Goal: Task Accomplishment & Management: Complete application form

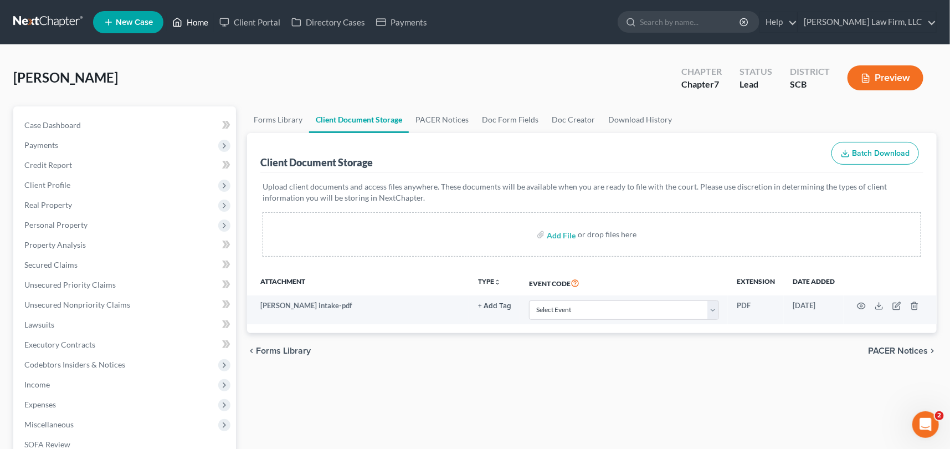
click at [194, 22] on link "Home" at bounding box center [190, 22] width 47 height 20
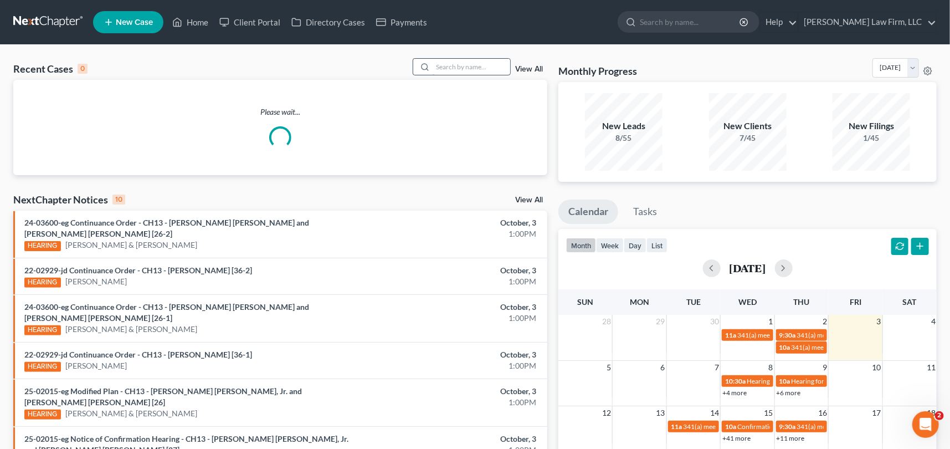
click at [436, 66] on input "search" at bounding box center [472, 67] width 78 height 16
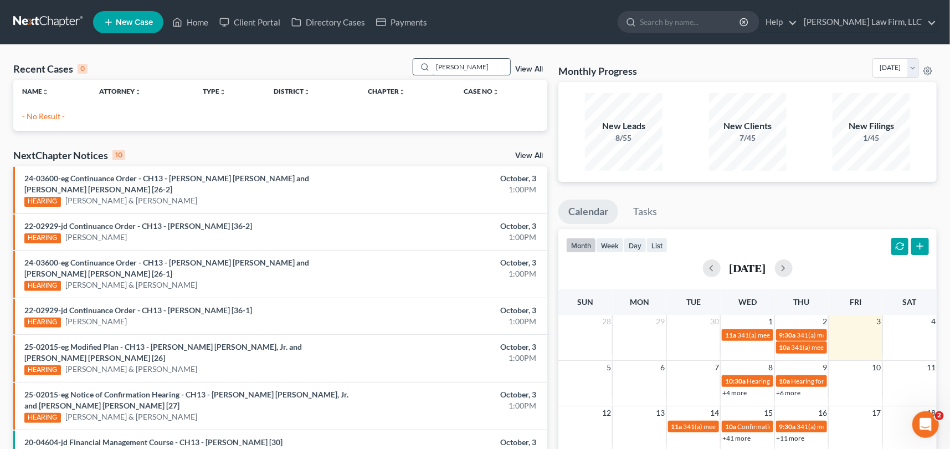
type input "[PERSON_NAME]"
drag, startPoint x: 478, startPoint y: 62, endPoint x: 419, endPoint y: 66, distance: 58.4
click at [419, 66] on div "[PERSON_NAME]" at bounding box center [462, 66] width 99 height 17
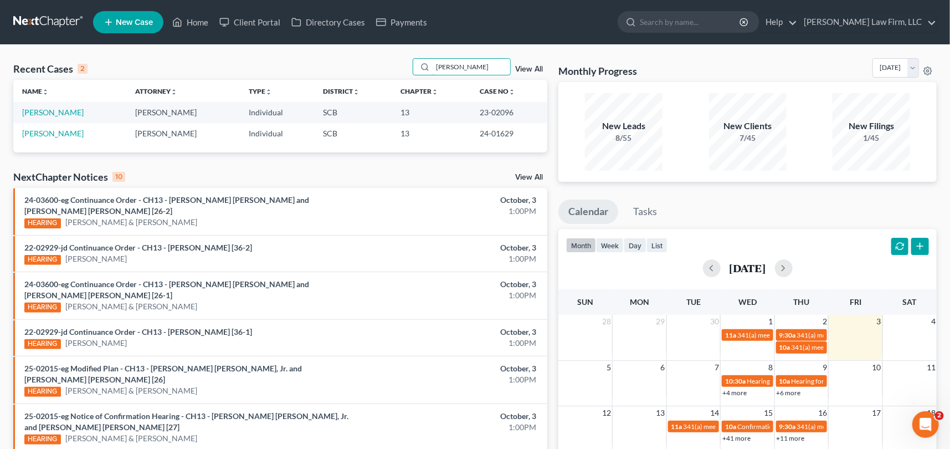
type input "[PERSON_NAME]"
click at [138, 18] on span "New Case" at bounding box center [134, 22] width 37 height 8
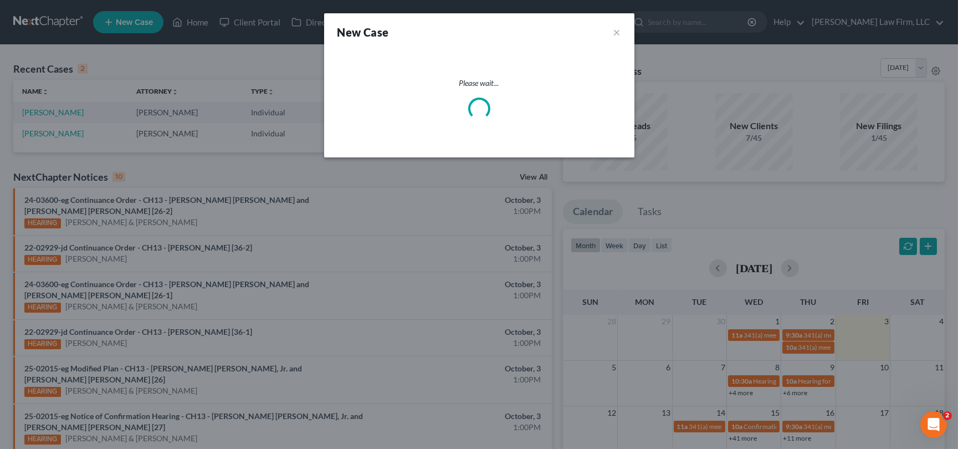
select select "72"
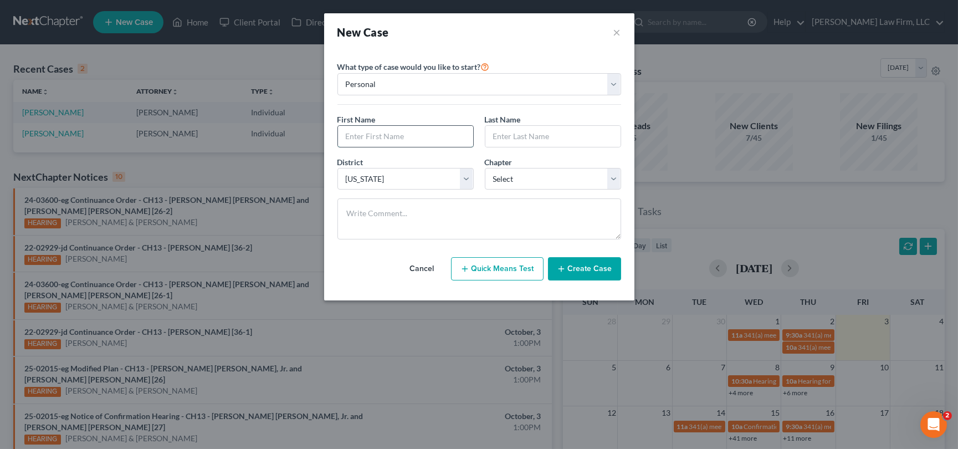
click at [366, 141] on input "text" at bounding box center [405, 136] width 135 height 21
type input "[PERSON_NAME]"
click at [614, 177] on select "Select 7 11 12 13" at bounding box center [553, 179] width 136 height 22
select select "3"
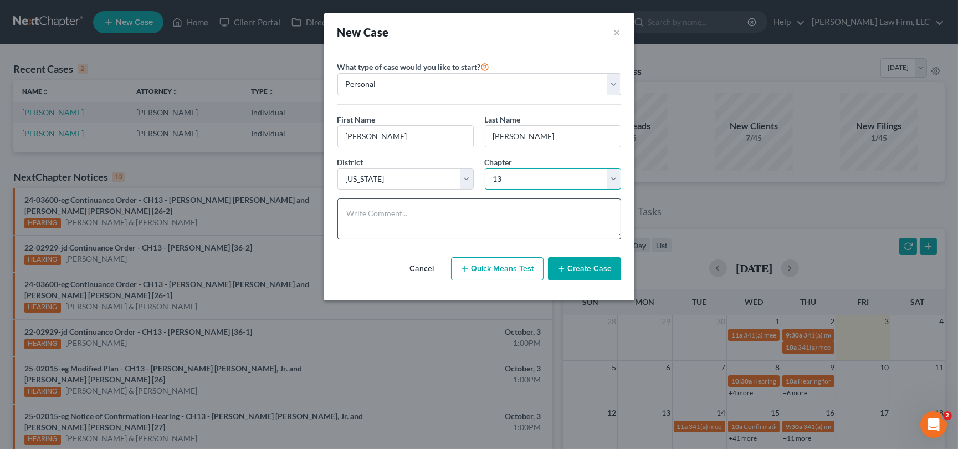
click at [485, 168] on select "Select 7 11 12 13" at bounding box center [553, 179] width 136 height 22
click at [574, 265] on button "Create Case" at bounding box center [584, 268] width 73 height 23
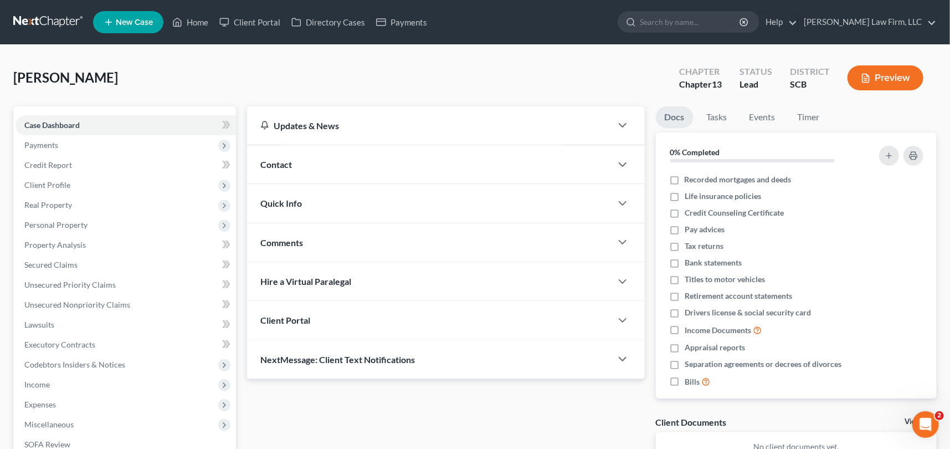
click at [273, 160] on span "Contact" at bounding box center [276, 164] width 32 height 11
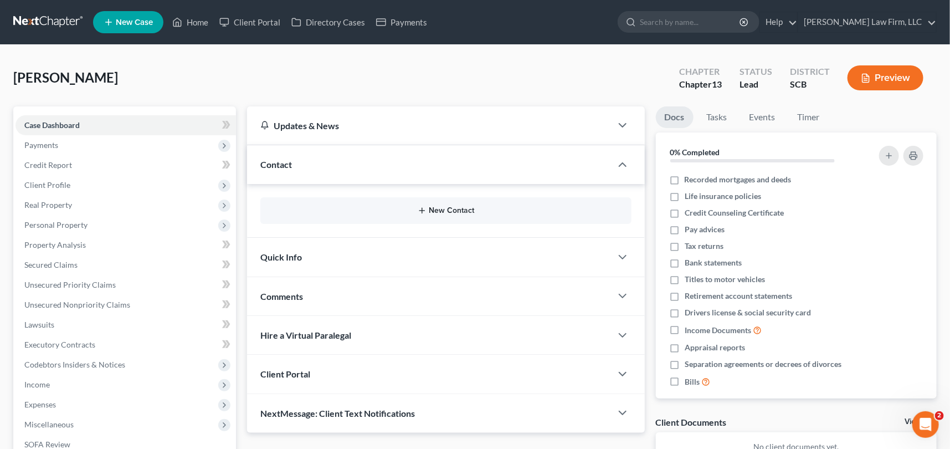
click at [452, 208] on button "New Contact" at bounding box center [446, 210] width 354 height 9
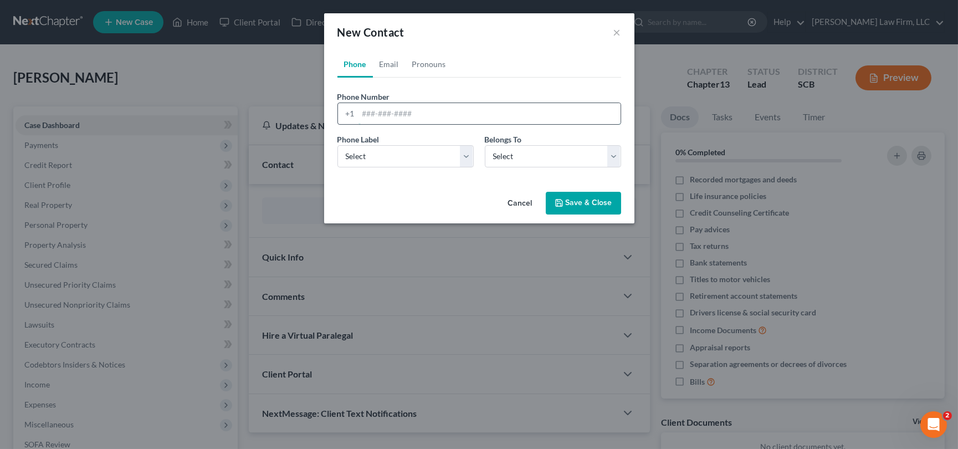
click at [364, 114] on input "tel" at bounding box center [489, 113] width 262 height 21
type input "[PHONE_NUMBER]"
click at [373, 150] on select "Select Mobile Home Work Other" at bounding box center [405, 156] width 136 height 22
select select "0"
click at [337, 145] on select "Select Mobile Home Work Other" at bounding box center [405, 156] width 136 height 22
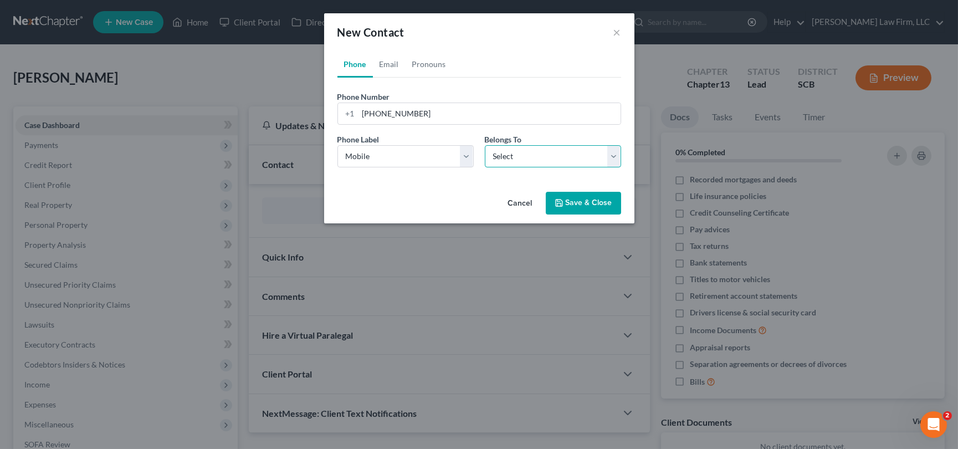
drag, startPoint x: 539, startPoint y: 150, endPoint x: 541, endPoint y: 165, distance: 15.6
click at [539, 150] on select "Select Client Other" at bounding box center [553, 156] width 136 height 22
select select "0"
click at [485, 145] on select "Select Client Other" at bounding box center [553, 156] width 136 height 22
click at [391, 59] on link "Email" at bounding box center [389, 64] width 33 height 27
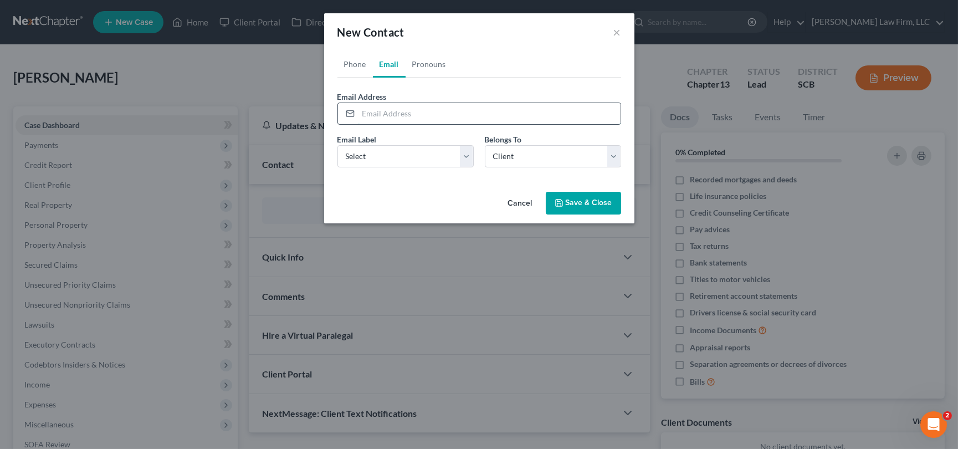
click at [366, 111] on input "email" at bounding box center [489, 113] width 262 height 21
type input "[PERSON_NAME][EMAIL_ADDRESS][PERSON_NAME][DOMAIN_NAME]"
drag, startPoint x: 360, startPoint y: 154, endPoint x: 362, endPoint y: 166, distance: 11.8
click at [360, 153] on select "Select Home Work Other" at bounding box center [405, 156] width 136 height 22
select select "0"
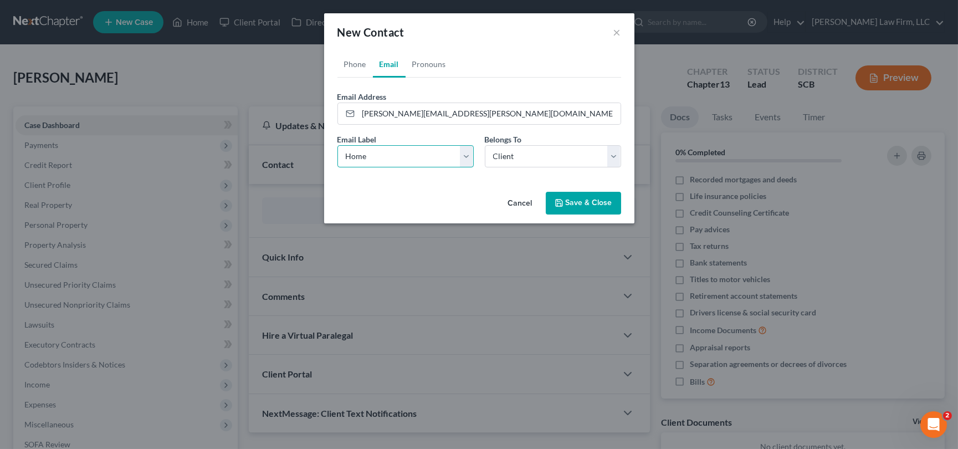
click at [337, 145] on select "Select Home Work Other" at bounding box center [405, 156] width 136 height 22
click at [589, 199] on button "Save & Close" at bounding box center [583, 203] width 75 height 23
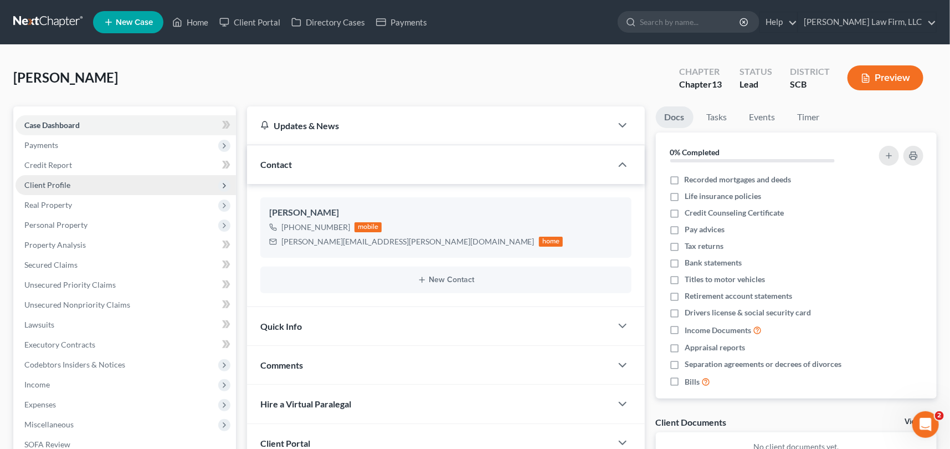
click at [55, 177] on span "Client Profile" at bounding box center [126, 185] width 221 height 20
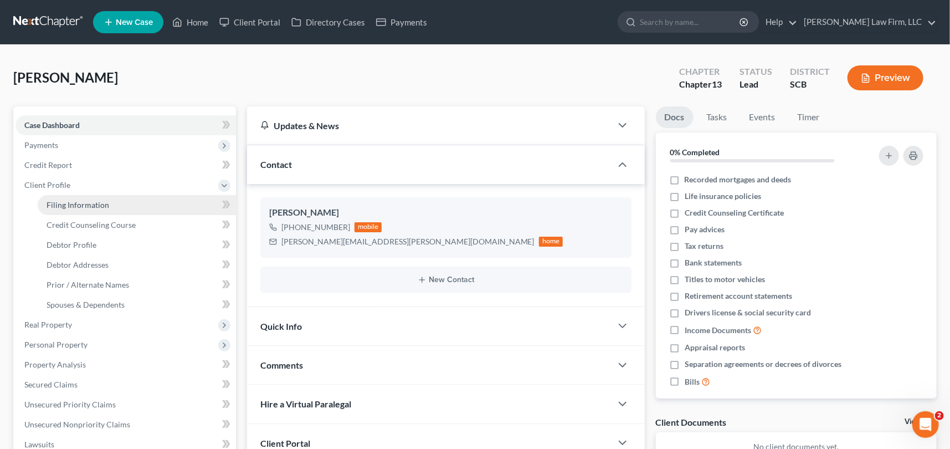
click at [95, 203] on span "Filing Information" at bounding box center [78, 204] width 63 height 9
select select "1"
select select "0"
select select "3"
select select "72"
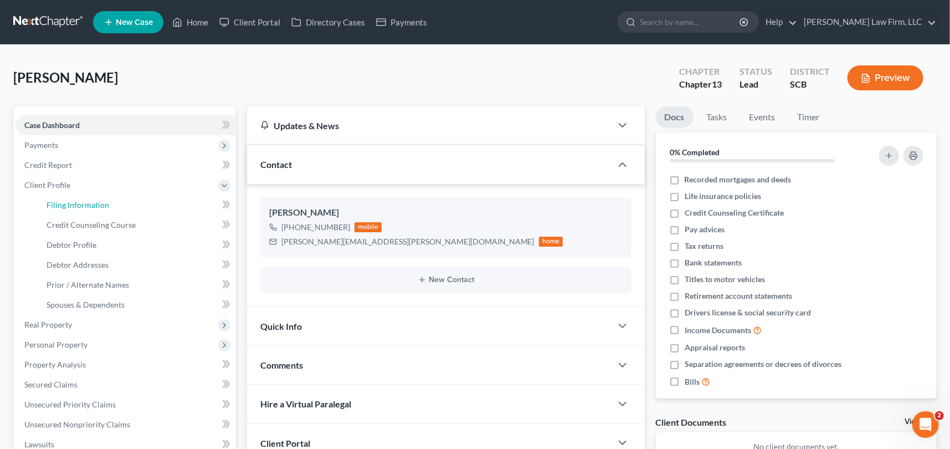
select select "42"
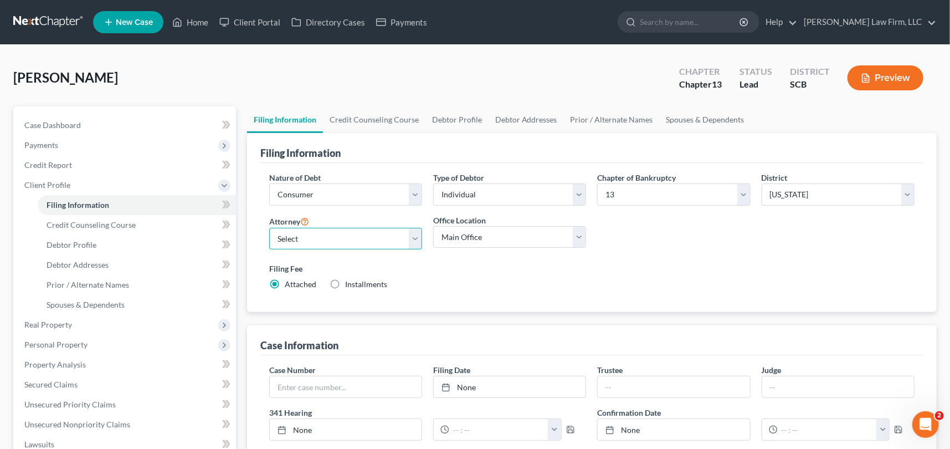
click at [416, 237] on select "Select [PERSON_NAME] - SCB [PERSON_NAME] - SCB" at bounding box center [345, 239] width 153 height 22
select select "0"
click at [269, 228] on select "Select [PERSON_NAME] - SCB [PERSON_NAME] - SCB" at bounding box center [345, 239] width 153 height 22
click at [83, 238] on link "Debtor Profile" at bounding box center [137, 245] width 198 height 20
select select "0"
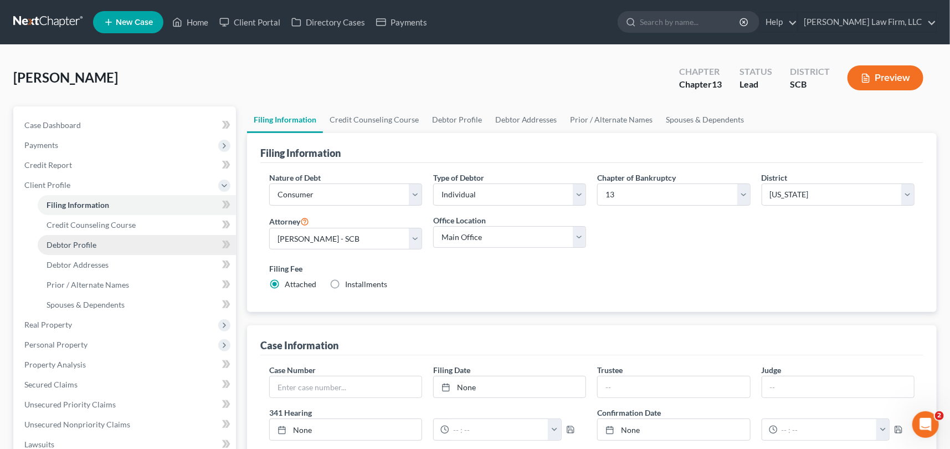
select select "0"
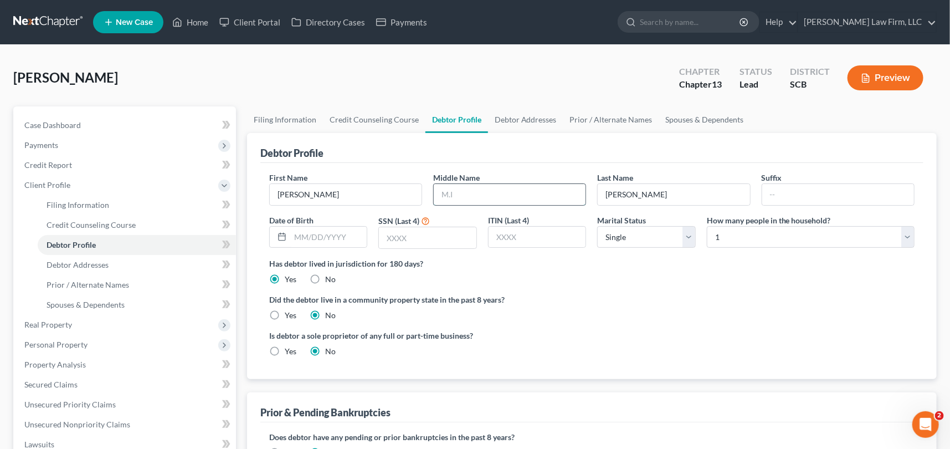
click at [448, 193] on input "text" at bounding box center [510, 194] width 152 height 21
type input "[PERSON_NAME]"
click at [55, 264] on span "Debtor Addresses" at bounding box center [78, 264] width 62 height 9
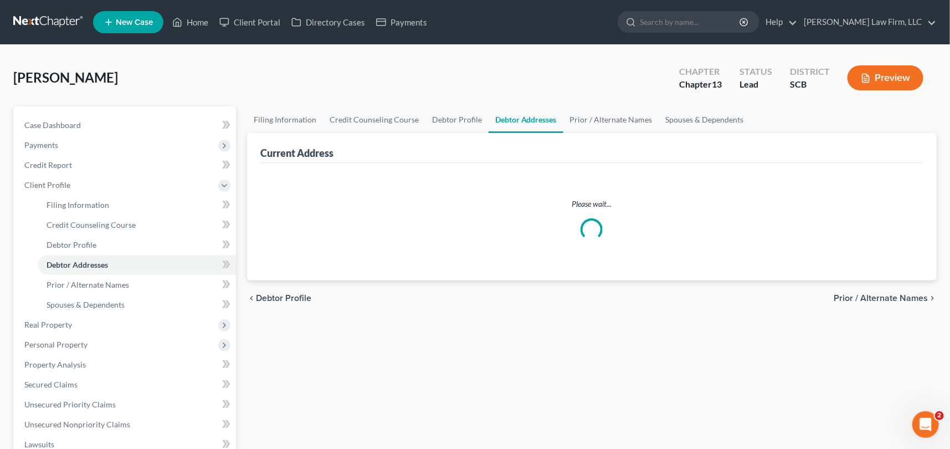
select select "0"
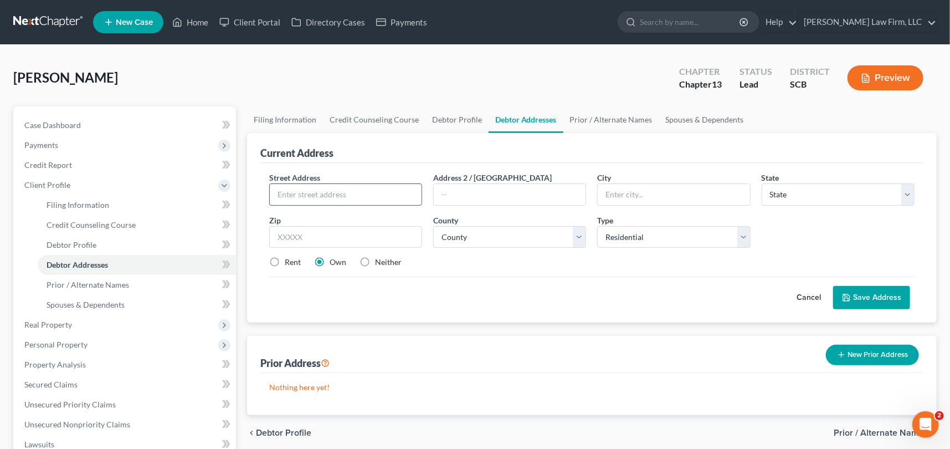
click at [276, 194] on input "text" at bounding box center [346, 194] width 152 height 21
type input "[STREET_ADDRESS][PERSON_NAME]"
type input "Moncks Corner"
select select "42"
click at [274, 238] on input "text" at bounding box center [345, 237] width 153 height 22
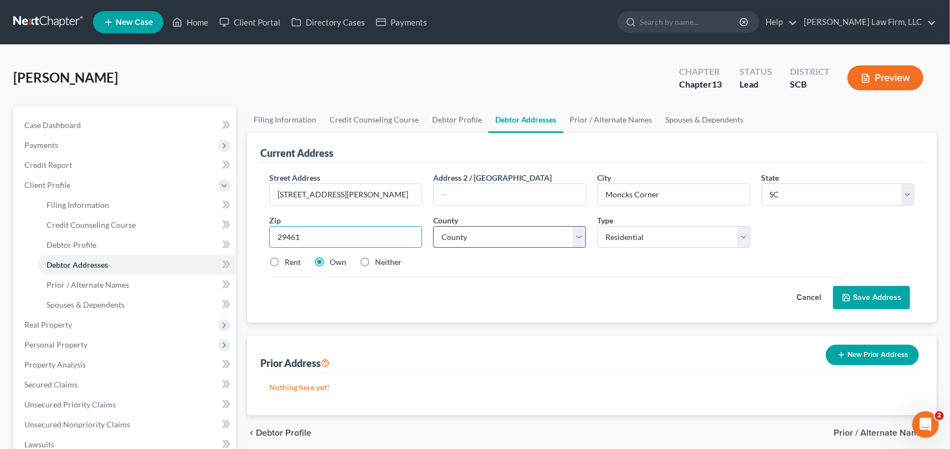
type input "29461"
click at [450, 238] on select "County [GEOGRAPHIC_DATA] [GEOGRAPHIC_DATA] [GEOGRAPHIC_DATA] [GEOGRAPHIC_DATA] …" at bounding box center [509, 237] width 153 height 22
select select "7"
click at [433, 226] on select "County [GEOGRAPHIC_DATA] [GEOGRAPHIC_DATA] [GEOGRAPHIC_DATA] [GEOGRAPHIC_DATA] …" at bounding box center [509, 237] width 153 height 22
click at [864, 290] on button "Save Address" at bounding box center [871, 297] width 77 height 23
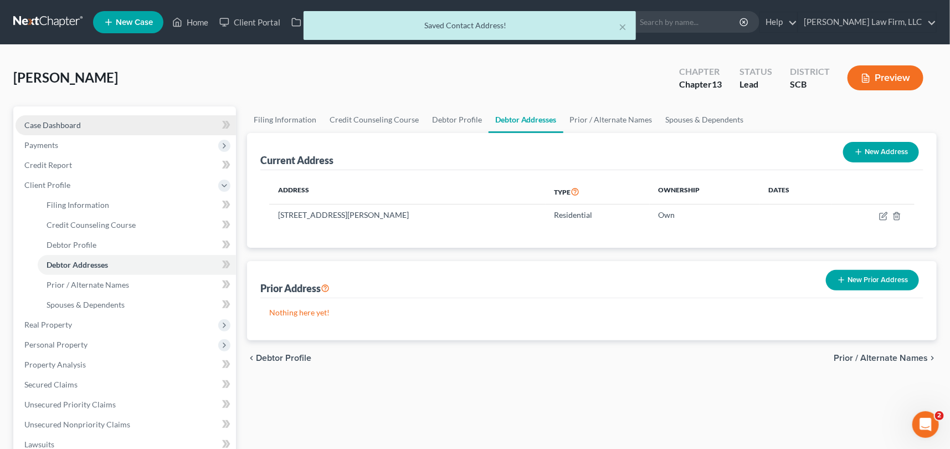
click at [51, 124] on span "Case Dashboard" at bounding box center [52, 124] width 57 height 9
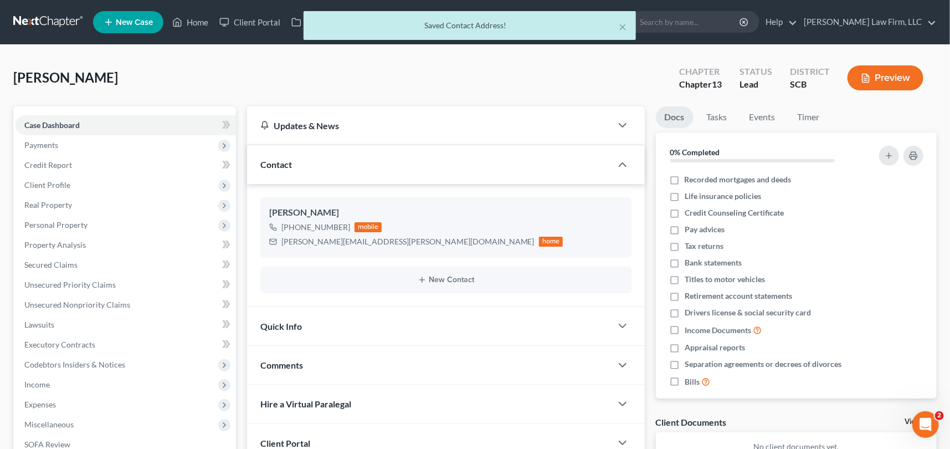
click at [288, 321] on span "Quick Info" at bounding box center [281, 326] width 42 height 11
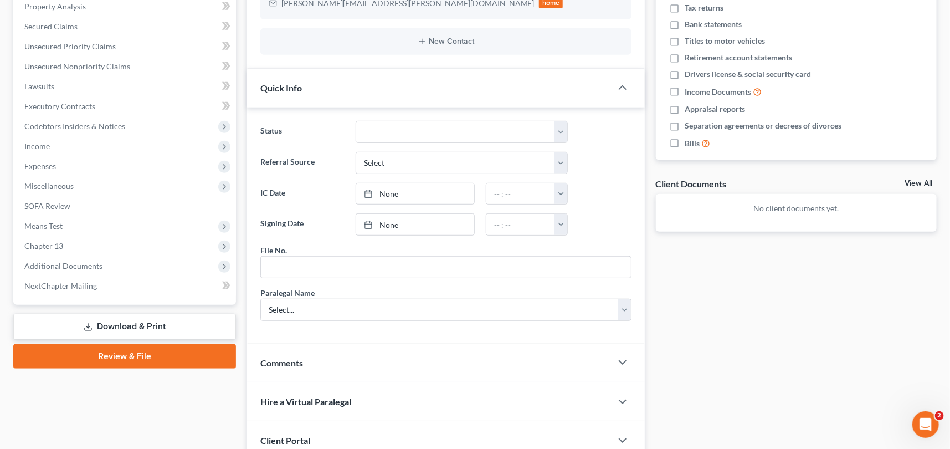
scroll to position [302, 0]
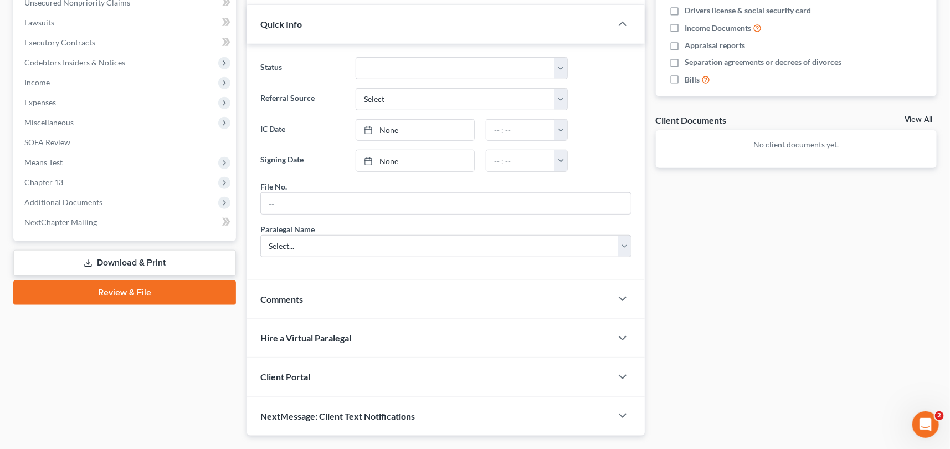
click at [288, 371] on span "Client Portal" at bounding box center [285, 376] width 50 height 11
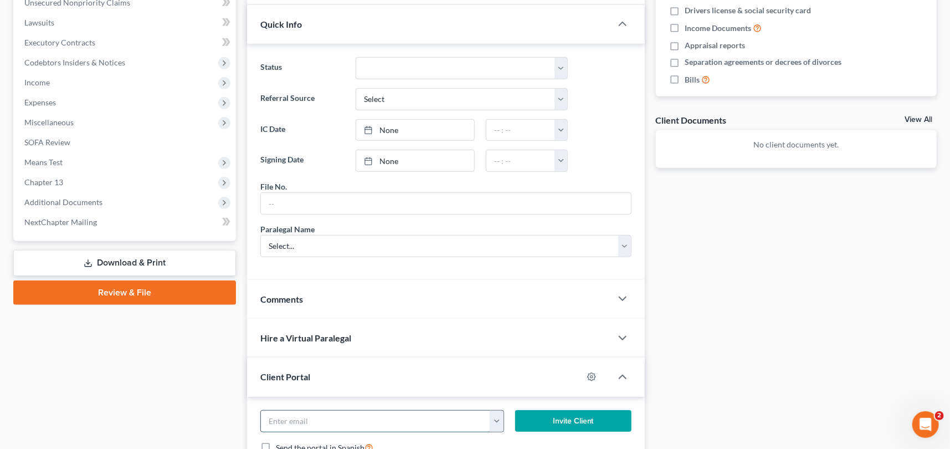
click at [272, 414] on input "email" at bounding box center [375, 421] width 229 height 21
type input "[PERSON_NAME][EMAIL_ADDRESS][PERSON_NAME][DOMAIN_NAME]"
click at [582, 418] on button "Invite Client" at bounding box center [573, 421] width 116 height 22
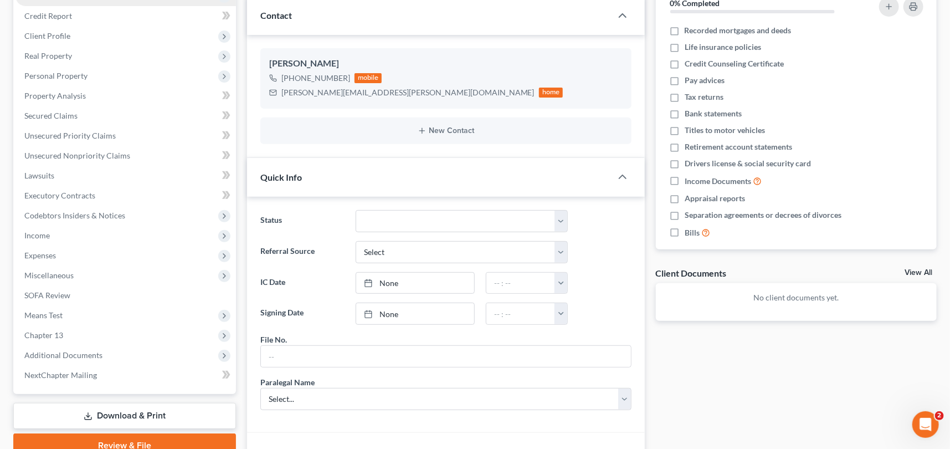
scroll to position [100, 0]
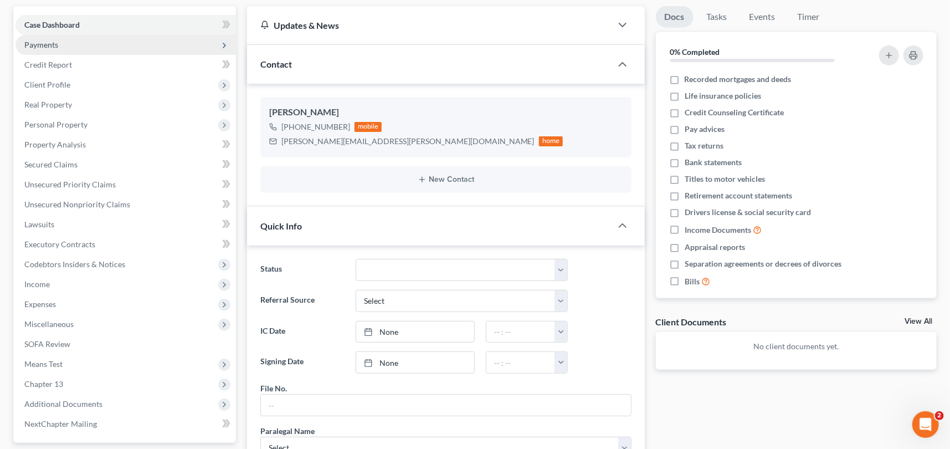
click at [41, 42] on span "Payments" at bounding box center [41, 44] width 34 height 9
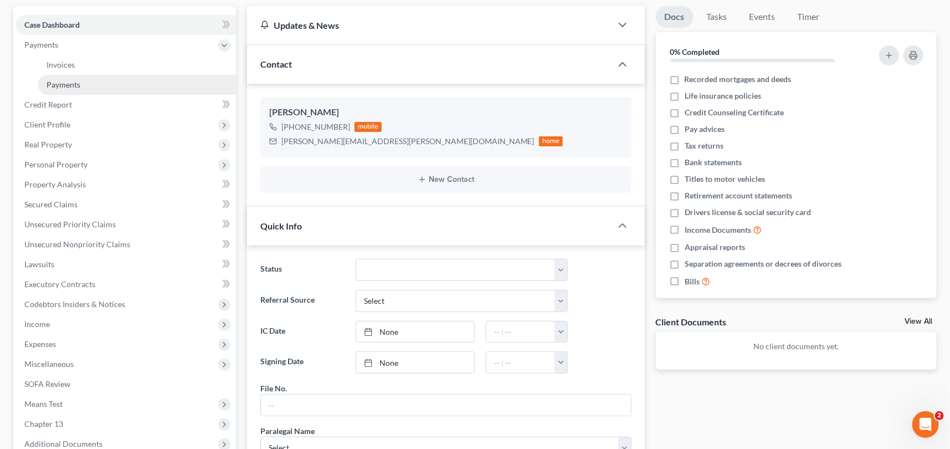
click at [67, 81] on span "Payments" at bounding box center [64, 84] width 34 height 9
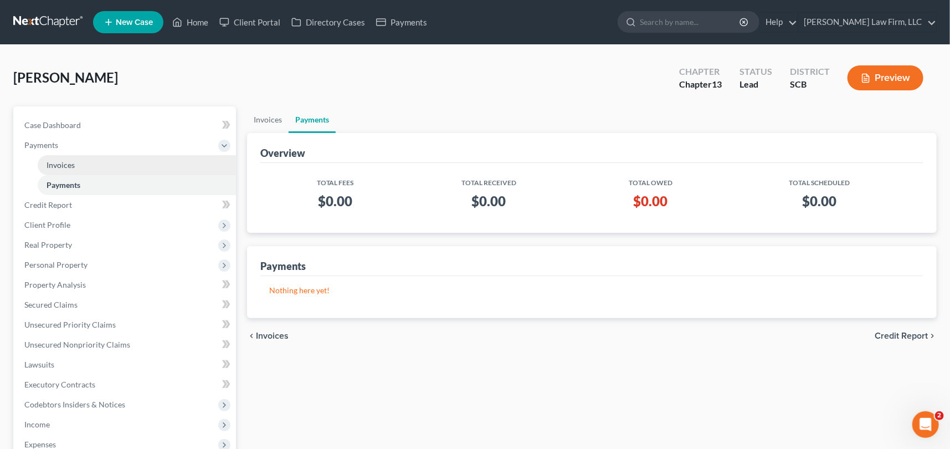
click at [68, 161] on span "Invoices" at bounding box center [61, 164] width 28 height 9
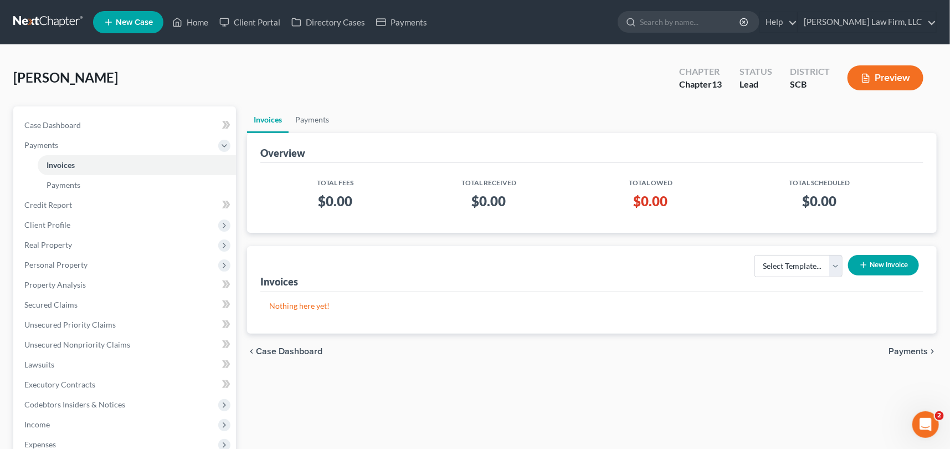
click at [877, 267] on button "New Invoice" at bounding box center [883, 265] width 71 height 21
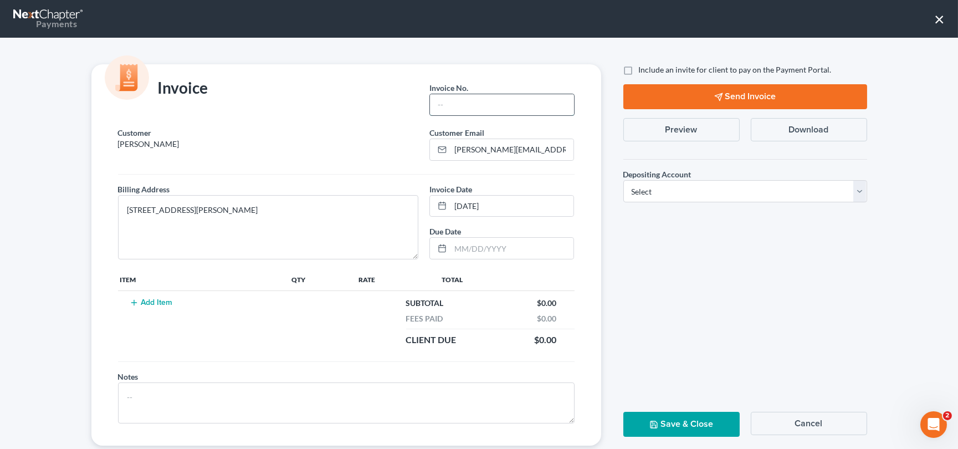
click at [460, 106] on input "text" at bounding box center [502, 104] width 144 height 21
type input "000"
click at [154, 300] on button "Add Item" at bounding box center [151, 302] width 49 height 9
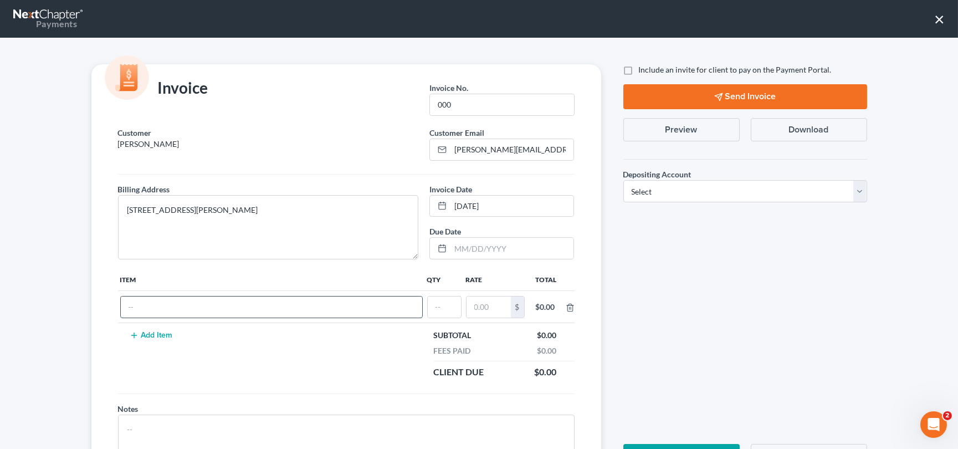
click at [166, 308] on input "text" at bounding box center [271, 306] width 301 height 21
type input "Chapter 13"
type input "1"
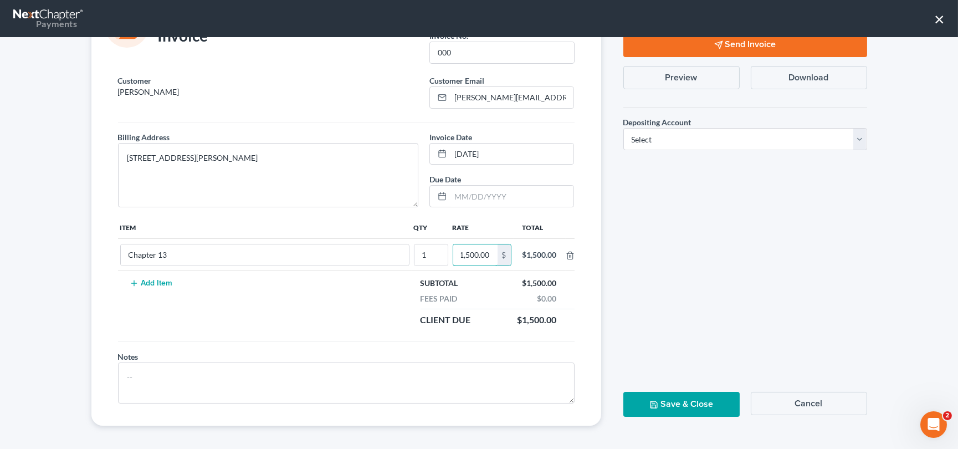
scroll to position [54, 0]
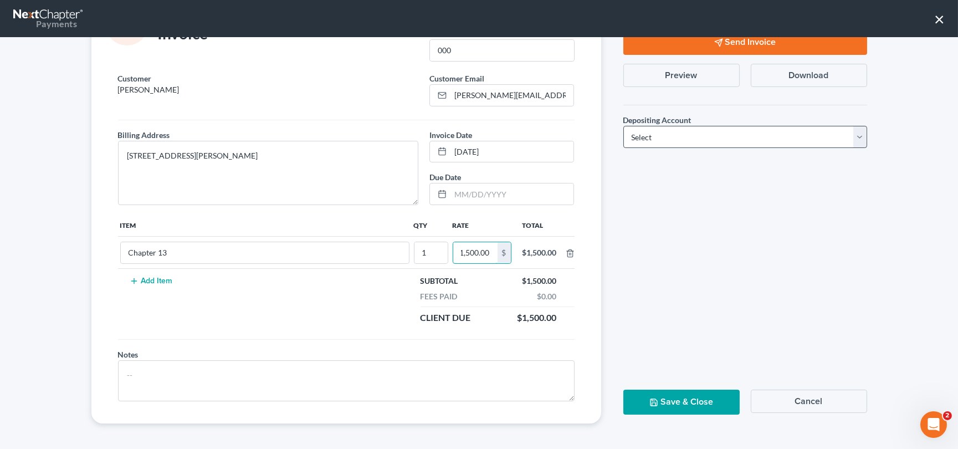
type input "1,500.00"
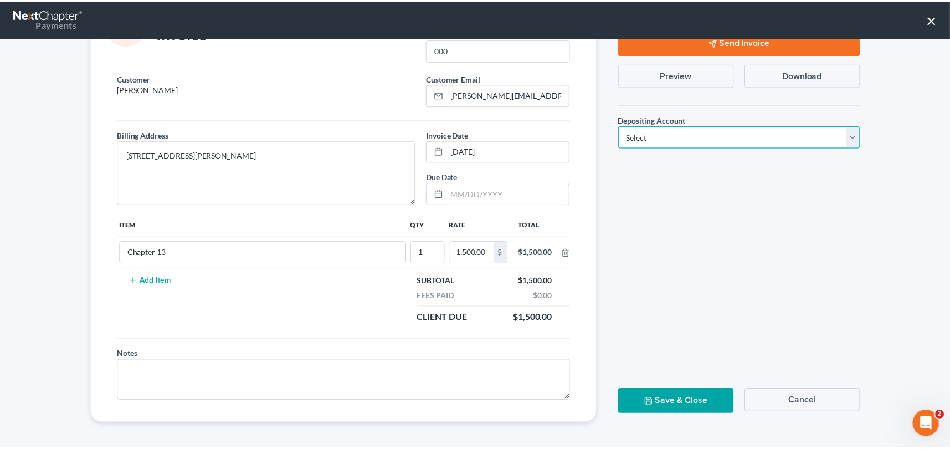
scroll to position [0, 0]
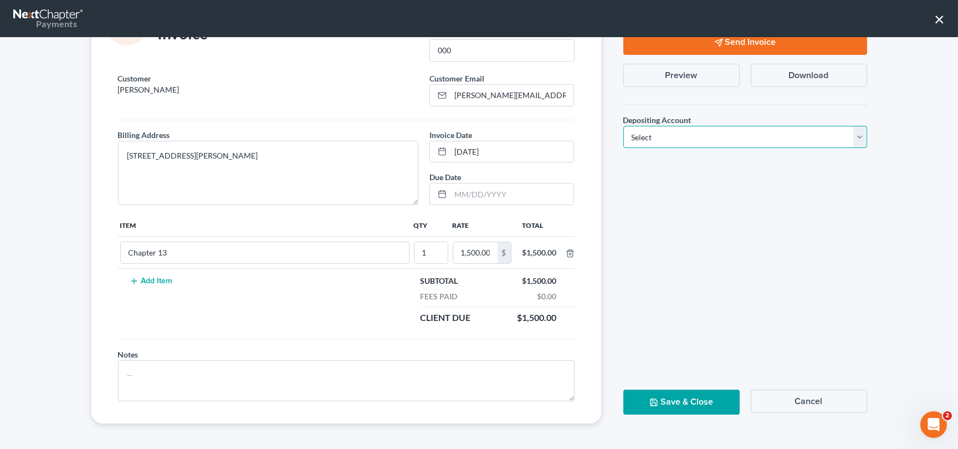
click at [852, 137] on select "Select Operation Trust" at bounding box center [745, 137] width 244 height 22
select select "1"
click at [623, 126] on select "Select Operation Trust" at bounding box center [745, 137] width 244 height 22
click at [674, 394] on button "Save & Close" at bounding box center [681, 402] width 116 height 25
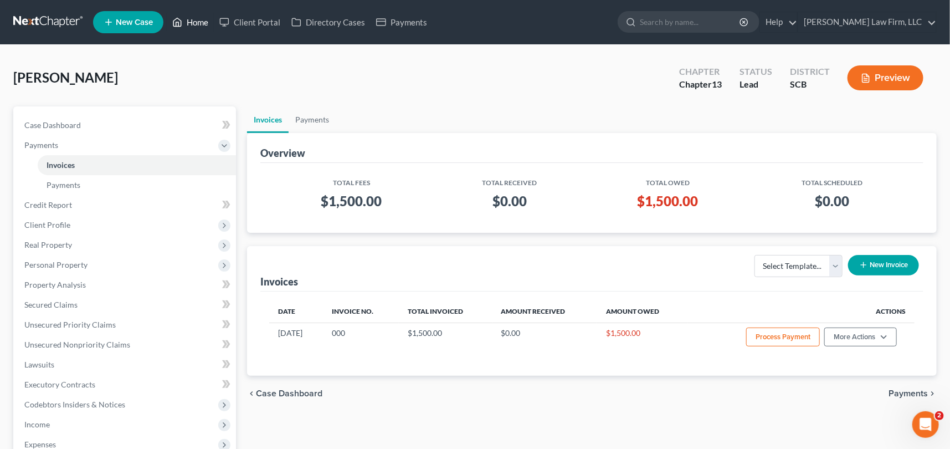
click at [195, 18] on link "Home" at bounding box center [190, 22] width 47 height 20
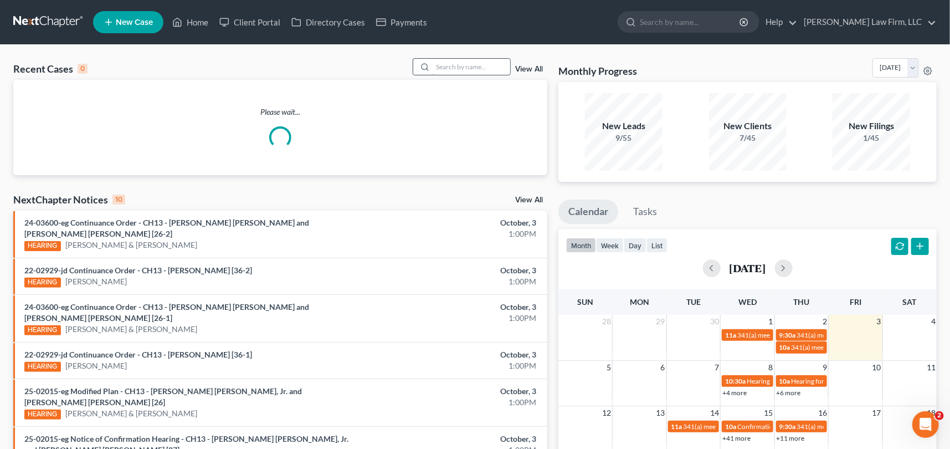
click at [447, 63] on input "search" at bounding box center [472, 67] width 78 height 16
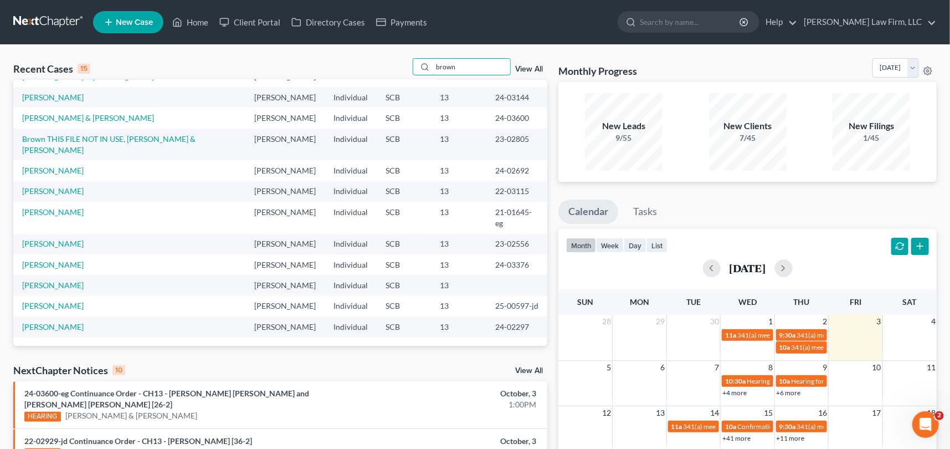
scroll to position [7, 0]
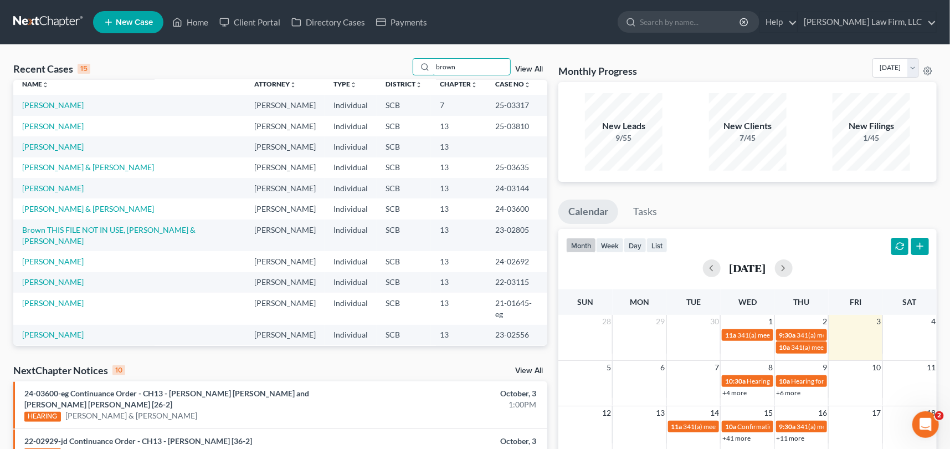
type input "brown"
click at [137, 24] on span "New Case" at bounding box center [134, 22] width 37 height 8
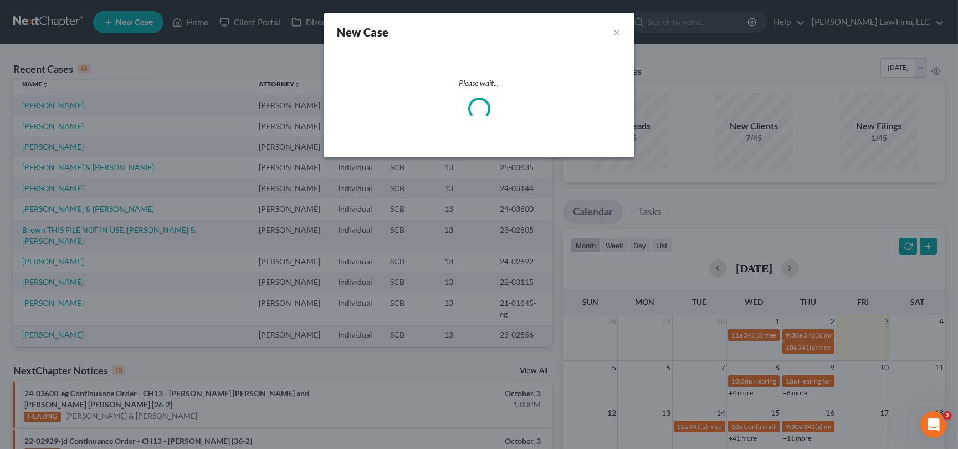
select select "72"
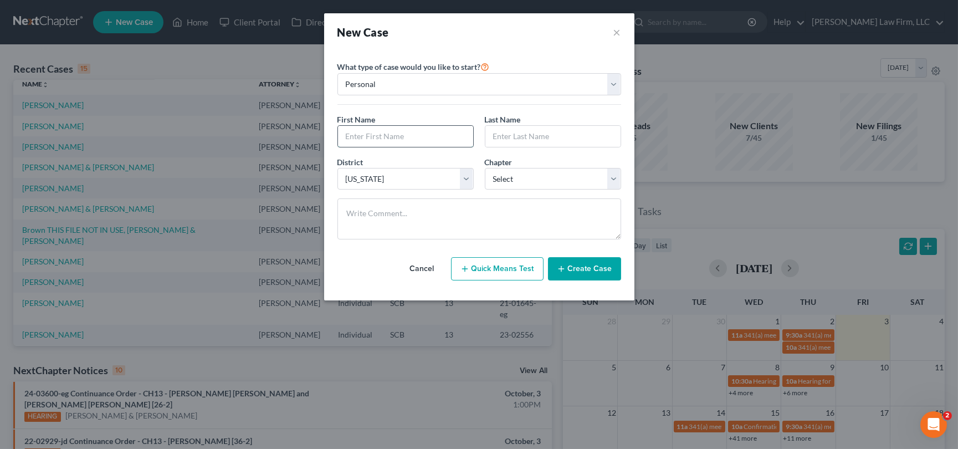
click at [349, 139] on input "text" at bounding box center [405, 136] width 135 height 21
type input "[PERSON_NAME]"
type input "Brown"
click at [511, 176] on select "Select 7 11 12 13" at bounding box center [553, 179] width 136 height 22
select select "3"
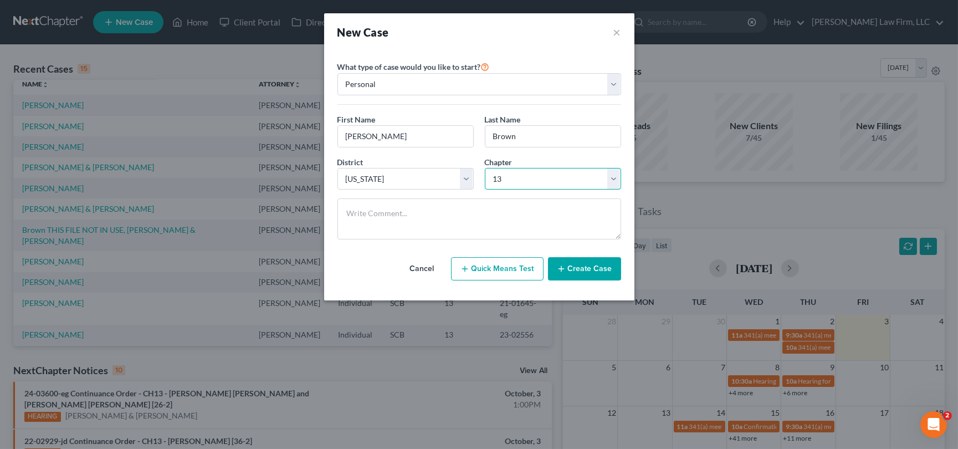
click at [485, 168] on select "Select 7 11 12 13" at bounding box center [553, 179] width 136 height 22
click at [577, 270] on button "Create Case" at bounding box center [584, 268] width 73 height 23
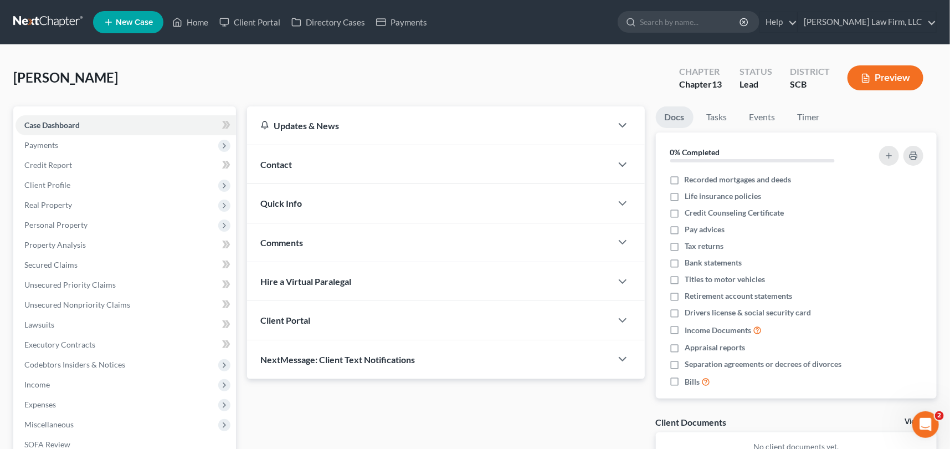
click at [277, 163] on span "Contact" at bounding box center [276, 164] width 32 height 11
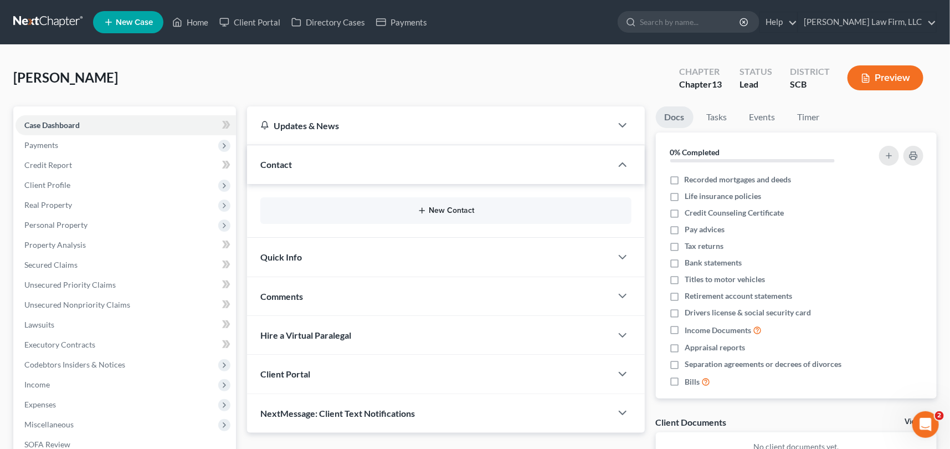
click at [453, 205] on div "New Contact" at bounding box center [445, 210] width 371 height 27
click at [454, 207] on button "New Contact" at bounding box center [446, 210] width 354 height 9
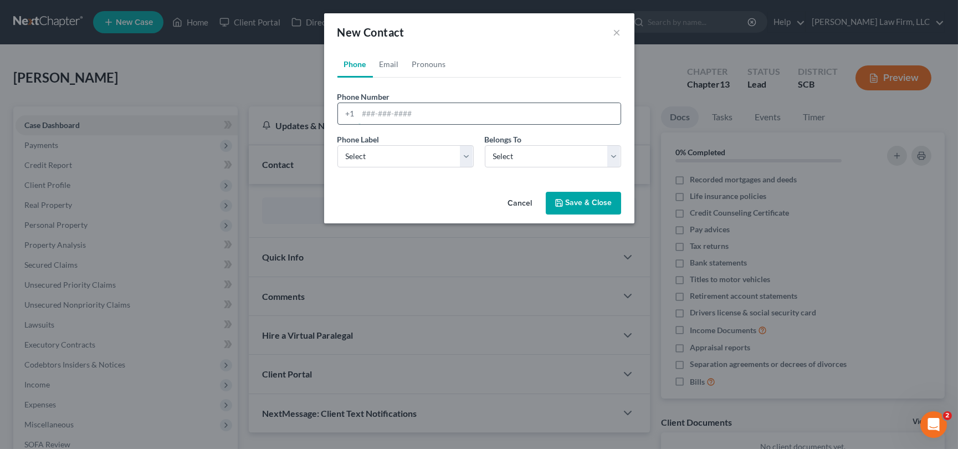
click at [362, 111] on input "tel" at bounding box center [489, 113] width 262 height 21
type input "[PHONE_NUMBER]"
drag, startPoint x: 356, startPoint y: 151, endPoint x: 360, endPoint y: 158, distance: 7.7
click at [356, 151] on select "Select Mobile Home Work Other" at bounding box center [405, 156] width 136 height 22
select select "0"
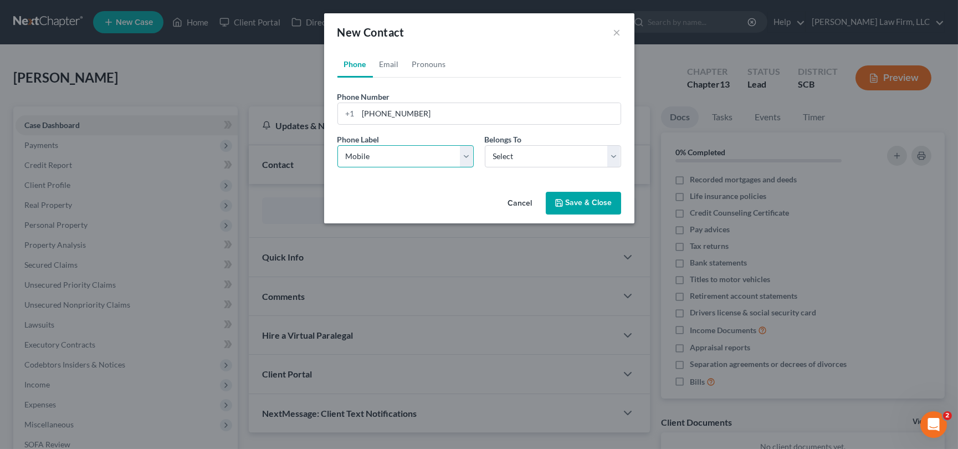
click at [337, 145] on select "Select Mobile Home Work Other" at bounding box center [405, 156] width 136 height 22
drag, startPoint x: 613, startPoint y: 153, endPoint x: 568, endPoint y: 166, distance: 47.2
click at [613, 153] on select "Select Client Other" at bounding box center [553, 156] width 136 height 22
select select "0"
click at [485, 145] on select "Select Client Other" at bounding box center [553, 156] width 136 height 22
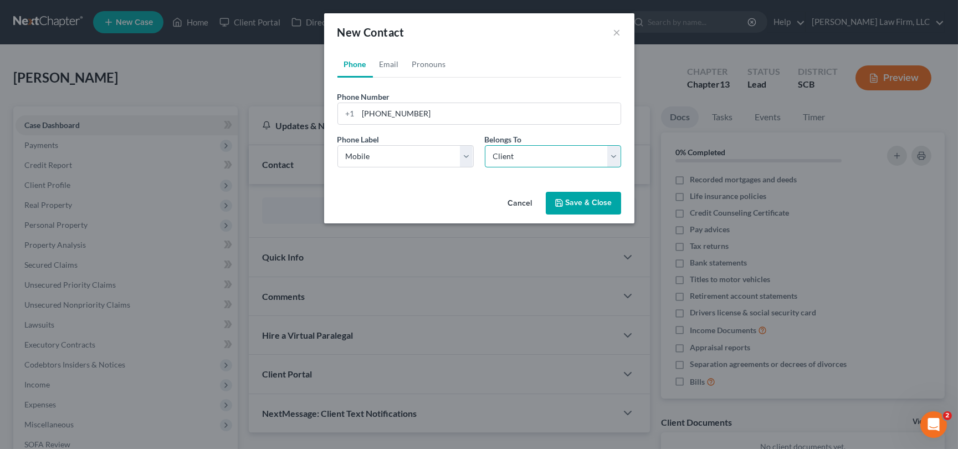
select select "0"
click at [393, 66] on link "Email" at bounding box center [389, 64] width 33 height 27
click at [363, 109] on input "email" at bounding box center [489, 113] width 262 height 21
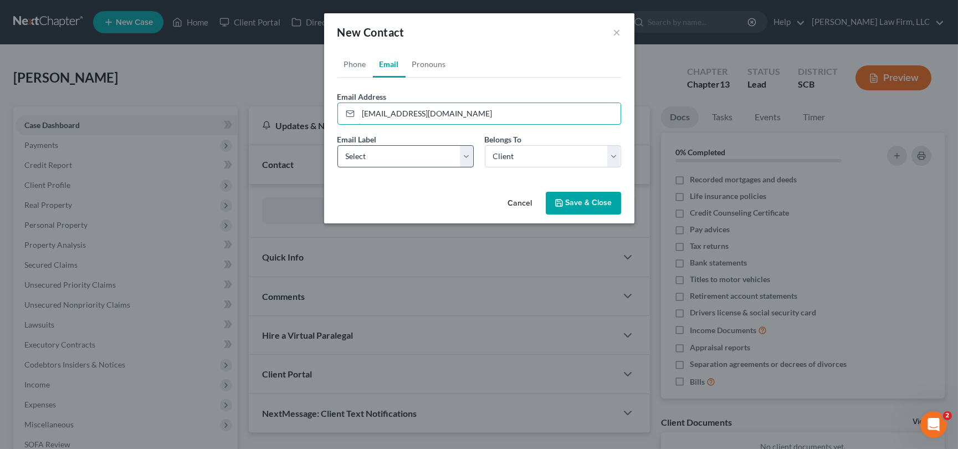
type input "[EMAIL_ADDRESS][DOMAIN_NAME]"
click at [366, 156] on select "Select Home Work Other" at bounding box center [405, 156] width 136 height 22
select select "0"
click at [337, 145] on select "Select Home Work Other" at bounding box center [405, 156] width 136 height 22
drag, startPoint x: 352, startPoint y: 60, endPoint x: 387, endPoint y: 109, distance: 60.3
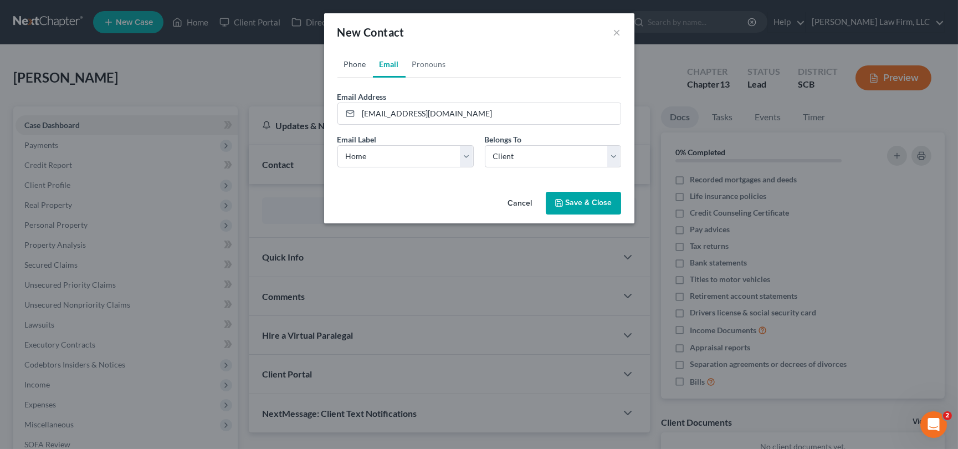
click at [352, 60] on link "Phone" at bounding box center [354, 64] width 35 height 27
click at [583, 201] on button "Save & Close" at bounding box center [583, 203] width 75 height 23
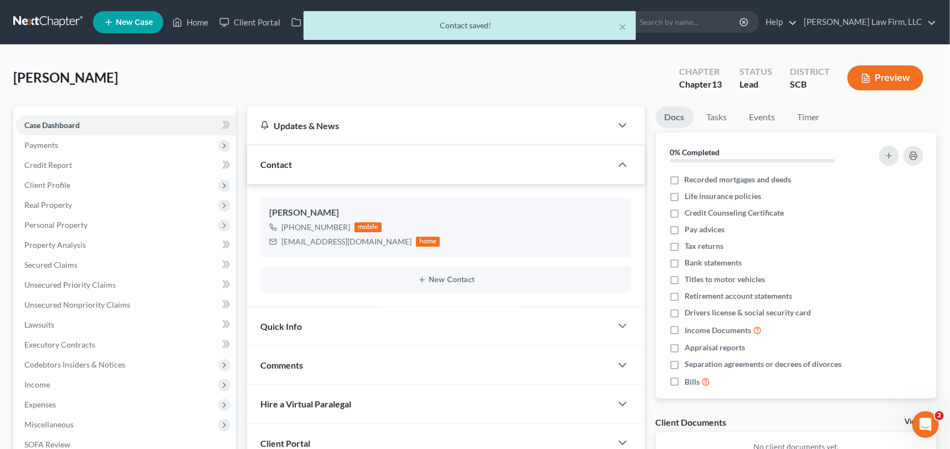
click at [288, 322] on span "Quick Info" at bounding box center [281, 326] width 42 height 11
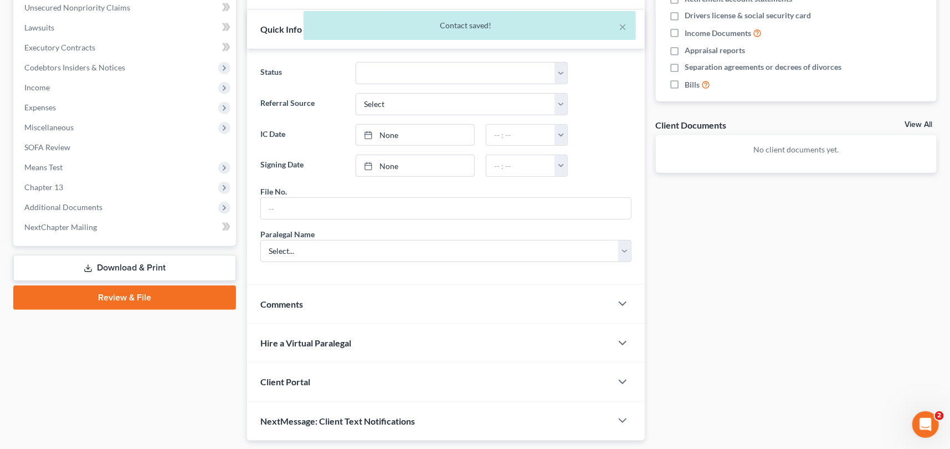
scroll to position [302, 0]
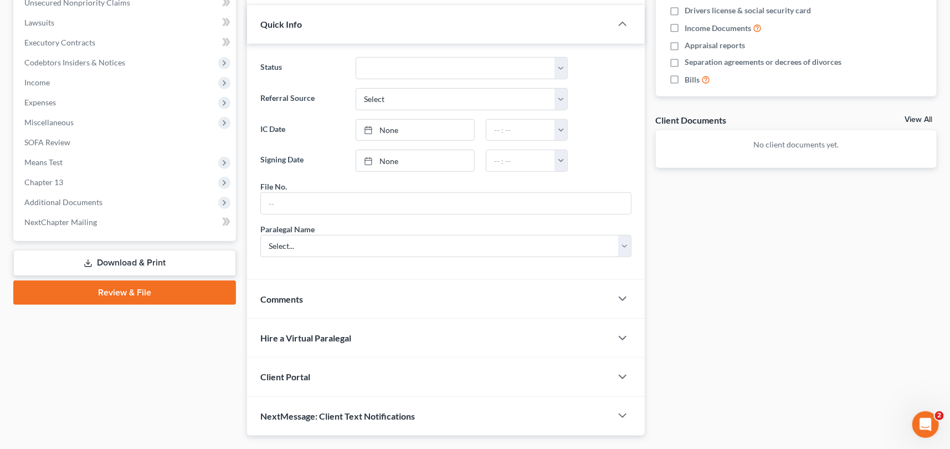
click at [295, 372] on span "Client Portal" at bounding box center [285, 376] width 50 height 11
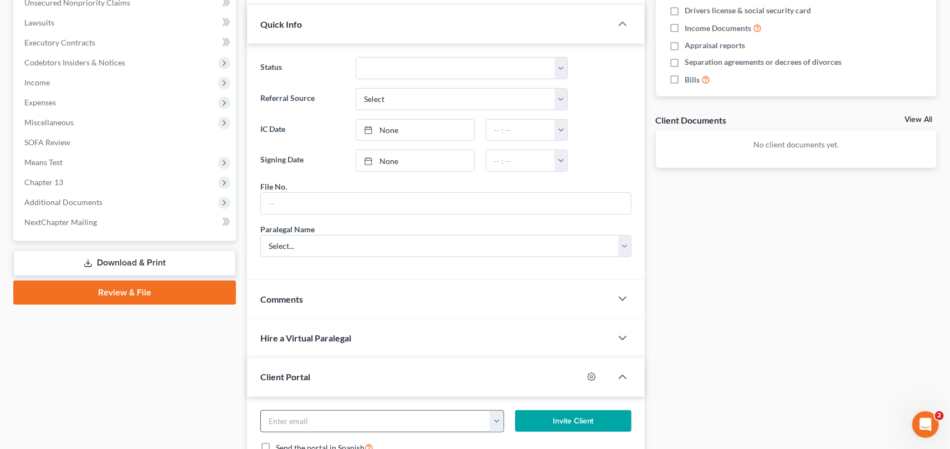
click at [288, 417] on input "email" at bounding box center [375, 421] width 229 height 21
type input "[EMAIL_ADDRESS][DOMAIN_NAME]"
click at [570, 416] on button "Invite Client" at bounding box center [573, 421] width 116 height 22
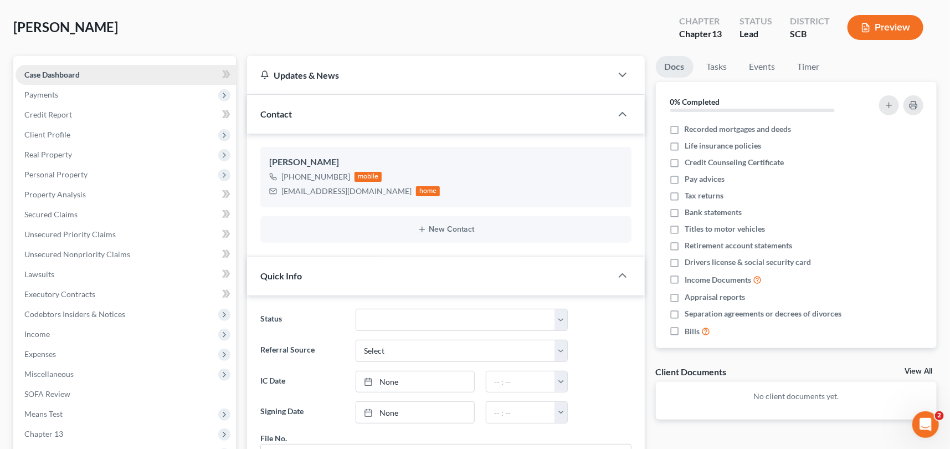
scroll to position [50, 0]
click at [55, 130] on span "Client Profile" at bounding box center [47, 134] width 46 height 9
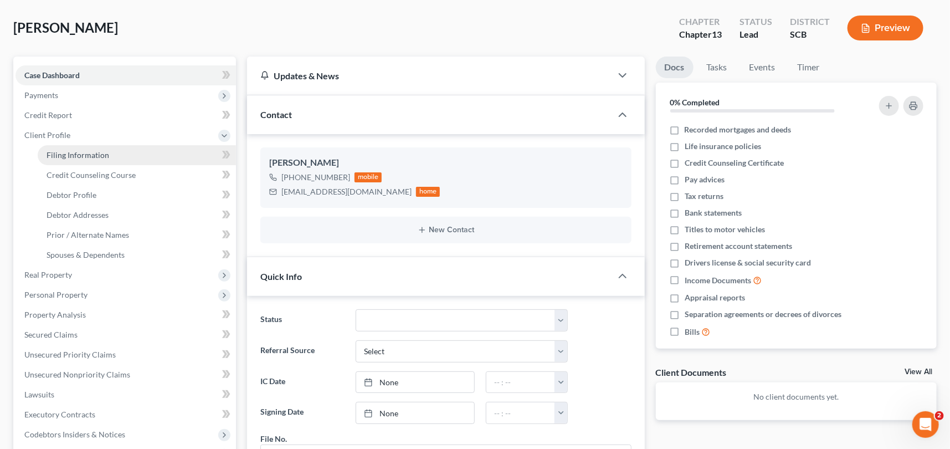
click at [70, 151] on span "Filing Information" at bounding box center [78, 154] width 63 height 9
select select "1"
select select "0"
select select "3"
select select "72"
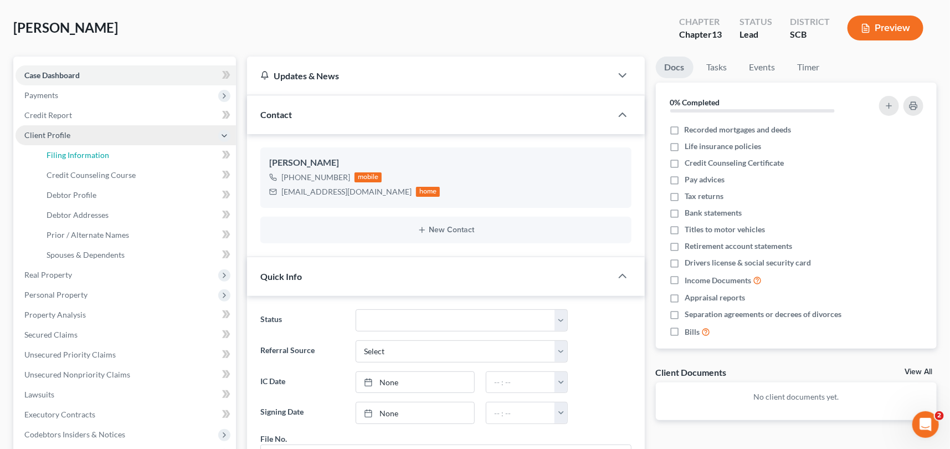
select select "42"
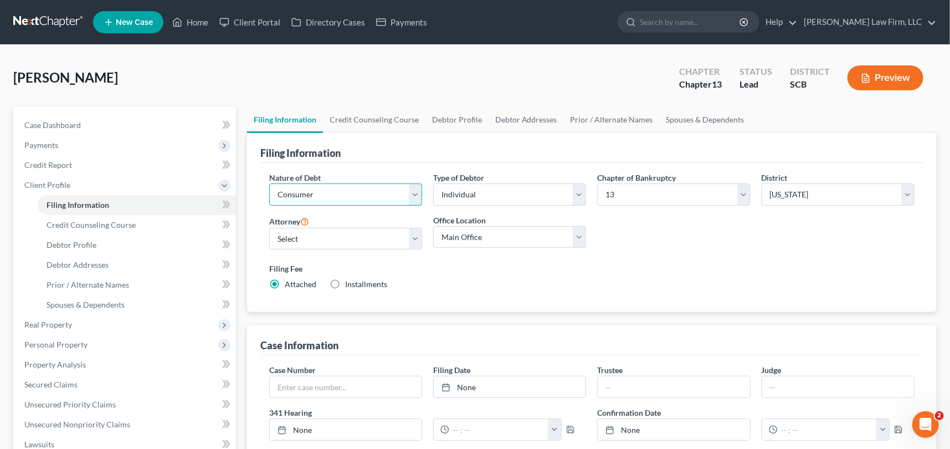
click at [284, 188] on select "Select Business Consumer Other" at bounding box center [345, 194] width 153 height 22
click at [40, 180] on span "Client Profile" at bounding box center [47, 184] width 46 height 9
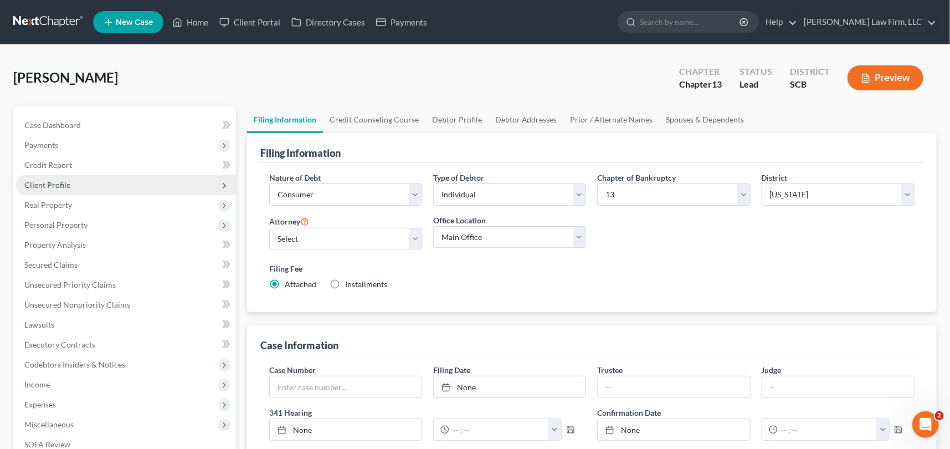
click at [47, 183] on span "Client Profile" at bounding box center [47, 184] width 46 height 9
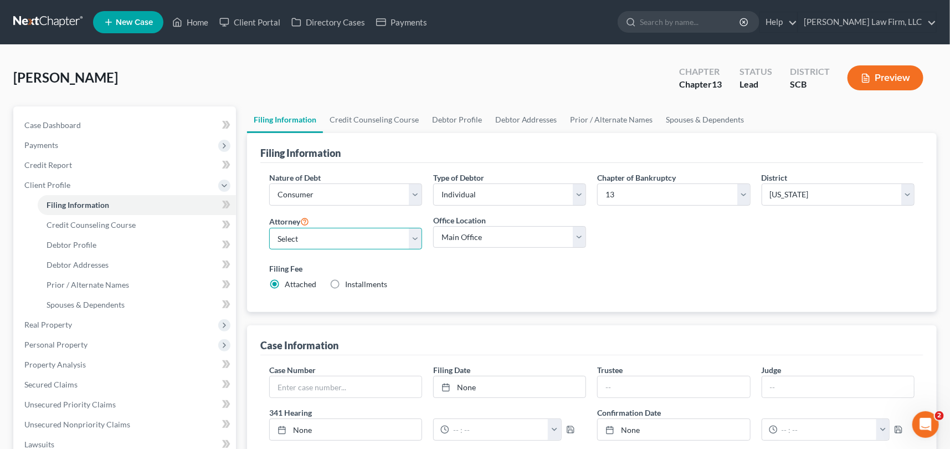
drag, startPoint x: 414, startPoint y: 235, endPoint x: 393, endPoint y: 242, distance: 21.9
click at [414, 235] on select "Select [PERSON_NAME] - SCB [PERSON_NAME] - SCB" at bounding box center [345, 239] width 153 height 22
select select "0"
click at [269, 228] on select "Select [PERSON_NAME] - SCB [PERSON_NAME] - SCB" at bounding box center [345, 239] width 153 height 22
click at [76, 242] on span "Debtor Profile" at bounding box center [72, 244] width 50 height 9
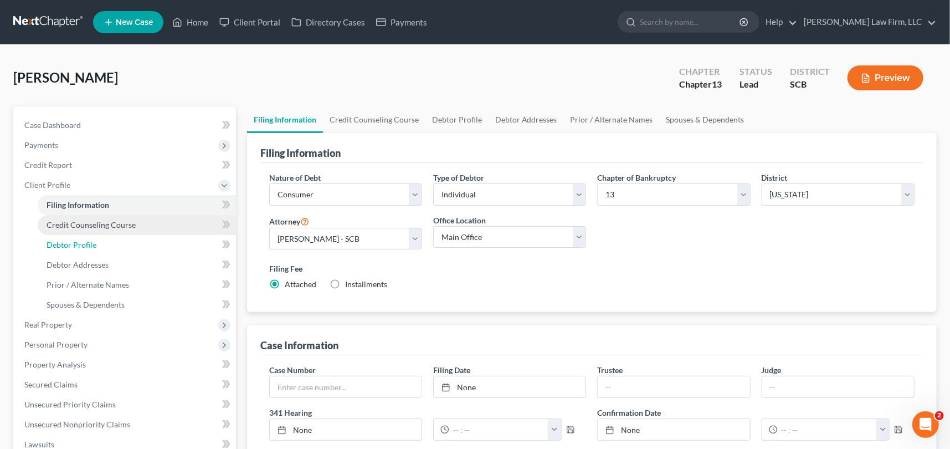
select select "0"
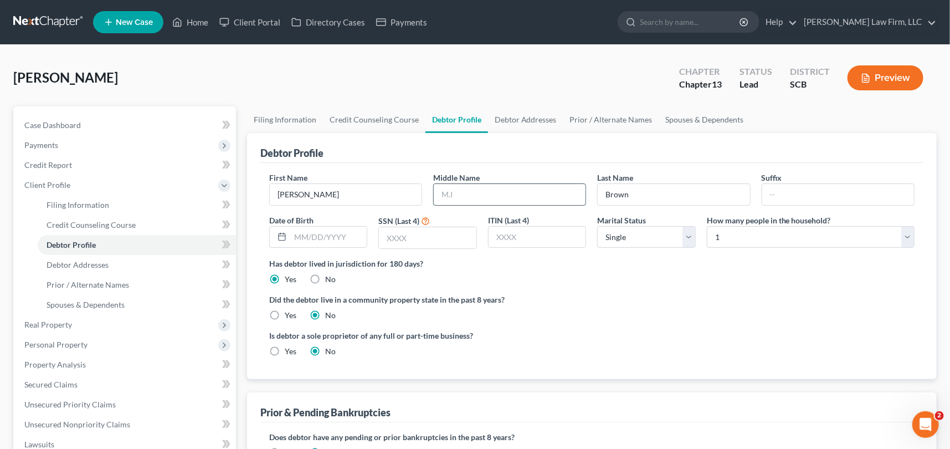
click at [451, 193] on input "text" at bounding box center [510, 194] width 152 height 21
type input "Rashad"
click at [74, 260] on span "Debtor Addresses" at bounding box center [78, 264] width 62 height 9
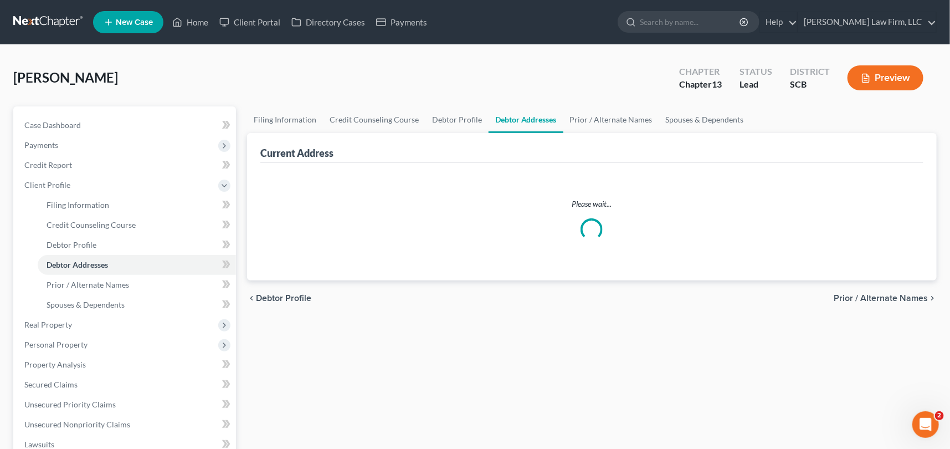
select select "0"
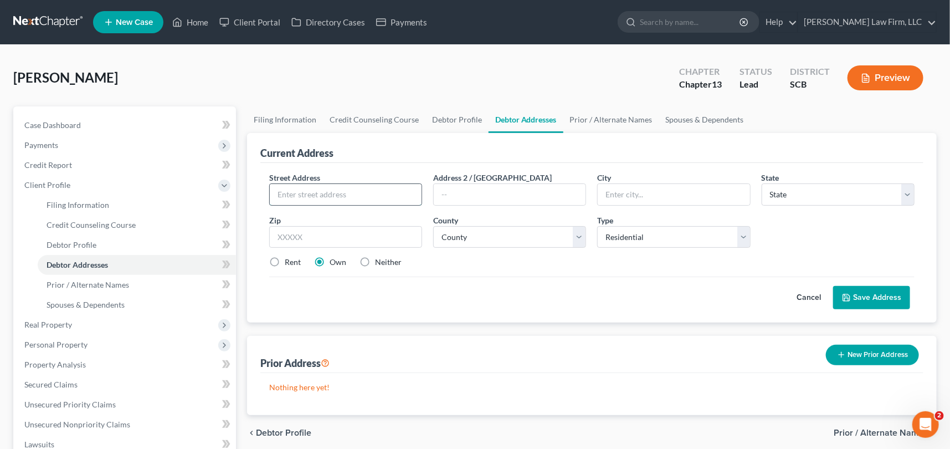
click at [288, 192] on input "text" at bounding box center [346, 194] width 152 height 21
type input "[STREET_ADDRESS][PERSON_NAME]"
click at [605, 189] on input "text" at bounding box center [674, 194] width 152 height 21
type input "[GEOGRAPHIC_DATA]"
select select "42"
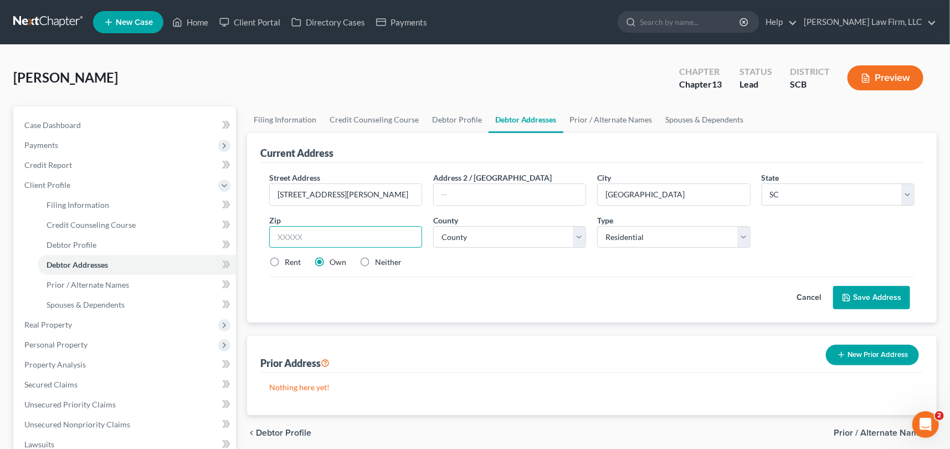
click at [270, 238] on input "text" at bounding box center [345, 237] width 153 height 22
type input "29412"
click at [472, 234] on select "County [GEOGRAPHIC_DATA] [GEOGRAPHIC_DATA] [GEOGRAPHIC_DATA] [GEOGRAPHIC_DATA] …" at bounding box center [509, 237] width 153 height 22
select select "9"
click at [433, 226] on select "County [GEOGRAPHIC_DATA] [GEOGRAPHIC_DATA] [GEOGRAPHIC_DATA] [GEOGRAPHIC_DATA] …" at bounding box center [509, 237] width 153 height 22
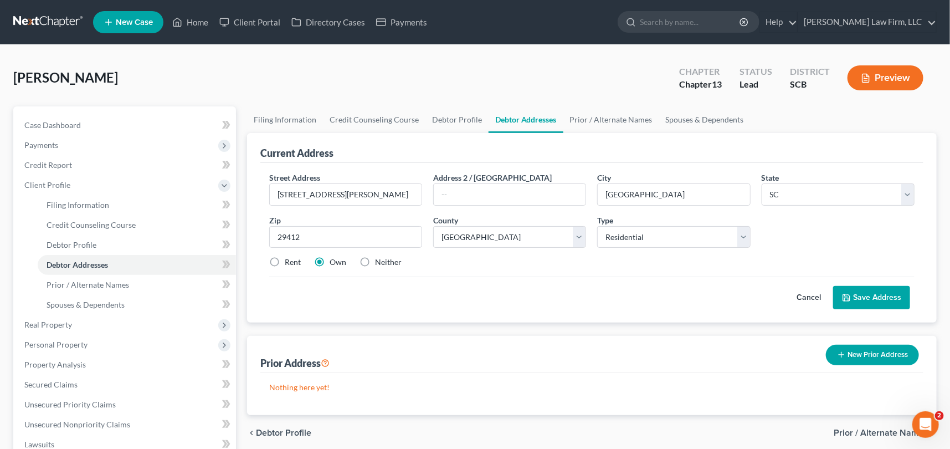
click at [882, 295] on button "Save Address" at bounding box center [871, 297] width 77 height 23
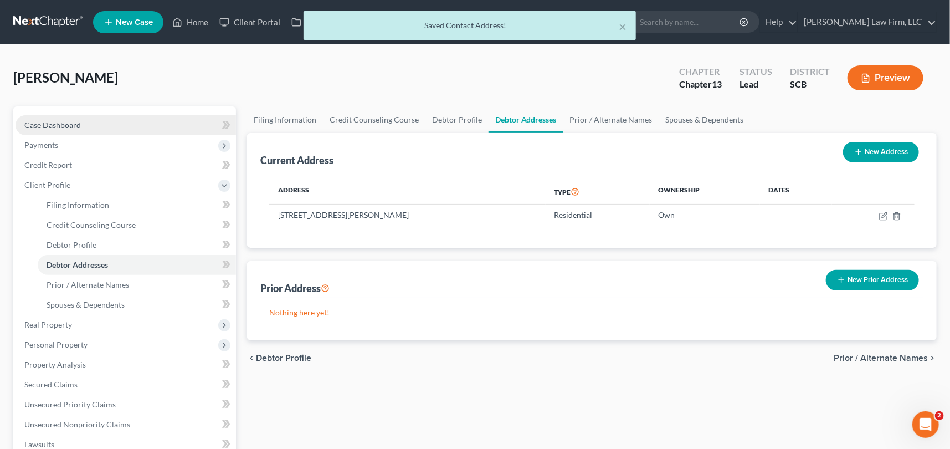
click at [69, 125] on span "Case Dashboard" at bounding box center [52, 124] width 57 height 9
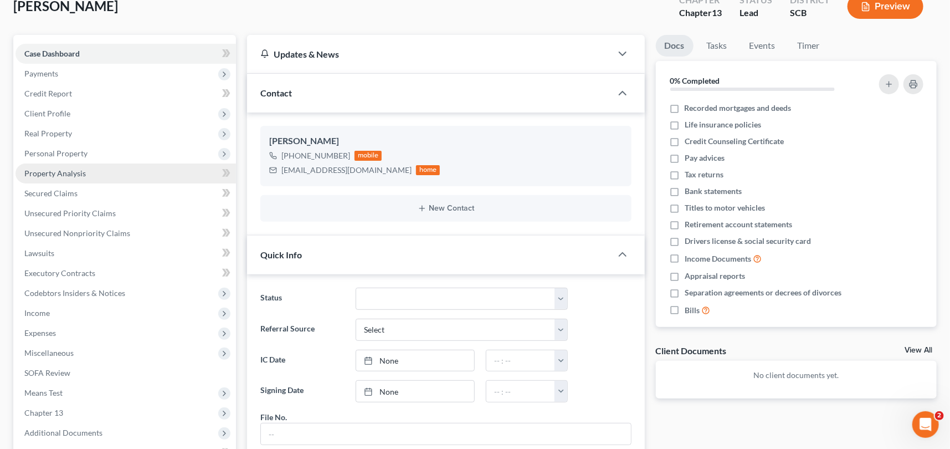
scroll to position [50, 0]
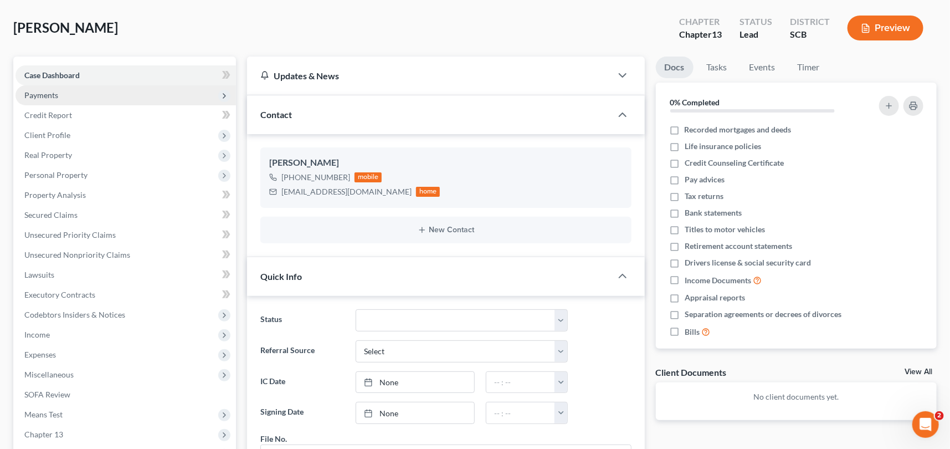
click at [44, 90] on span "Payments" at bounding box center [41, 94] width 34 height 9
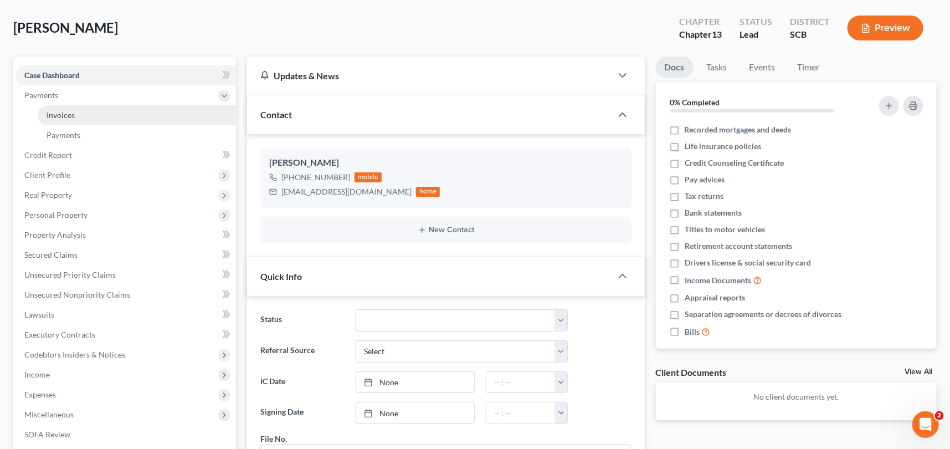
click at [55, 110] on span "Invoices" at bounding box center [61, 114] width 28 height 9
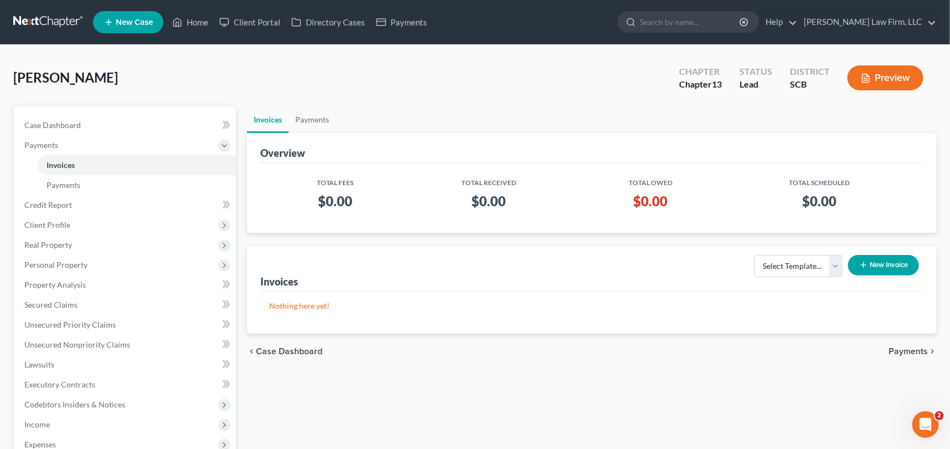
click at [896, 260] on button "New Invoice" at bounding box center [883, 265] width 71 height 21
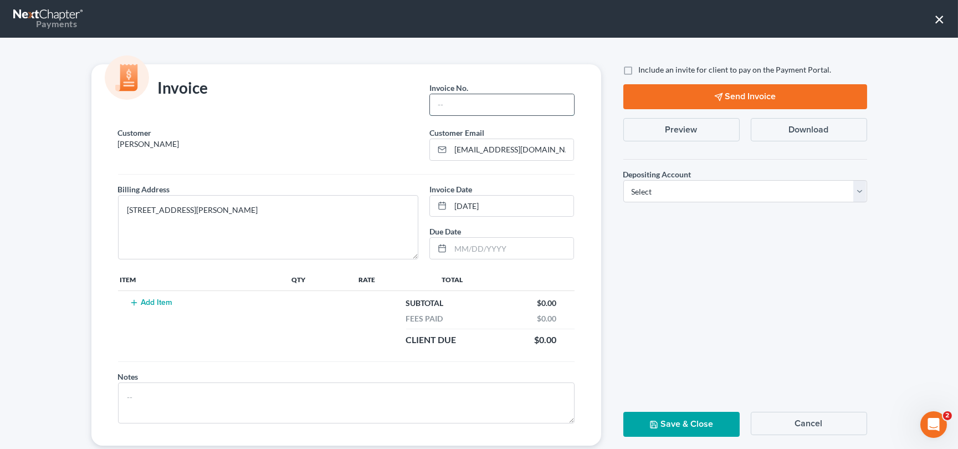
click at [432, 112] on input "text" at bounding box center [502, 104] width 144 height 21
type input "000"
click at [140, 299] on button "Add Item" at bounding box center [151, 302] width 49 height 9
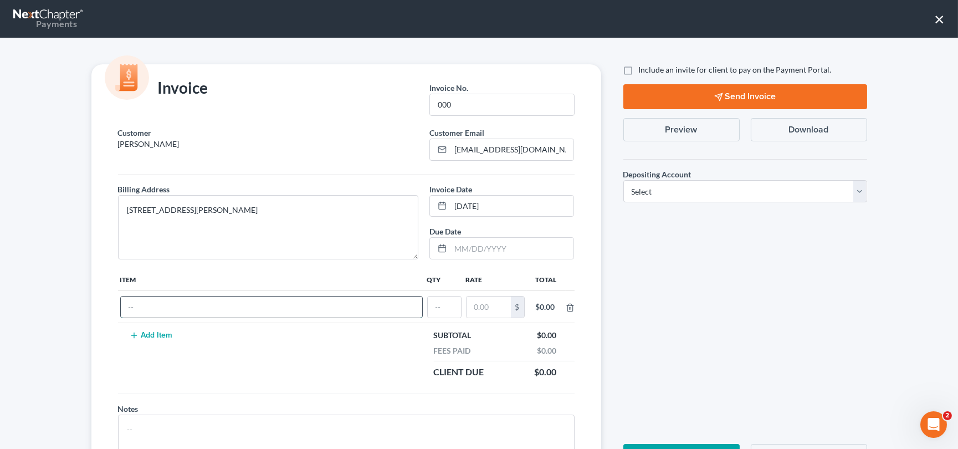
click at [137, 302] on input "text" at bounding box center [271, 306] width 301 height 21
click at [183, 299] on input "Chapter 13" at bounding box center [271, 306] width 301 height 21
type input "Chapter 13 Fees"
click at [428, 307] on input "text" at bounding box center [444, 306] width 33 height 21
type input "1"
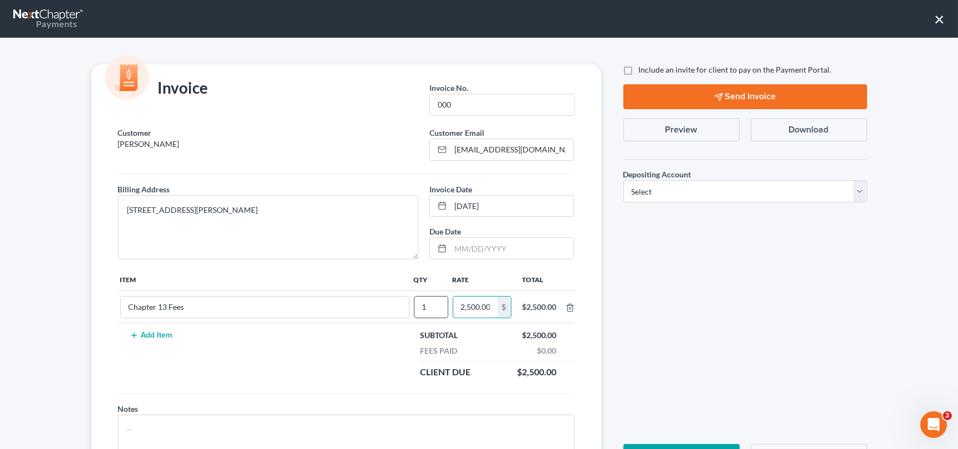
scroll to position [0, 1]
type input "2,500.00"
click at [853, 188] on select "Select Operation Trust" at bounding box center [745, 191] width 244 height 22
select select "1"
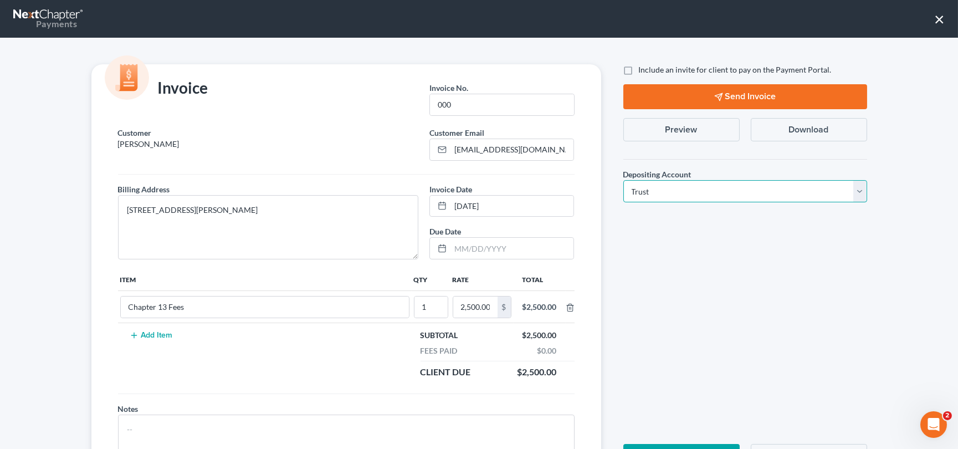
click at [623, 180] on select "Select Operation Trust" at bounding box center [745, 191] width 244 height 22
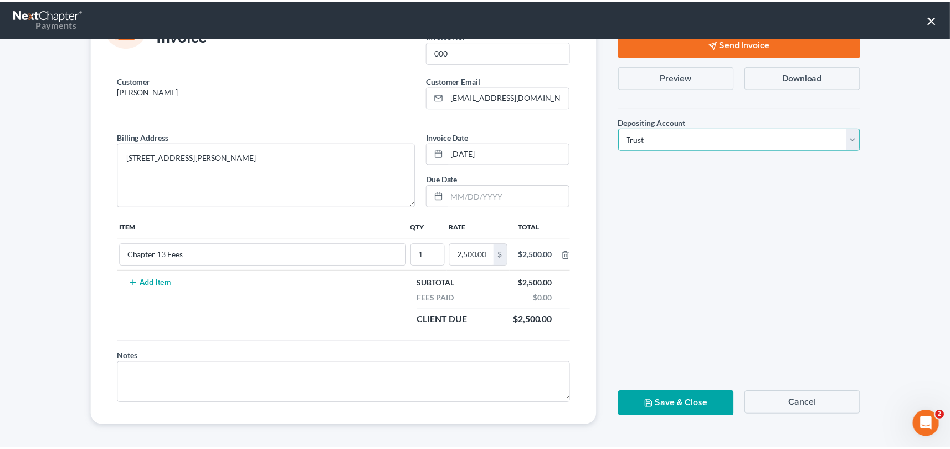
scroll to position [54, 0]
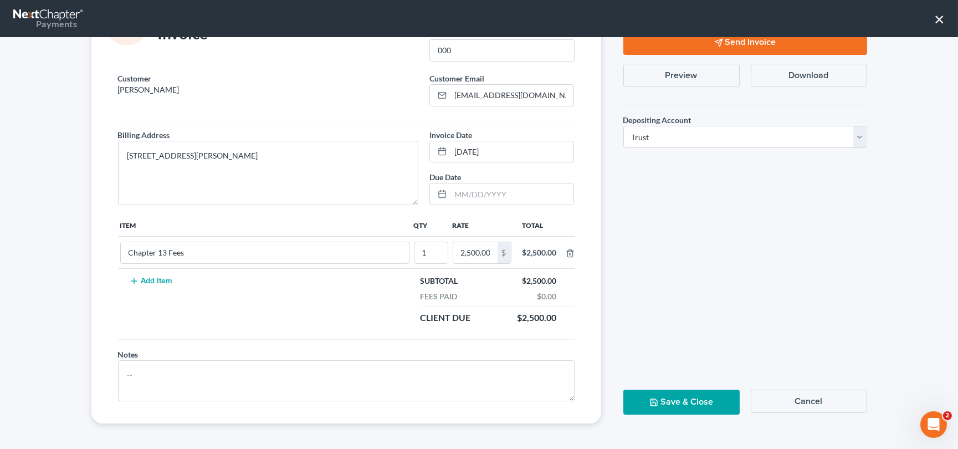
click at [676, 398] on button "Save & Close" at bounding box center [681, 402] width 116 height 25
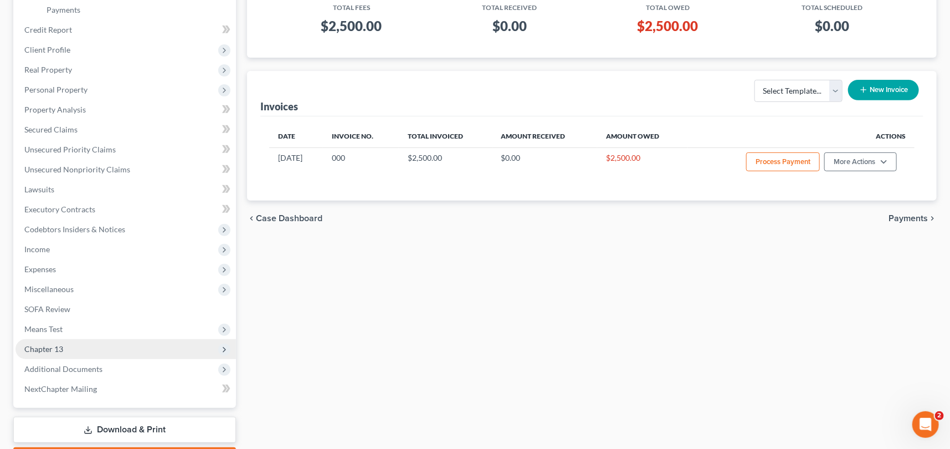
scroll to position [238, 0]
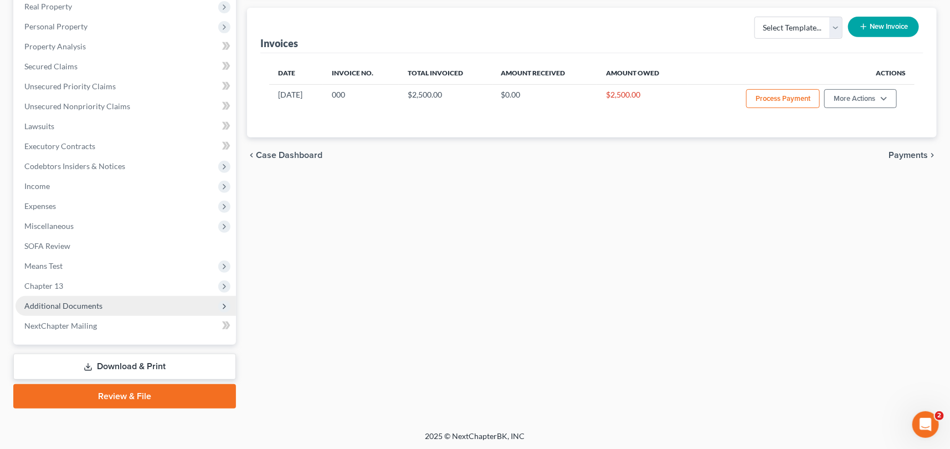
click at [74, 301] on span "Additional Documents" at bounding box center [63, 305] width 78 height 9
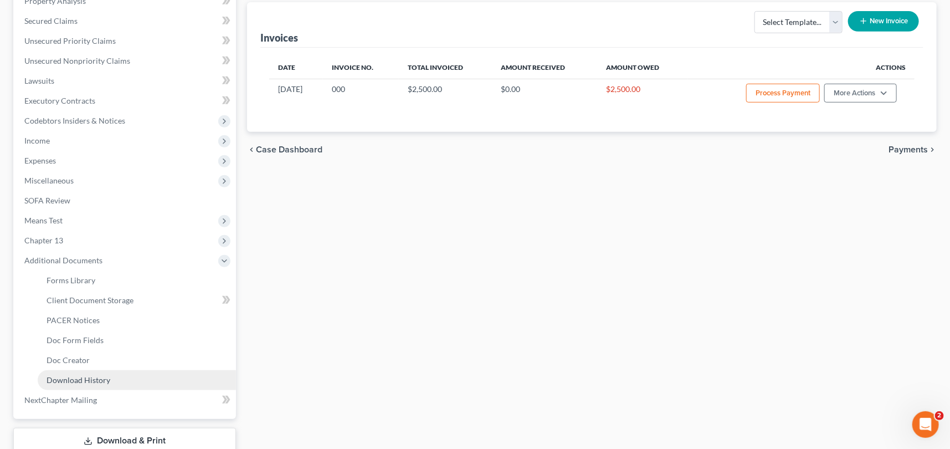
scroll to position [299, 0]
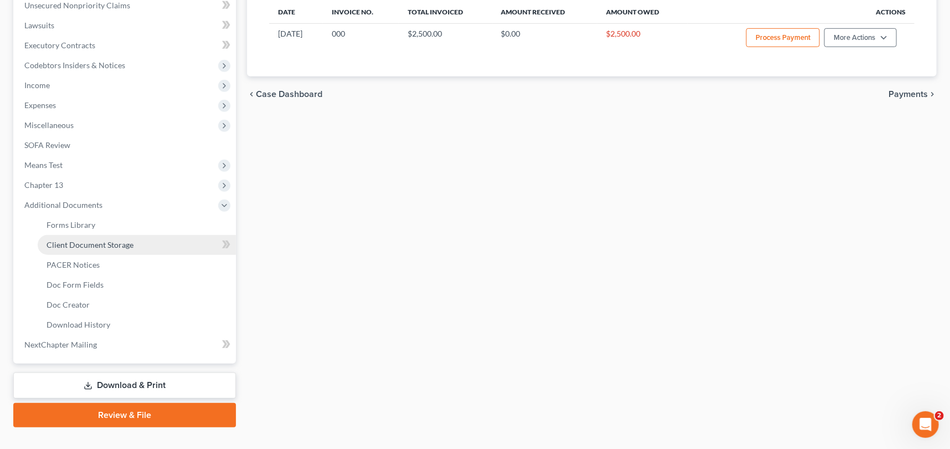
click at [95, 240] on span "Client Document Storage" at bounding box center [90, 244] width 87 height 9
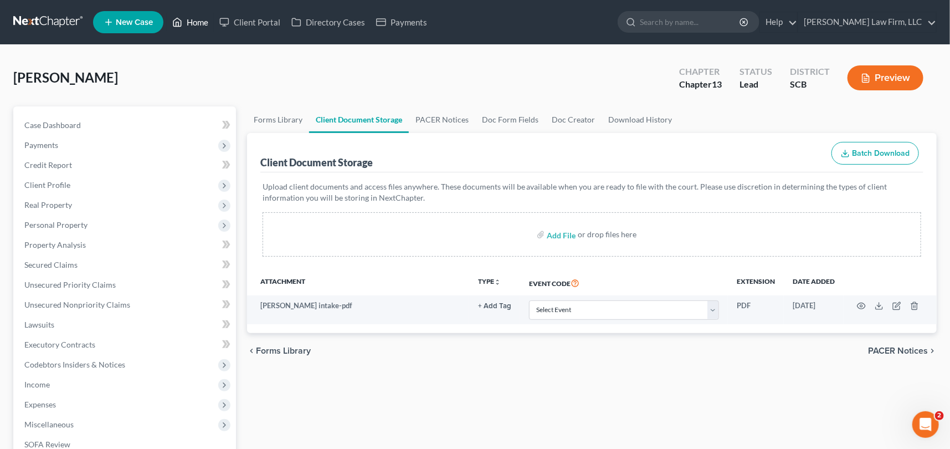
click at [201, 18] on link "Home" at bounding box center [190, 22] width 47 height 20
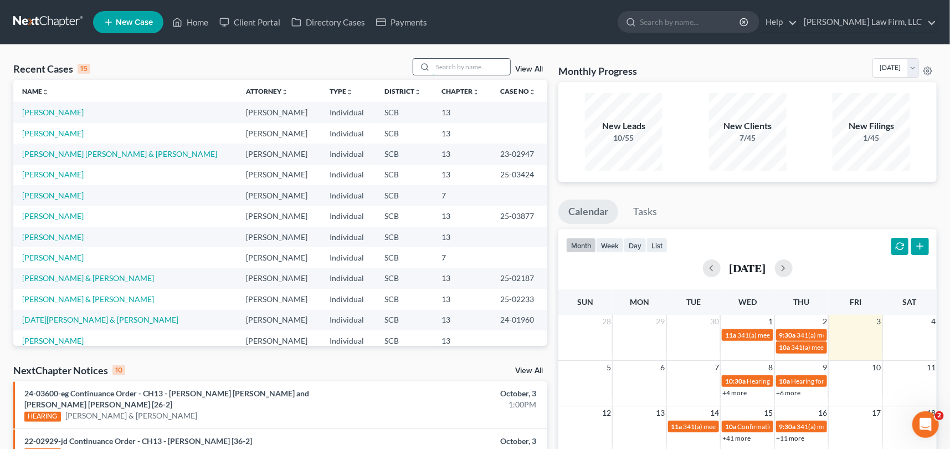
click at [436, 67] on input "search" at bounding box center [472, 67] width 78 height 16
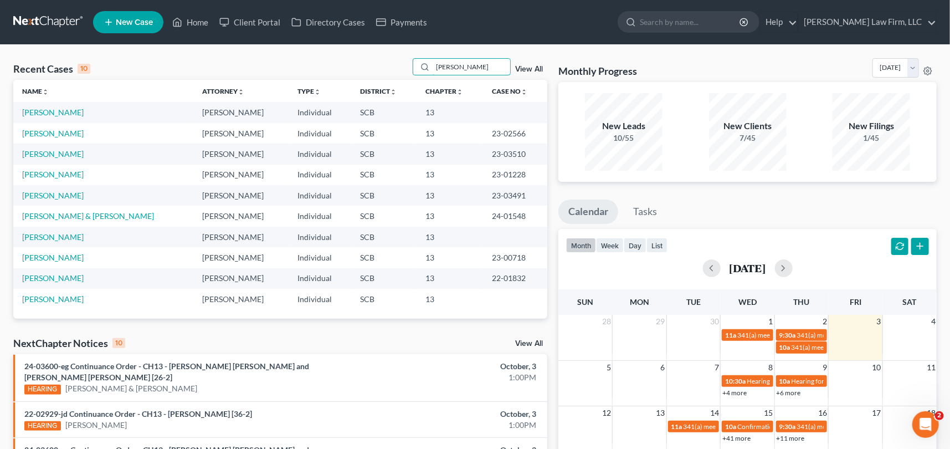
type input "[PERSON_NAME]"
click at [127, 20] on span "New Case" at bounding box center [134, 22] width 37 height 8
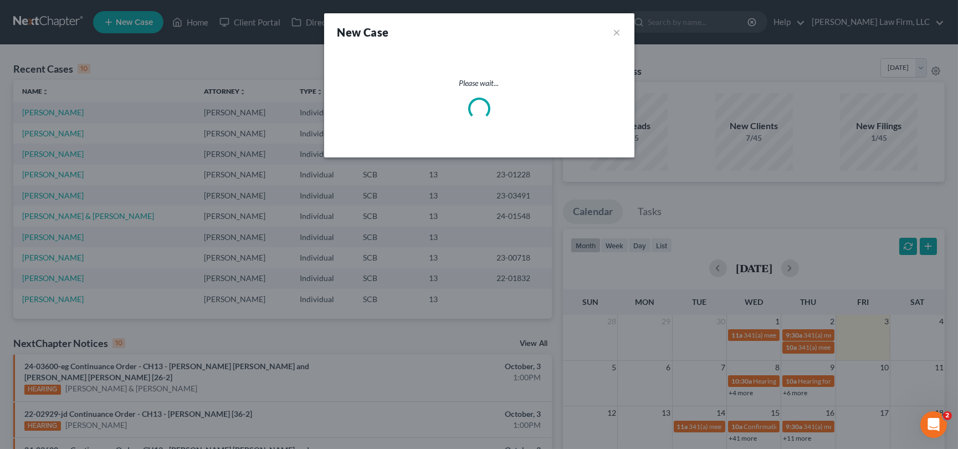
select select "72"
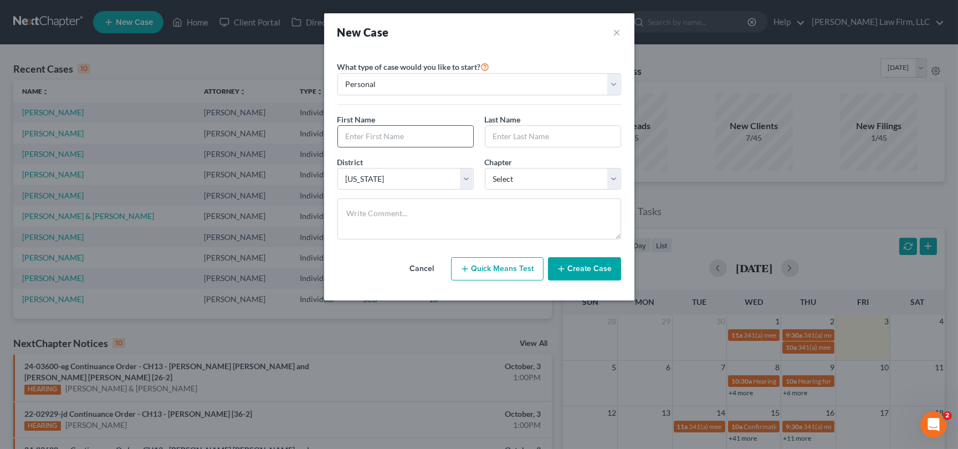
click at [351, 134] on input "text" at bounding box center [405, 136] width 135 height 21
type input "[PERSON_NAME]"
click at [610, 182] on select "Select 7 11 12 13" at bounding box center [553, 179] width 136 height 22
select select "3"
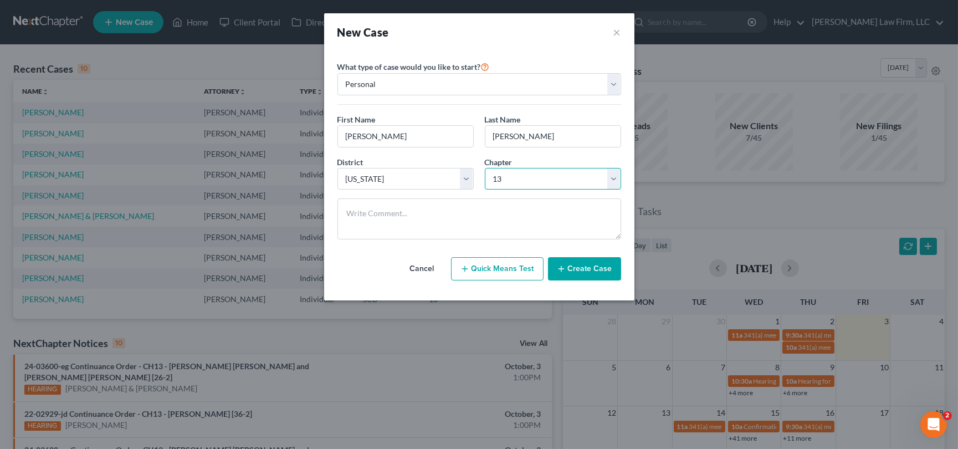
click at [485, 168] on select "Select 7 11 12 13" at bounding box center [553, 179] width 136 height 22
click at [595, 264] on button "Create Case" at bounding box center [584, 268] width 73 height 23
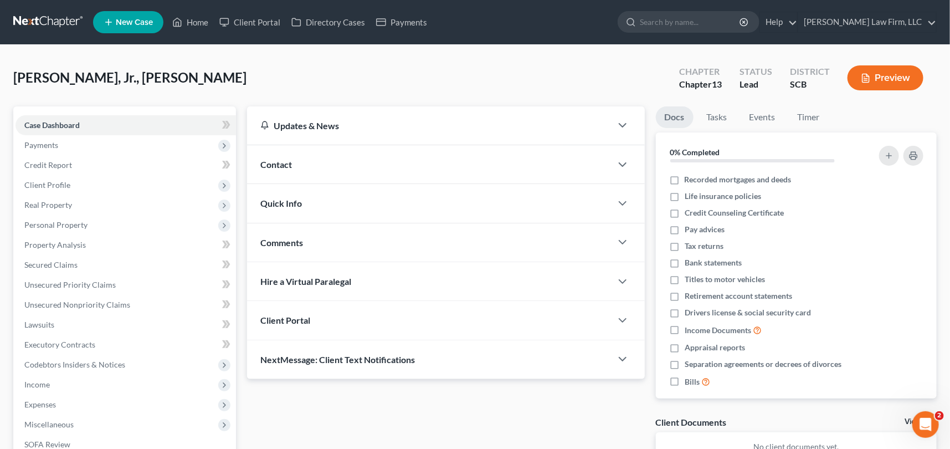
click at [276, 161] on span "Contact" at bounding box center [276, 164] width 32 height 11
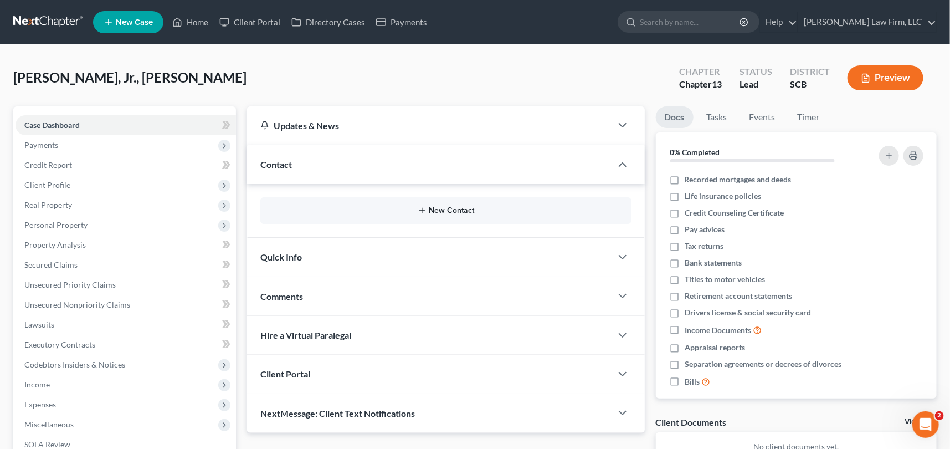
click at [442, 208] on button "New Contact" at bounding box center [446, 210] width 354 height 9
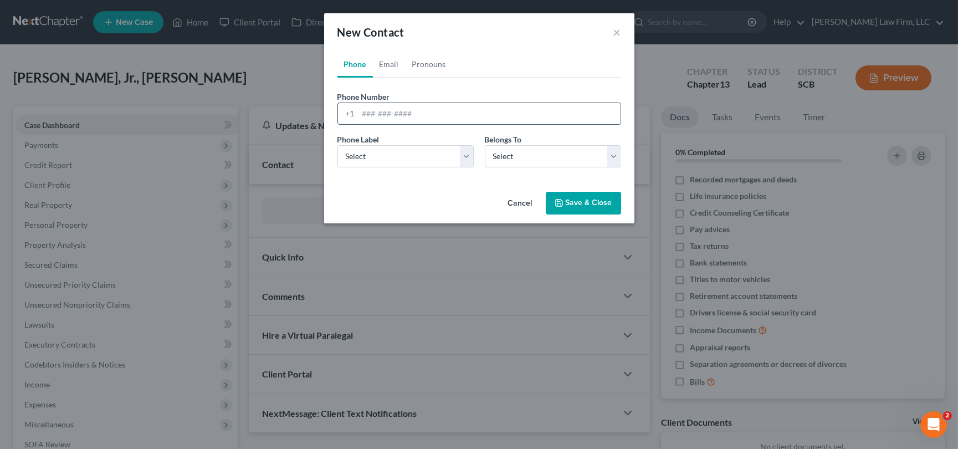
click at [368, 110] on input "tel" at bounding box center [489, 113] width 262 height 21
type input "[PHONE_NUMBER]"
click at [373, 147] on select "Select Mobile Home Work Other" at bounding box center [405, 156] width 136 height 22
select select "0"
click at [337, 145] on select "Select Mobile Home Work Other" at bounding box center [405, 156] width 136 height 22
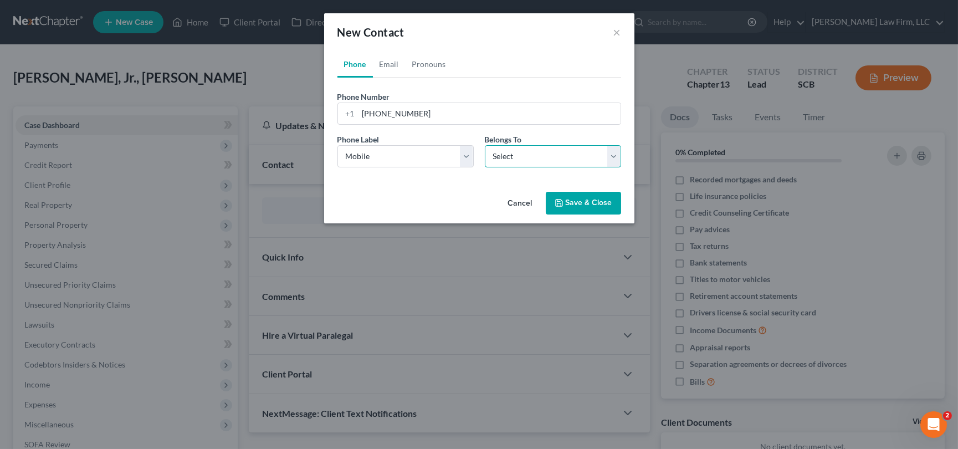
drag, startPoint x: 556, startPoint y: 152, endPoint x: 540, endPoint y: 158, distance: 17.0
click at [556, 153] on select "Select Client Other" at bounding box center [553, 156] width 136 height 22
select select "0"
click at [485, 145] on select "Select Client Other" at bounding box center [553, 156] width 136 height 22
select select "0"
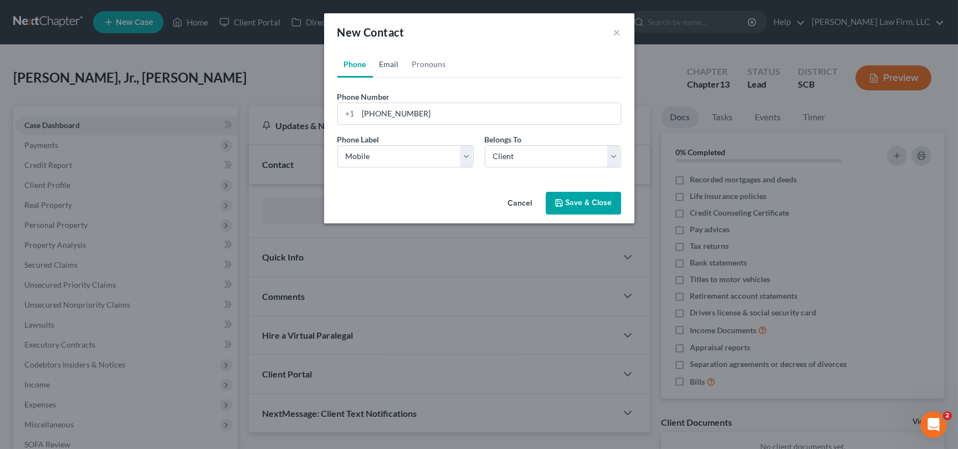
click at [388, 58] on link "Email" at bounding box center [389, 64] width 33 height 27
click at [366, 111] on input "email" at bounding box center [489, 113] width 262 height 21
type input "[EMAIL_ADDRESS][DOMAIN_NAME]"
drag, startPoint x: 371, startPoint y: 161, endPoint x: 368, endPoint y: 166, distance: 6.5
click at [371, 161] on select "Select Home Work Other" at bounding box center [405, 156] width 136 height 22
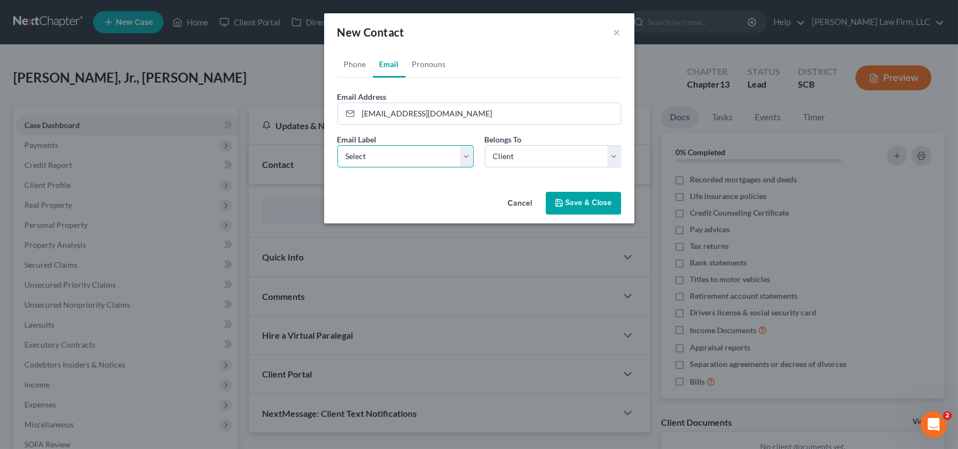
select select "0"
click at [337, 145] on select "Select Home Work Other" at bounding box center [405, 156] width 136 height 22
drag, startPoint x: 355, startPoint y: 60, endPoint x: 337, endPoint y: 196, distance: 136.9
click at [355, 60] on link "Phone" at bounding box center [354, 64] width 35 height 27
click at [587, 199] on button "Save & Close" at bounding box center [583, 203] width 75 height 23
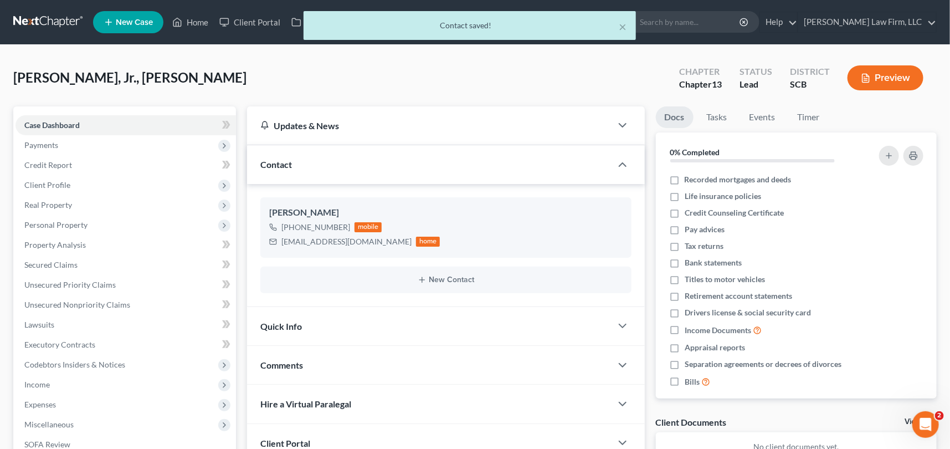
click at [282, 321] on span "Quick Info" at bounding box center [281, 326] width 42 height 11
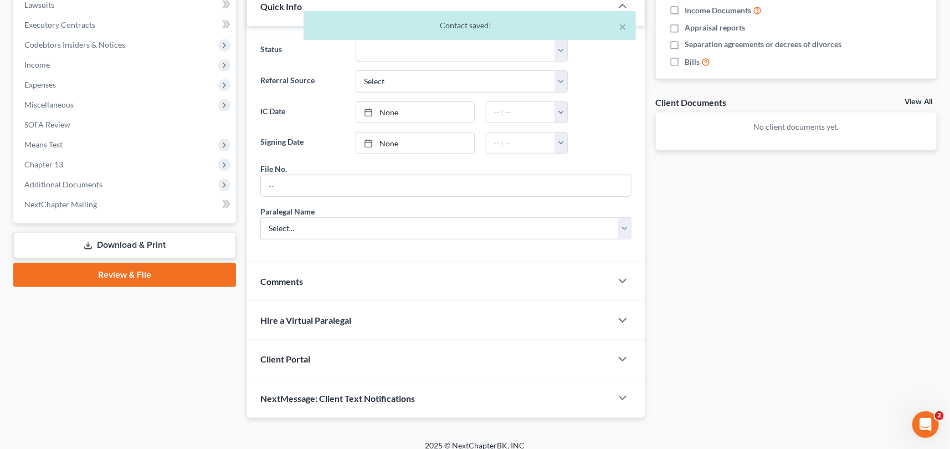
scroll to position [329, 0]
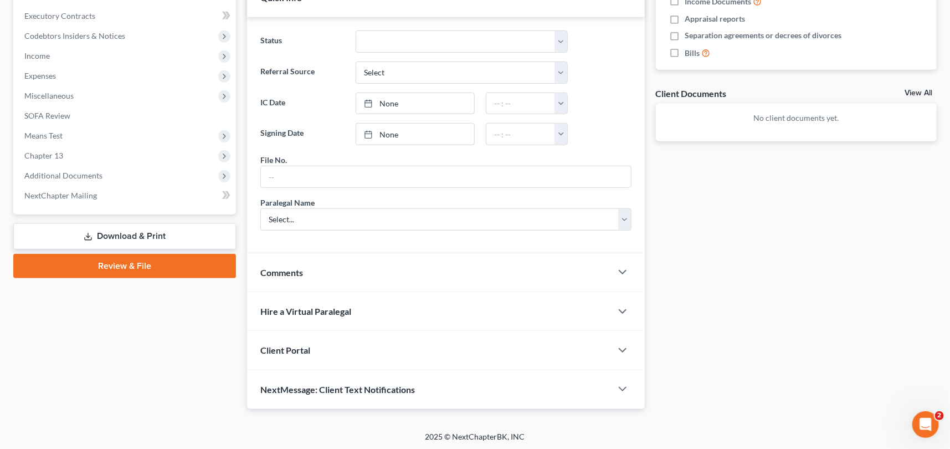
click at [289, 345] on span "Client Portal" at bounding box center [285, 350] width 50 height 11
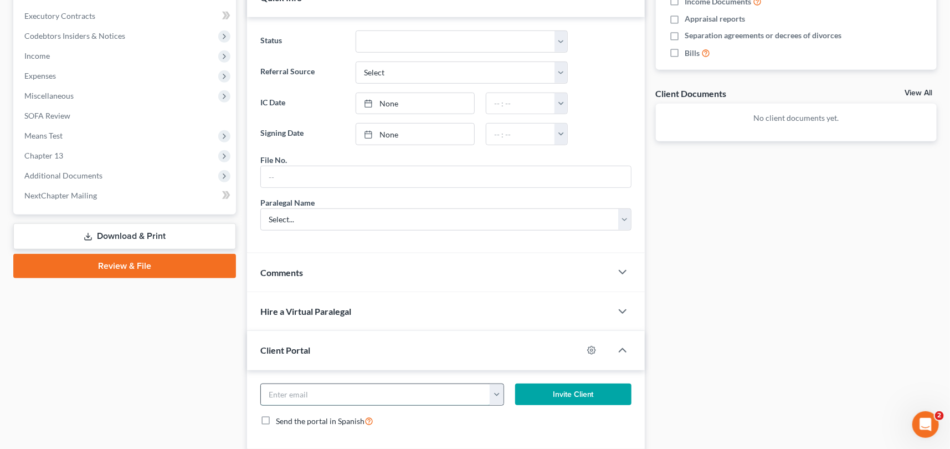
click at [276, 393] on input "email" at bounding box center [375, 394] width 229 height 21
type input "[EMAIL_ADDRESS][DOMAIN_NAME]"
click at [554, 387] on button "Invite Client" at bounding box center [573, 394] width 116 height 22
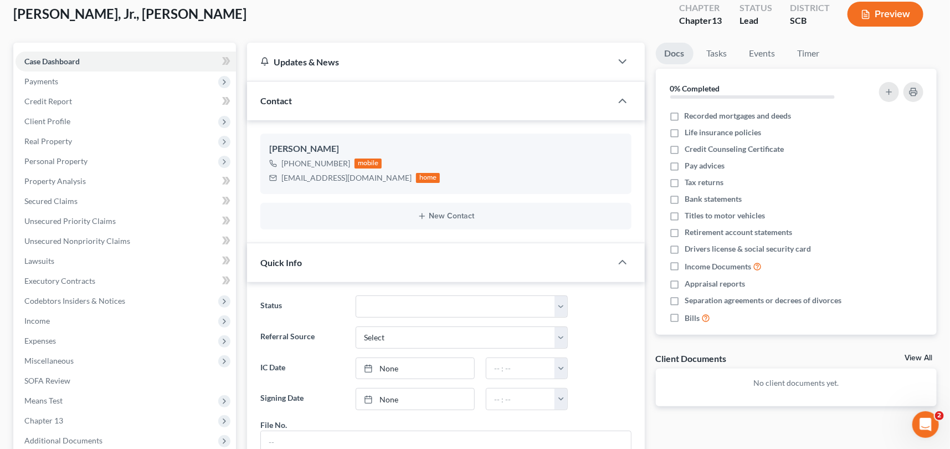
scroll to position [0, 0]
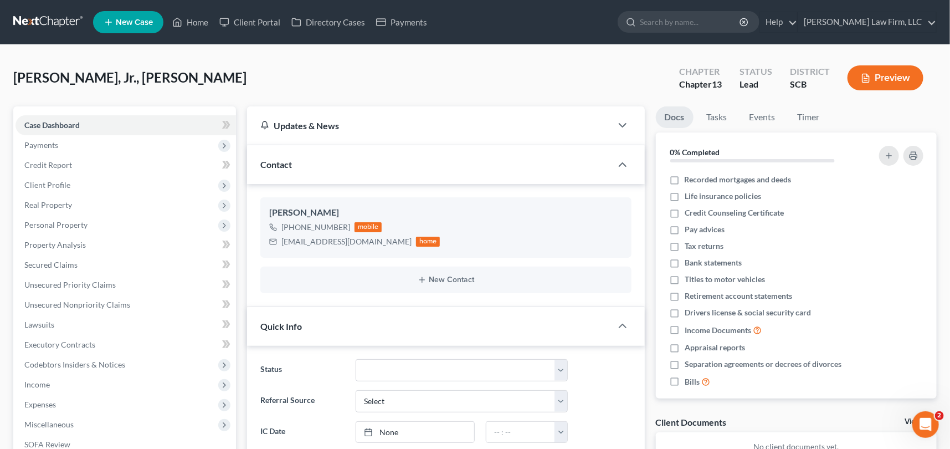
drag, startPoint x: 53, startPoint y: 142, endPoint x: 450, endPoint y: 188, distance: 399.4
click at [53, 142] on span "Payments" at bounding box center [41, 144] width 34 height 9
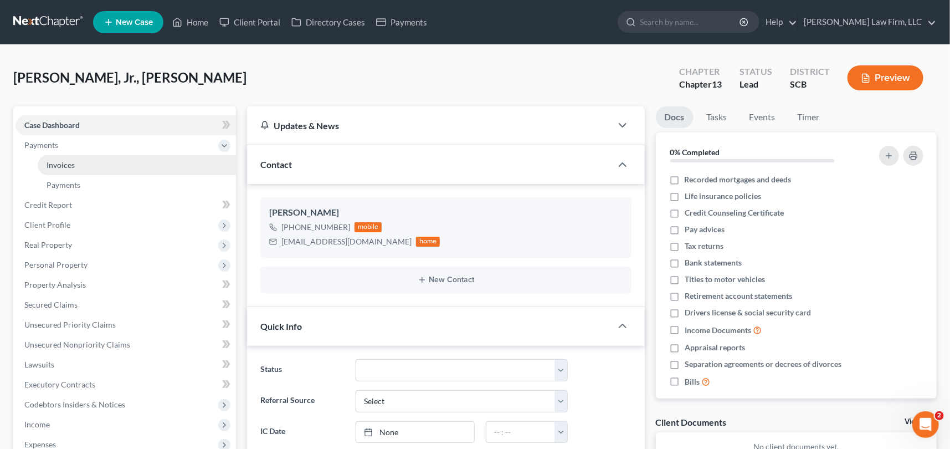
click at [69, 162] on span "Invoices" at bounding box center [61, 164] width 28 height 9
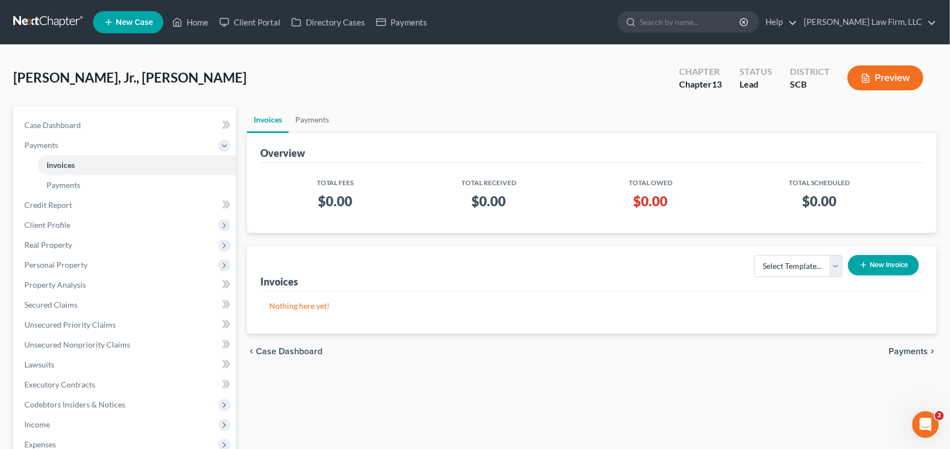
click at [892, 260] on button "New Invoice" at bounding box center [883, 265] width 71 height 21
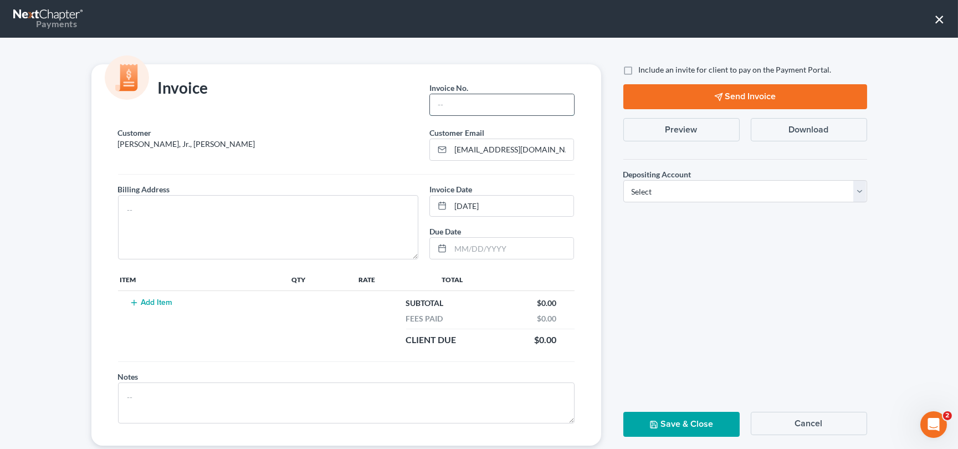
click at [452, 94] on input "text" at bounding box center [502, 104] width 144 height 21
type input "0000"
drag, startPoint x: 454, startPoint y: 104, endPoint x: 412, endPoint y: 109, distance: 42.4
click at [412, 109] on div "Invoice Invoice No. * 0000" at bounding box center [346, 95] width 521 height 63
click at [791, 419] on button "Cancel" at bounding box center [809, 423] width 116 height 23
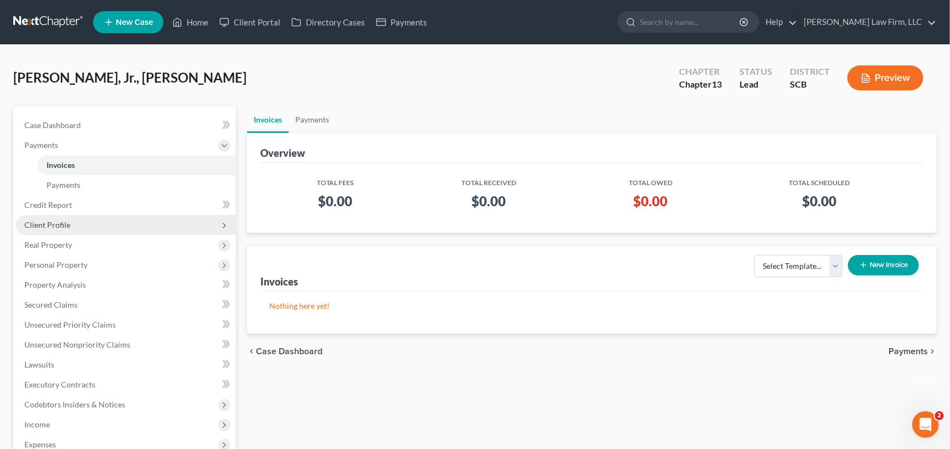
click at [38, 222] on span "Client Profile" at bounding box center [47, 224] width 46 height 9
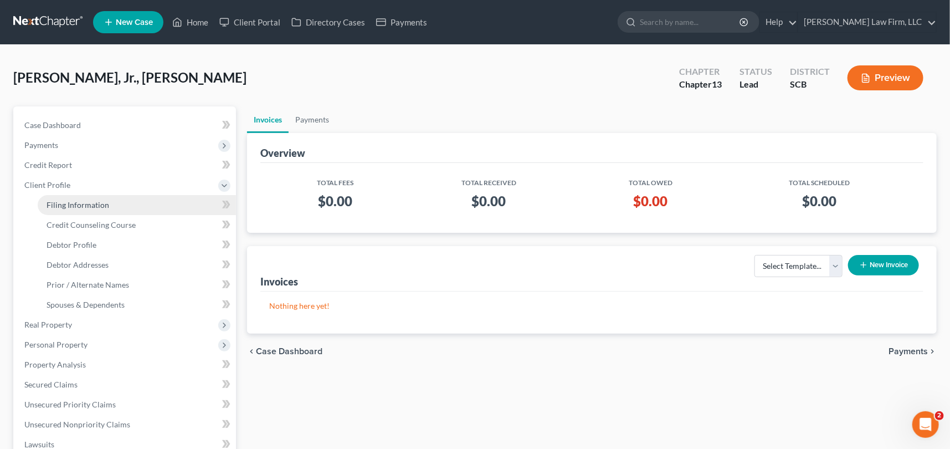
click at [90, 195] on link "Filing Information" at bounding box center [137, 205] width 198 height 20
select select "1"
select select "0"
select select "3"
select select "72"
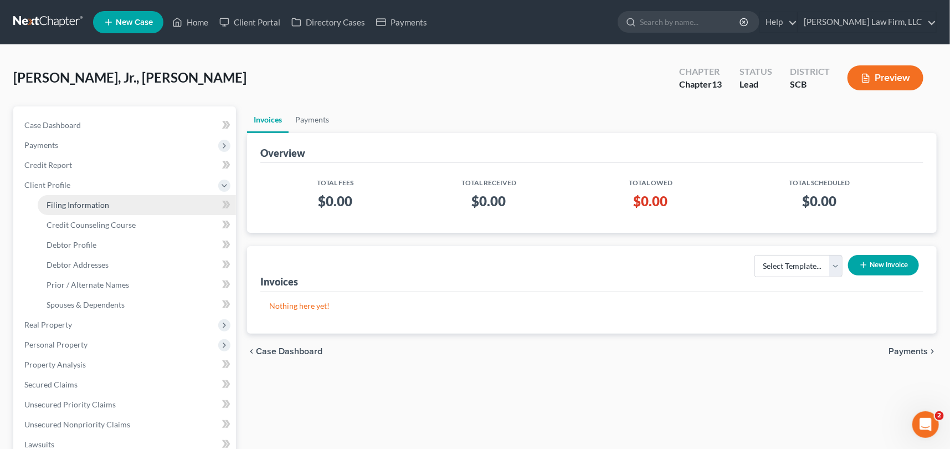
select select "42"
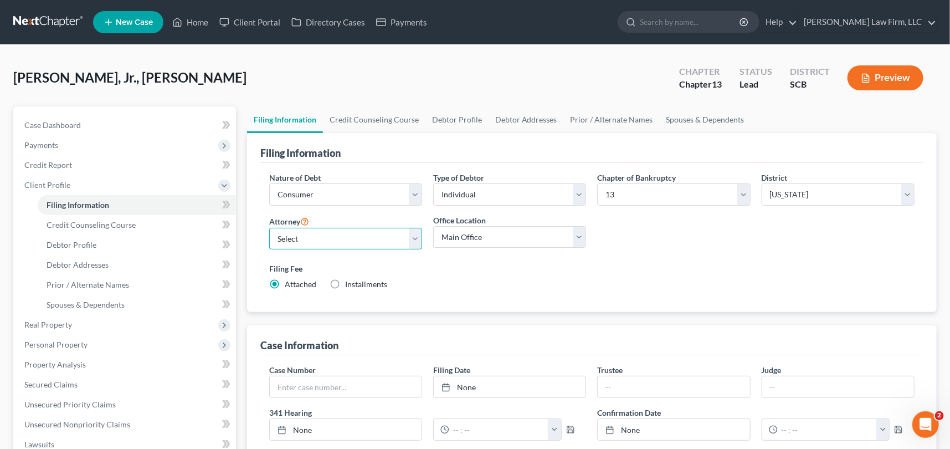
click at [415, 242] on select "Select [PERSON_NAME] - SCB [PERSON_NAME] - SCB" at bounding box center [345, 239] width 153 height 22
select select "0"
click at [269, 228] on select "Select [PERSON_NAME] - SCB [PERSON_NAME] - SCB" at bounding box center [345, 239] width 153 height 22
click at [60, 240] on span "Debtor Profile" at bounding box center [72, 244] width 50 height 9
select select "0"
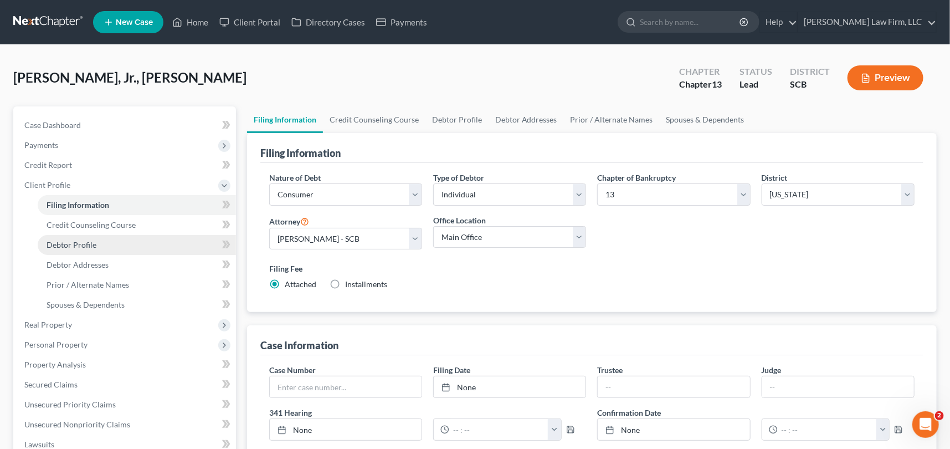
select select "0"
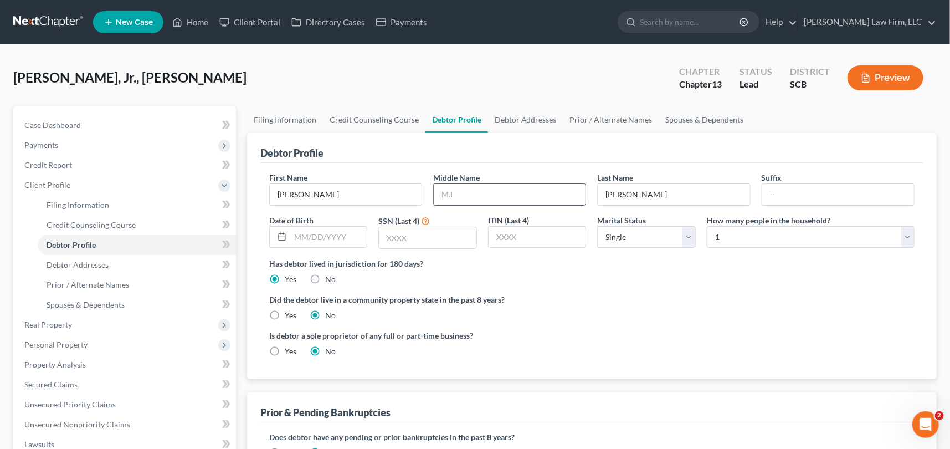
click at [451, 188] on input "text" at bounding box center [510, 194] width 152 height 21
type input "[PERSON_NAME]"
drag, startPoint x: 87, startPoint y: 263, endPoint x: 198, endPoint y: 234, distance: 114.4
click at [87, 262] on span "Debtor Addresses" at bounding box center [78, 264] width 62 height 9
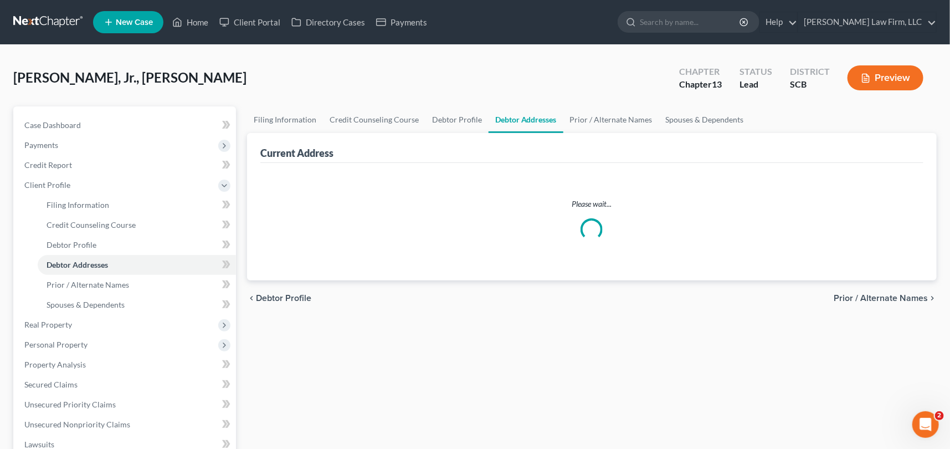
select select "0"
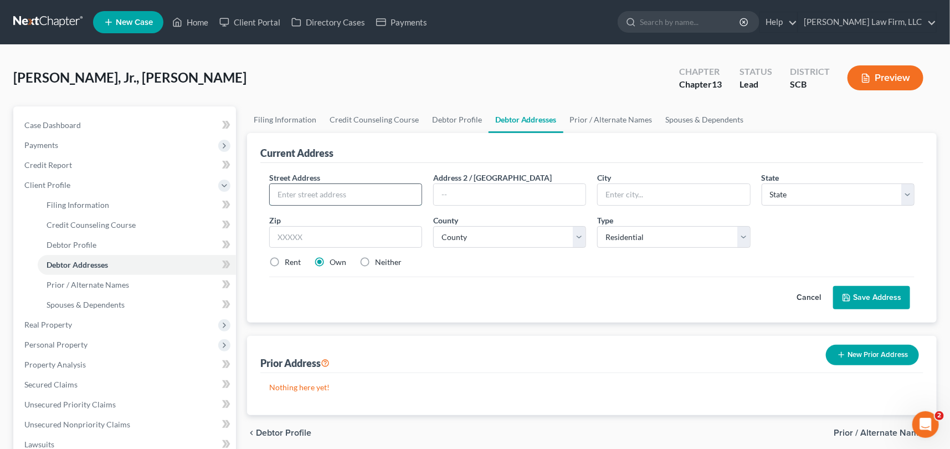
click at [279, 195] on input "text" at bounding box center [346, 194] width 152 height 21
type input "[STREET_ADDRESS]"
type input "[PERSON_NAME]"
select select "42"
type input "29456"
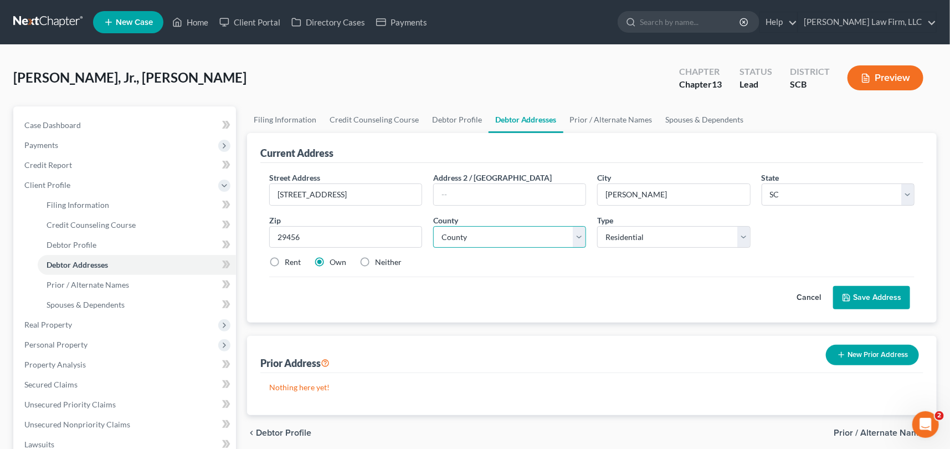
drag, startPoint x: 576, startPoint y: 234, endPoint x: 539, endPoint y: 240, distance: 38.3
click at [576, 233] on select "County [GEOGRAPHIC_DATA] [GEOGRAPHIC_DATA] [GEOGRAPHIC_DATA] [GEOGRAPHIC_DATA] …" at bounding box center [509, 237] width 153 height 22
select select "17"
click at [433, 226] on select "County [GEOGRAPHIC_DATA] [GEOGRAPHIC_DATA] [GEOGRAPHIC_DATA] [GEOGRAPHIC_DATA] …" at bounding box center [509, 237] width 153 height 22
click at [870, 295] on button "Save Address" at bounding box center [871, 297] width 77 height 23
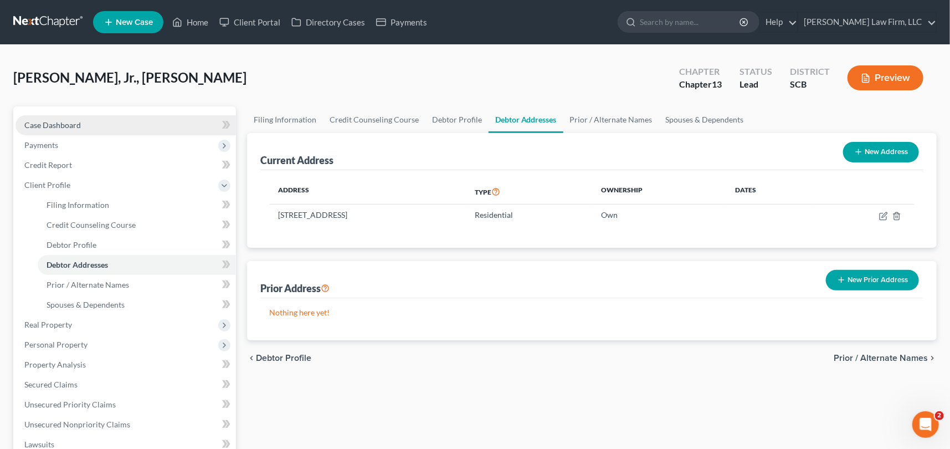
click at [56, 125] on span "Case Dashboard" at bounding box center [52, 124] width 57 height 9
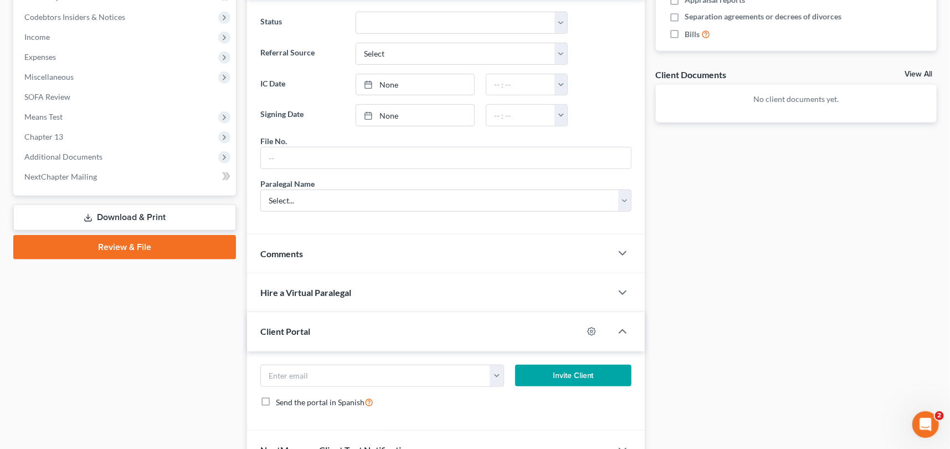
scroll to position [352, 0]
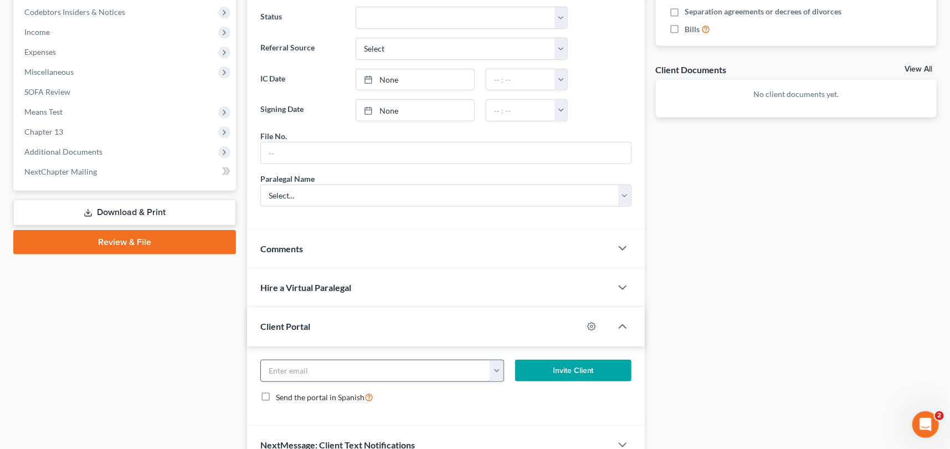
click at [281, 366] on input "email" at bounding box center [375, 370] width 229 height 21
type input "[EMAIL_ADDRESS][DOMAIN_NAME]"
click at [558, 365] on button "Invite Client" at bounding box center [573, 371] width 116 height 22
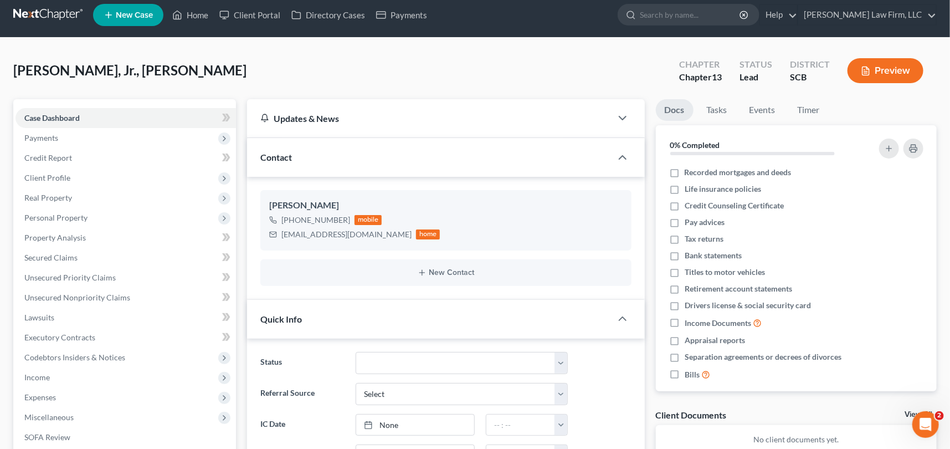
scroll to position [0, 0]
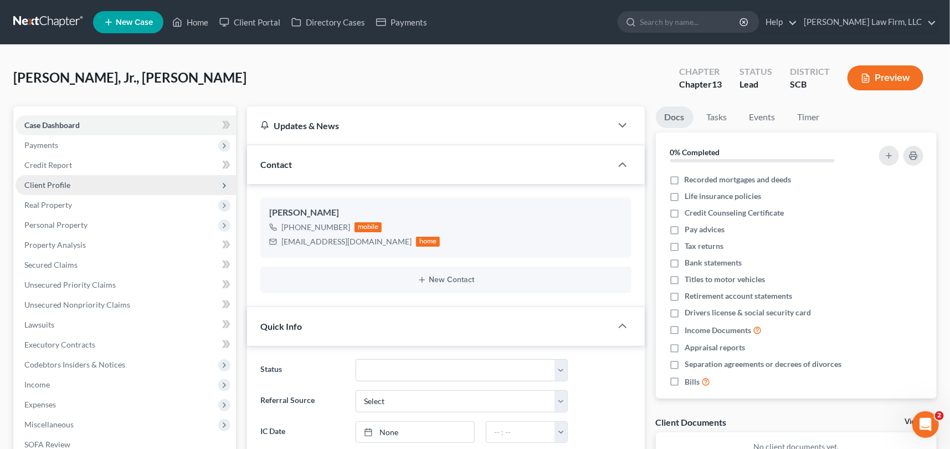
drag, startPoint x: 44, startPoint y: 180, endPoint x: 126, endPoint y: 169, distance: 82.7
click at [45, 180] on span "Client Profile" at bounding box center [47, 184] width 46 height 9
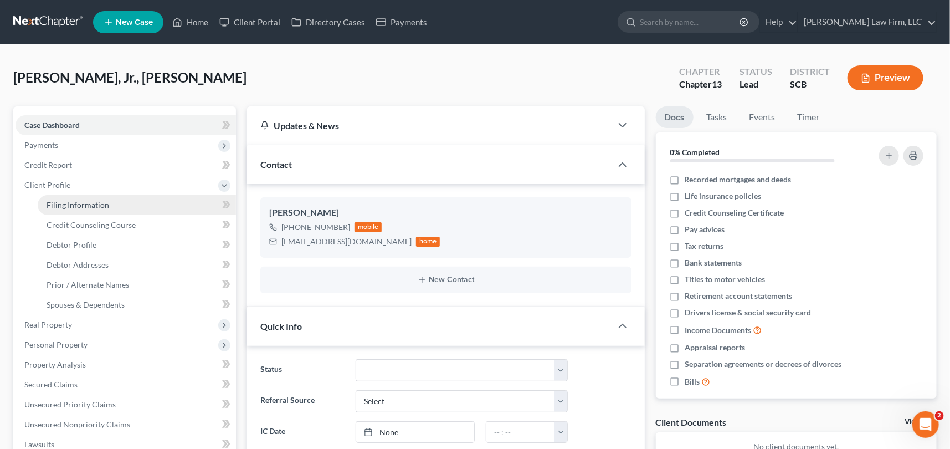
click at [73, 200] on span "Filing Information" at bounding box center [78, 204] width 63 height 9
select select "1"
select select "0"
select select "3"
select select "72"
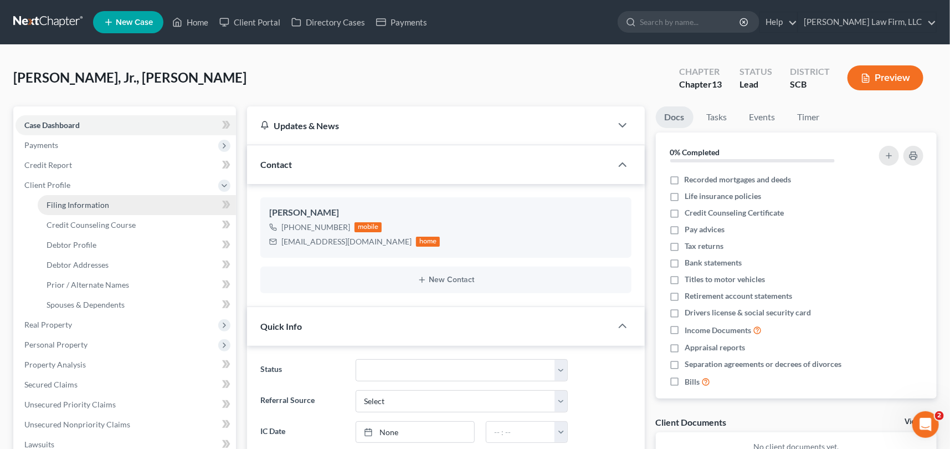
select select "0"
select select "42"
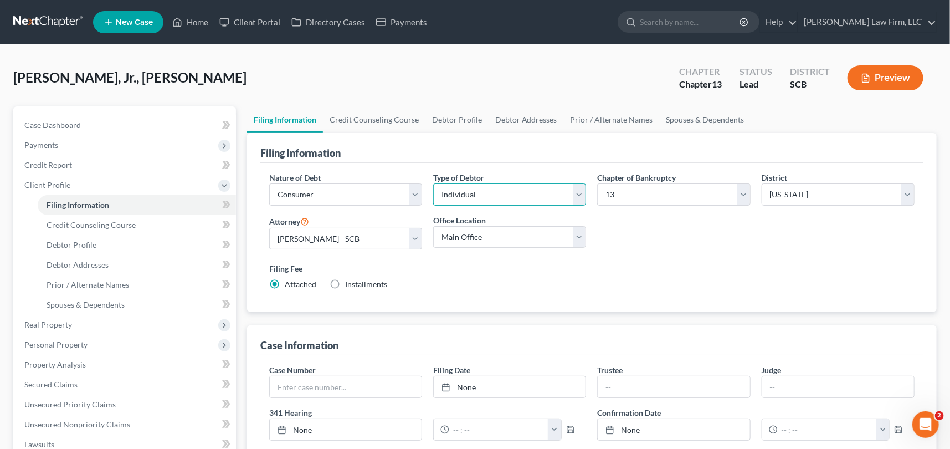
click at [580, 187] on select "Select Individual Joint" at bounding box center [509, 194] width 153 height 22
select select "1"
click at [433, 183] on select "Select Individual Joint" at bounding box center [509, 194] width 153 height 22
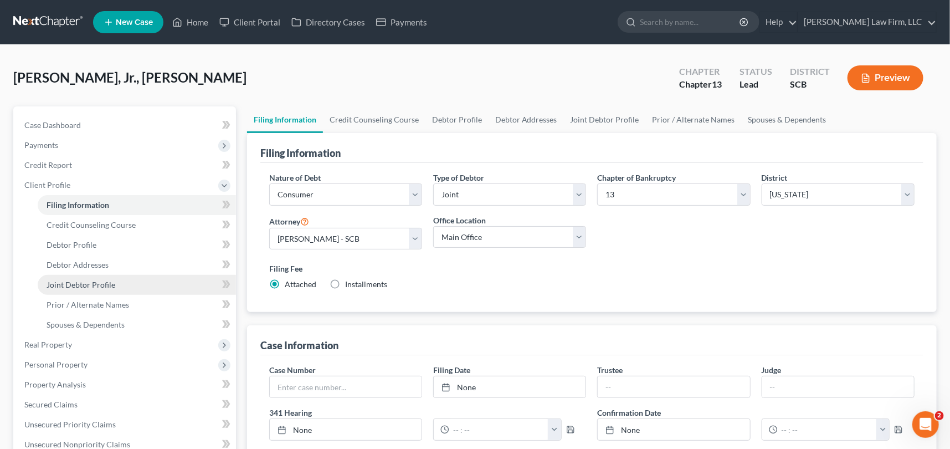
click at [84, 280] on span "Joint Debtor Profile" at bounding box center [81, 284] width 69 height 9
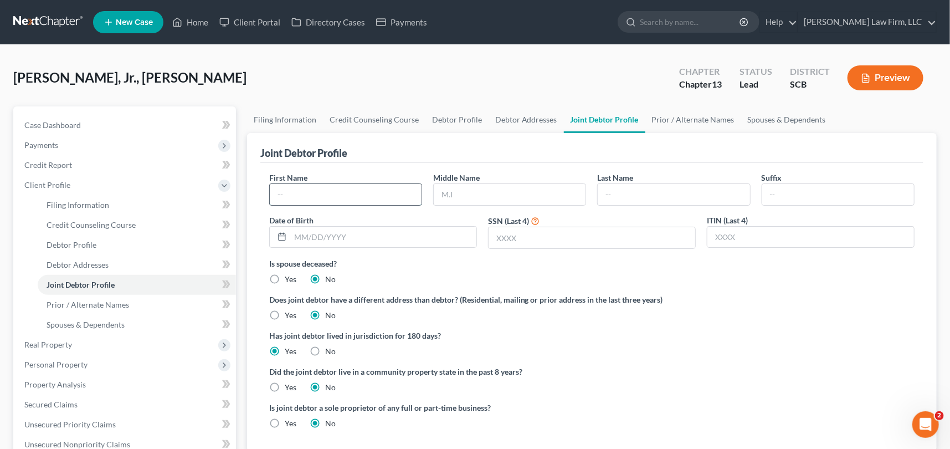
drag, startPoint x: 280, startPoint y: 190, endPoint x: 286, endPoint y: 201, distance: 11.9
click at [282, 194] on input "text" at bounding box center [346, 194] width 152 height 21
type input "[PERSON_NAME]"
click at [50, 125] on span "Case Dashboard" at bounding box center [52, 124] width 57 height 9
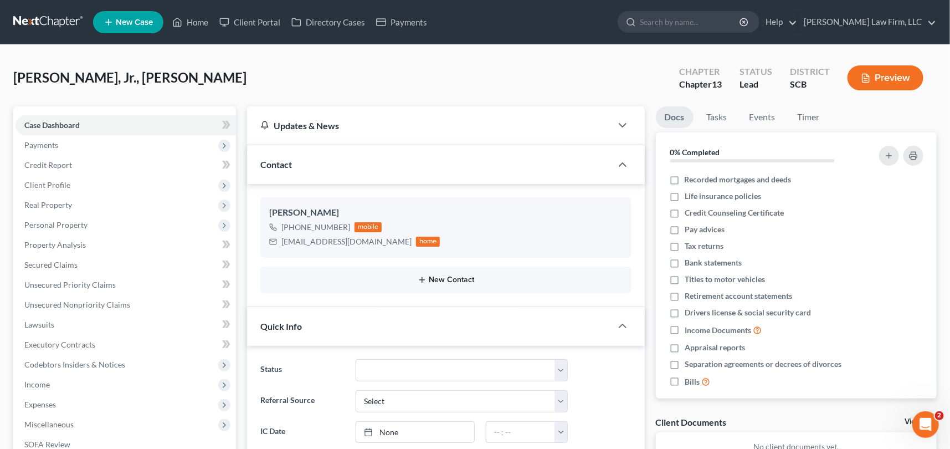
click at [441, 275] on button "New Contact" at bounding box center [446, 279] width 354 height 9
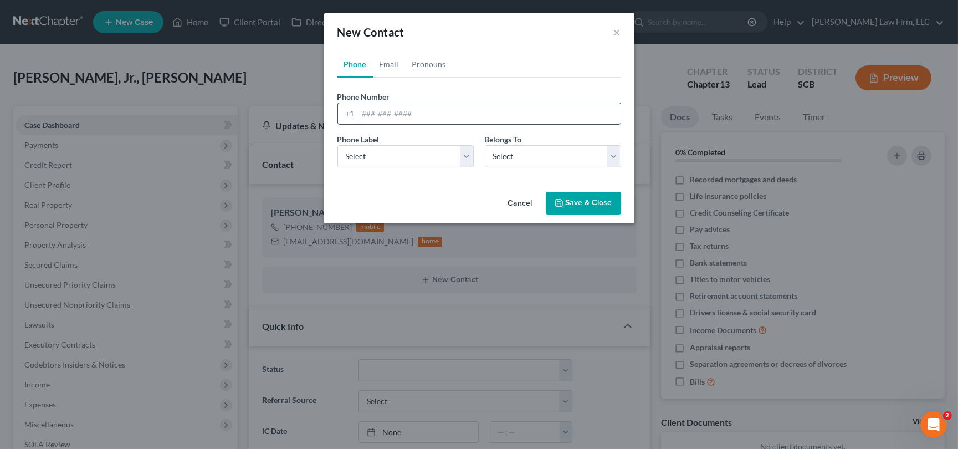
click at [361, 108] on input "tel" at bounding box center [489, 113] width 262 height 21
type input "[PHONE_NUMBER]"
drag, startPoint x: 362, startPoint y: 150, endPoint x: 361, endPoint y: 165, distance: 15.0
click at [362, 150] on select "Select Mobile Home Work Other" at bounding box center [405, 156] width 136 height 22
select select "0"
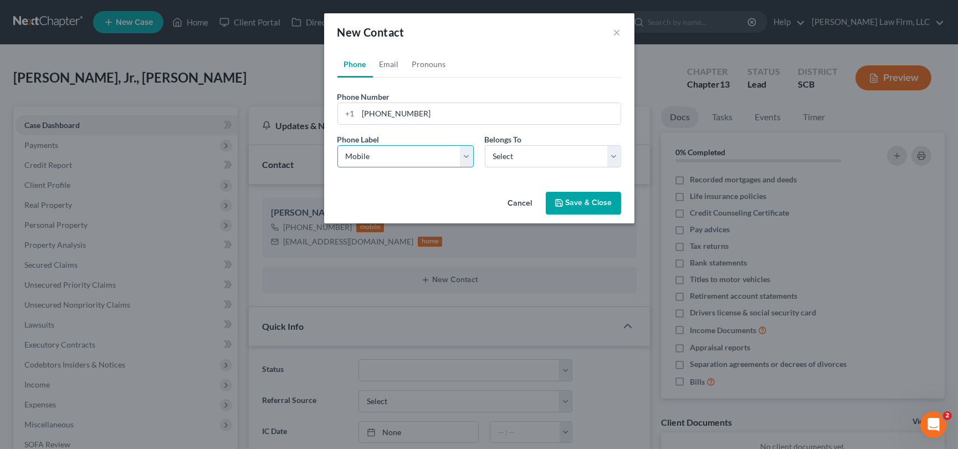
click at [337, 145] on select "Select Mobile Home Work Other" at bounding box center [405, 156] width 136 height 22
click at [547, 153] on select "Select Client Spouse Other" at bounding box center [553, 156] width 136 height 22
click at [485, 145] on select "Select Client Spouse Other" at bounding box center [553, 156] width 136 height 22
click at [608, 157] on select "Select Client Spouse Other" at bounding box center [553, 156] width 136 height 22
select select "1"
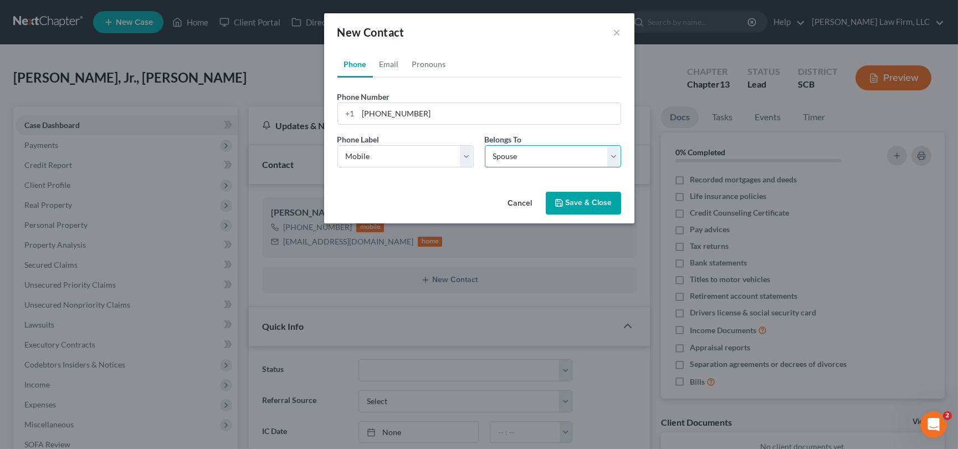
click at [485, 145] on select "Select Client Spouse Other" at bounding box center [553, 156] width 136 height 22
click at [612, 155] on select "Select Client Spouse Other" at bounding box center [553, 156] width 136 height 22
click at [485, 145] on select "Select Client Spouse Other" at bounding box center [553, 156] width 136 height 22
click at [385, 59] on link "Email" at bounding box center [389, 64] width 33 height 27
click at [366, 114] on input "email" at bounding box center [489, 113] width 262 height 21
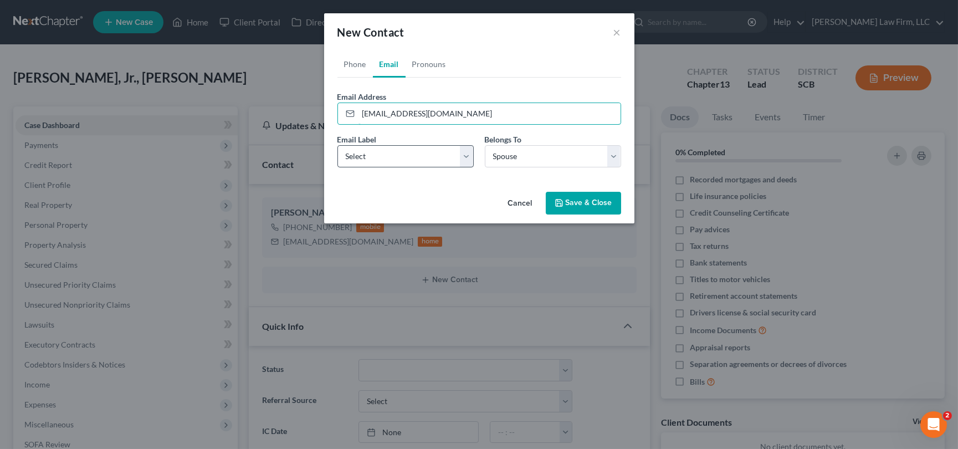
type input "[EMAIL_ADDRESS][DOMAIN_NAME]"
click at [356, 152] on select "Select Home Work Other" at bounding box center [405, 156] width 136 height 22
select select "0"
click at [337, 145] on select "Select Home Work Other" at bounding box center [405, 156] width 136 height 22
click at [588, 201] on button "Save & Close" at bounding box center [583, 203] width 75 height 23
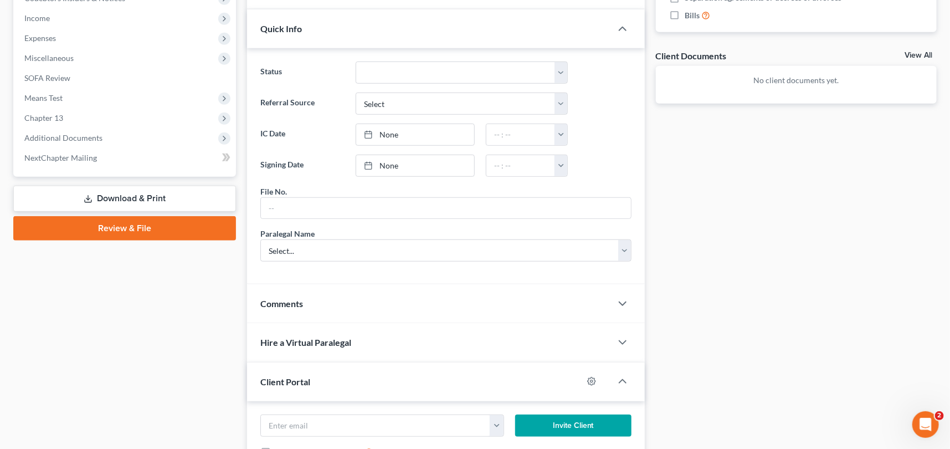
scroll to position [453, 0]
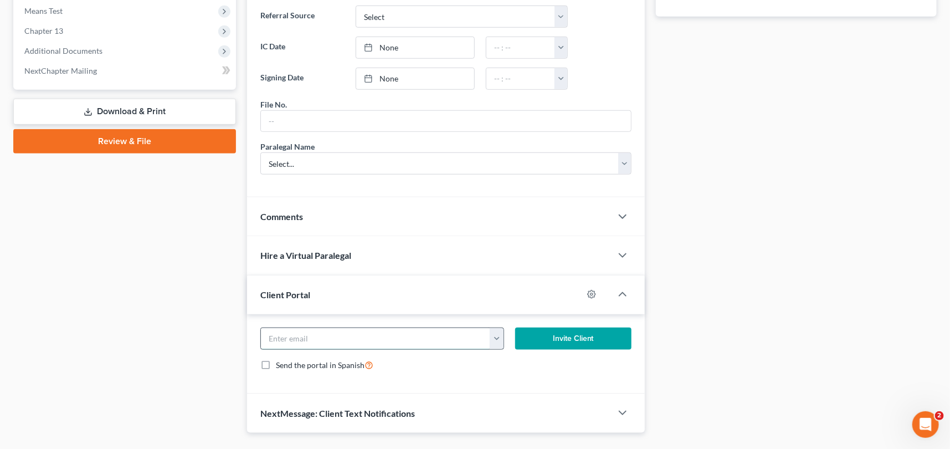
click at [292, 332] on input "email" at bounding box center [375, 338] width 229 height 21
type input "[EMAIL_ADDRESS][DOMAIN_NAME]"
drag, startPoint x: 291, startPoint y: 332, endPoint x: 565, endPoint y: 336, distance: 273.7
click at [565, 336] on button "Invite Client" at bounding box center [573, 338] width 116 height 22
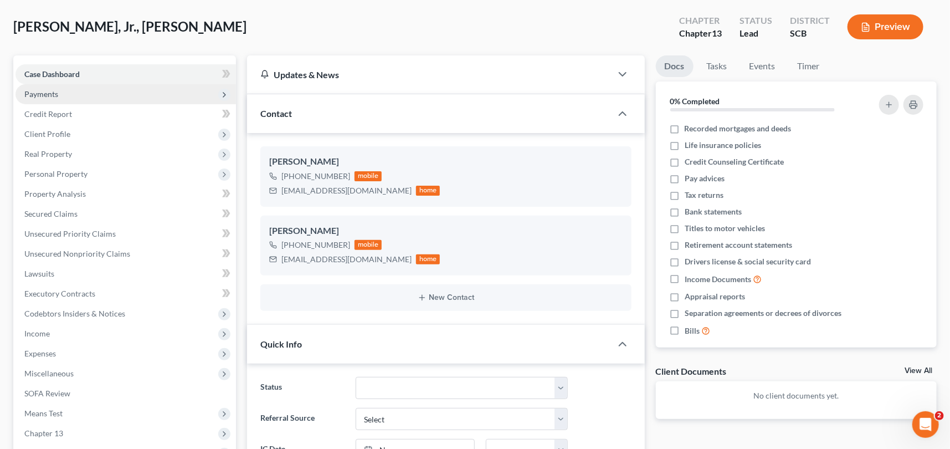
scroll to position [50, 0]
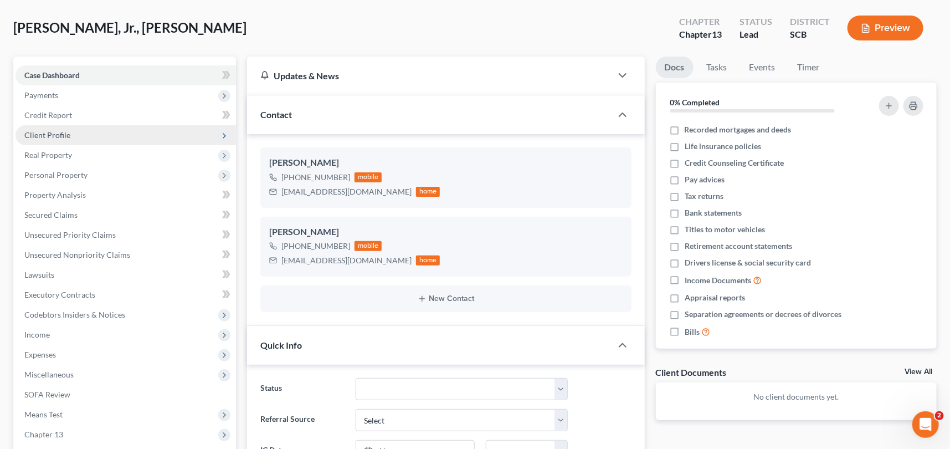
click at [50, 134] on span "Client Profile" at bounding box center [47, 134] width 46 height 9
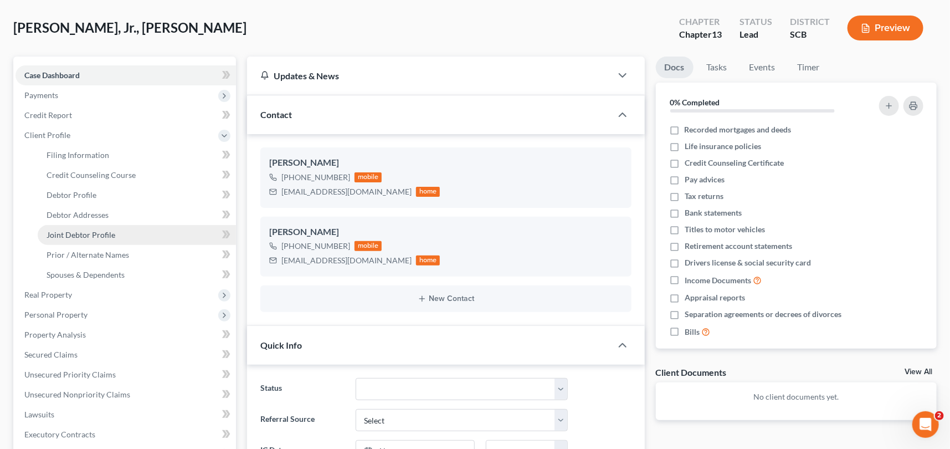
click at [83, 231] on span "Joint Debtor Profile" at bounding box center [81, 234] width 69 height 9
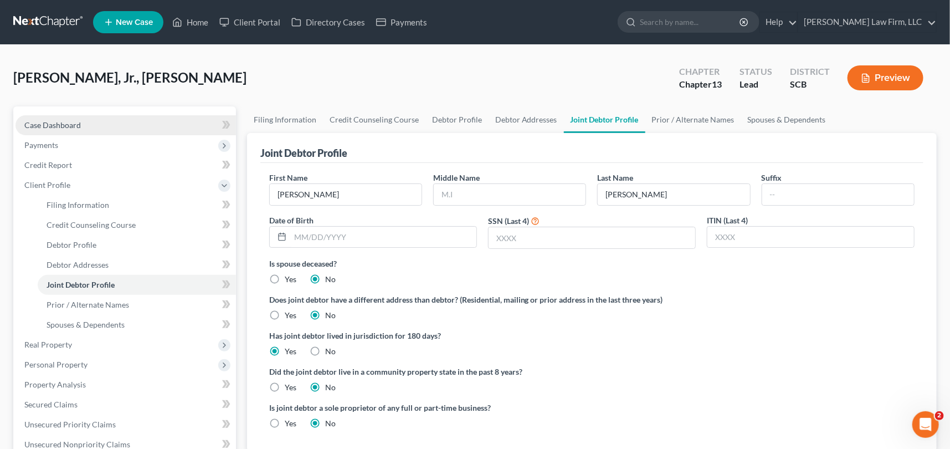
click at [62, 120] on span "Case Dashboard" at bounding box center [52, 124] width 57 height 9
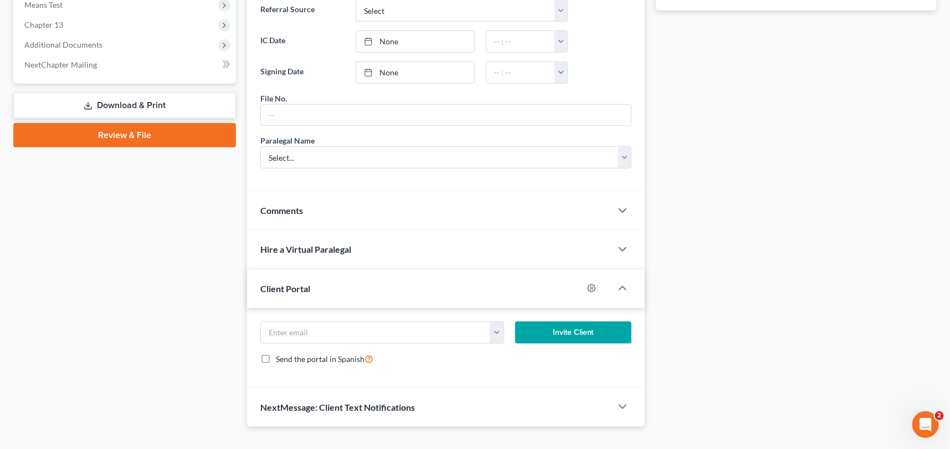
scroll to position [477, 0]
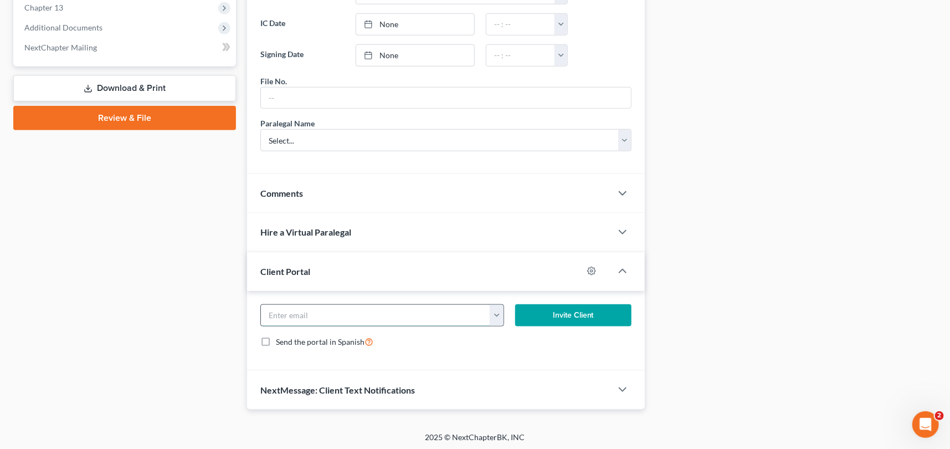
click at [272, 314] on input "email" at bounding box center [375, 315] width 229 height 21
type input "[EMAIL_ADDRESS][DOMAIN_NAME]"
click at [570, 312] on button "Invite Client" at bounding box center [573, 315] width 116 height 22
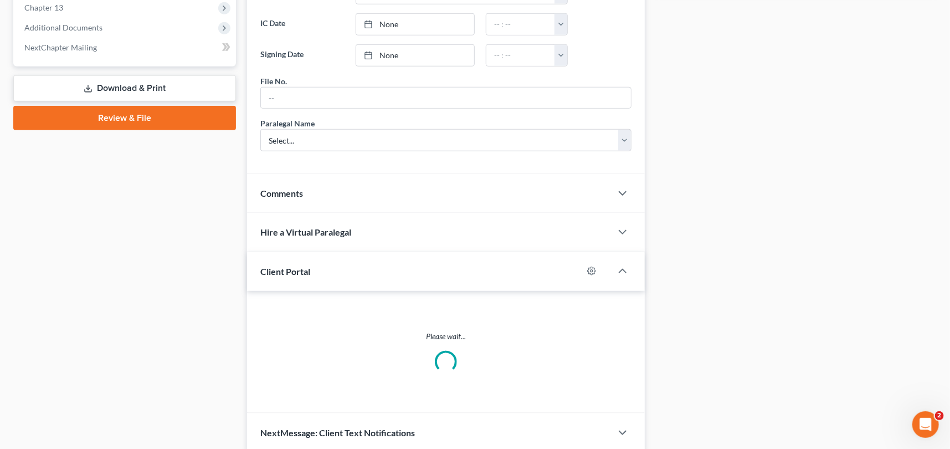
scroll to position [444, 0]
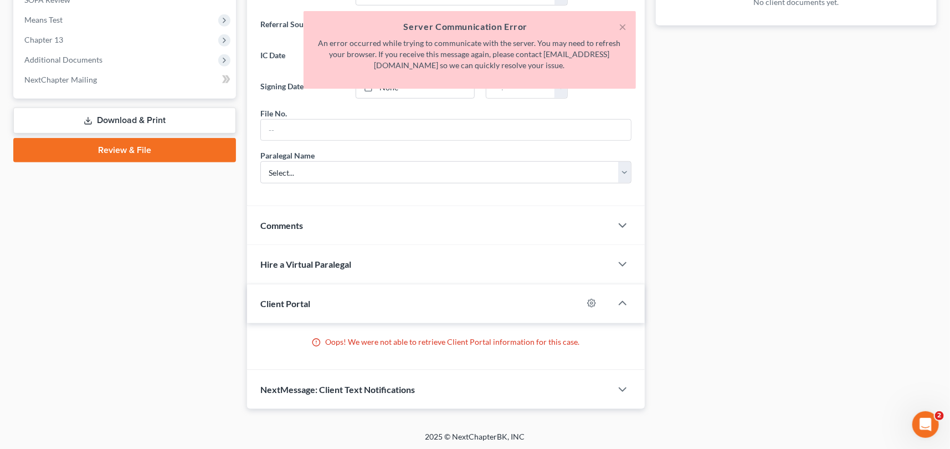
click at [157, 235] on div "Case Dashboard Payments Invoices Payments Payments Credit Report Client Profile" at bounding box center [125, 35] width 234 height 747
click at [621, 25] on button "×" at bounding box center [623, 26] width 8 height 13
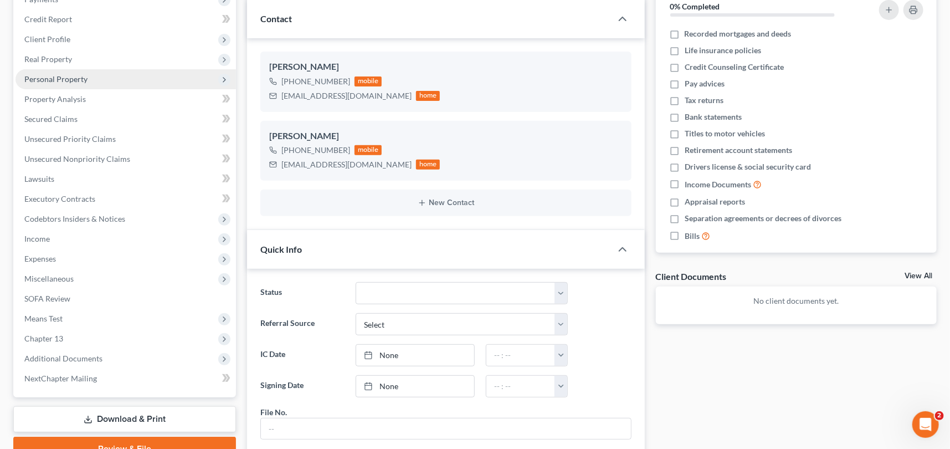
scroll to position [92, 0]
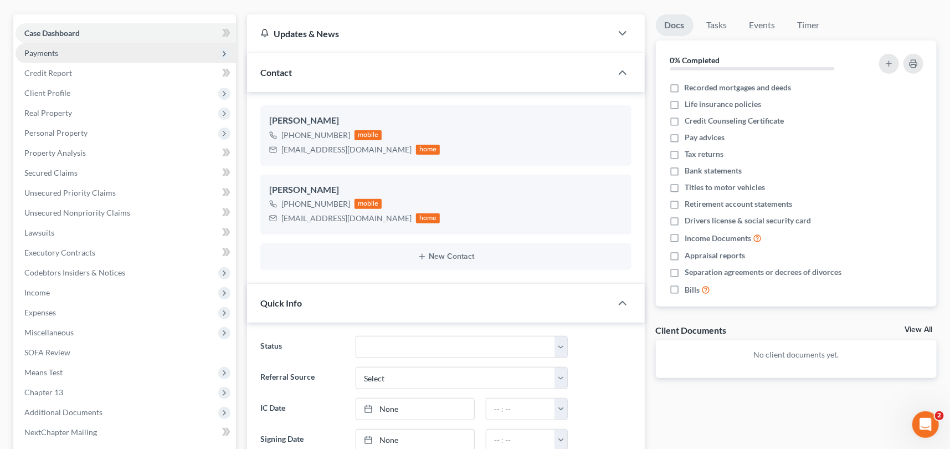
click at [45, 50] on span "Payments" at bounding box center [41, 52] width 34 height 9
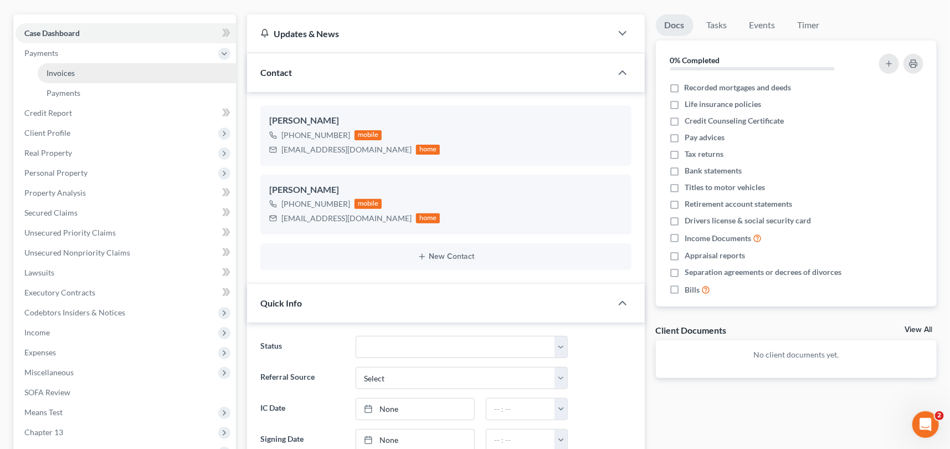
click at [64, 68] on span "Invoices" at bounding box center [61, 72] width 28 height 9
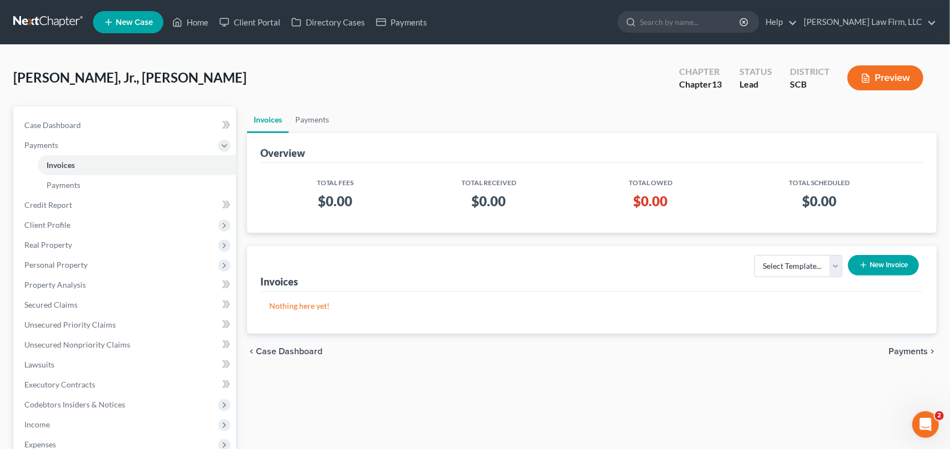
click at [874, 264] on button "New Invoice" at bounding box center [883, 265] width 71 height 21
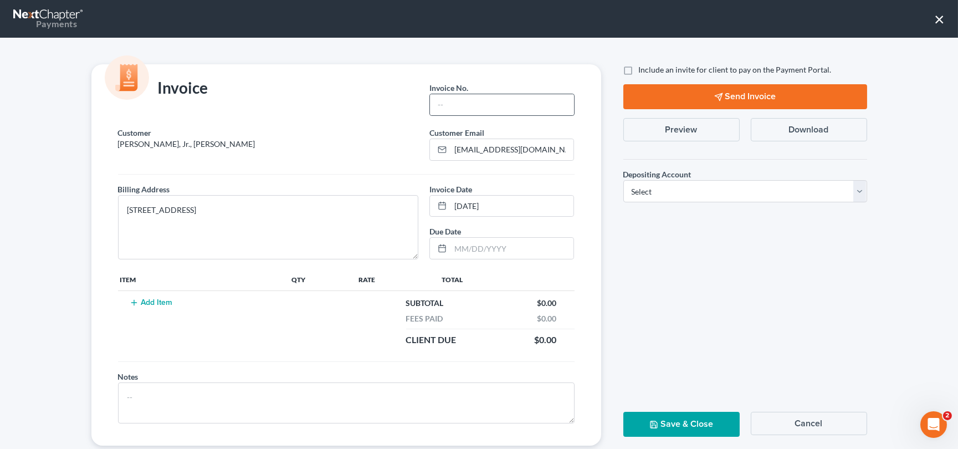
click at [436, 115] on div at bounding box center [501, 105] width 145 height 22
click at [433, 105] on input "text" at bounding box center [502, 104] width 144 height 21
type input "0000"
click at [148, 301] on button "Add Item" at bounding box center [151, 302] width 49 height 9
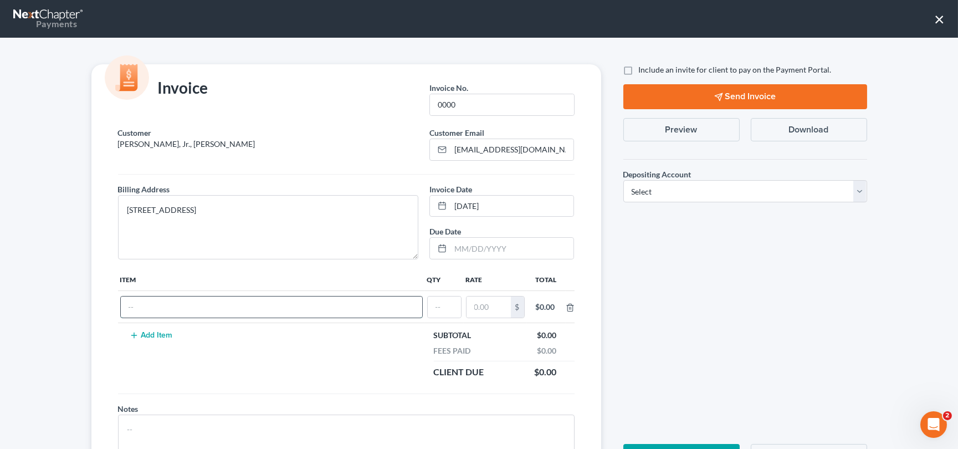
click at [140, 303] on input "text" at bounding box center [271, 306] width 301 height 21
type input "Chapter 13 fees"
type input "1"
type input "1,500.00"
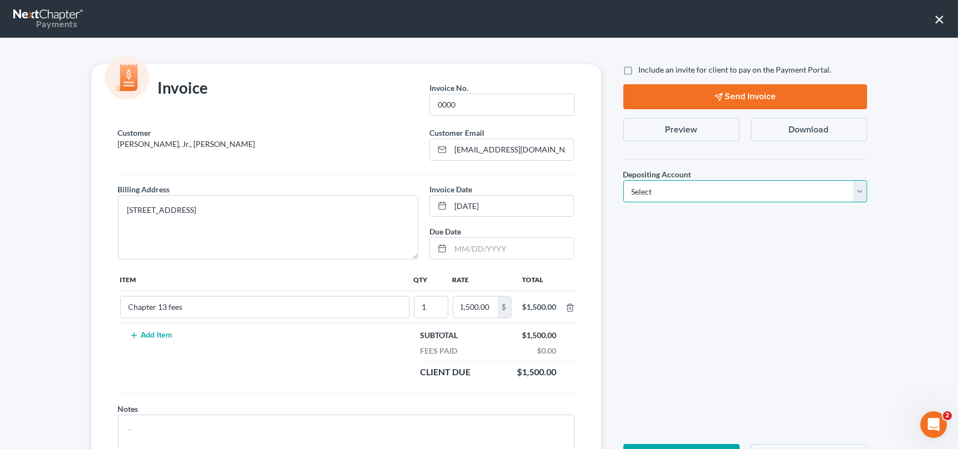
scroll to position [0, 0]
drag, startPoint x: 858, startPoint y: 189, endPoint x: 733, endPoint y: 196, distance: 126.0
click at [858, 189] on select "Select Operation Trust" at bounding box center [745, 191] width 244 height 22
select select "1"
click at [623, 180] on select "Select Operation Trust" at bounding box center [745, 191] width 244 height 22
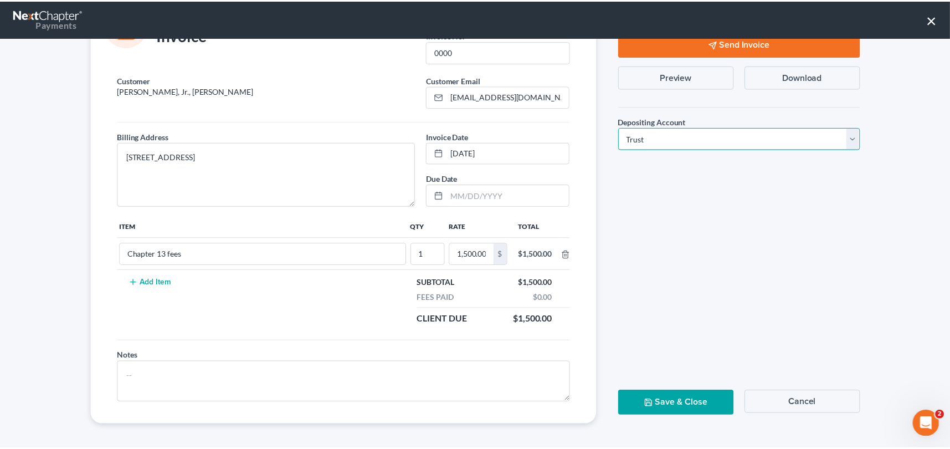
scroll to position [54, 0]
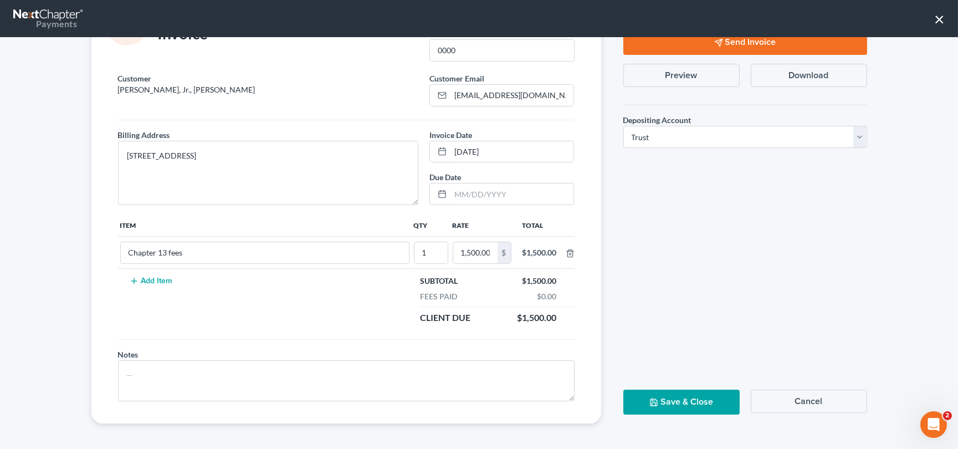
click at [680, 399] on button "Save & Close" at bounding box center [681, 402] width 116 height 25
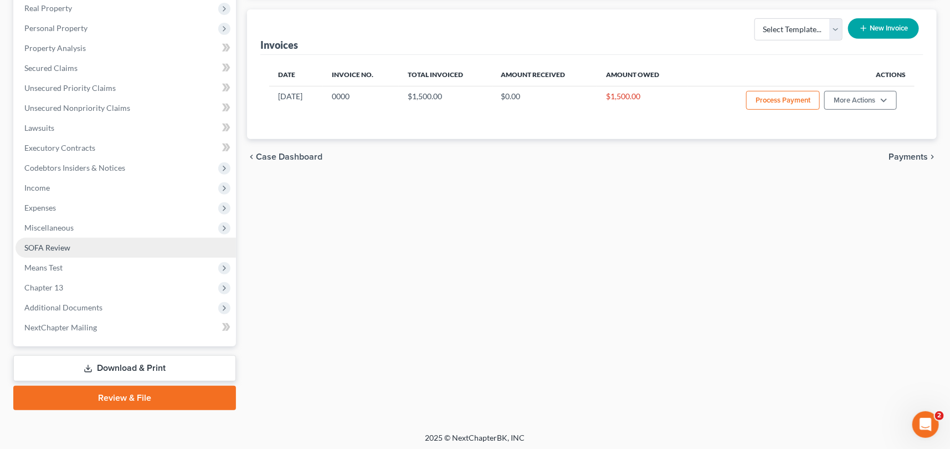
scroll to position [238, 0]
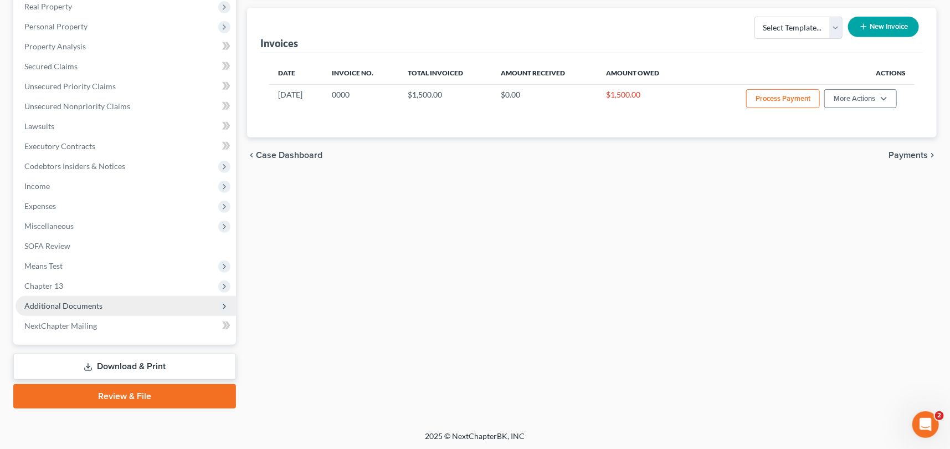
click at [59, 301] on span "Additional Documents" at bounding box center [63, 305] width 78 height 9
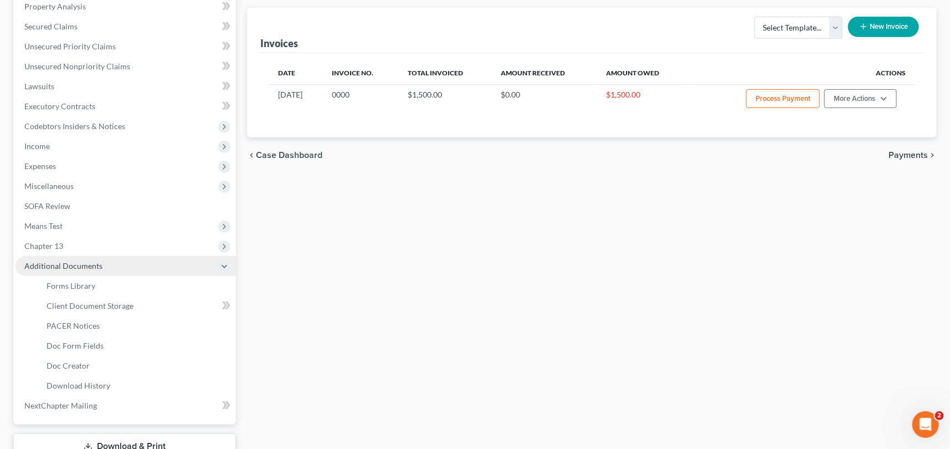
scroll to position [198, 0]
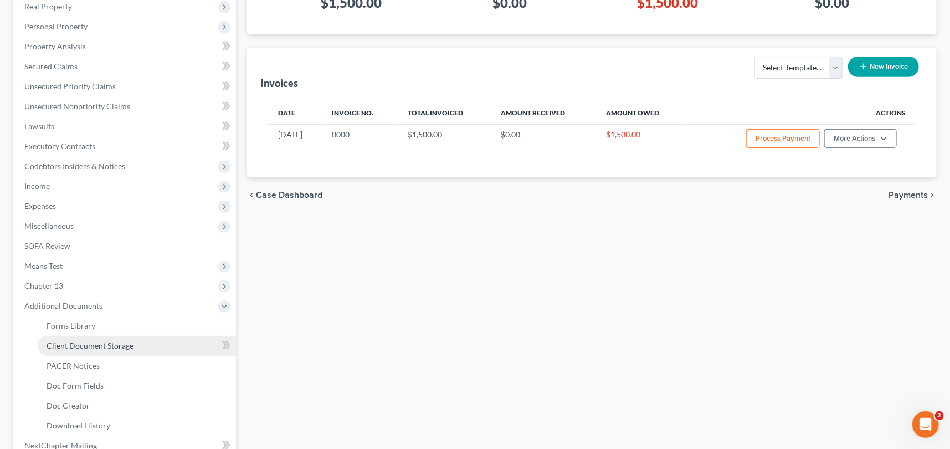
click at [102, 339] on link "Client Document Storage" at bounding box center [137, 346] width 198 height 20
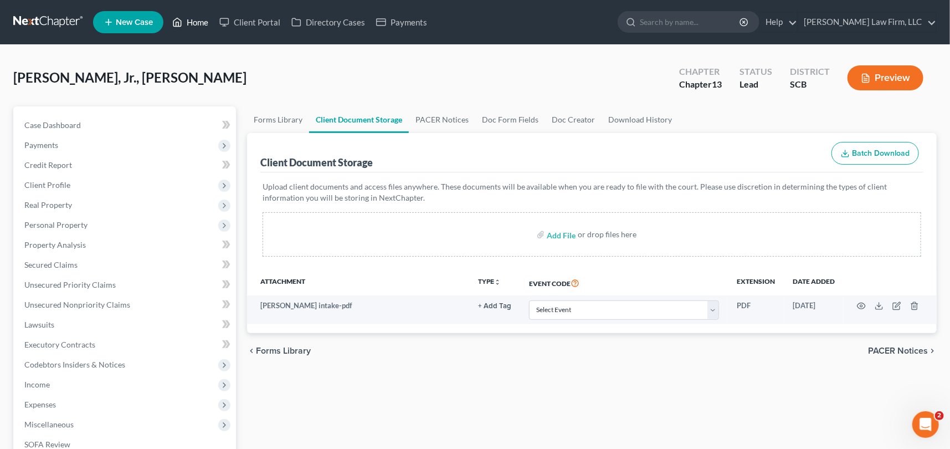
click at [194, 23] on link "Home" at bounding box center [190, 22] width 47 height 20
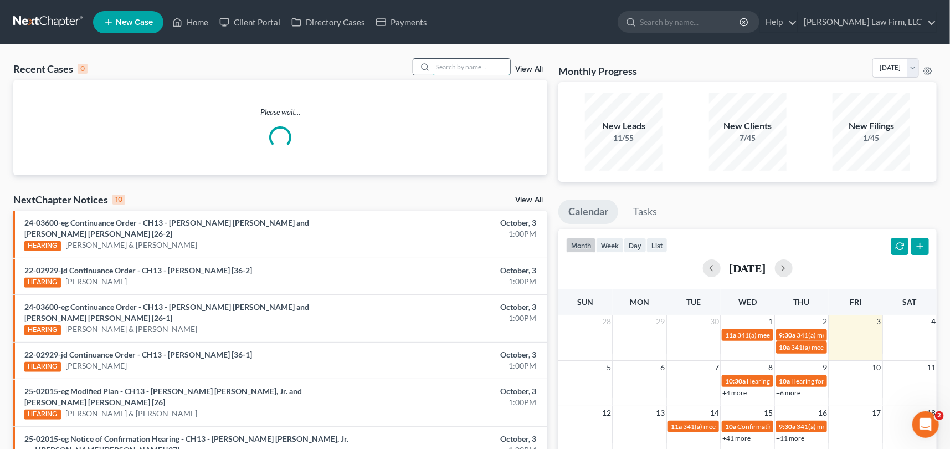
click at [454, 69] on input "search" at bounding box center [472, 67] width 78 height 16
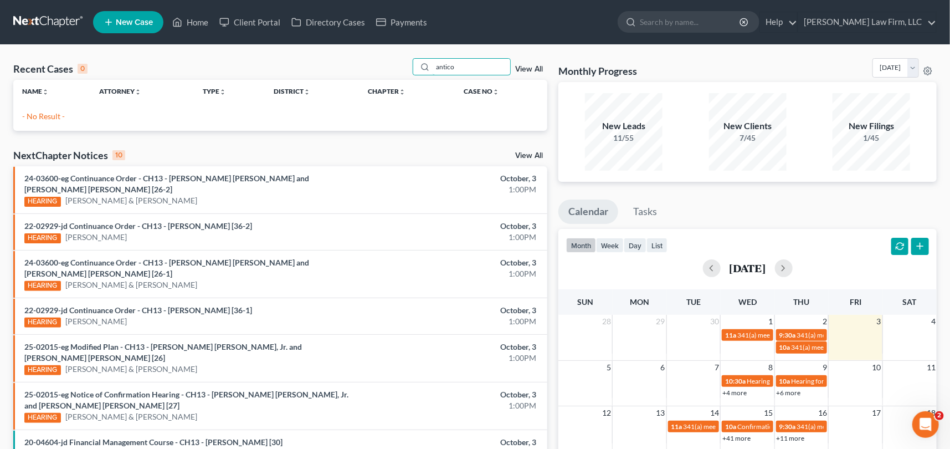
type input "antico"
click at [135, 21] on span "New Case" at bounding box center [134, 22] width 37 height 8
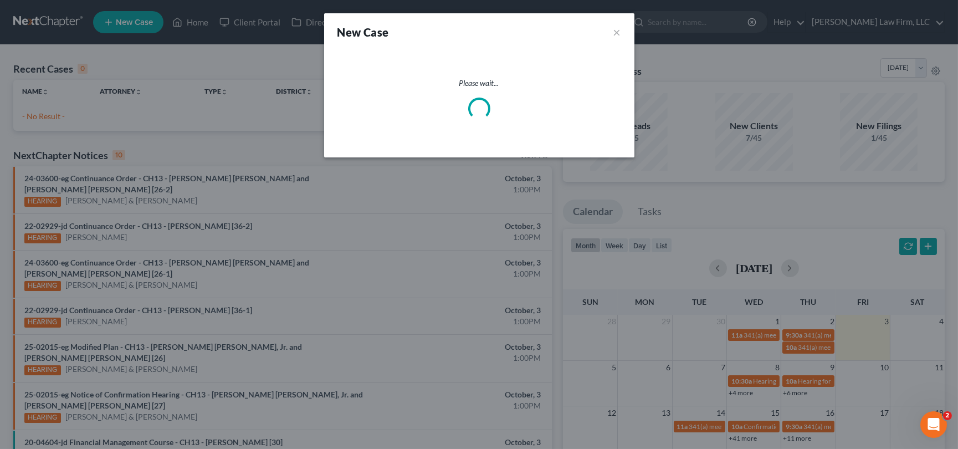
select select "72"
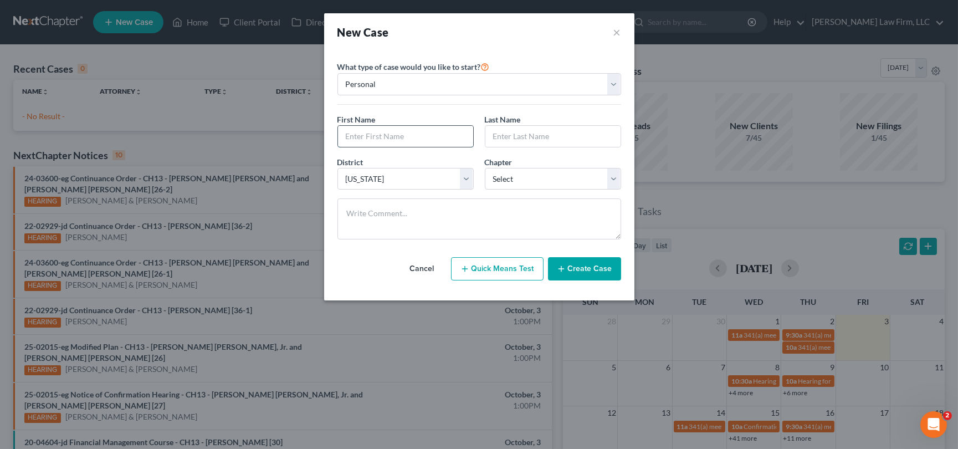
click at [359, 131] on input "text" at bounding box center [405, 136] width 135 height 21
type input "[PERSON_NAME]"
click at [488, 135] on input "Antico" at bounding box center [552, 136] width 135 height 21
type input "[PERSON_NAME]"
click at [507, 181] on select "Select 7 11 12 13" at bounding box center [553, 179] width 136 height 22
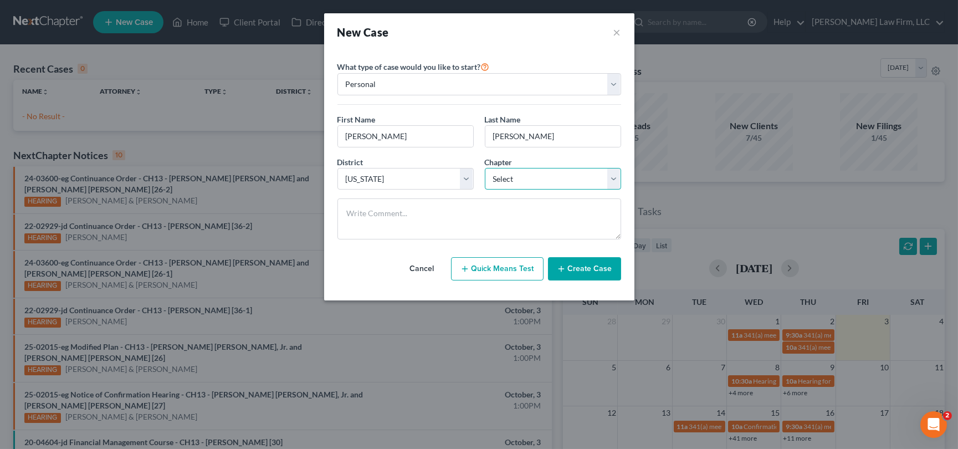
select select "0"
click at [485, 168] on select "Select 7 11 12 13" at bounding box center [553, 179] width 136 height 22
click at [580, 269] on button "Create Case" at bounding box center [584, 268] width 73 height 23
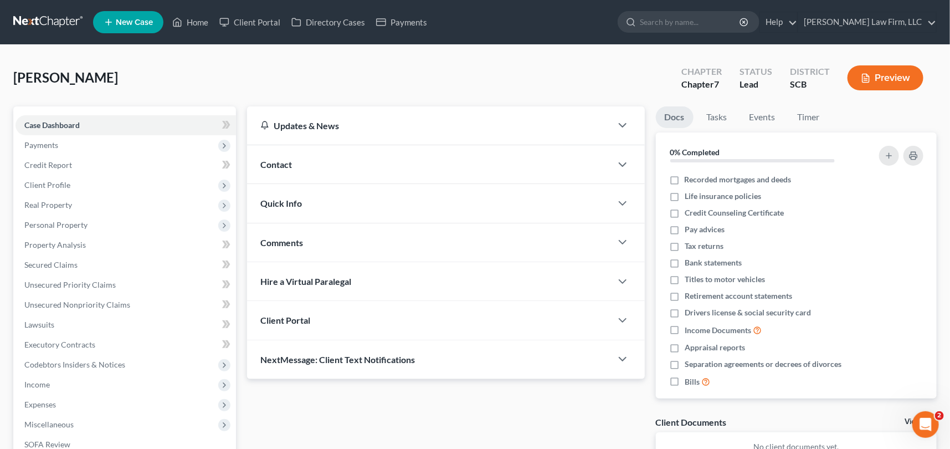
click at [275, 161] on span "Contact" at bounding box center [276, 164] width 32 height 11
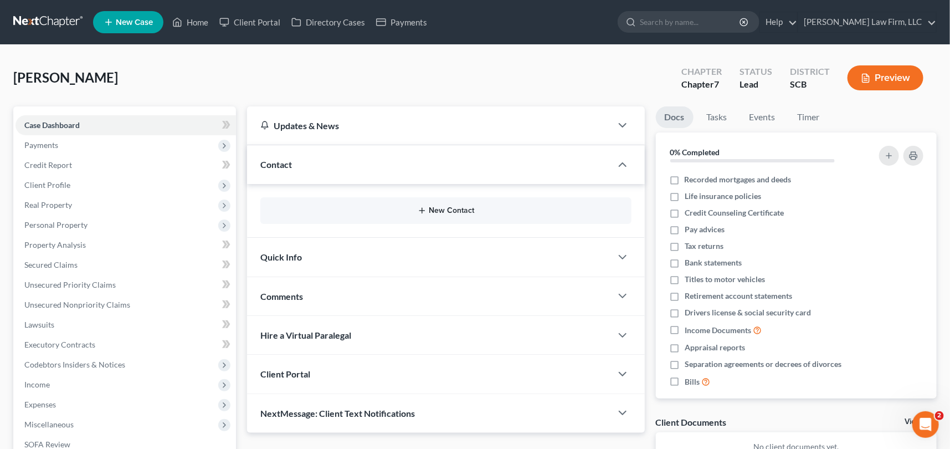
click at [438, 207] on button "New Contact" at bounding box center [446, 210] width 354 height 9
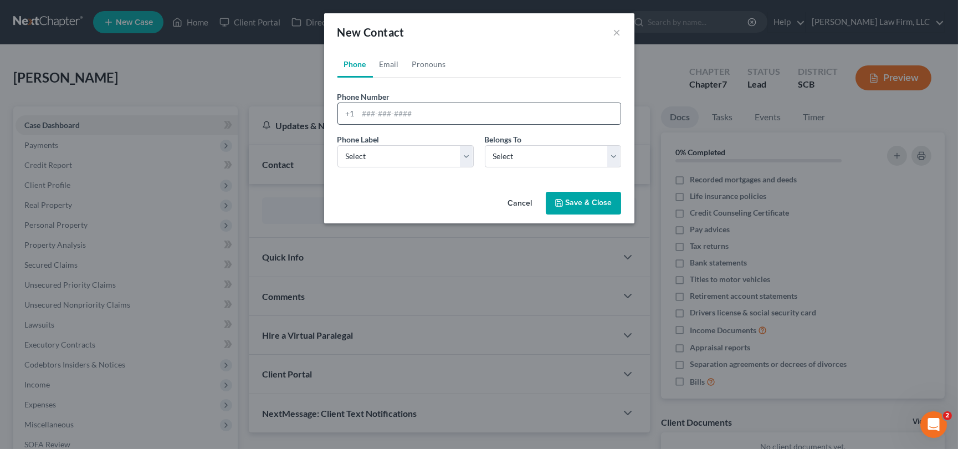
click at [357, 112] on div "+1" at bounding box center [348, 113] width 21 height 21
click at [365, 115] on input "tel" at bounding box center [489, 113] width 262 height 21
type input "[PHONE_NUMBER]"
click at [370, 149] on select "Select Mobile Home Work Other" at bounding box center [405, 156] width 136 height 22
select select "0"
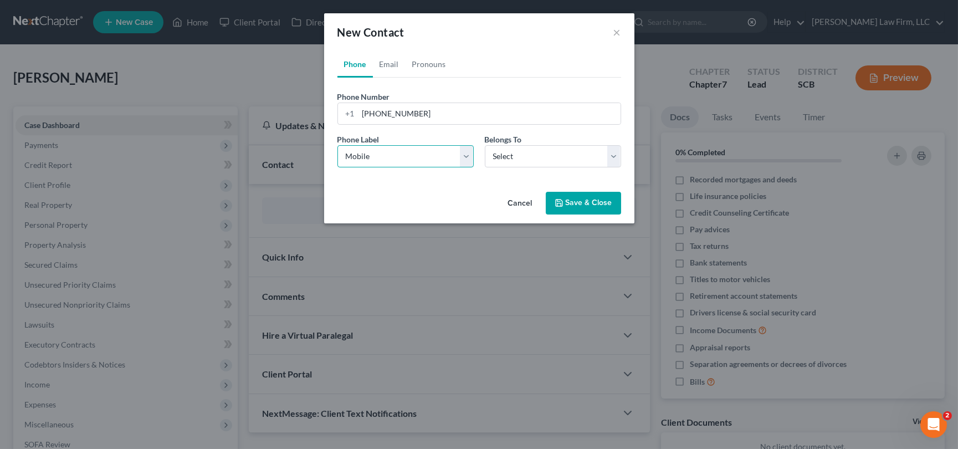
click at [337, 145] on select "Select Mobile Home Work Other" at bounding box center [405, 156] width 136 height 22
click at [501, 150] on select "Select Client Other" at bounding box center [553, 156] width 136 height 22
select select "0"
click at [485, 145] on select "Select Client Other" at bounding box center [553, 156] width 136 height 22
click at [392, 62] on link "Email" at bounding box center [389, 64] width 33 height 27
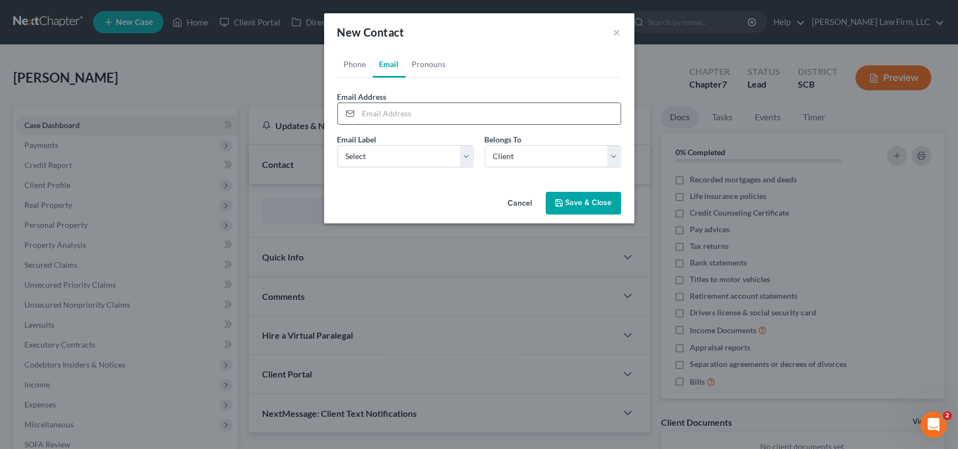
click at [361, 114] on input "email" at bounding box center [489, 113] width 262 height 21
type input "[EMAIL_ADDRESS][DOMAIN_NAME]"
drag, startPoint x: 380, startPoint y: 152, endPoint x: 371, endPoint y: 165, distance: 15.2
click at [380, 152] on select "Select Home Work Other" at bounding box center [405, 156] width 136 height 22
select select "0"
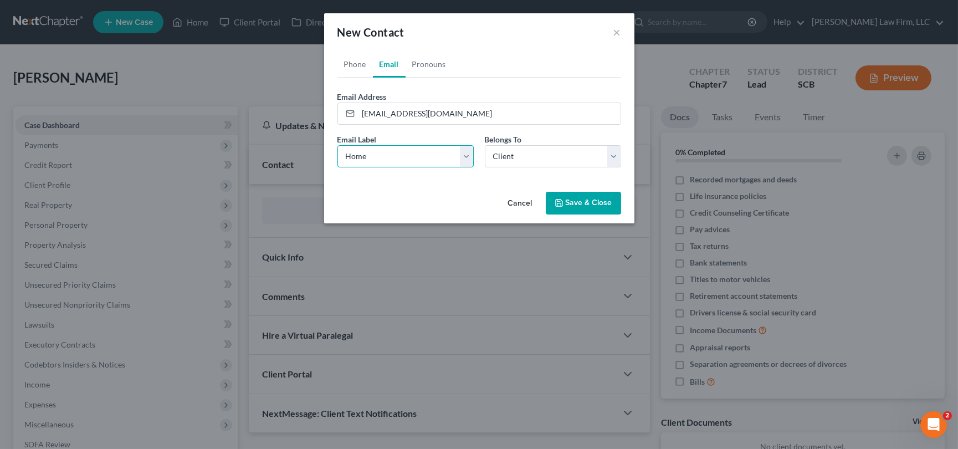
click at [337, 145] on select "Select Home Work Other" at bounding box center [405, 156] width 136 height 22
click at [585, 202] on button "Save & Close" at bounding box center [583, 203] width 75 height 23
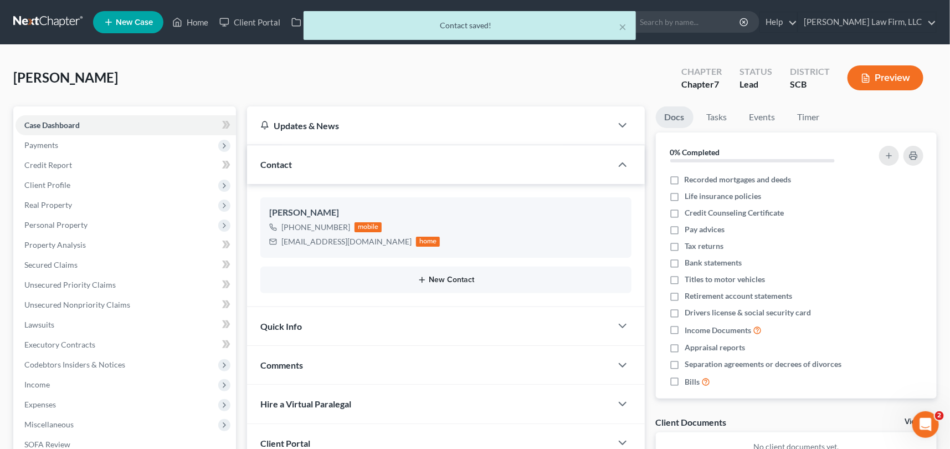
click at [449, 275] on button "New Contact" at bounding box center [446, 279] width 354 height 9
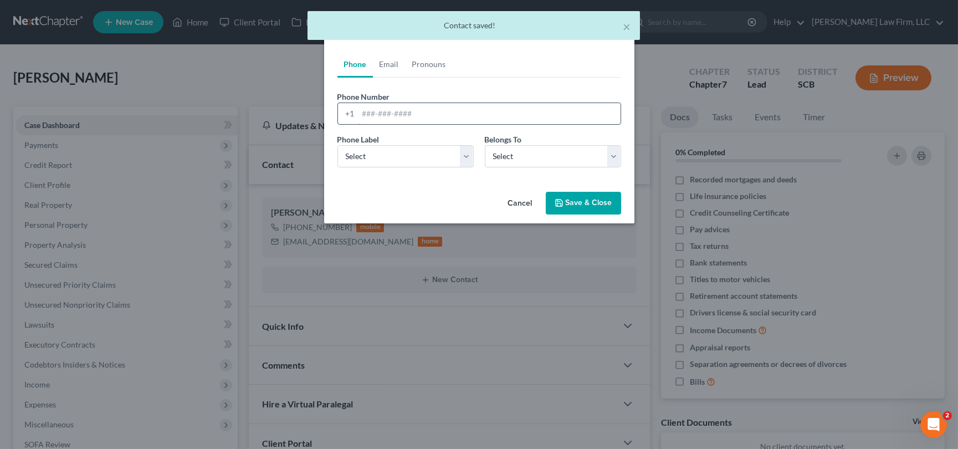
click at [362, 111] on input "tel" at bounding box center [489, 113] width 262 height 21
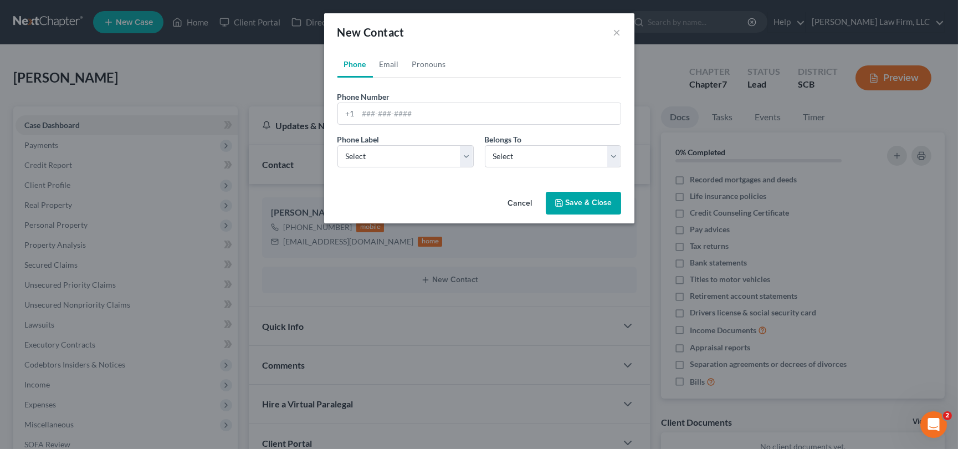
click at [525, 201] on button "Cancel" at bounding box center [520, 204] width 42 height 22
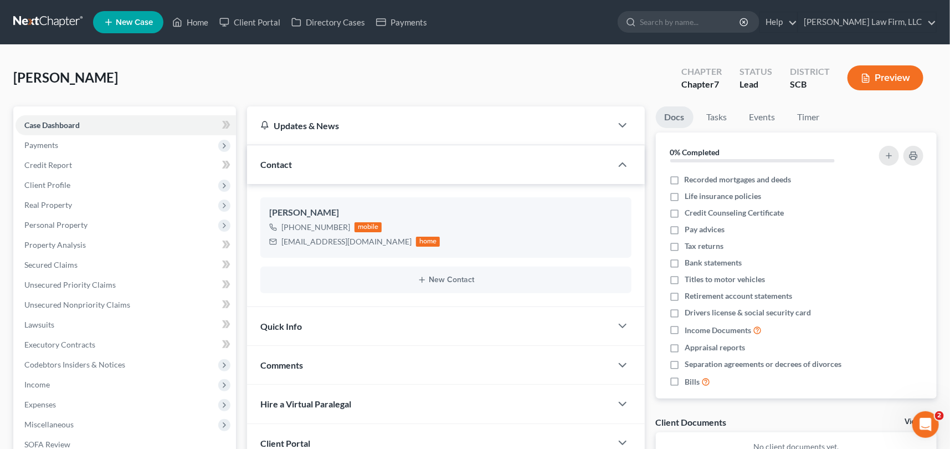
click at [281, 324] on span "Quick Info" at bounding box center [281, 326] width 42 height 11
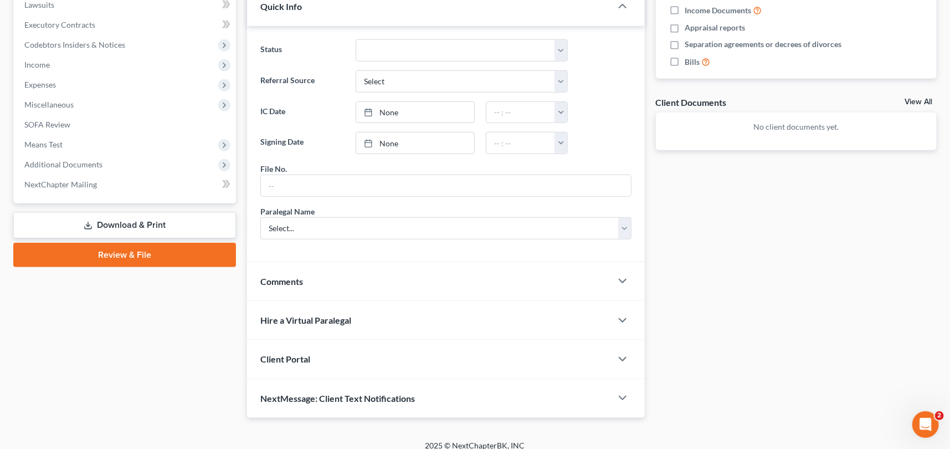
scroll to position [329, 0]
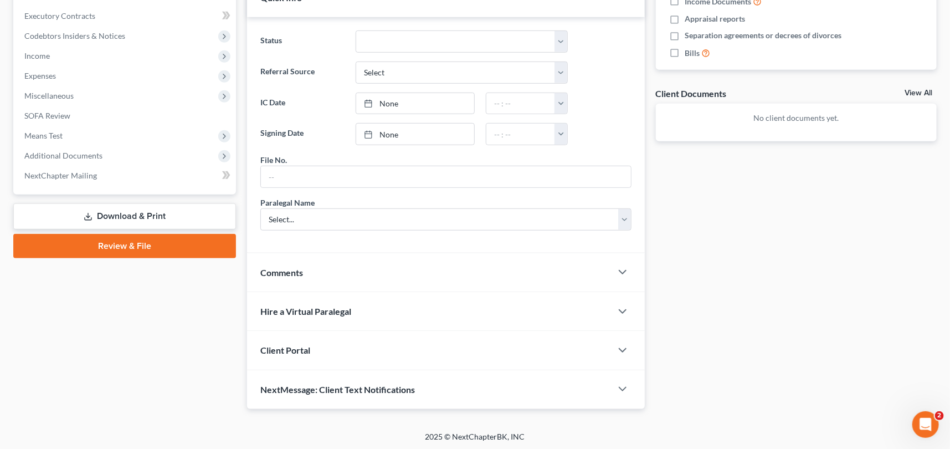
click at [284, 345] on span "Client Portal" at bounding box center [285, 350] width 50 height 11
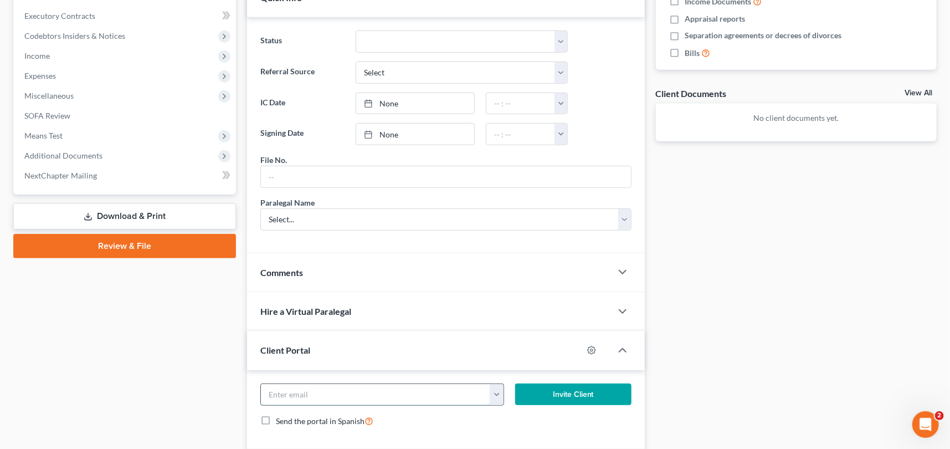
click at [290, 392] on input "email" at bounding box center [375, 394] width 229 height 21
type input "[EMAIL_ADDRESS][DOMAIN_NAME]"
click at [568, 388] on button "Invite Client" at bounding box center [573, 394] width 116 height 22
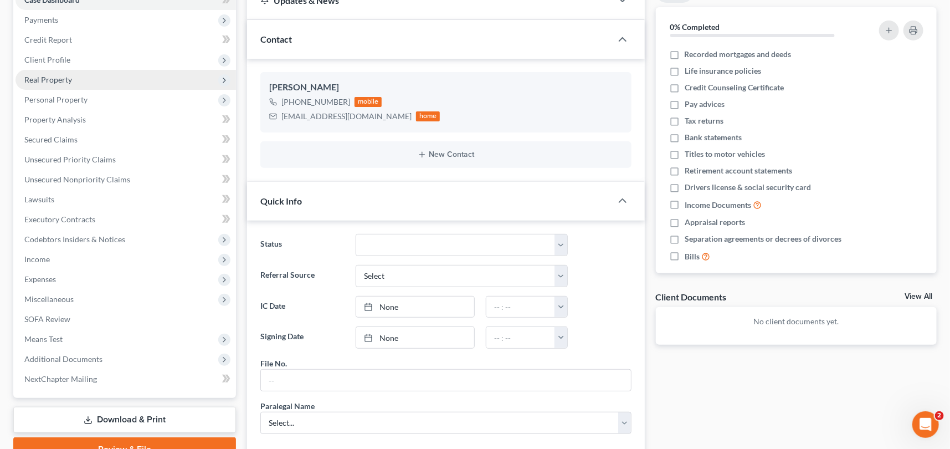
scroll to position [95, 0]
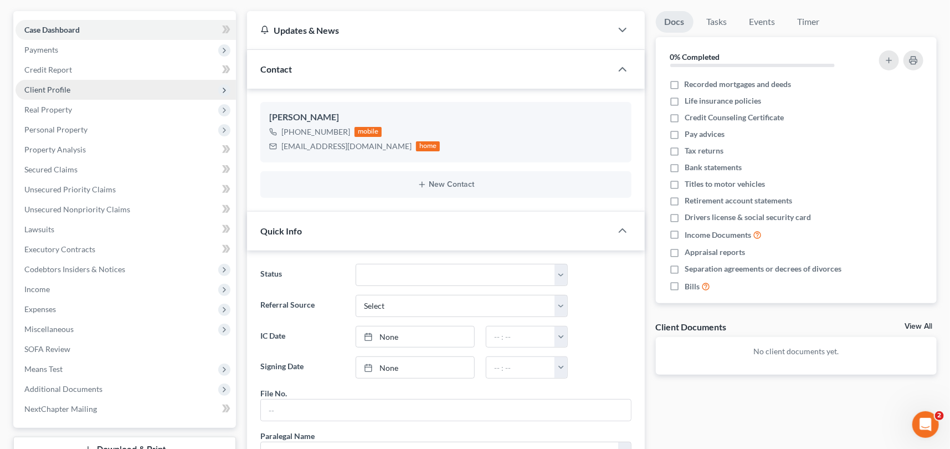
click at [55, 88] on span "Client Profile" at bounding box center [47, 89] width 46 height 9
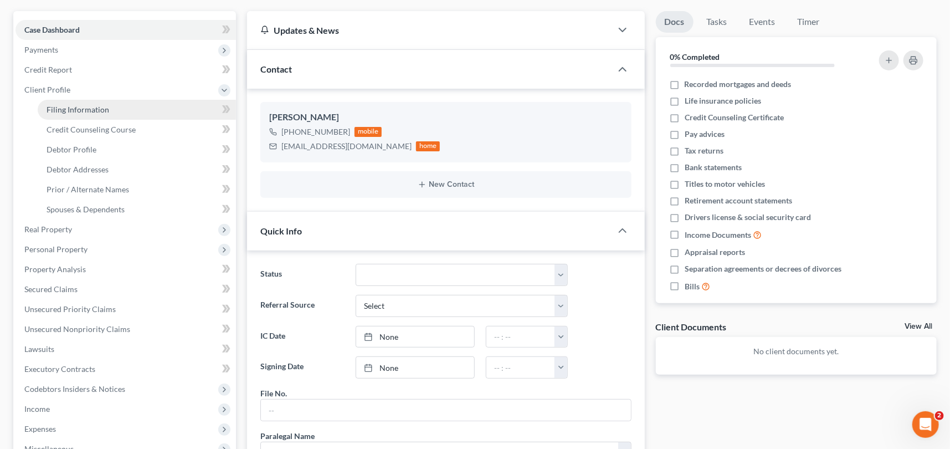
click at [88, 107] on span "Filing Information" at bounding box center [78, 109] width 63 height 9
select select "1"
select select "0"
select select "72"
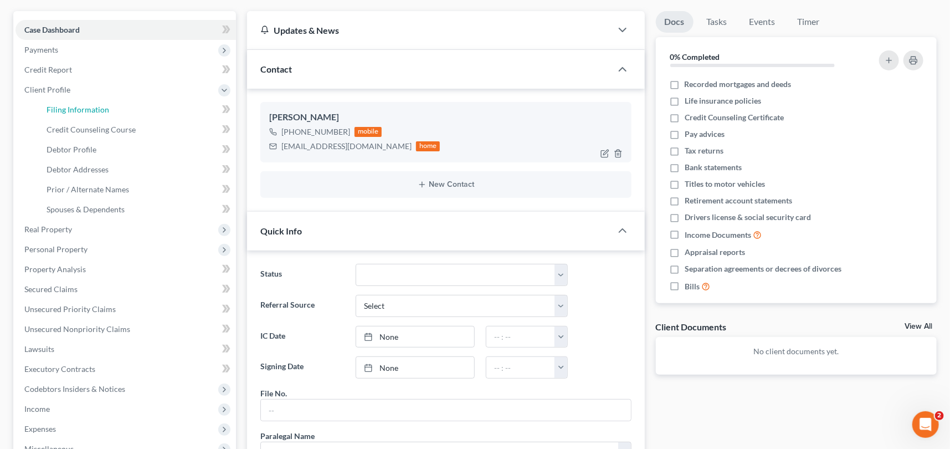
select select "42"
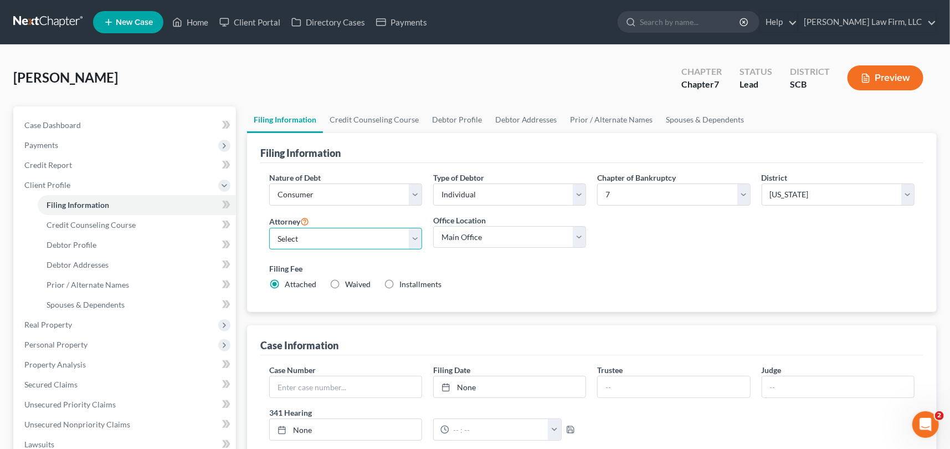
click at [416, 239] on select "Select [PERSON_NAME] - SCB [PERSON_NAME] - SCB" at bounding box center [345, 239] width 153 height 22
click at [269, 228] on select "Select [PERSON_NAME] - SCB [PERSON_NAME] - SCB" at bounding box center [345, 239] width 153 height 22
drag, startPoint x: 414, startPoint y: 234, endPoint x: 347, endPoint y: 233, distance: 67.1
click at [414, 234] on select "Select [PERSON_NAME] - SCB [PERSON_NAME] - SCB" at bounding box center [345, 239] width 153 height 22
select select "1"
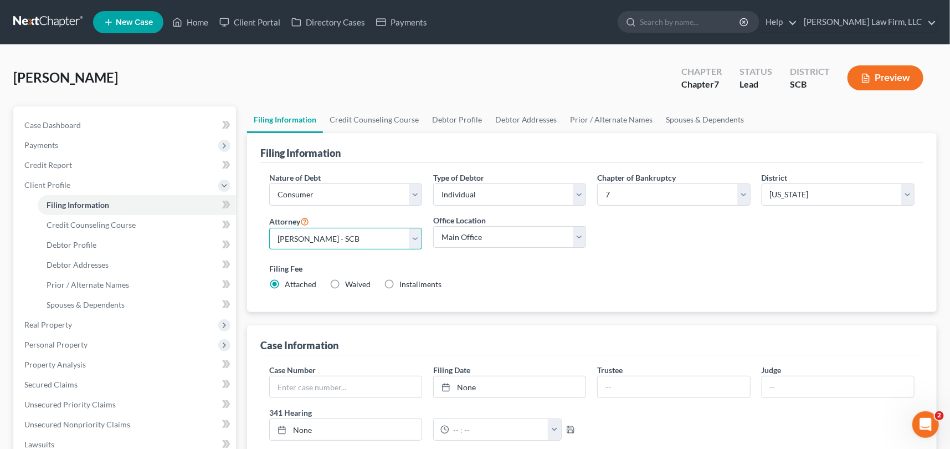
click at [269, 228] on select "Select [PERSON_NAME] - SCB [PERSON_NAME] - SCB" at bounding box center [345, 239] width 153 height 22
click at [78, 240] on span "Debtor Profile" at bounding box center [72, 244] width 50 height 9
select select "0"
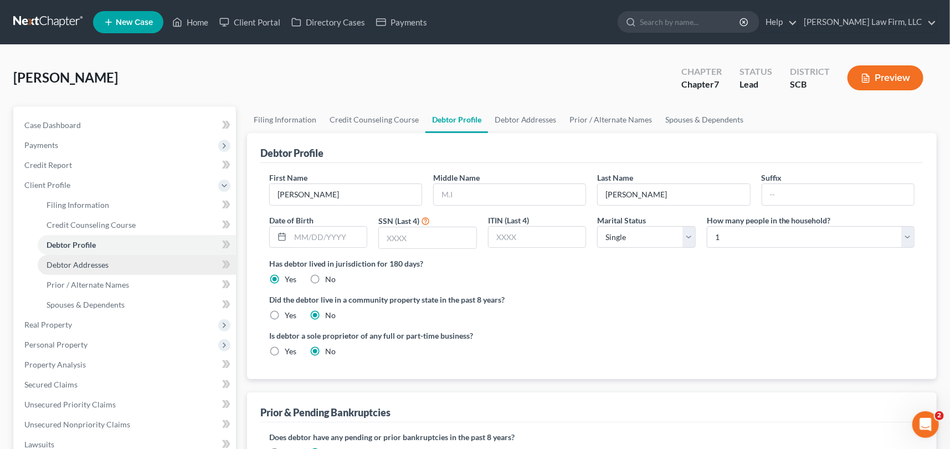
click at [89, 260] on span "Debtor Addresses" at bounding box center [78, 264] width 62 height 9
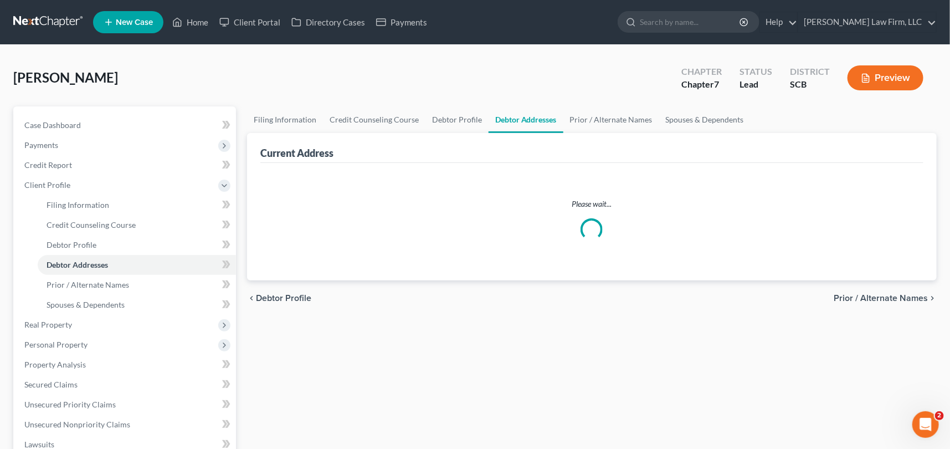
select select "0"
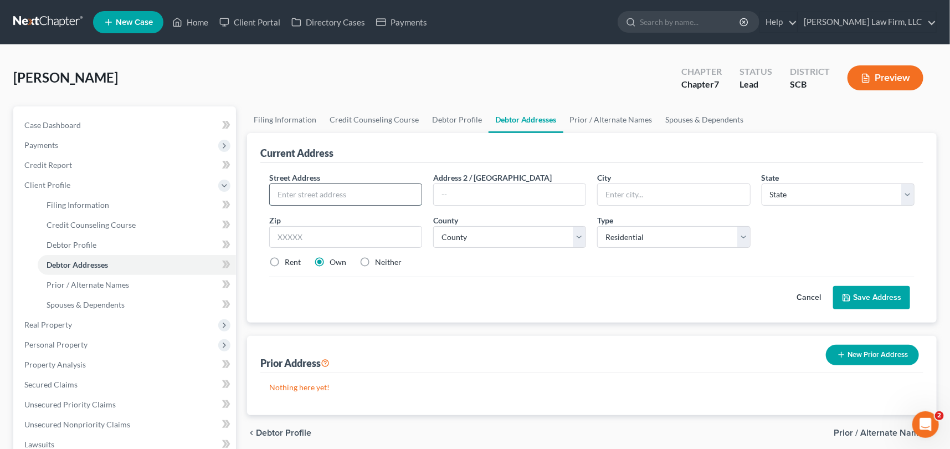
click at [291, 192] on input "text" at bounding box center [346, 194] width 152 height 21
type input "[STREET_ADDRESS]"
click at [633, 186] on input "text" at bounding box center [674, 194] width 152 height 21
type input "[GEOGRAPHIC_DATA]"
select select "42"
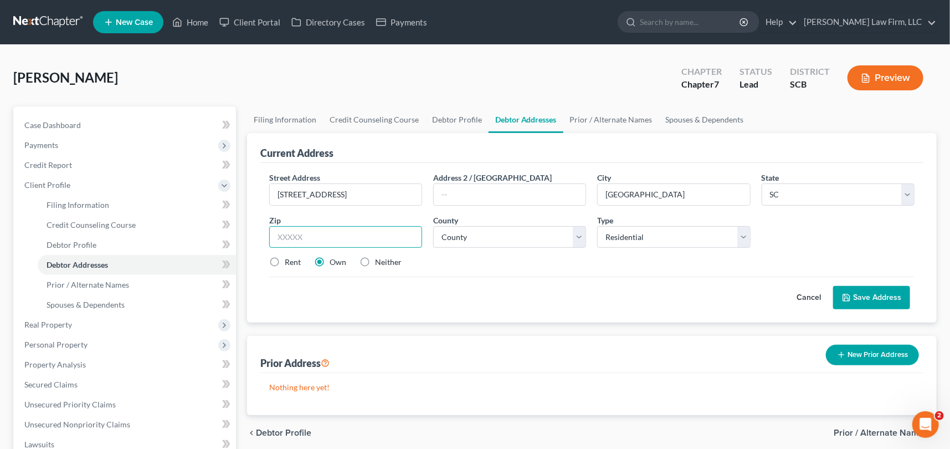
click at [306, 234] on input "text" at bounding box center [345, 237] width 153 height 22
type input "29483"
click at [472, 232] on select "County [GEOGRAPHIC_DATA] [GEOGRAPHIC_DATA] [GEOGRAPHIC_DATA] [GEOGRAPHIC_DATA] …" at bounding box center [509, 237] width 153 height 22
select select "17"
click at [433, 226] on select "County [GEOGRAPHIC_DATA] [GEOGRAPHIC_DATA] [GEOGRAPHIC_DATA] [GEOGRAPHIC_DATA] …" at bounding box center [509, 237] width 153 height 22
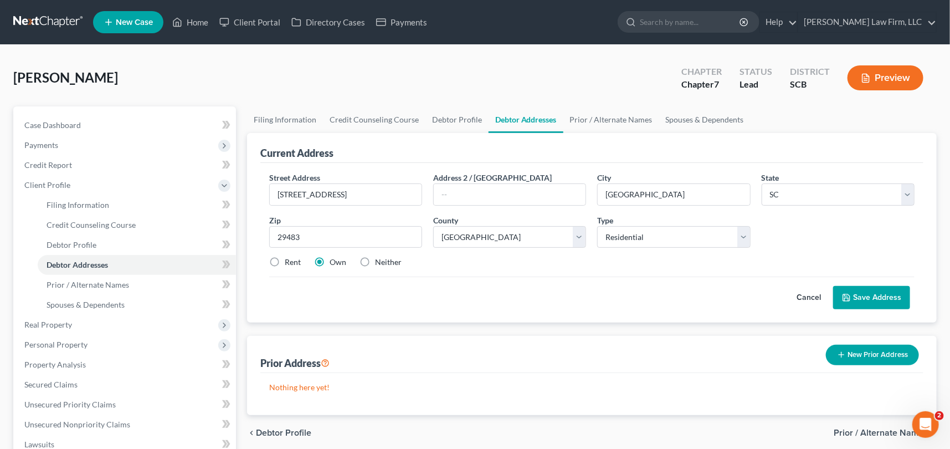
drag, startPoint x: 276, startPoint y: 259, endPoint x: 285, endPoint y: 267, distance: 11.4
click at [285, 259] on label "Rent" at bounding box center [293, 262] width 16 height 11
click at [289, 259] on input "Rent" at bounding box center [292, 260] width 7 height 7
radio input "true"
click at [889, 292] on button "Save Address" at bounding box center [871, 297] width 77 height 23
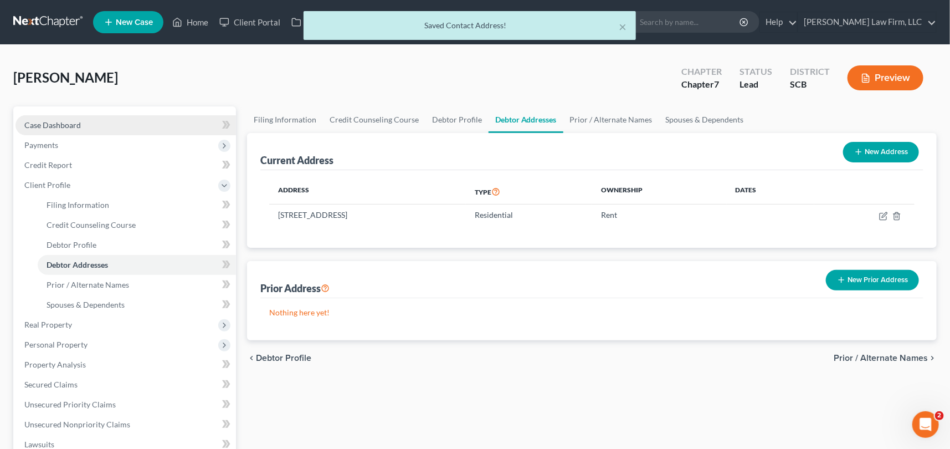
click at [52, 120] on span "Case Dashboard" at bounding box center [52, 124] width 57 height 9
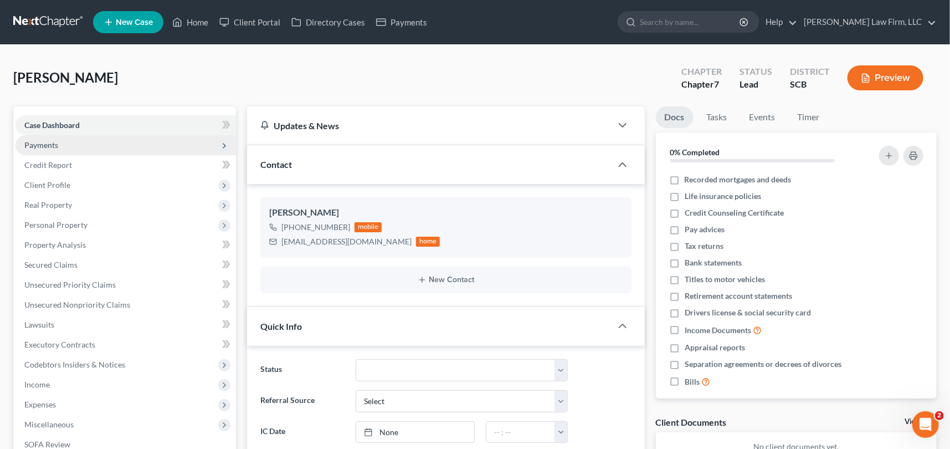
click at [44, 141] on span "Payments" at bounding box center [41, 144] width 34 height 9
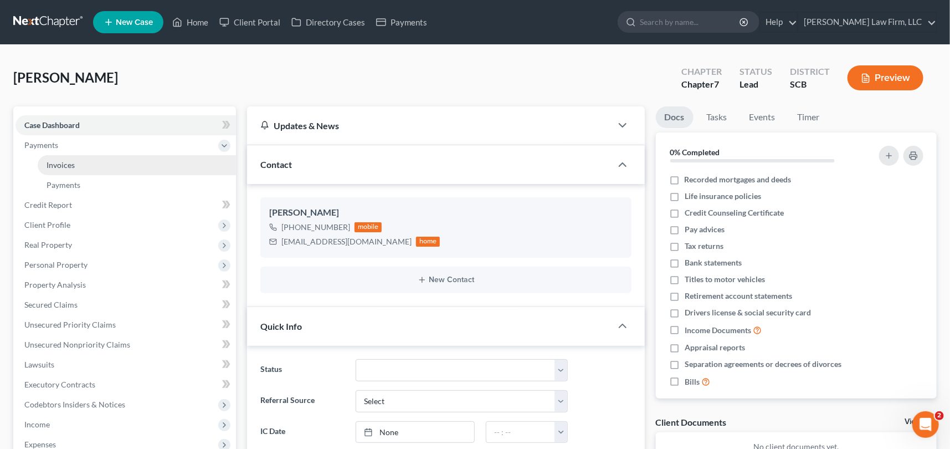
click at [67, 162] on span "Invoices" at bounding box center [61, 164] width 28 height 9
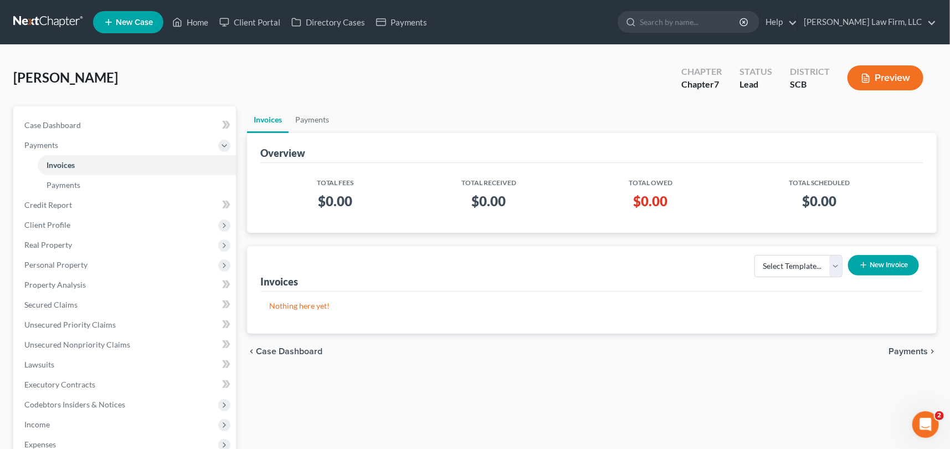
click at [892, 258] on button "New Invoice" at bounding box center [883, 265] width 71 height 21
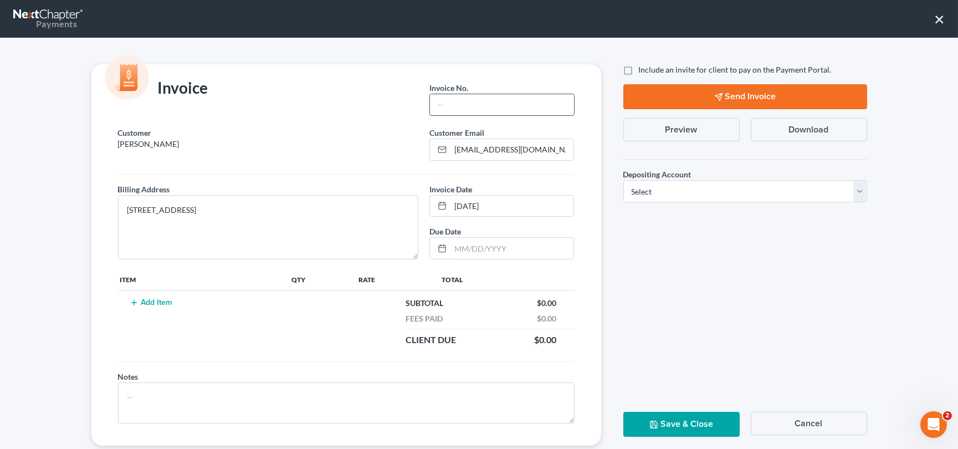
click at [439, 103] on input "text" at bounding box center [502, 104] width 144 height 21
type input "0000"
click at [151, 300] on button "Add Item" at bounding box center [151, 302] width 49 height 9
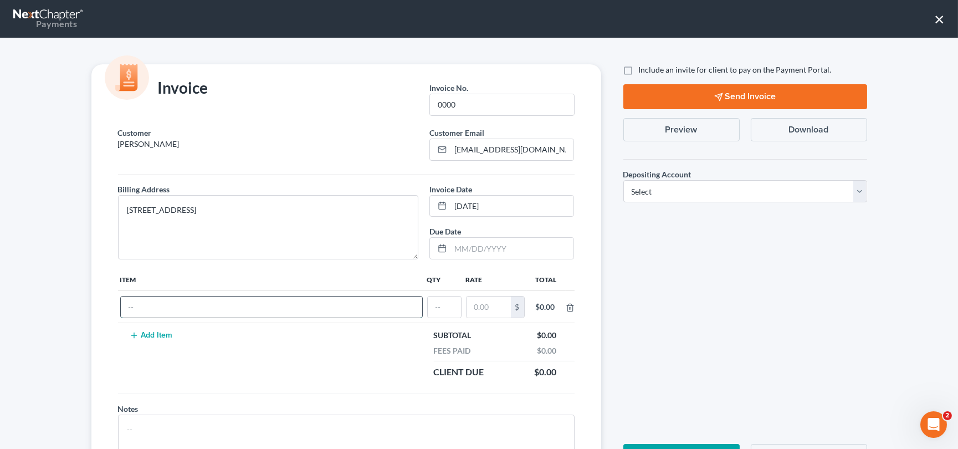
click at [142, 313] on input "text" at bounding box center [271, 306] width 301 height 21
type input "Chapter 7 fees"
click at [436, 309] on input "text" at bounding box center [444, 306] width 33 height 21
type input "1"
click at [474, 299] on input "text" at bounding box center [489, 306] width 44 height 21
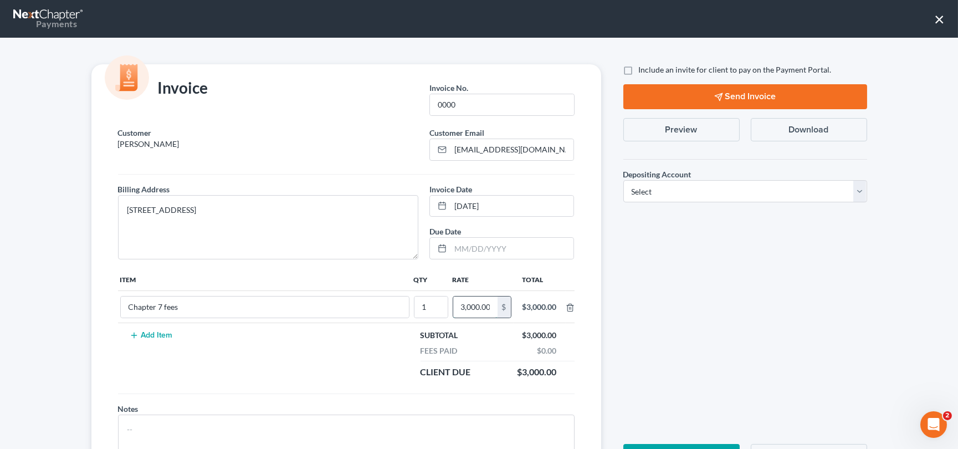
scroll to position [0, 1]
type input "3,000.00"
drag, startPoint x: 863, startPoint y: 194, endPoint x: 857, endPoint y: 191, distance: 7.2
click at [863, 194] on div "Depositing Account * Select Operation Trust" at bounding box center [745, 180] width 255 height 61
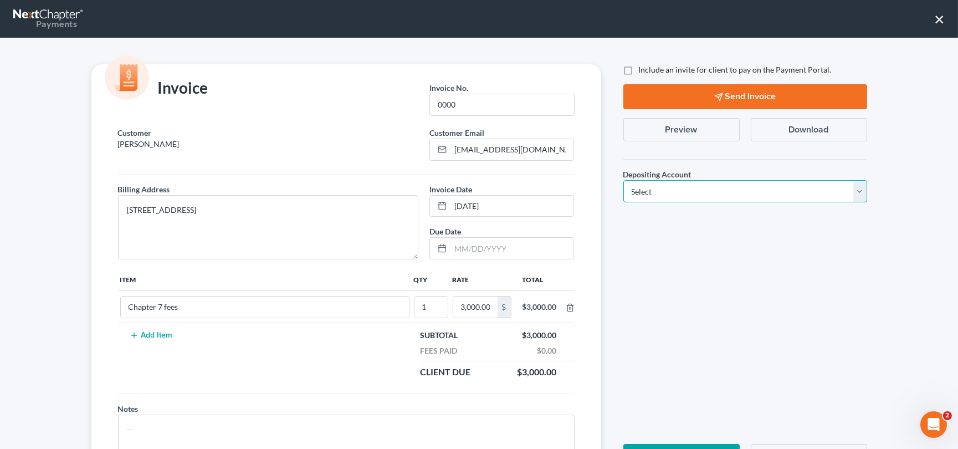
click at [857, 190] on select "Select Operation Trust" at bounding box center [745, 191] width 244 height 22
select select "1"
click at [623, 180] on select "Select Operation Trust" at bounding box center [745, 191] width 244 height 22
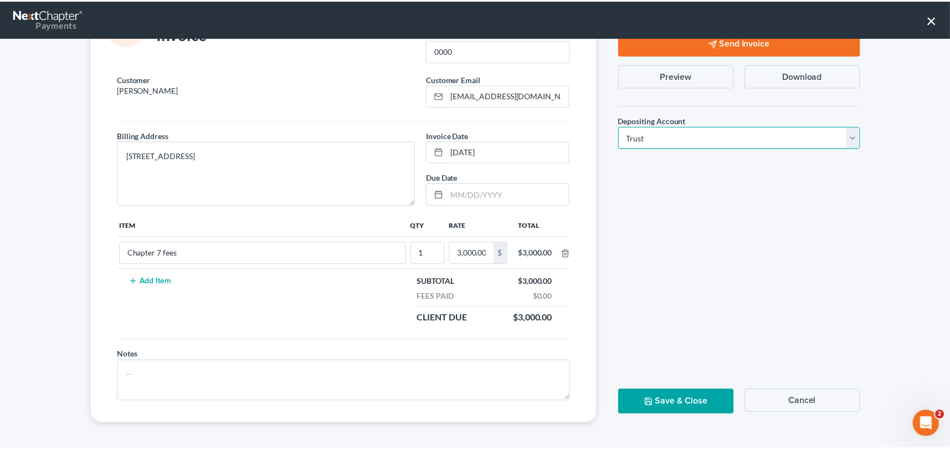
scroll to position [54, 0]
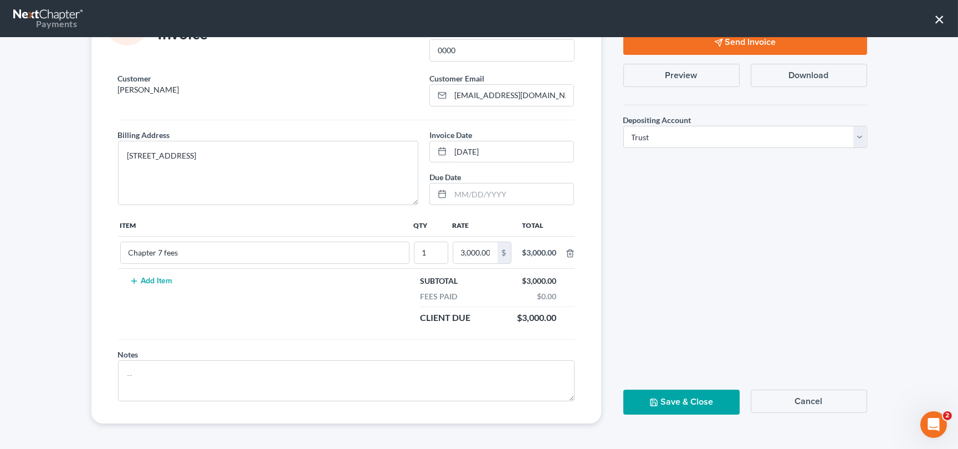
click at [687, 398] on button "Save & Close" at bounding box center [681, 402] width 116 height 25
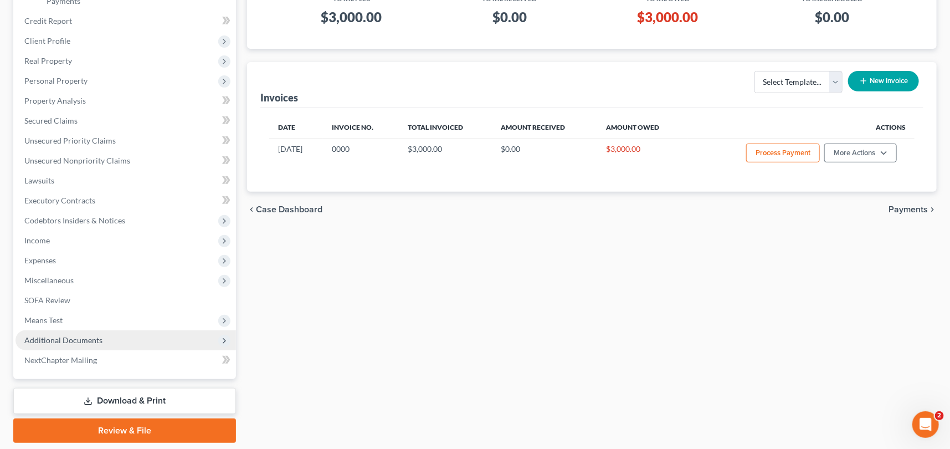
scroll to position [218, 0]
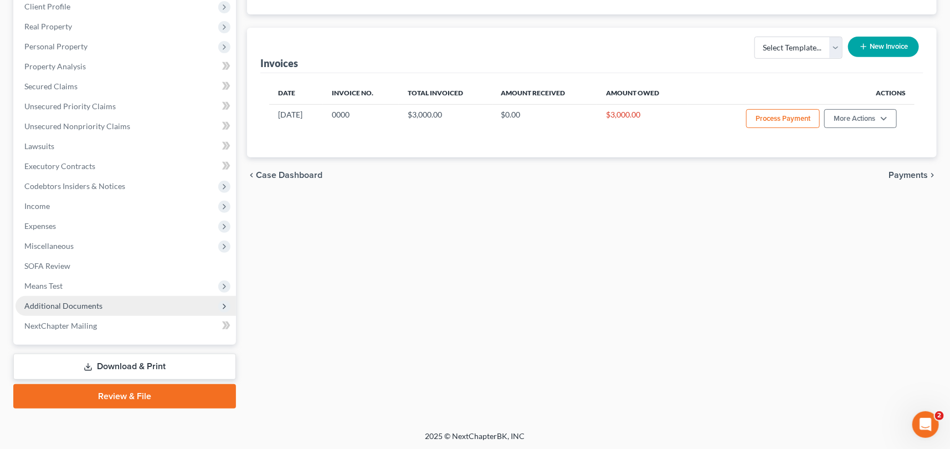
click at [57, 303] on span "Additional Documents" at bounding box center [63, 305] width 78 height 9
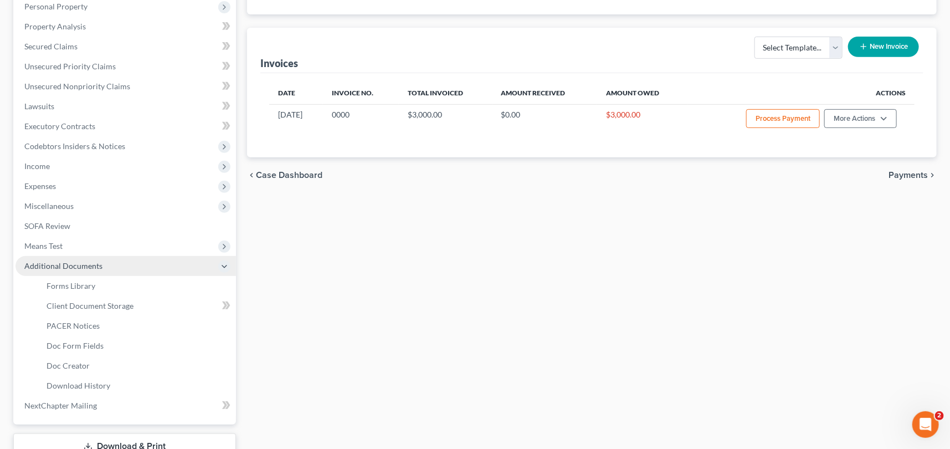
scroll to position [178, 0]
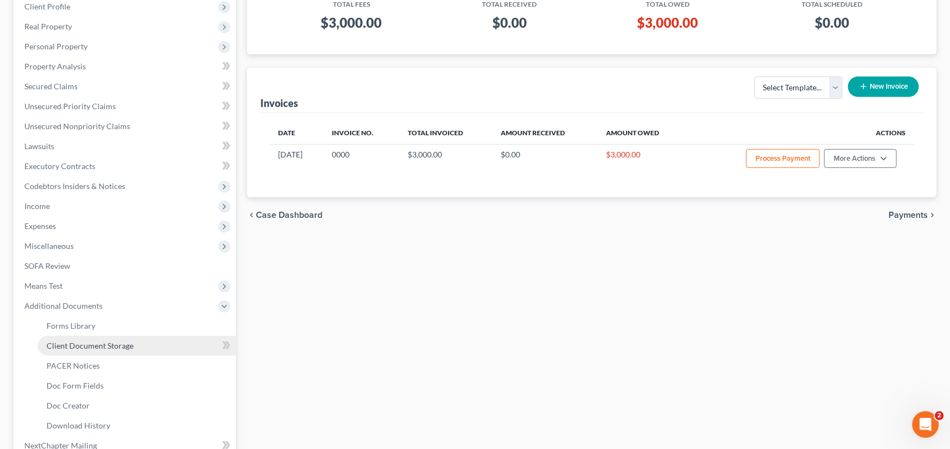
click at [96, 343] on span "Client Document Storage" at bounding box center [90, 345] width 87 height 9
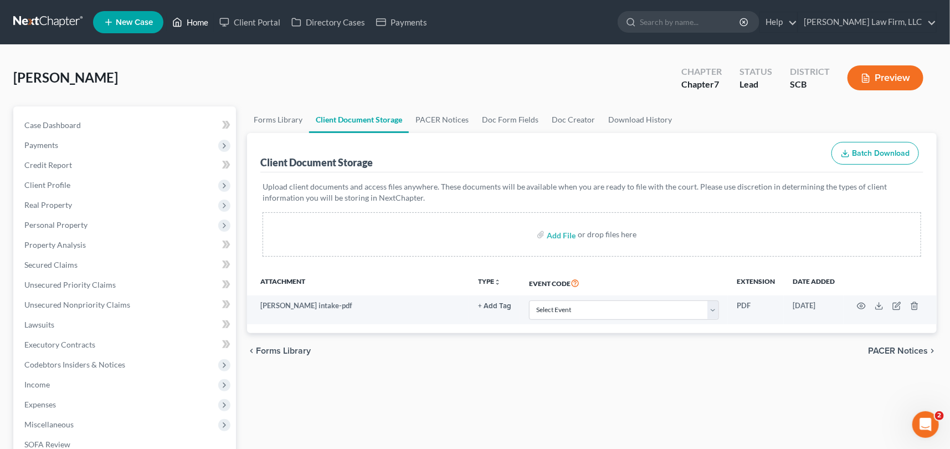
click at [193, 19] on link "Home" at bounding box center [190, 22] width 47 height 20
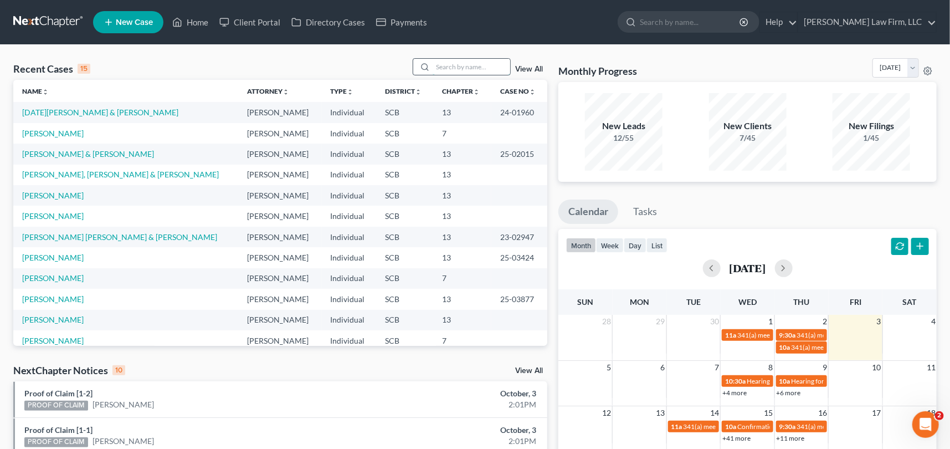
click at [437, 68] on input "search" at bounding box center [472, 67] width 78 height 16
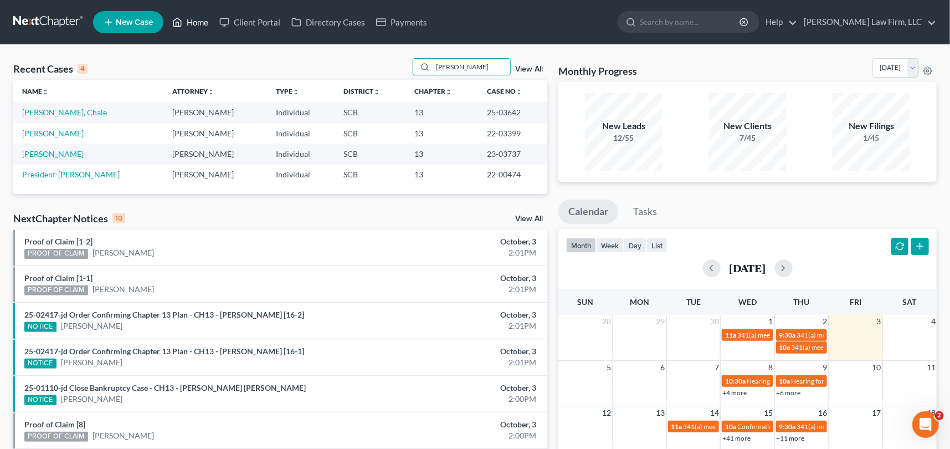
type input "[PERSON_NAME]"
click at [197, 18] on link "Home" at bounding box center [190, 22] width 47 height 20
click at [138, 16] on link "New Case" at bounding box center [128, 22] width 70 height 22
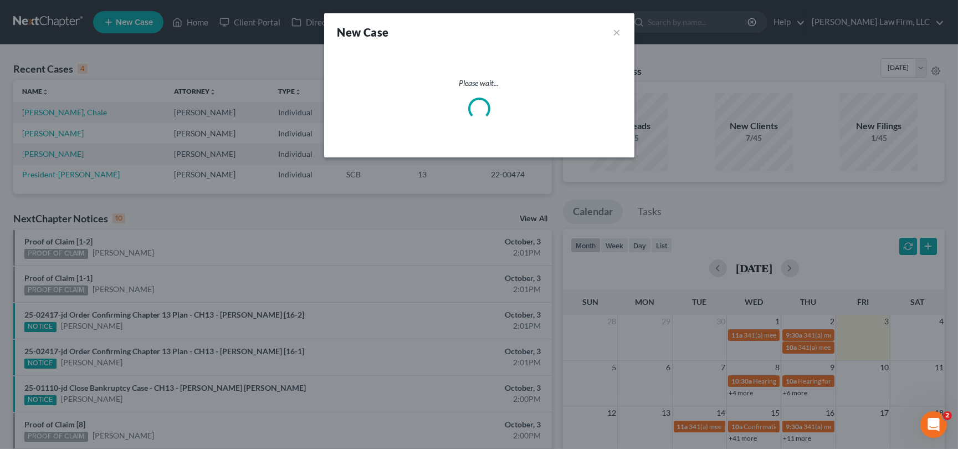
select select "72"
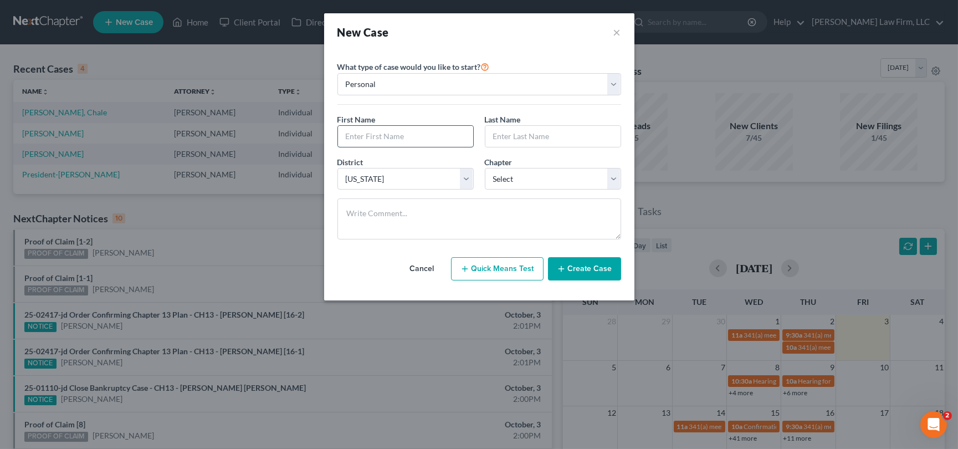
click at [369, 126] on input "text" at bounding box center [405, 136] width 135 height 21
type input "[PERSON_NAME]"
click at [523, 181] on select "Select 7 11 12 13" at bounding box center [553, 179] width 136 height 22
select select "0"
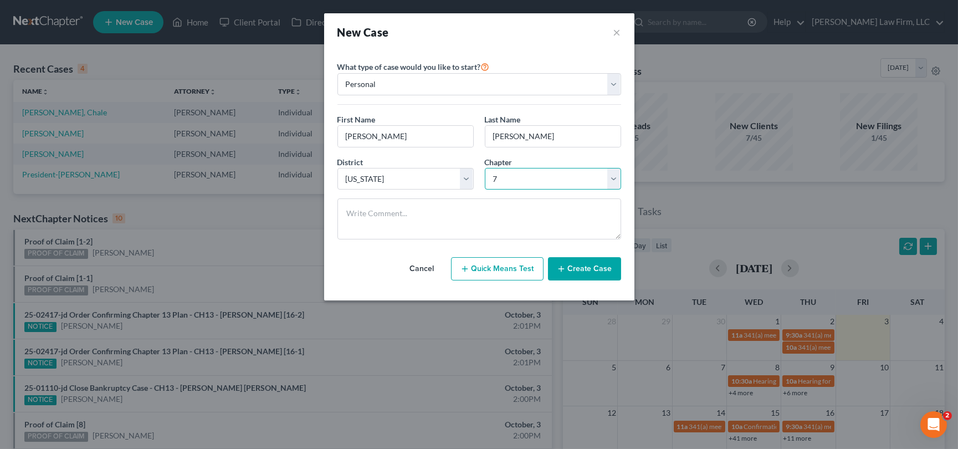
click at [485, 168] on select "Select 7 11 12 13" at bounding box center [553, 179] width 136 height 22
click at [592, 264] on button "Create Case" at bounding box center [584, 268] width 73 height 23
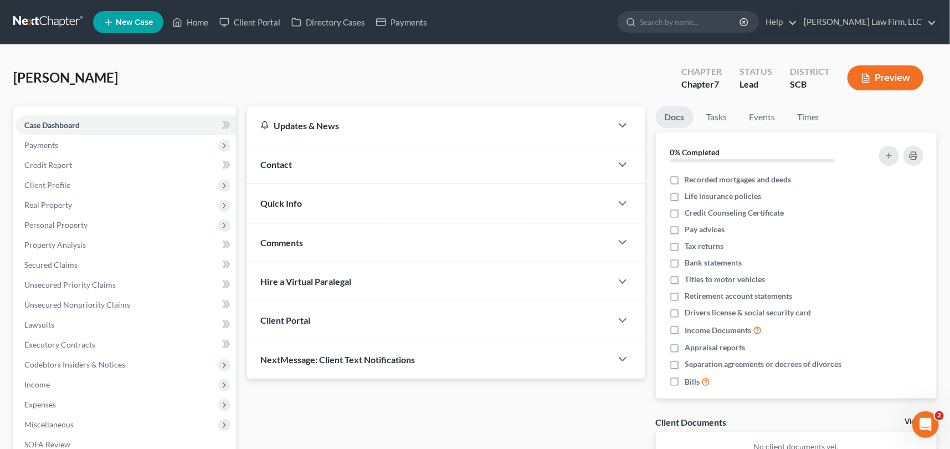
click at [280, 162] on span "Contact" at bounding box center [276, 164] width 32 height 11
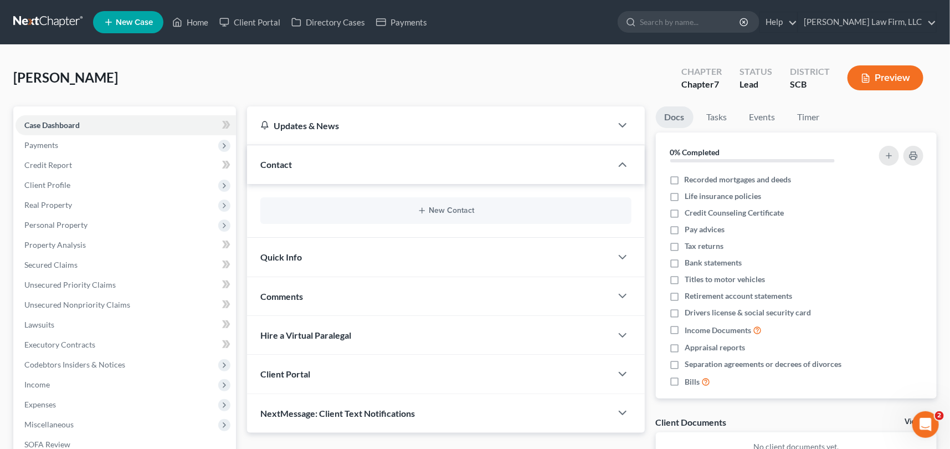
click at [447, 204] on div "New Contact" at bounding box center [445, 210] width 371 height 27
click at [449, 206] on button "New Contact" at bounding box center [446, 210] width 354 height 9
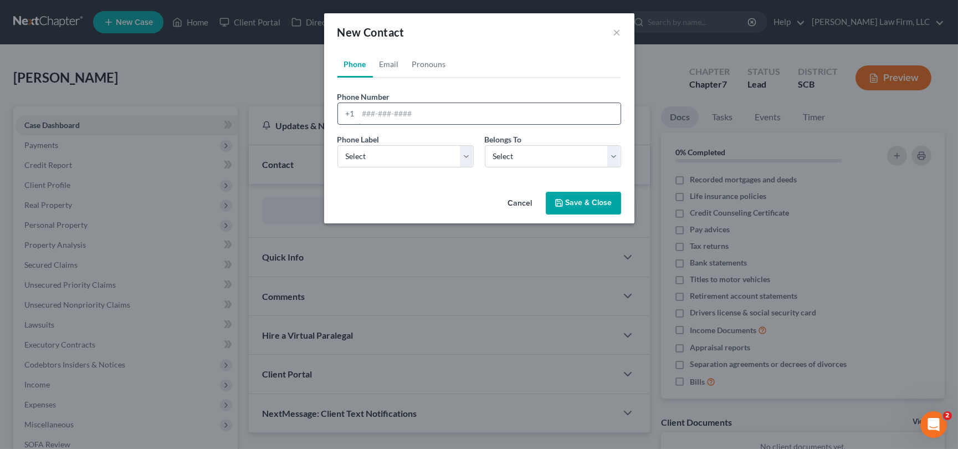
click at [360, 109] on input "tel" at bounding box center [489, 113] width 262 height 21
type input "[PHONE_NUMBER]"
click at [363, 153] on select "Select Mobile Home Work Other" at bounding box center [405, 156] width 136 height 22
click at [337, 145] on select "Select Mobile Home Work Other" at bounding box center [405, 156] width 136 height 22
click at [511, 155] on select "Select Client Other" at bounding box center [553, 156] width 136 height 22
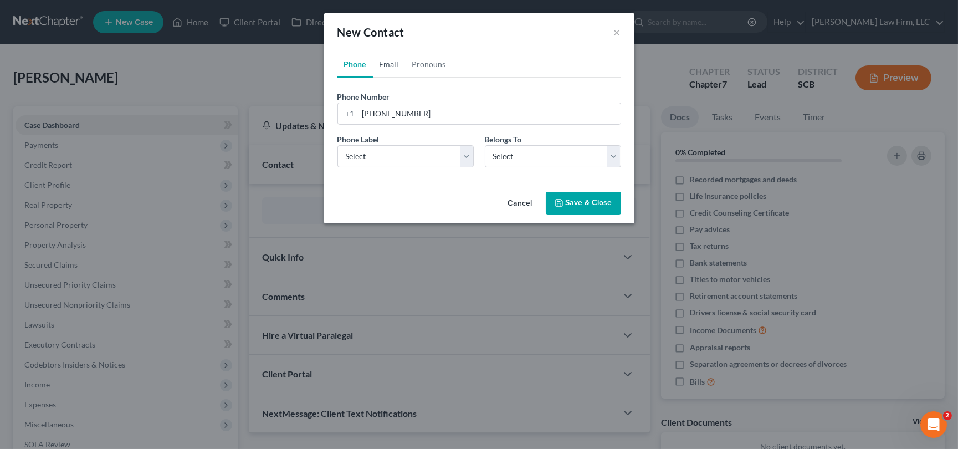
drag, startPoint x: 388, startPoint y: 61, endPoint x: 366, endPoint y: 144, distance: 85.9
click at [388, 61] on link "Email" at bounding box center [389, 64] width 33 height 27
click at [364, 115] on input "email" at bounding box center [489, 113] width 262 height 21
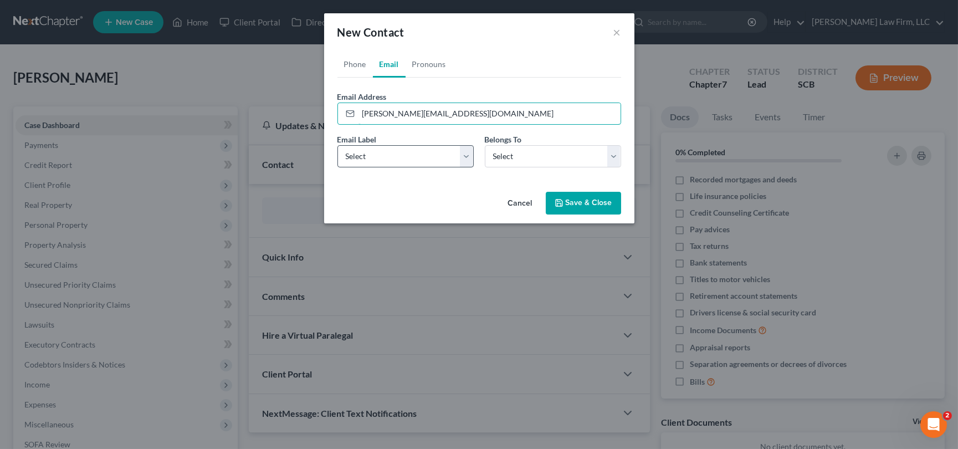
type input "[PERSON_NAME][EMAIL_ADDRESS][DOMAIN_NAME]"
drag, startPoint x: 386, startPoint y: 155, endPoint x: 371, endPoint y: 166, distance: 19.0
click at [386, 155] on select "Select Home Work Other" at bounding box center [405, 156] width 136 height 22
select select "0"
click at [337, 145] on select "Select Home Work Other" at bounding box center [405, 156] width 136 height 22
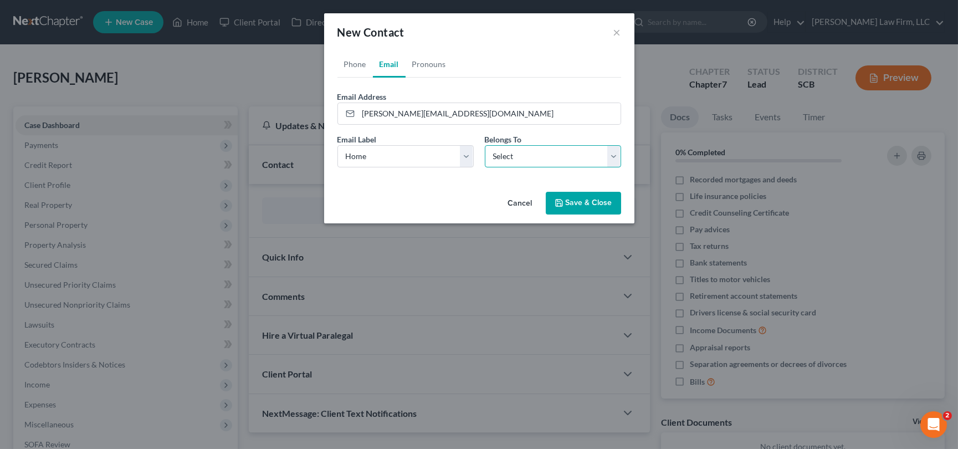
click at [499, 153] on select "Select Client Other" at bounding box center [553, 156] width 136 height 22
select select "0"
click at [485, 145] on select "Select Client Other" at bounding box center [553, 156] width 136 height 22
select select "0"
click at [356, 58] on link "Phone" at bounding box center [354, 64] width 35 height 27
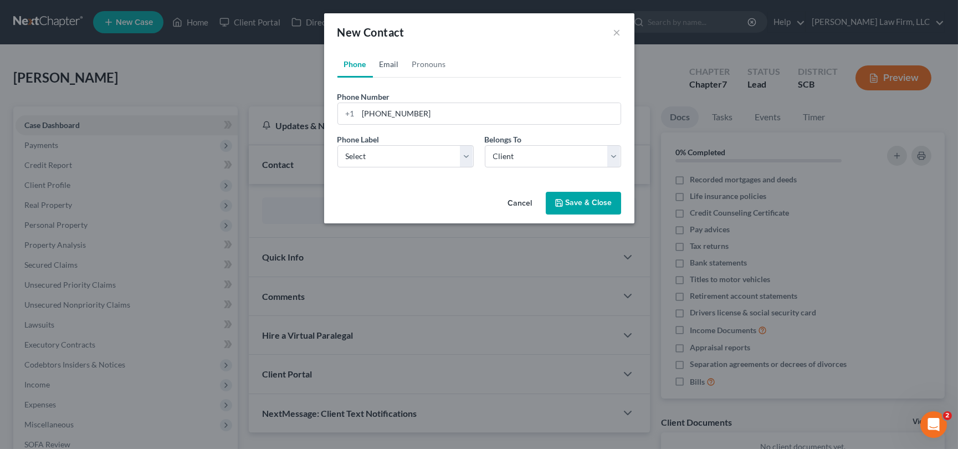
click at [392, 60] on link "Email" at bounding box center [389, 64] width 33 height 27
click at [577, 199] on button "Save & Close" at bounding box center [583, 203] width 75 height 23
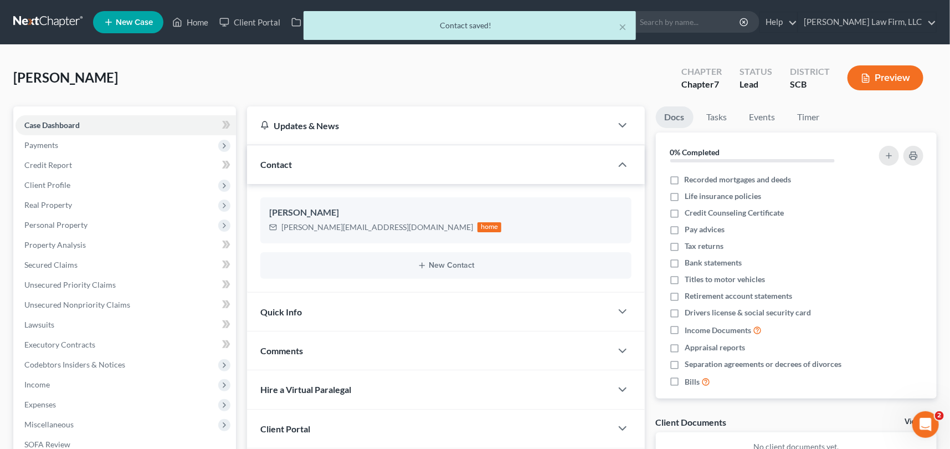
click at [276, 304] on div "Quick Info" at bounding box center [429, 312] width 365 height 38
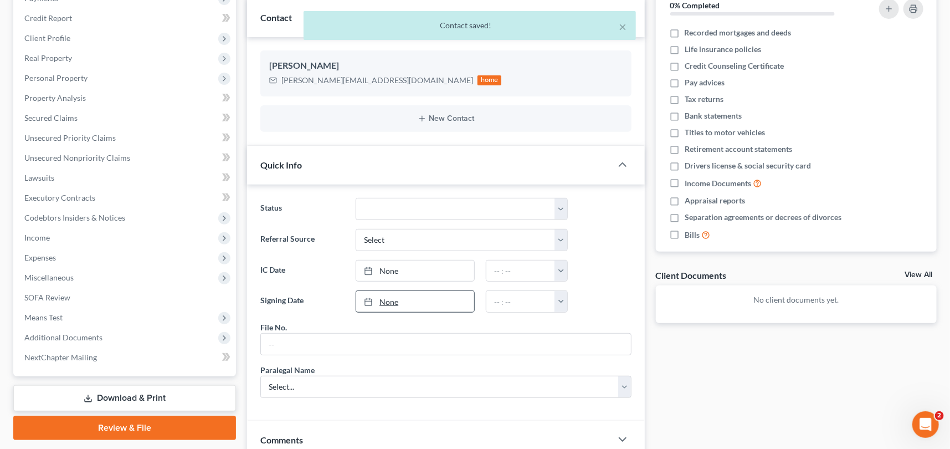
scroll to position [151, 0]
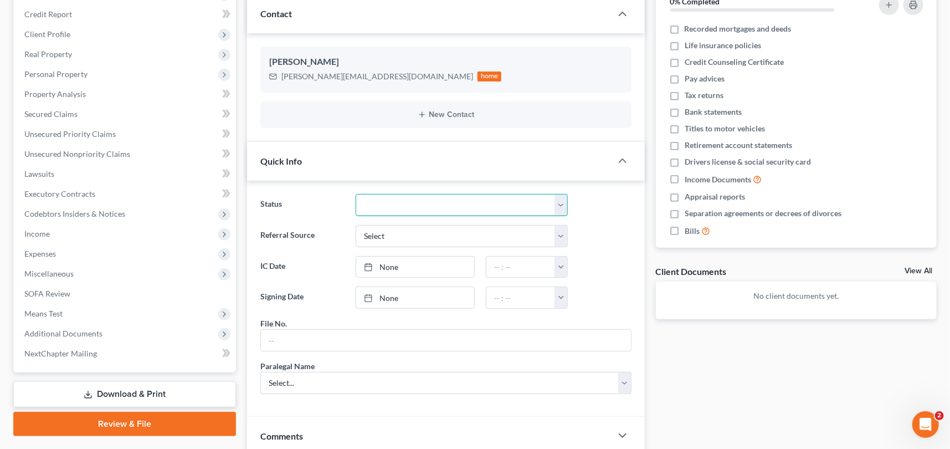
drag, startPoint x: 562, startPoint y: 199, endPoint x: 478, endPoint y: 213, distance: 85.4
click at [562, 199] on select "Discharged Dismissed Filed In Progress Lead Lost Lead Ready to File To Review W…" at bounding box center [462, 205] width 212 height 22
select select "3"
click at [356, 194] on select "Discharged Dismissed Filed In Progress Lead Lost Lead Ready to File To Review W…" at bounding box center [462, 205] width 212 height 22
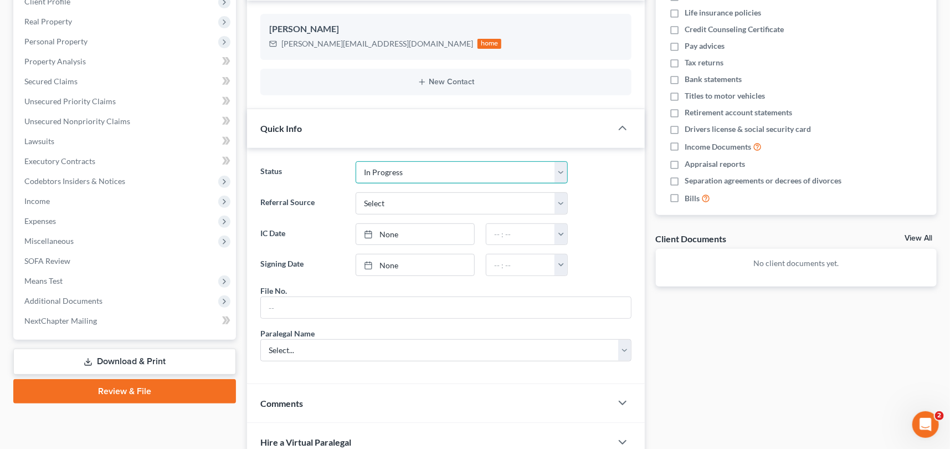
scroll to position [201, 0]
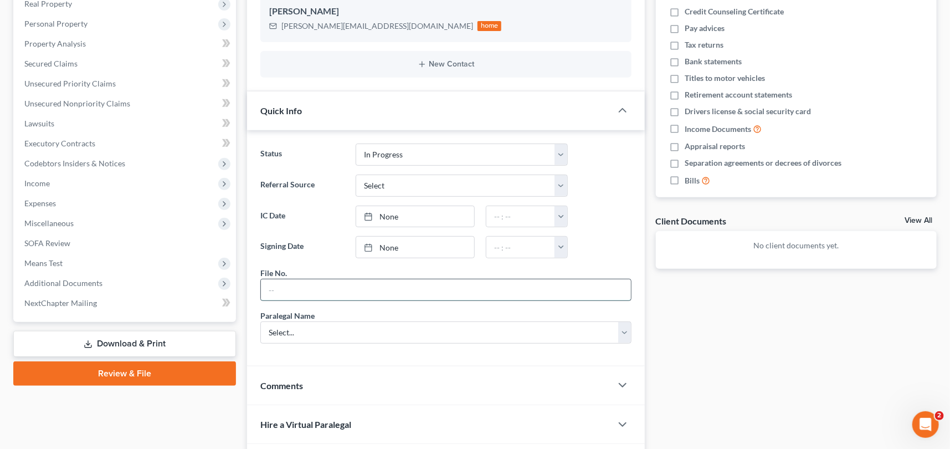
drag, startPoint x: 276, startPoint y: 291, endPoint x: 270, endPoint y: 289, distance: 7.0
click at [276, 290] on input "text" at bounding box center [446, 289] width 370 height 21
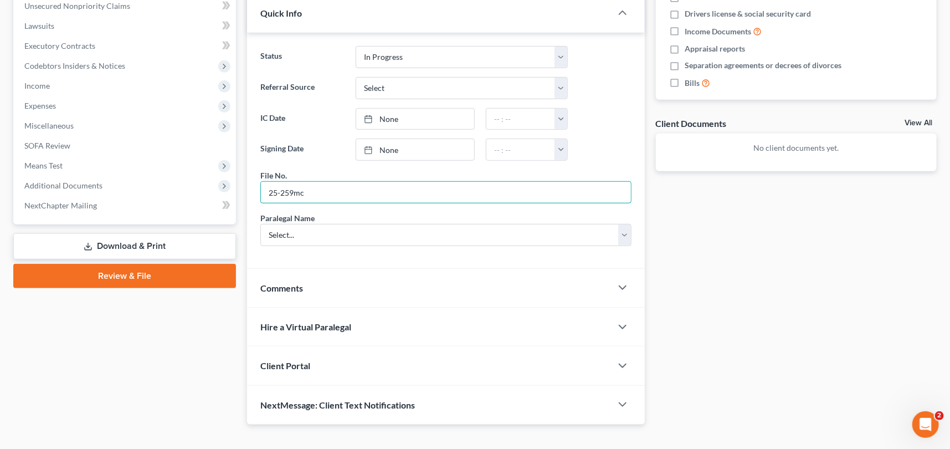
scroll to position [314, 0]
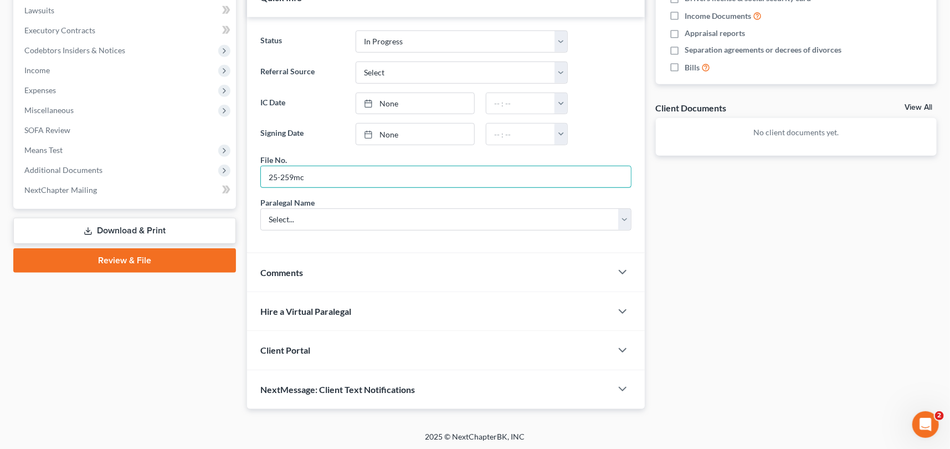
type input "25-259mc"
click at [300, 345] on span "Client Portal" at bounding box center [285, 350] width 50 height 11
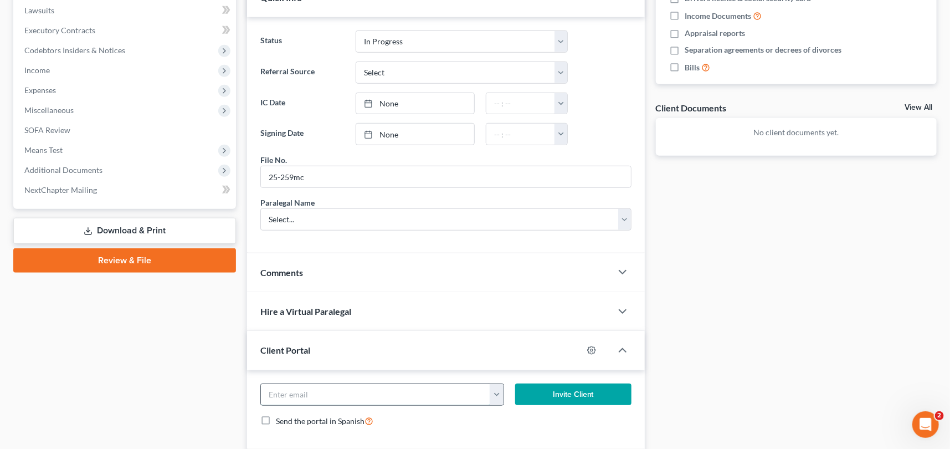
click at [268, 392] on input "email" at bounding box center [375, 394] width 229 height 21
type input "[PERSON_NAME][EMAIL_ADDRESS][DOMAIN_NAME]"
click at [542, 387] on button "Invite Client" at bounding box center [573, 394] width 116 height 22
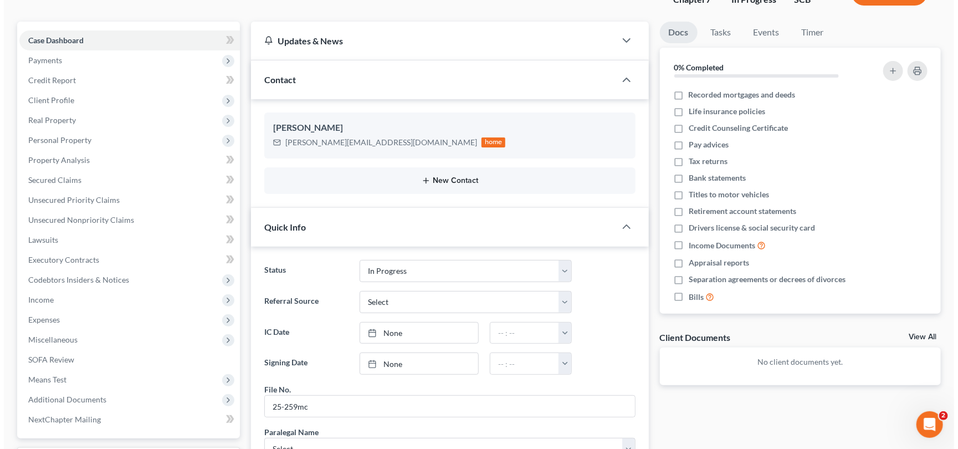
scroll to position [0, 0]
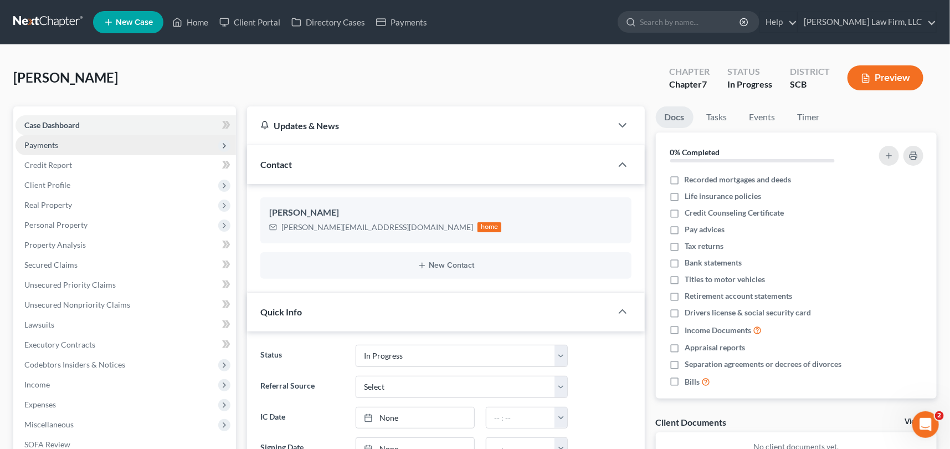
click at [42, 140] on span "Payments" at bounding box center [41, 144] width 34 height 9
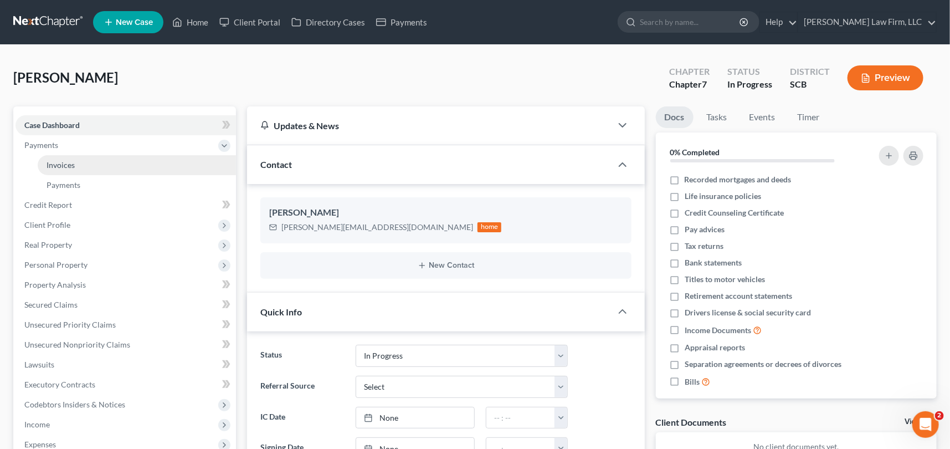
click at [70, 161] on span "Invoices" at bounding box center [61, 164] width 28 height 9
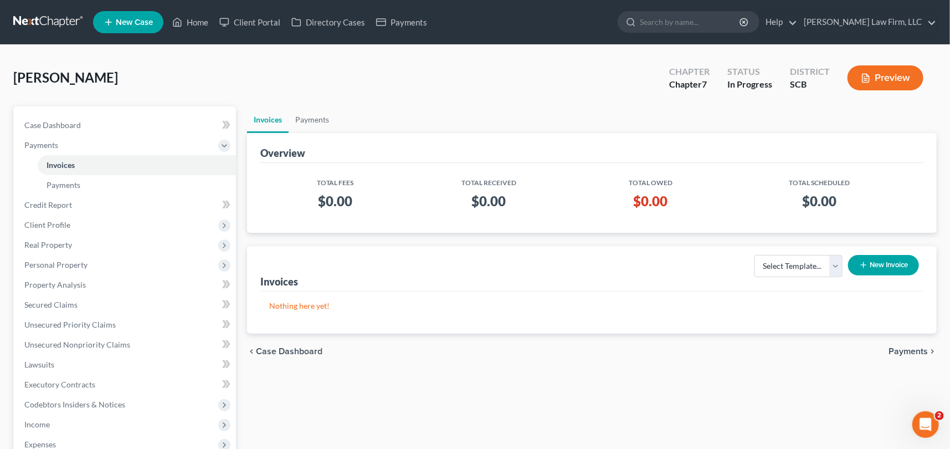
click at [898, 260] on button "New Invoice" at bounding box center [883, 265] width 71 height 21
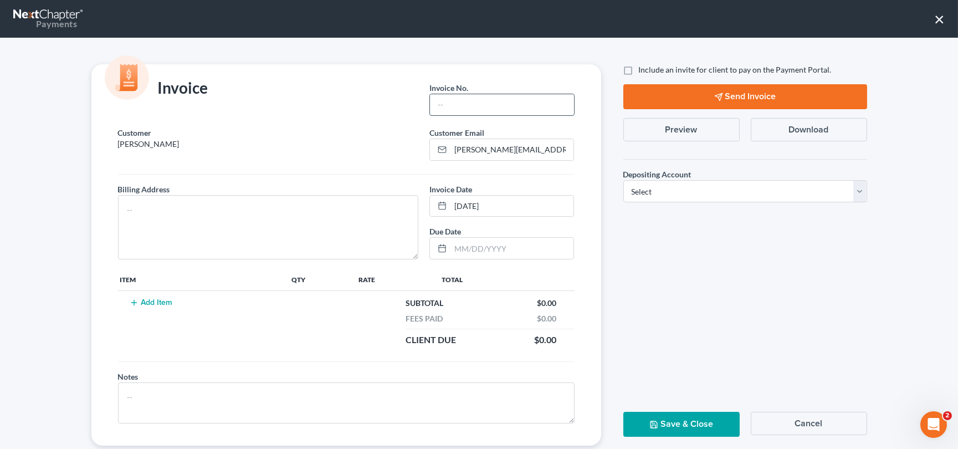
click at [452, 104] on input "text" at bounding box center [502, 104] width 144 height 21
type input "25-259mc"
click at [135, 208] on textarea at bounding box center [268, 227] width 301 height 64
type textarea "[STREET_ADDRESS][PERSON_NAME]"
click at [161, 300] on button "Add Item" at bounding box center [151, 302] width 49 height 9
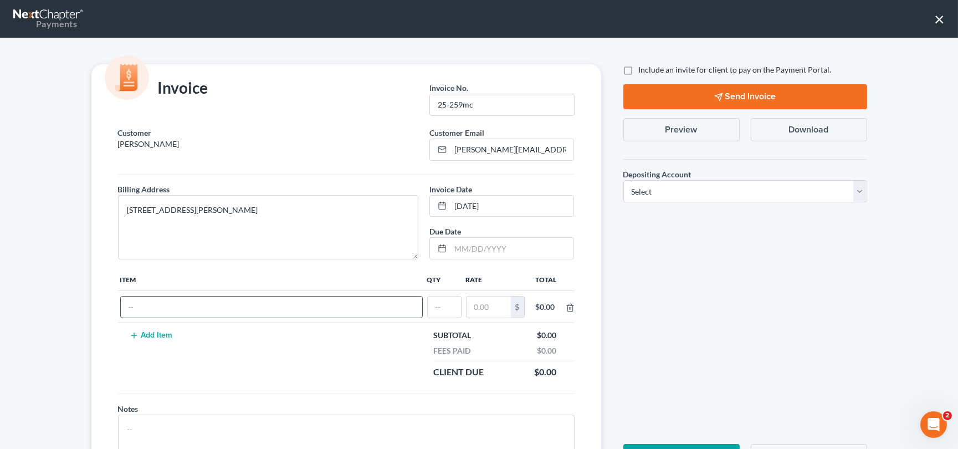
click at [150, 306] on input "text" at bounding box center [271, 306] width 301 height 21
type input "Chapter 7"
type input "1"
type input "2,900.00"
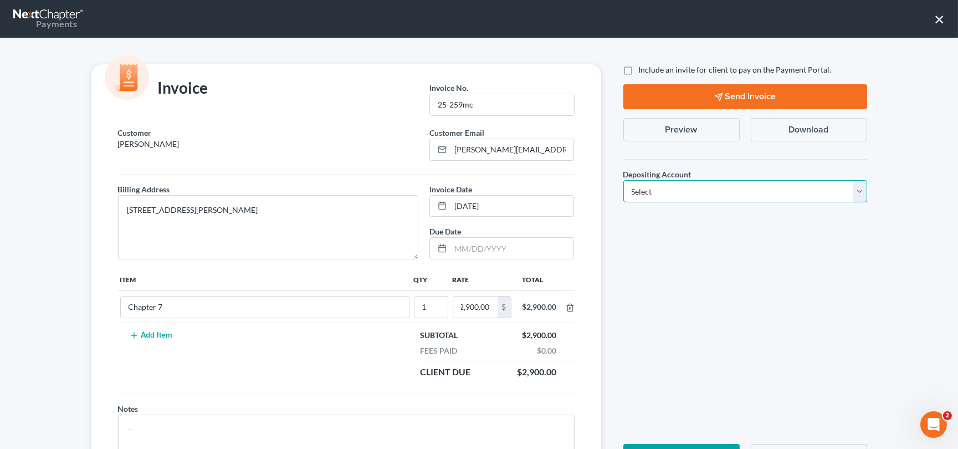
scroll to position [0, 0]
click at [859, 191] on select "Select Operation Trust" at bounding box center [745, 191] width 244 height 22
select select "1"
click at [623, 180] on select "Select Operation Trust" at bounding box center [745, 191] width 244 height 22
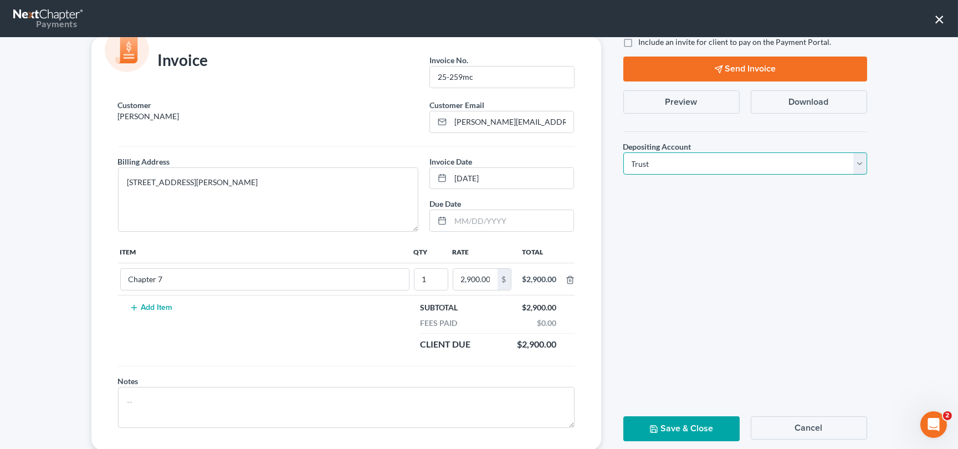
scroll to position [54, 0]
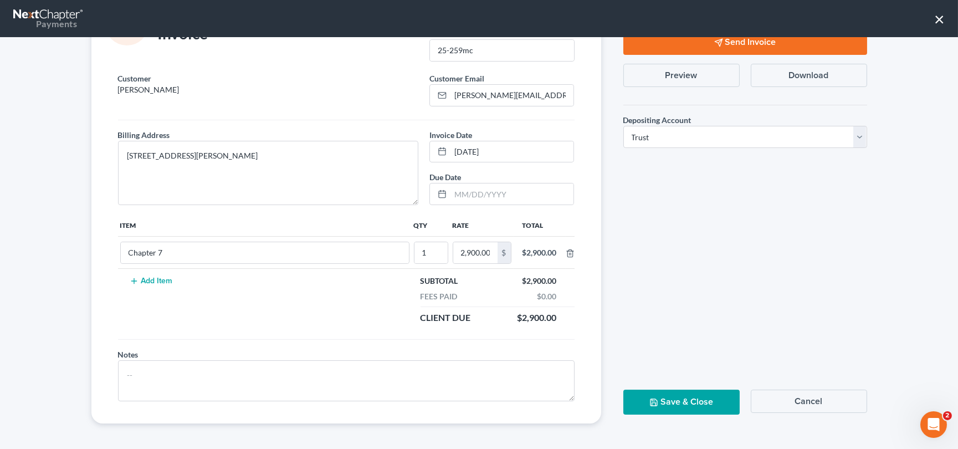
click at [688, 399] on button "Save & Close" at bounding box center [681, 402] width 116 height 25
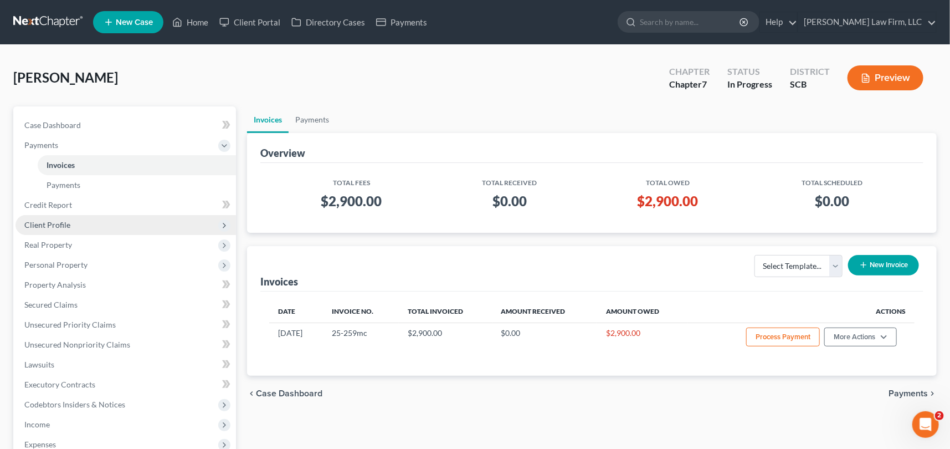
drag, startPoint x: 57, startPoint y: 220, endPoint x: 62, endPoint y: 217, distance: 5.7
click at [57, 220] on span "Client Profile" at bounding box center [47, 224] width 46 height 9
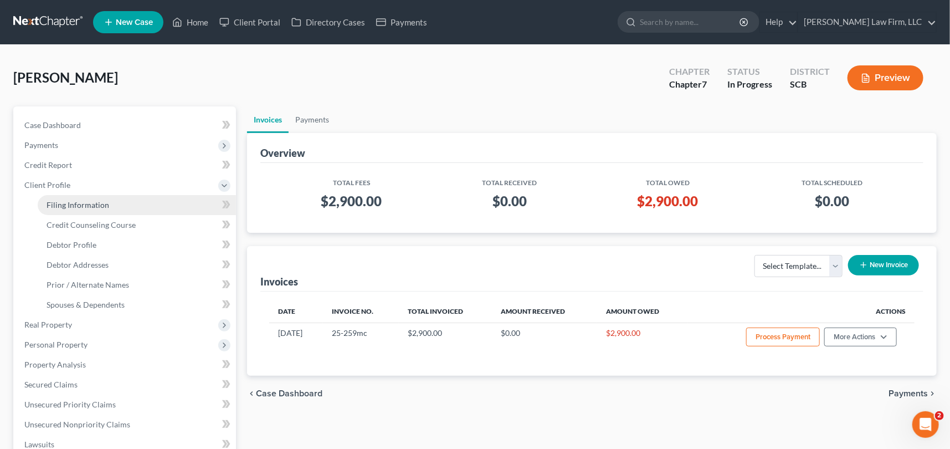
click at [82, 200] on span "Filing Information" at bounding box center [78, 204] width 63 height 9
select select "1"
select select "0"
select select "72"
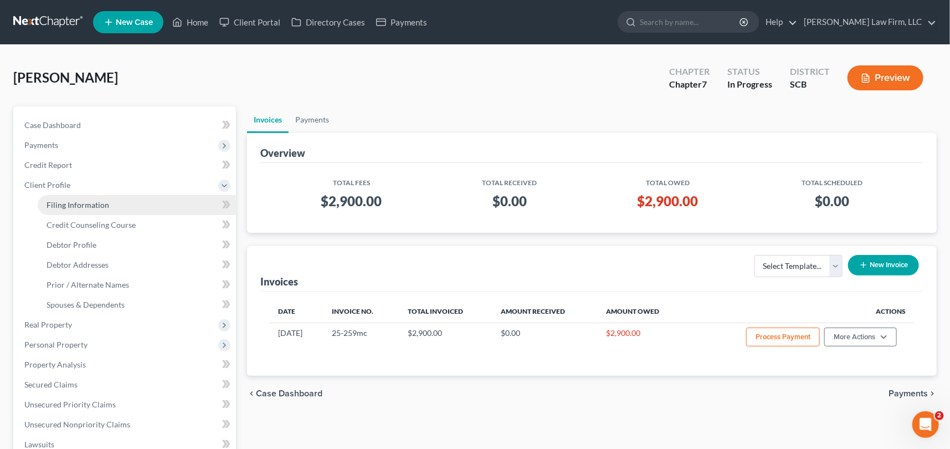
select select "42"
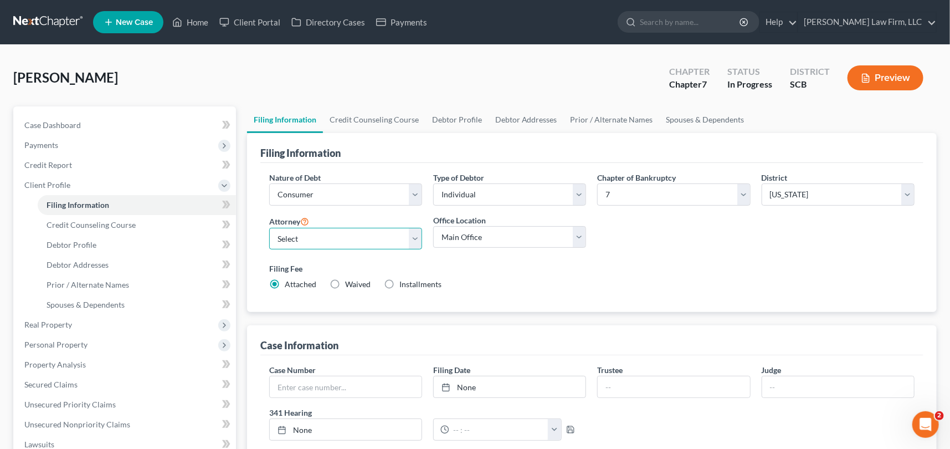
click at [413, 238] on select "Select [PERSON_NAME] - SCB [PERSON_NAME] - SCB" at bounding box center [345, 239] width 153 height 22
select select "0"
click at [269, 228] on select "Select [PERSON_NAME] - SCB [PERSON_NAME] - SCB" at bounding box center [345, 239] width 153 height 22
click at [77, 243] on span "Debtor Profile" at bounding box center [72, 244] width 50 height 9
select select "0"
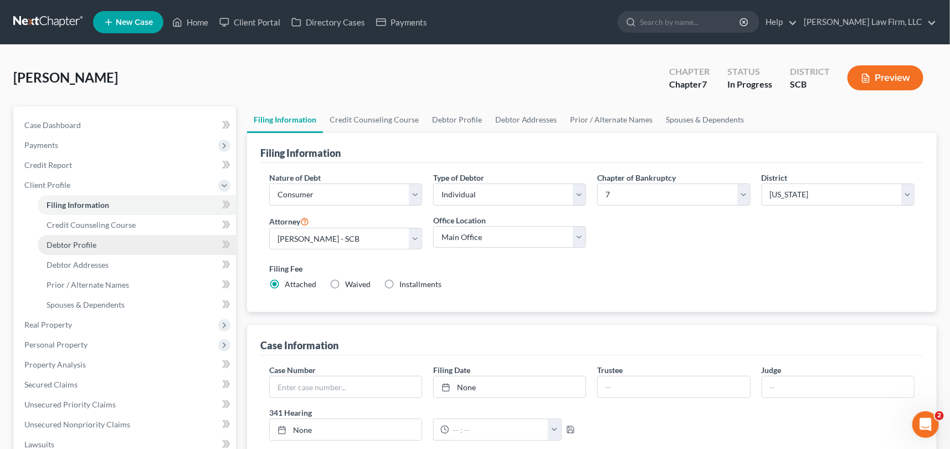
select select "0"
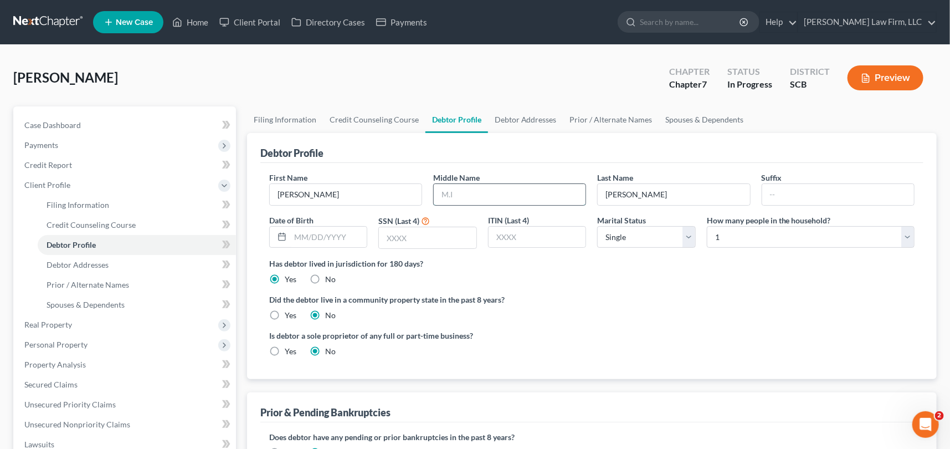
click at [459, 190] on input "text" at bounding box center [510, 194] width 152 height 21
type input "[PERSON_NAME]"
click at [76, 264] on span "Debtor Addresses" at bounding box center [78, 264] width 62 height 9
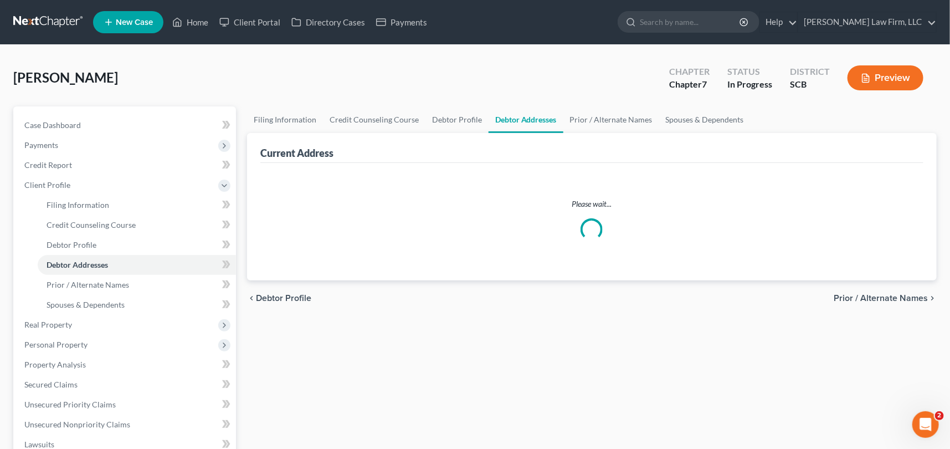
select select "0"
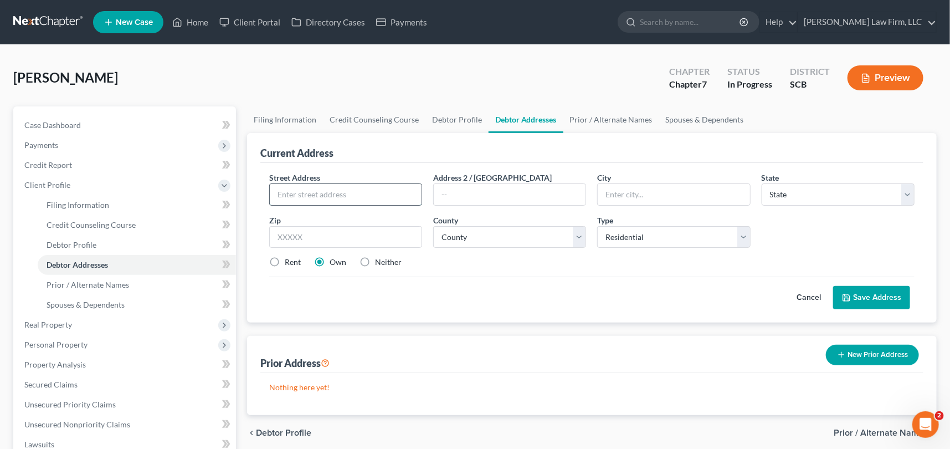
click at [313, 189] on input "text" at bounding box center [346, 194] width 152 height 21
type input "212 [PERSON_NAME] Circle"
type input "[PERSON_NAME]"
drag, startPoint x: 769, startPoint y: 193, endPoint x: 778, endPoint y: 191, distance: 9.7
click at [778, 191] on select "State [US_STATE] AK AR AZ CA CO CT DE DC [GEOGRAPHIC_DATA] [GEOGRAPHIC_DATA] GU…" at bounding box center [838, 194] width 153 height 22
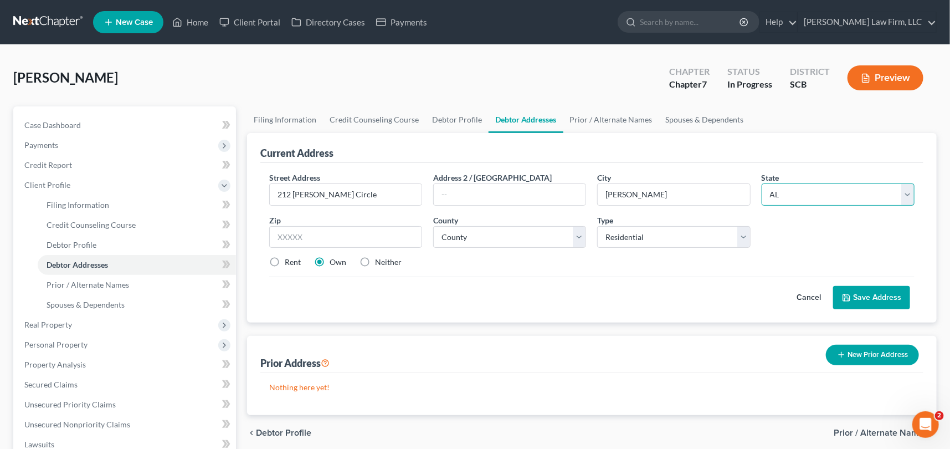
select select "42"
click at [762, 183] on select "State [US_STATE] AK AR AZ CA CO CT DE DC [GEOGRAPHIC_DATA] [GEOGRAPHIC_DATA] GU…" at bounding box center [838, 194] width 153 height 22
click at [311, 238] on input "text" at bounding box center [345, 237] width 153 height 22
type input "29456"
click at [285, 260] on label "Rent" at bounding box center [293, 262] width 16 height 11
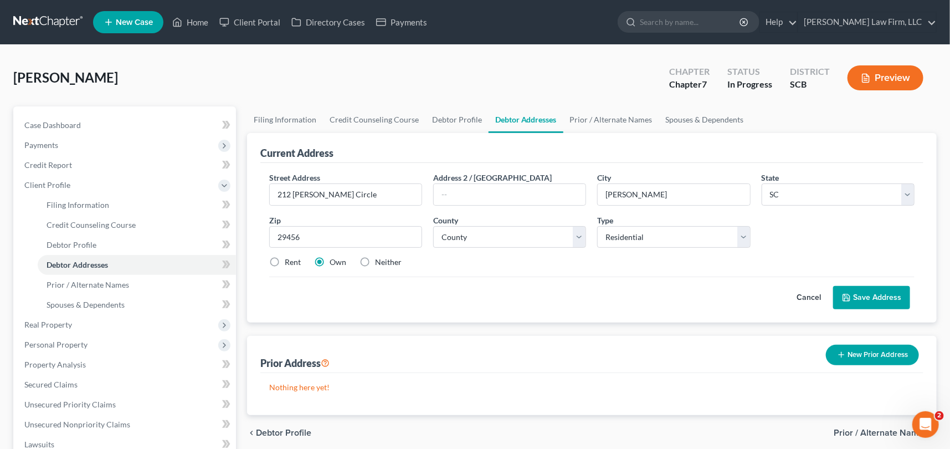
click at [289, 260] on input "Rent" at bounding box center [292, 260] width 7 height 7
radio input "true"
click at [867, 294] on button "Save Address" at bounding box center [871, 297] width 77 height 23
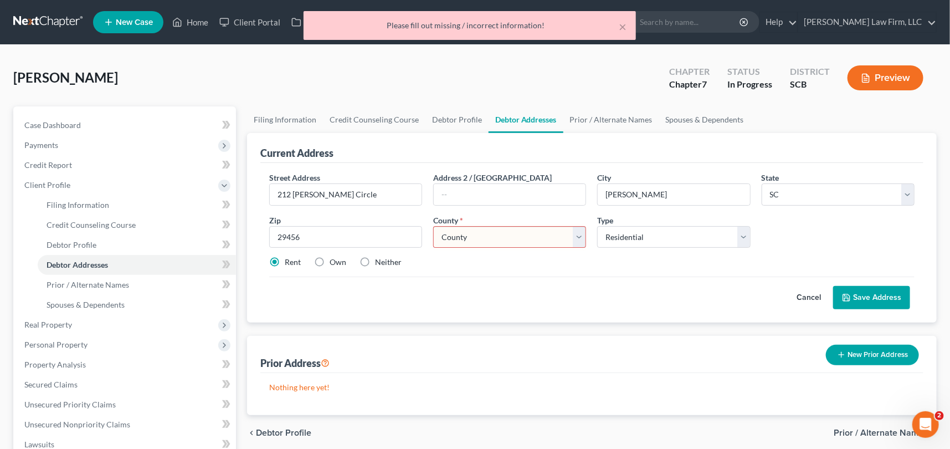
click at [465, 238] on select "County [GEOGRAPHIC_DATA] [GEOGRAPHIC_DATA] [GEOGRAPHIC_DATA] [GEOGRAPHIC_DATA] …" at bounding box center [509, 237] width 153 height 22
select select "7"
click at [433, 226] on select "County [GEOGRAPHIC_DATA] [GEOGRAPHIC_DATA] [GEOGRAPHIC_DATA] [GEOGRAPHIC_DATA] …" at bounding box center [509, 237] width 153 height 22
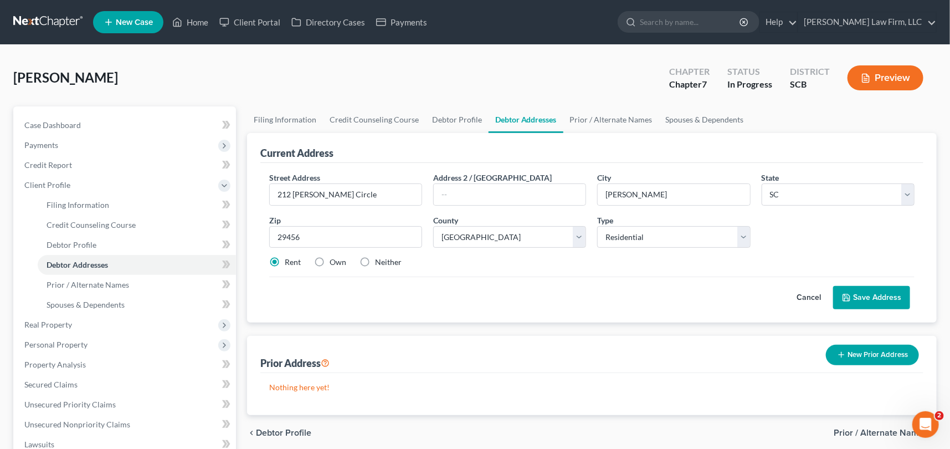
click at [877, 294] on button "Save Address" at bounding box center [871, 297] width 77 height 23
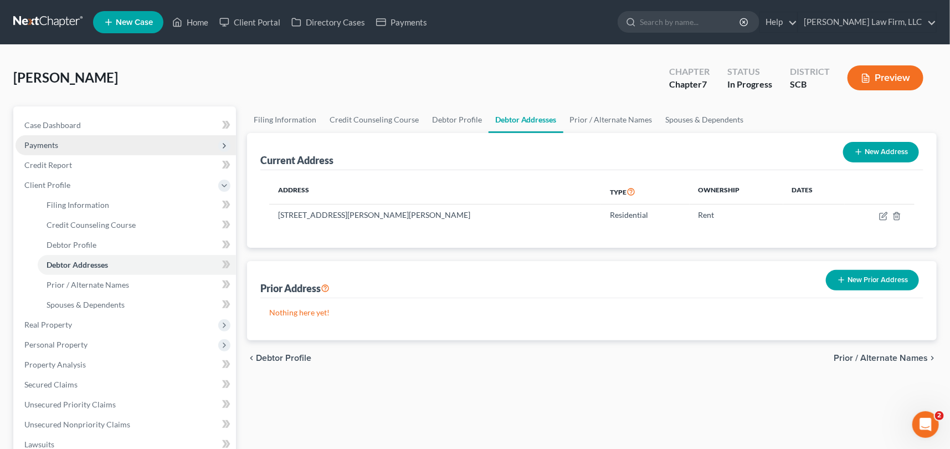
click at [44, 144] on span "Payments" at bounding box center [41, 144] width 34 height 9
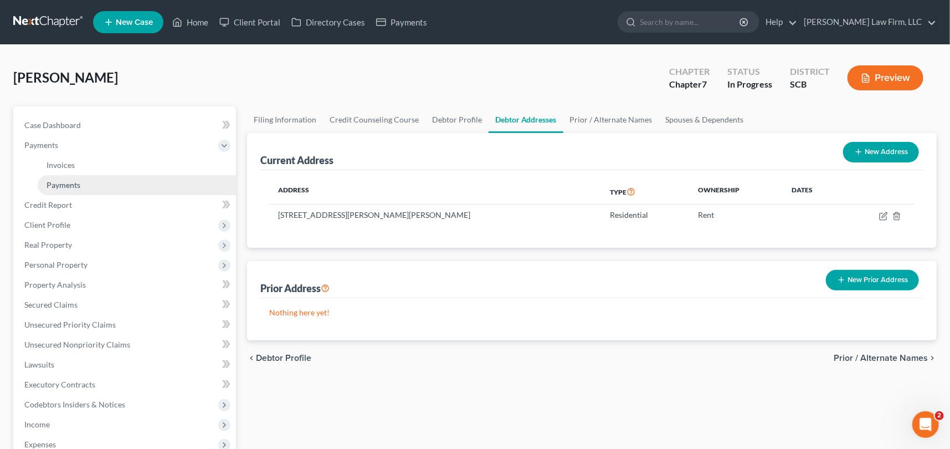
click at [68, 181] on span "Payments" at bounding box center [64, 184] width 34 height 9
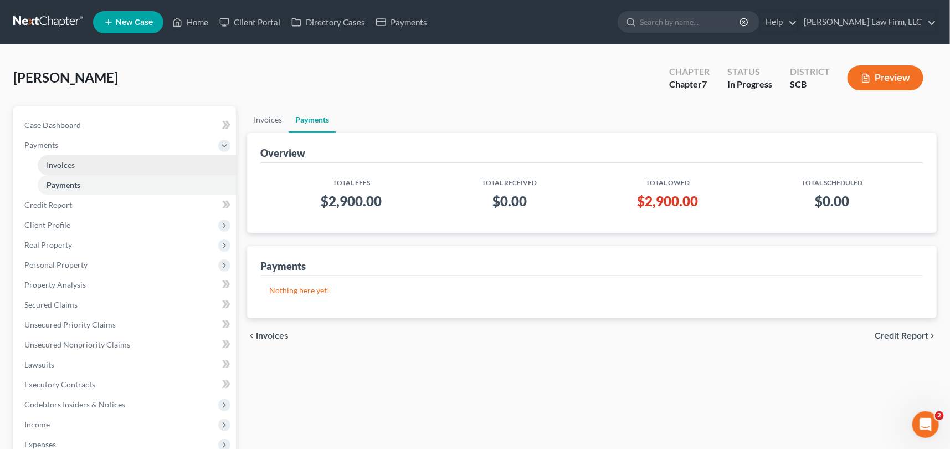
click at [66, 165] on span "Invoices" at bounding box center [61, 164] width 28 height 9
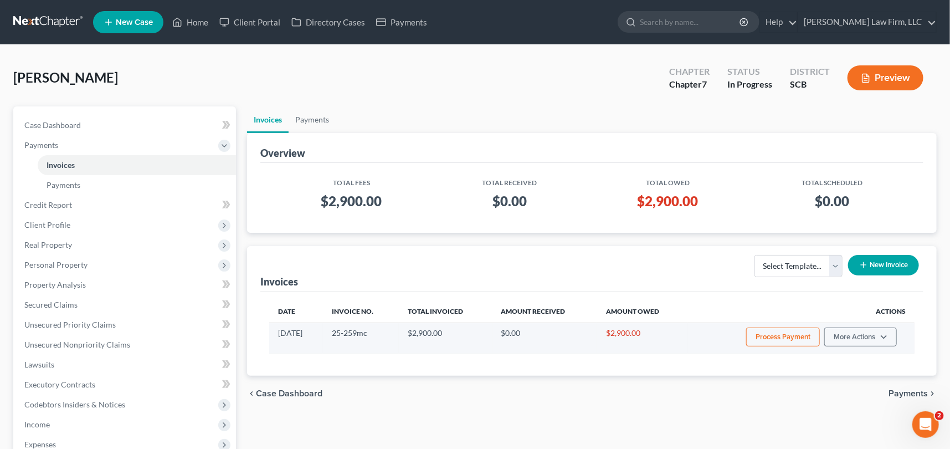
click at [778, 335] on button "Process Payment" at bounding box center [783, 336] width 74 height 19
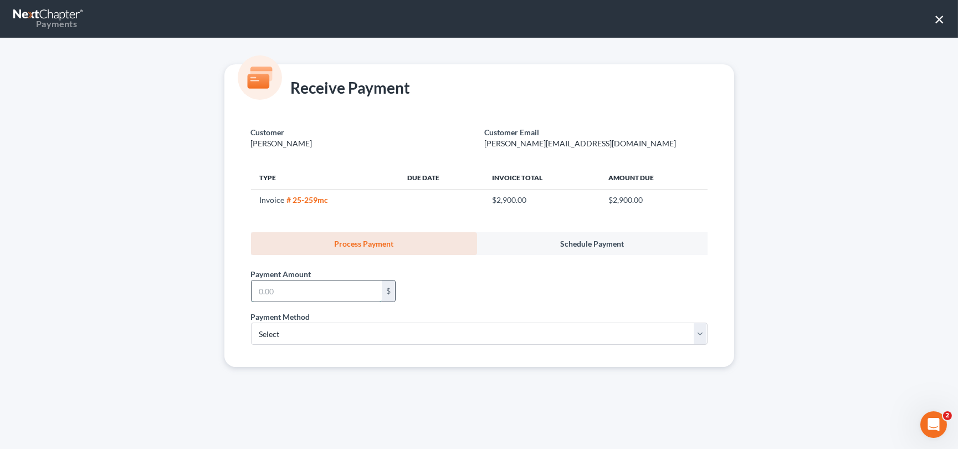
click at [273, 294] on input "text" at bounding box center [317, 290] width 130 height 21
type input "500.00"
drag, startPoint x: 268, startPoint y: 327, endPoint x: 269, endPoint y: 342, distance: 15.6
click at [268, 327] on select "Select ACH Credit Card" at bounding box center [479, 333] width 457 height 22
select select "1"
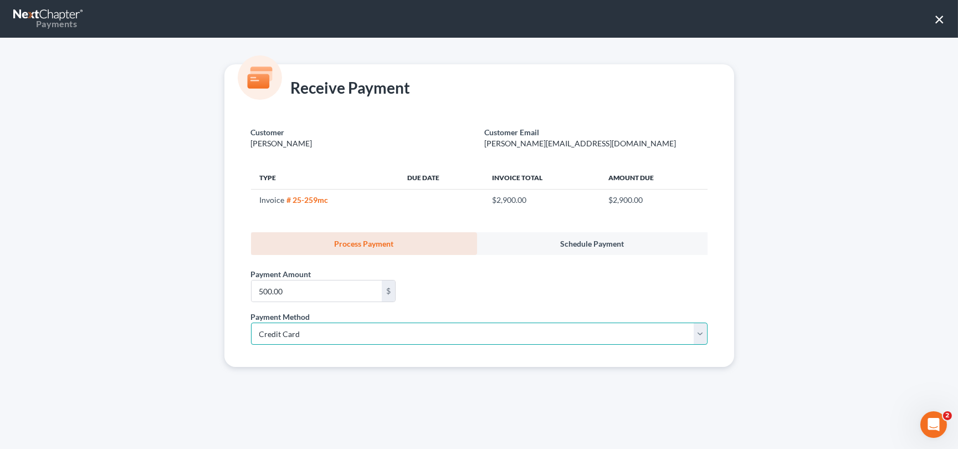
click at [251, 322] on select "Select ACH Credit Card" at bounding box center [479, 333] width 457 height 22
select select "42"
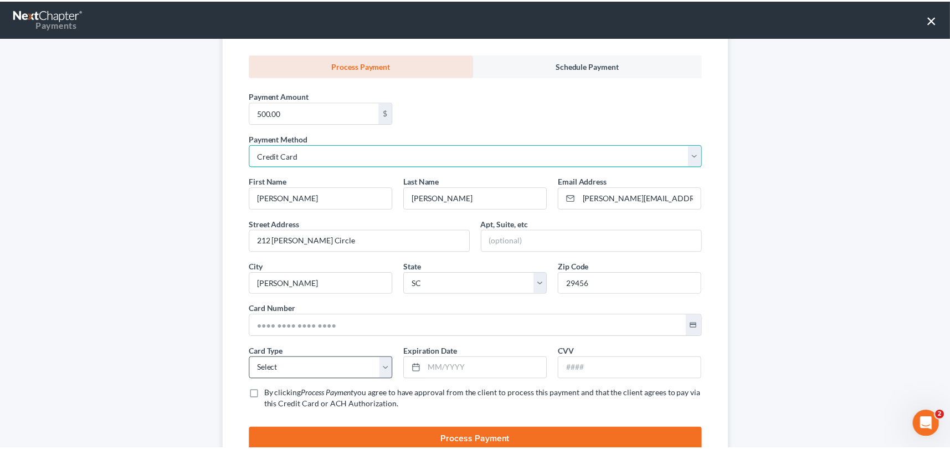
scroll to position [201, 0]
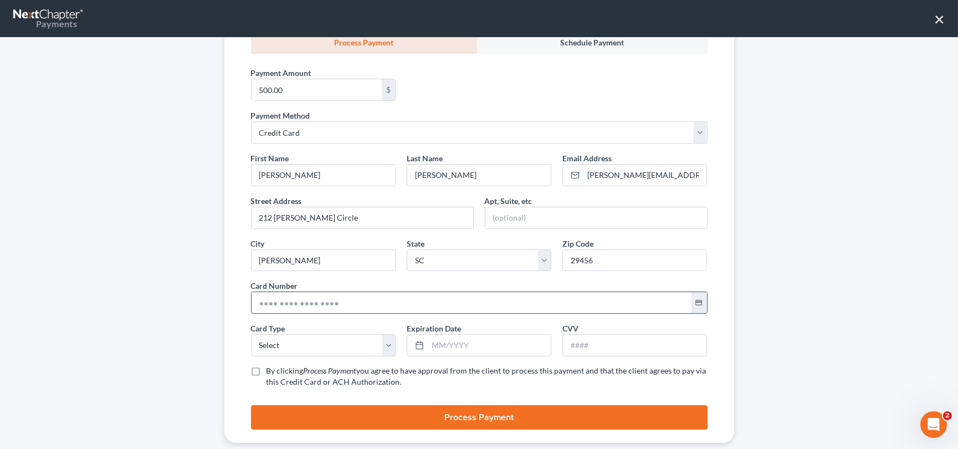
click at [254, 301] on input "text" at bounding box center [472, 302] width 440 height 21
type input "[CREDIT_CARD_NUMBER]"
click at [273, 345] on select "Select Visa MasterCard Discover American Express" at bounding box center [323, 345] width 145 height 22
select select "1"
click at [251, 334] on select "Select Visa MasterCard Discover American Express" at bounding box center [323, 345] width 145 height 22
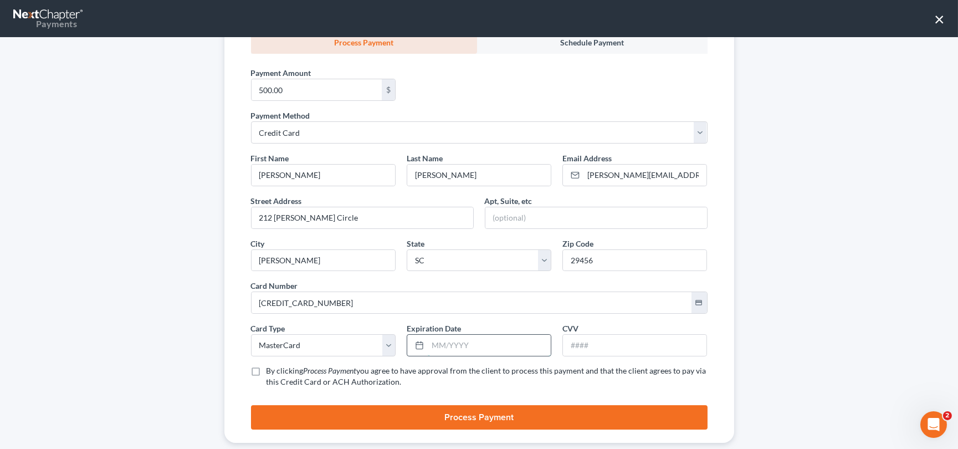
click at [428, 345] on input "text" at bounding box center [489, 345] width 123 height 21
type input "06/2030"
click at [576, 345] on input "text" at bounding box center [635, 345] width 144 height 21
type input "375"
click at [267, 369] on label "By clicking Process Payment you agree to have approval from the client to proce…" at bounding box center [487, 376] width 441 height 22
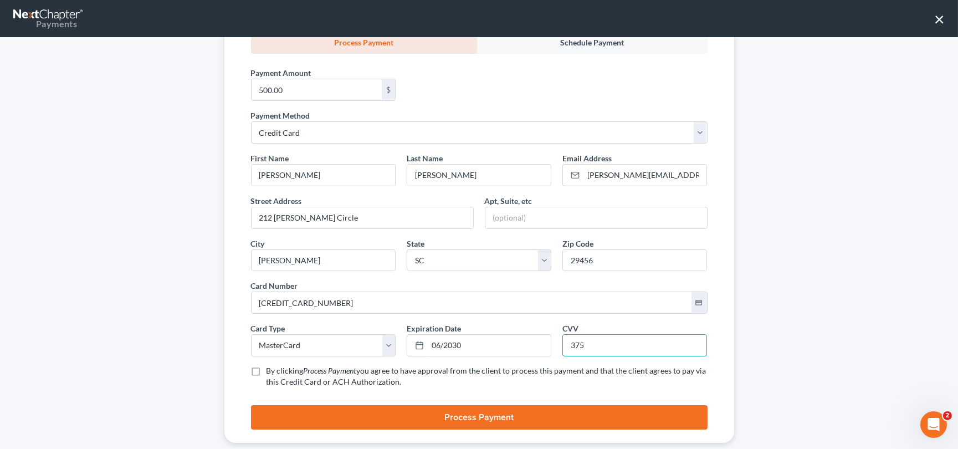
click at [271, 369] on input "By clicking Process Payment you agree to have approval from the client to proce…" at bounding box center [274, 368] width 7 height 7
checkbox input "true"
click at [488, 415] on button "Process Payment" at bounding box center [479, 417] width 457 height 24
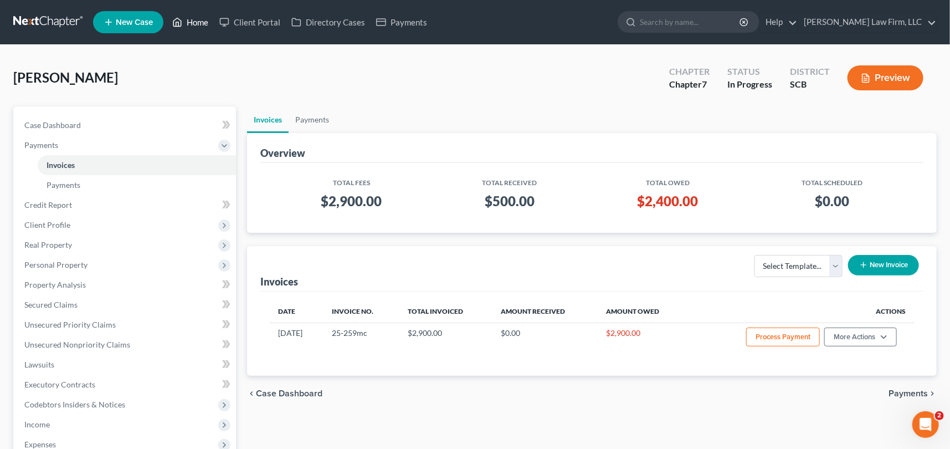
click at [189, 19] on link "Home" at bounding box center [190, 22] width 47 height 20
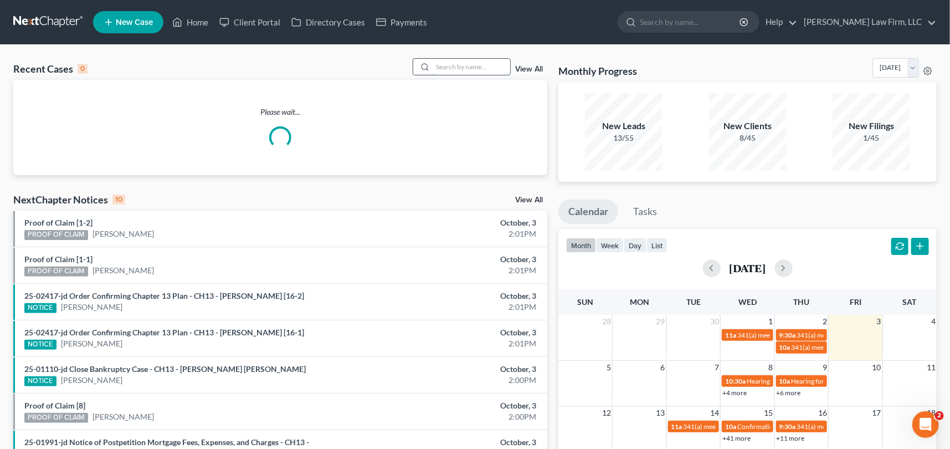
click at [444, 69] on input "search" at bounding box center [472, 67] width 78 height 16
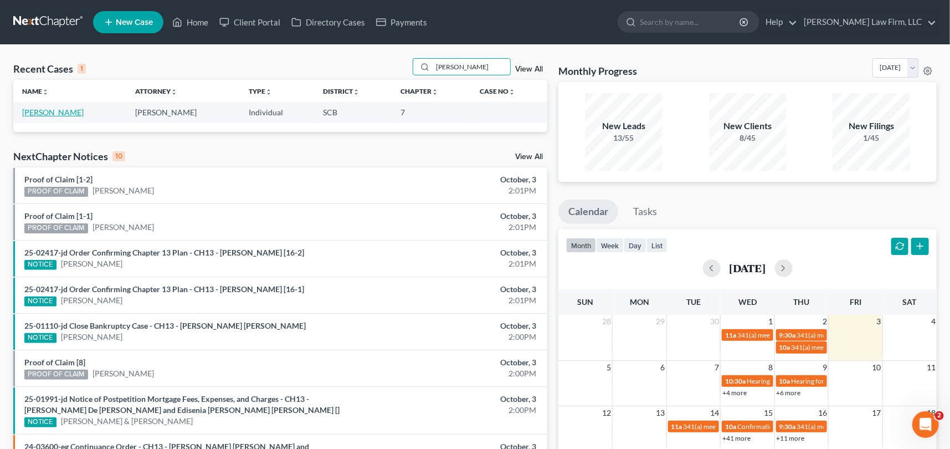
type input "[PERSON_NAME]"
click at [55, 111] on link "[PERSON_NAME]" at bounding box center [53, 111] width 62 height 9
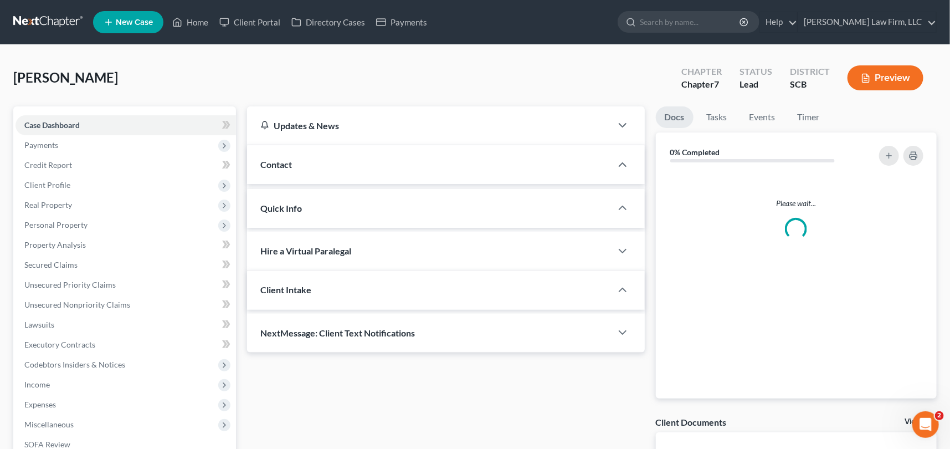
select select "1"
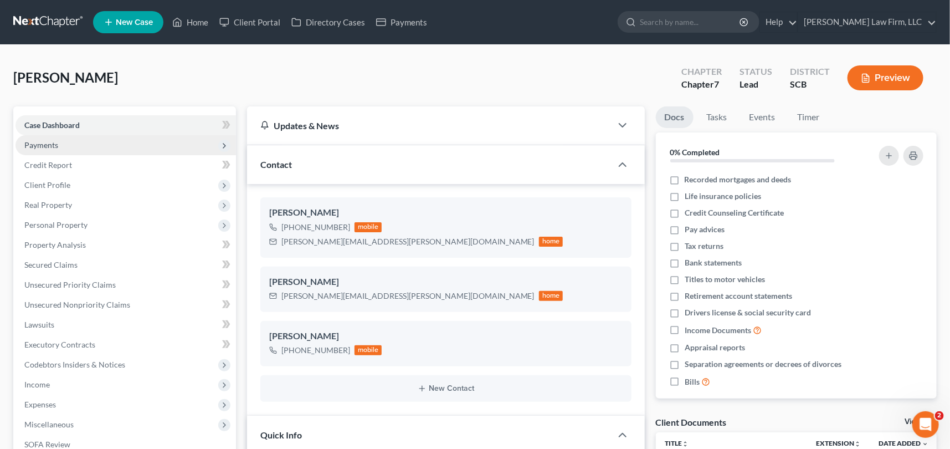
click at [38, 140] on span "Payments" at bounding box center [41, 144] width 34 height 9
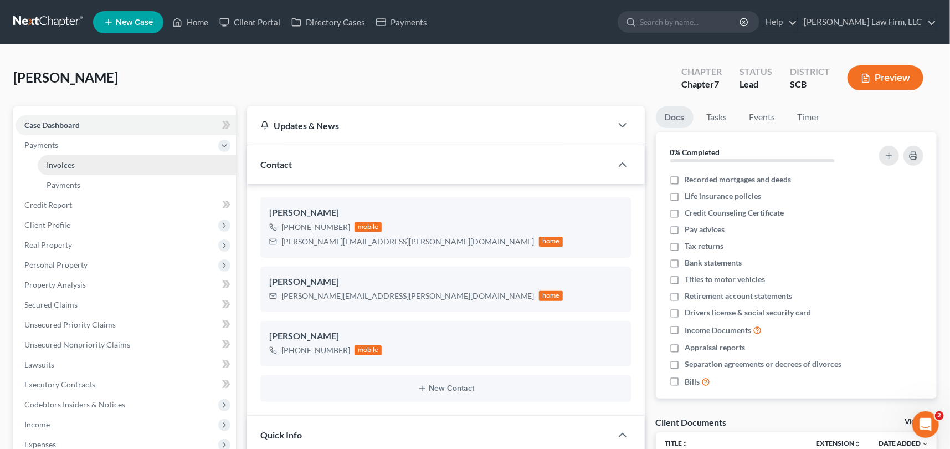
click at [67, 163] on span "Invoices" at bounding box center [61, 164] width 28 height 9
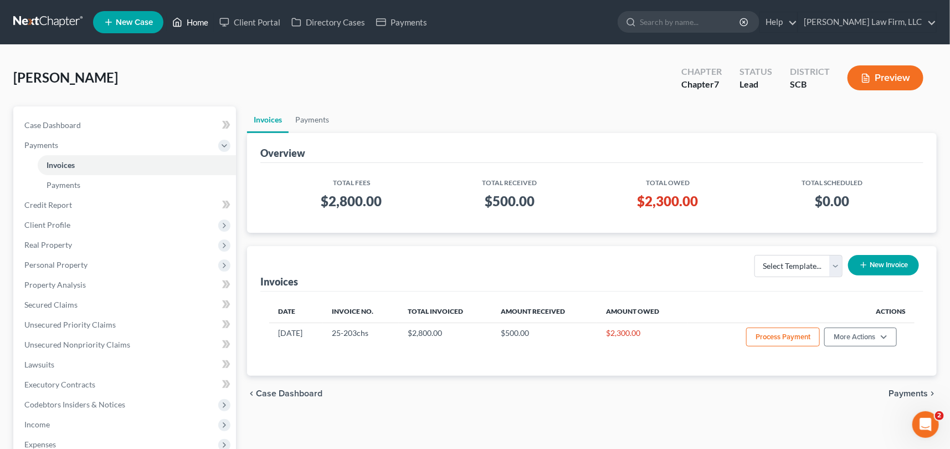
click at [199, 18] on link "Home" at bounding box center [190, 22] width 47 height 20
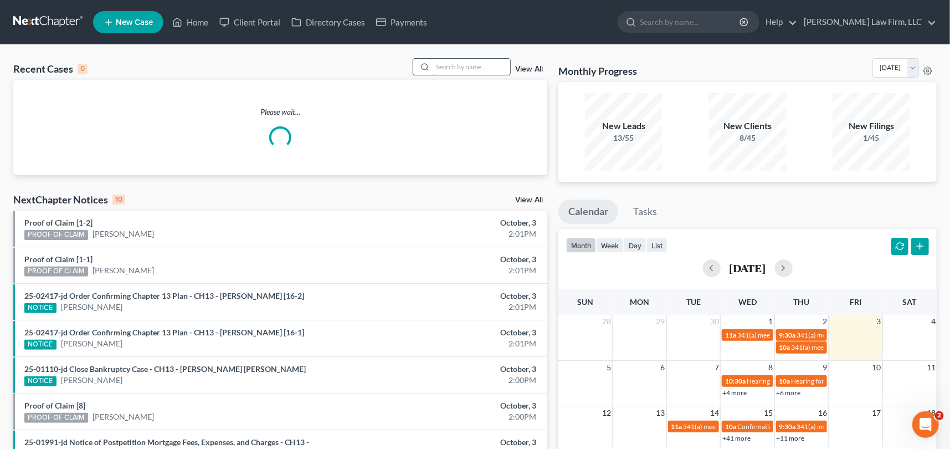
click at [445, 67] on input "search" at bounding box center [472, 67] width 78 height 16
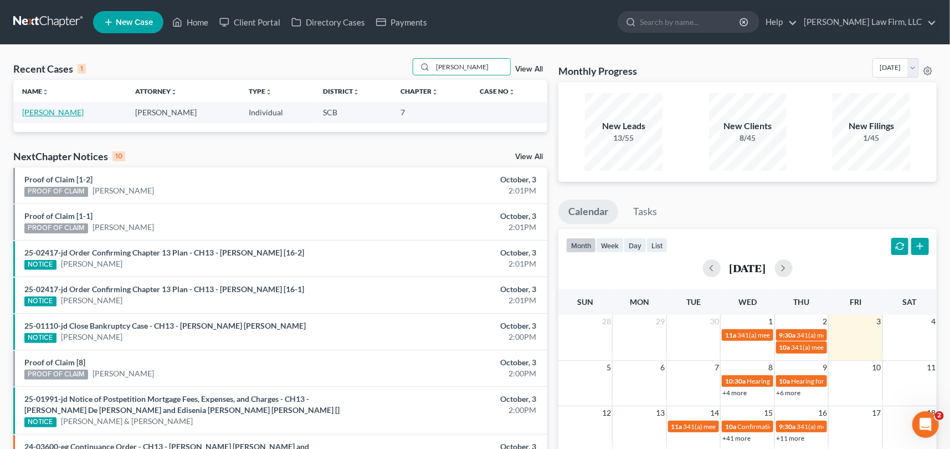
type input "[PERSON_NAME]"
click at [43, 110] on link "[PERSON_NAME]" at bounding box center [53, 111] width 62 height 9
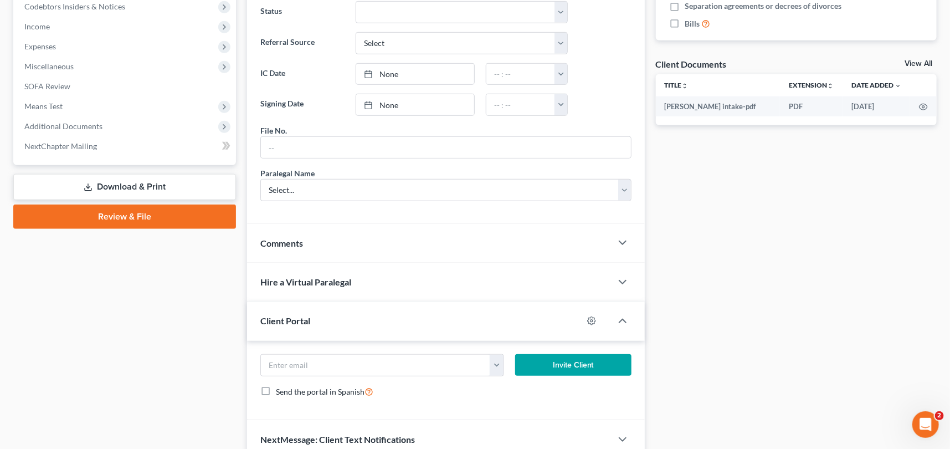
scroll to position [403, 0]
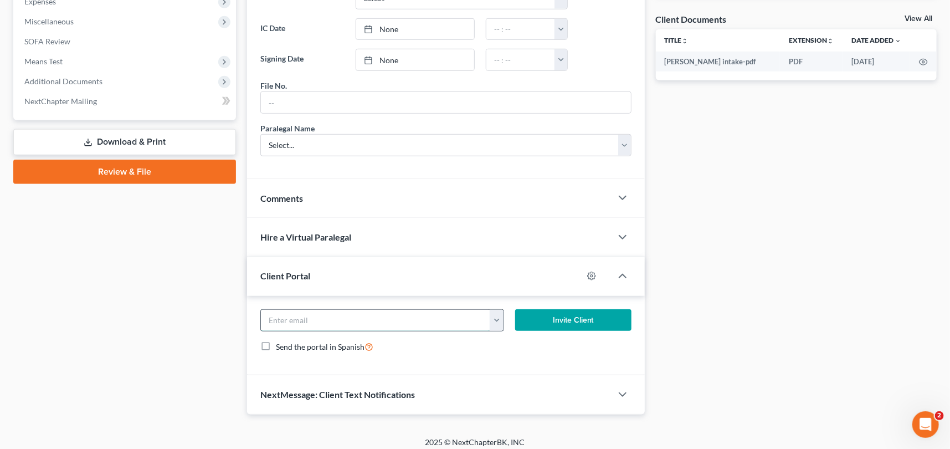
click at [270, 314] on input "email" at bounding box center [375, 320] width 229 height 21
type input "[EMAIL_ADDRESS][DOMAIN_NAME]"
click at [582, 313] on button "Invite Client" at bounding box center [573, 320] width 116 height 22
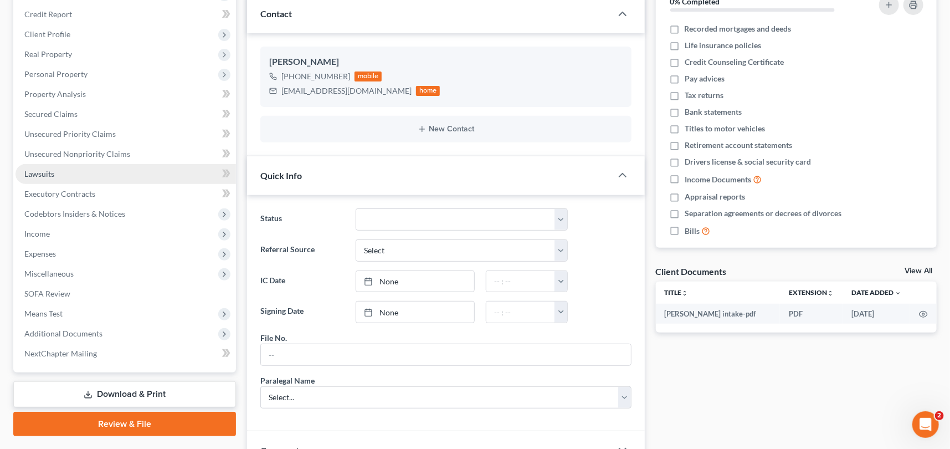
scroll to position [302, 0]
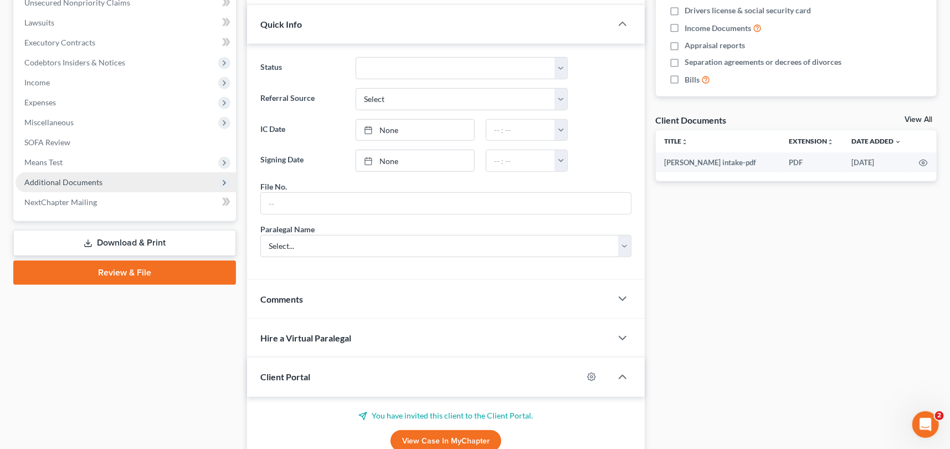
click at [53, 180] on span "Additional Documents" at bounding box center [63, 181] width 78 height 9
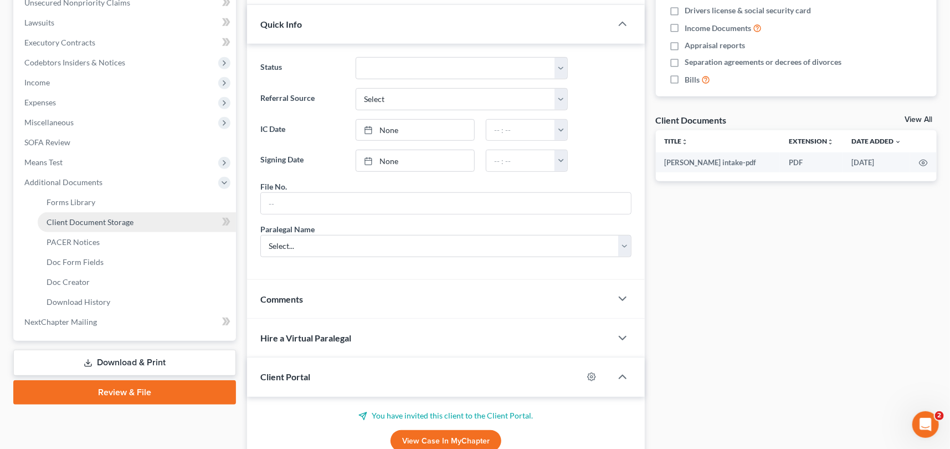
click at [91, 221] on span "Client Document Storage" at bounding box center [90, 221] width 87 height 9
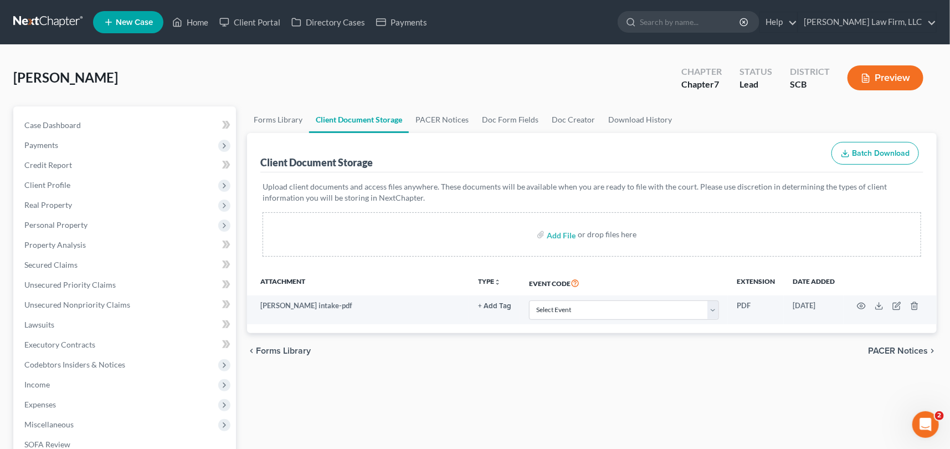
click at [128, 18] on span "New Case" at bounding box center [134, 22] width 37 height 8
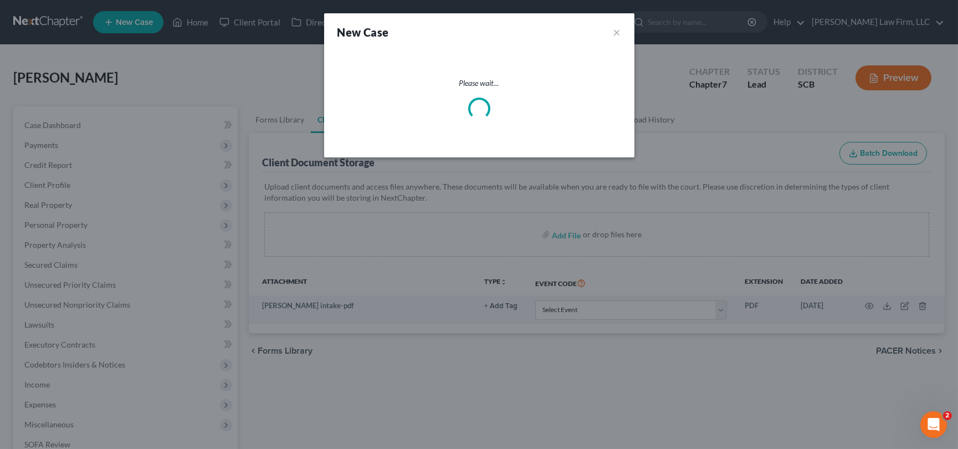
select select "72"
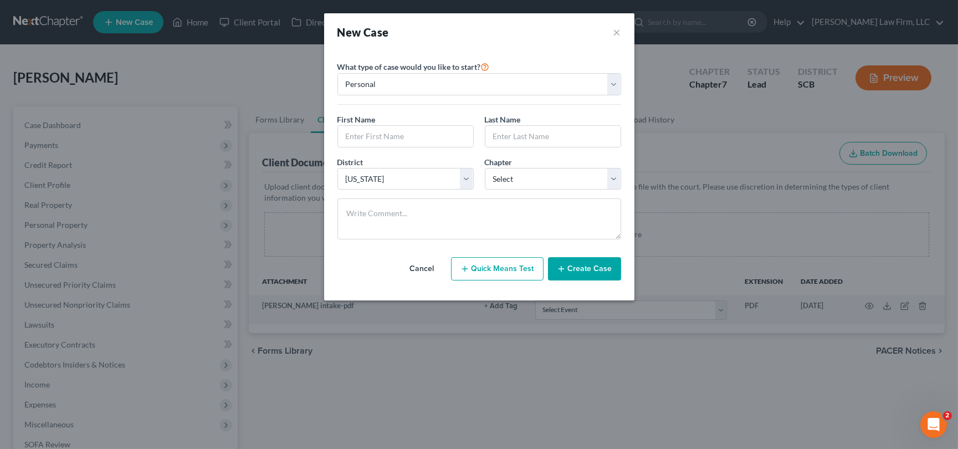
click at [515, 267] on button "Quick Means Test" at bounding box center [497, 268] width 93 height 23
select select "42"
select select "0"
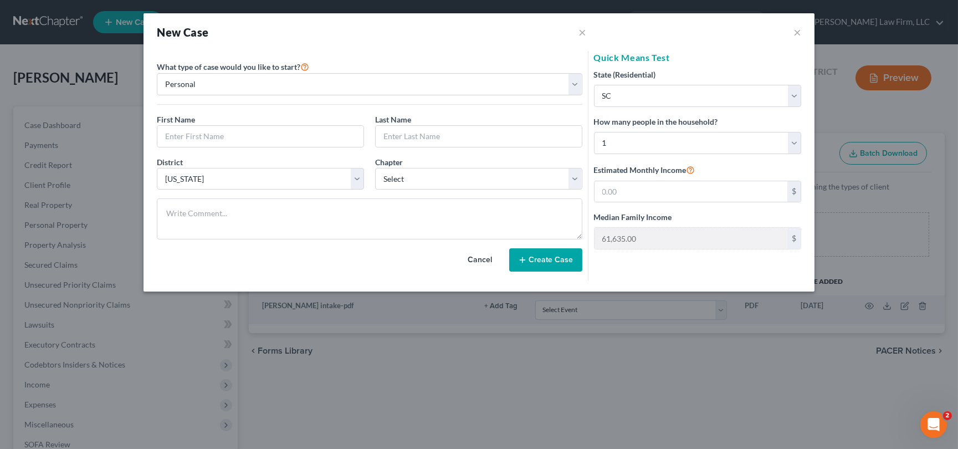
click at [479, 258] on button "Cancel" at bounding box center [480, 260] width 49 height 22
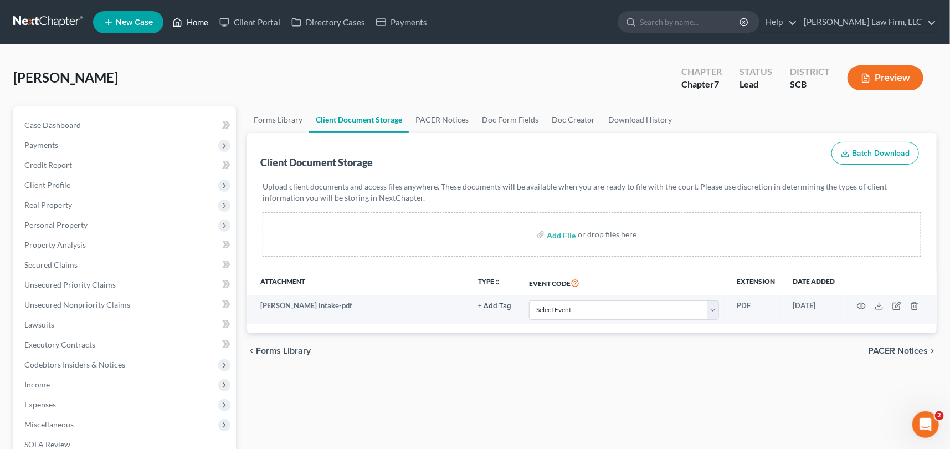
click at [190, 17] on link "Home" at bounding box center [190, 22] width 47 height 20
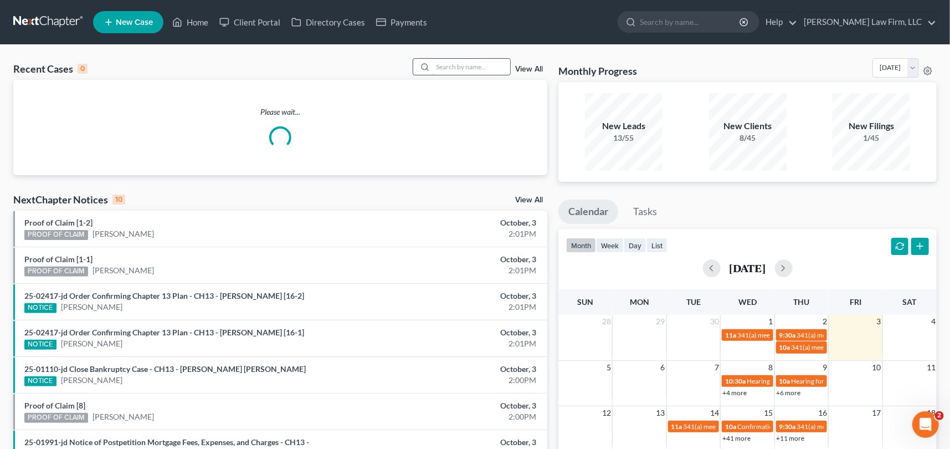
drag, startPoint x: 447, startPoint y: 60, endPoint x: 452, endPoint y: 57, distance: 6.0
click at [447, 60] on input "search" at bounding box center [472, 67] width 78 height 16
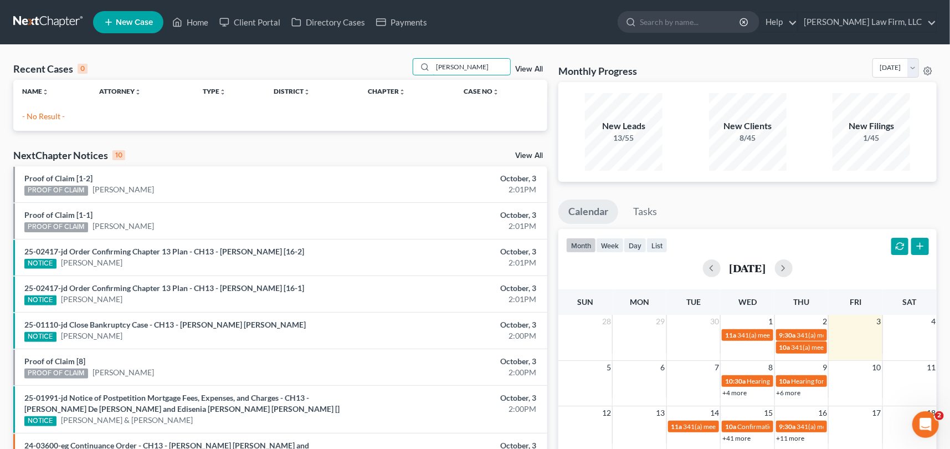
type input "[PERSON_NAME]"
click at [125, 21] on span "New Case" at bounding box center [134, 22] width 37 height 8
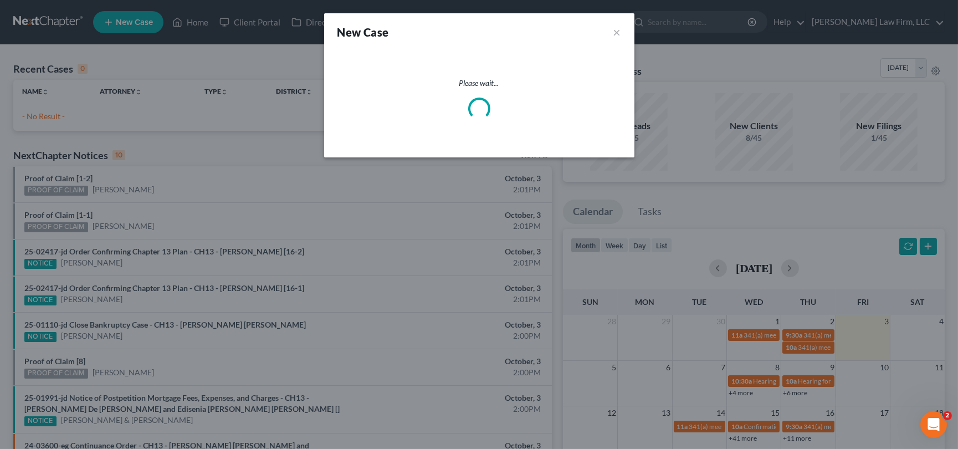
select select "72"
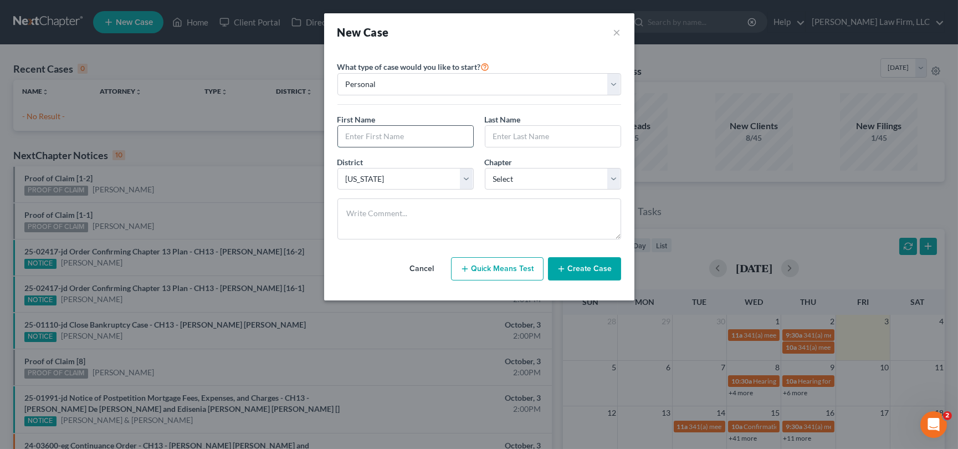
click at [350, 134] on input "text" at bounding box center [405, 136] width 135 height 21
type input "[PERSON_NAME]"
click at [505, 135] on input "[PERSON_NAME]" at bounding box center [552, 136] width 135 height 21
type input "[PERSON_NAME]"
click at [562, 177] on select "Select 7 11 12 13" at bounding box center [553, 179] width 136 height 22
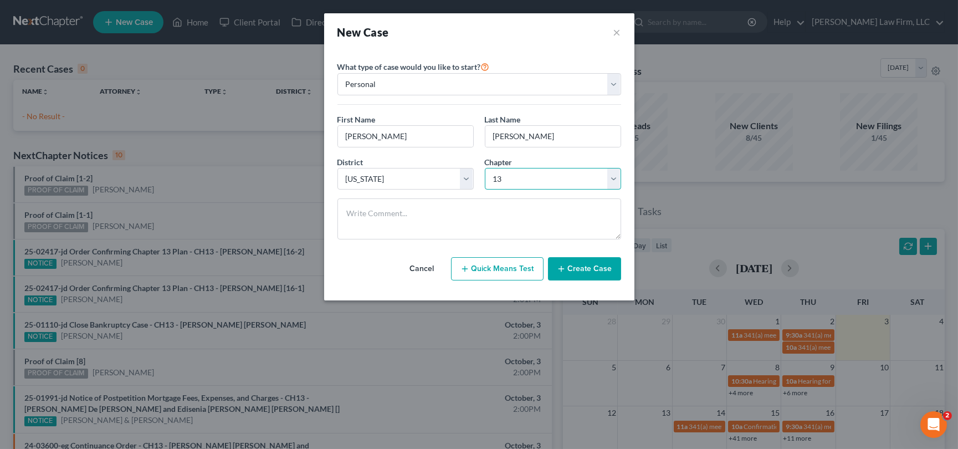
click at [485, 168] on select "Select 7 11 12 13" at bounding box center [553, 179] width 136 height 22
click at [593, 270] on button "Create Case" at bounding box center [584, 268] width 73 height 23
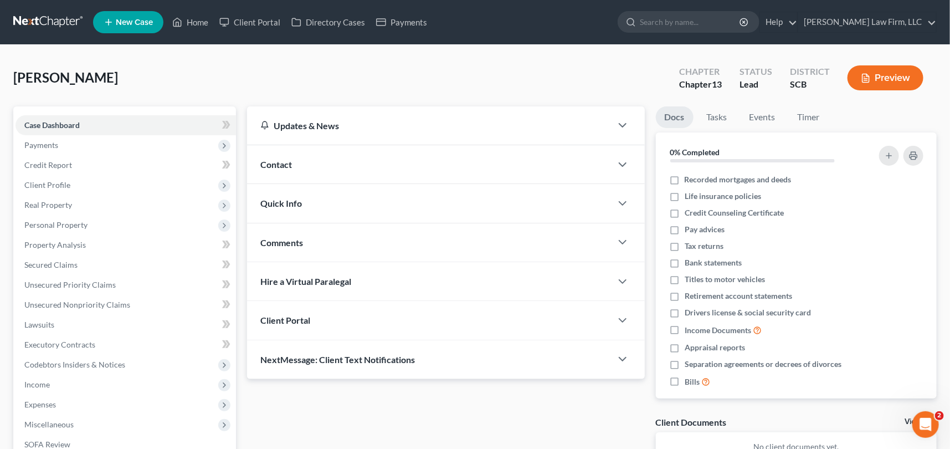
click at [274, 161] on span "Contact" at bounding box center [276, 164] width 32 height 11
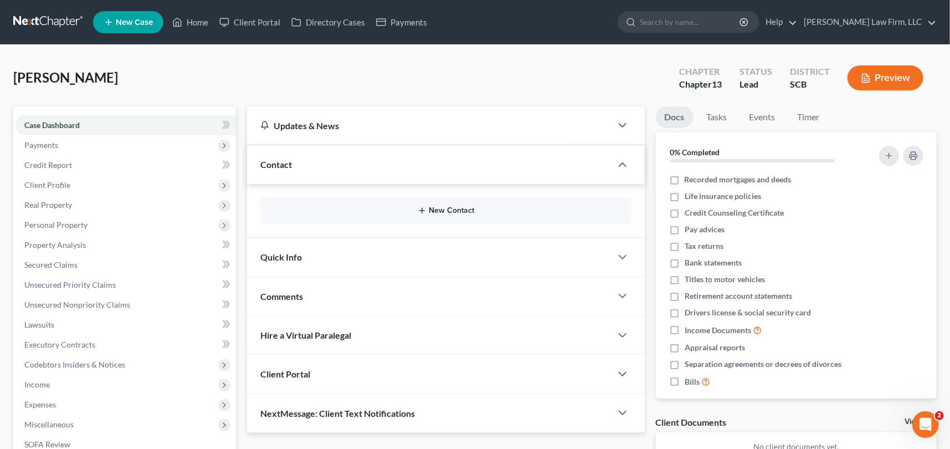
click at [436, 211] on button "New Contact" at bounding box center [446, 210] width 354 height 9
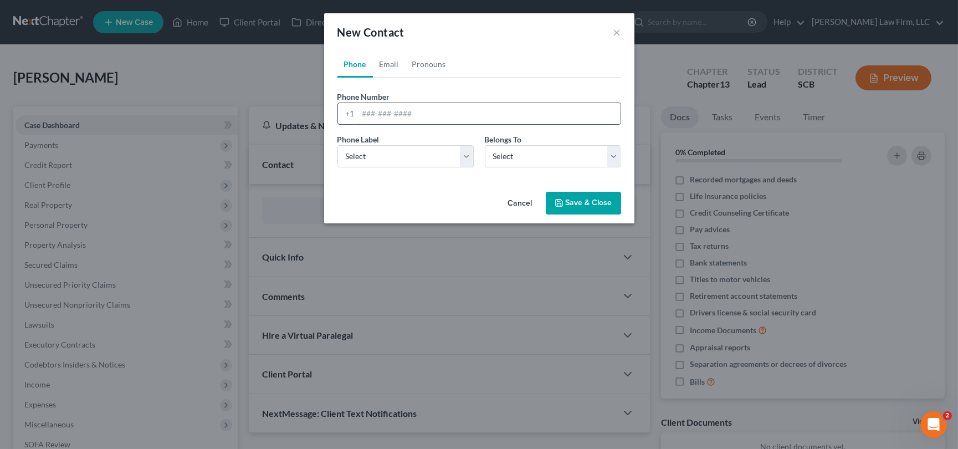
click at [358, 114] on input "tel" at bounding box center [489, 113] width 262 height 21
click at [349, 155] on select "Select Mobile Home Work Other" at bounding box center [405, 156] width 136 height 22
click at [337, 145] on select "Select Mobile Home Work Other" at bounding box center [405, 156] width 136 height 22
click at [509, 157] on select "Select Client Other" at bounding box center [553, 156] width 136 height 22
click at [485, 145] on select "Select Client Other" at bounding box center [553, 156] width 136 height 22
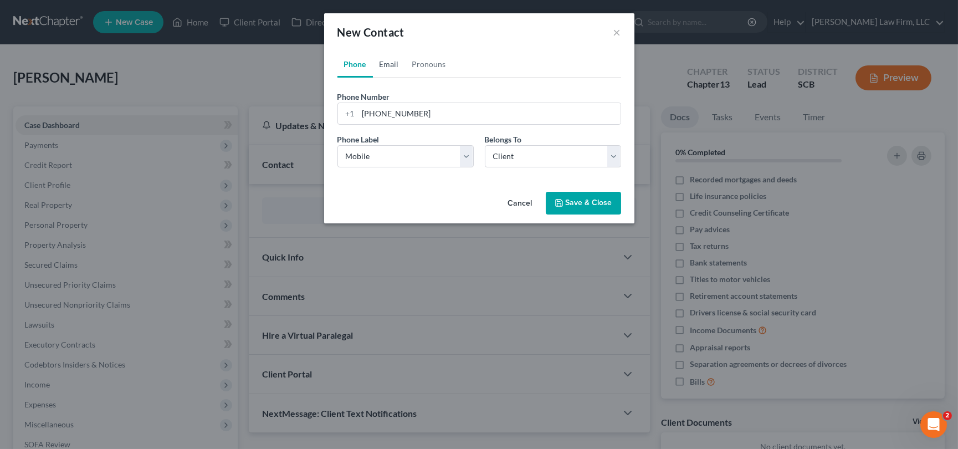
drag, startPoint x: 391, startPoint y: 59, endPoint x: 349, endPoint y: 93, distance: 53.7
click at [392, 59] on link "Email" at bounding box center [389, 64] width 33 height 27
click at [363, 113] on input "email" at bounding box center [489, 113] width 262 height 21
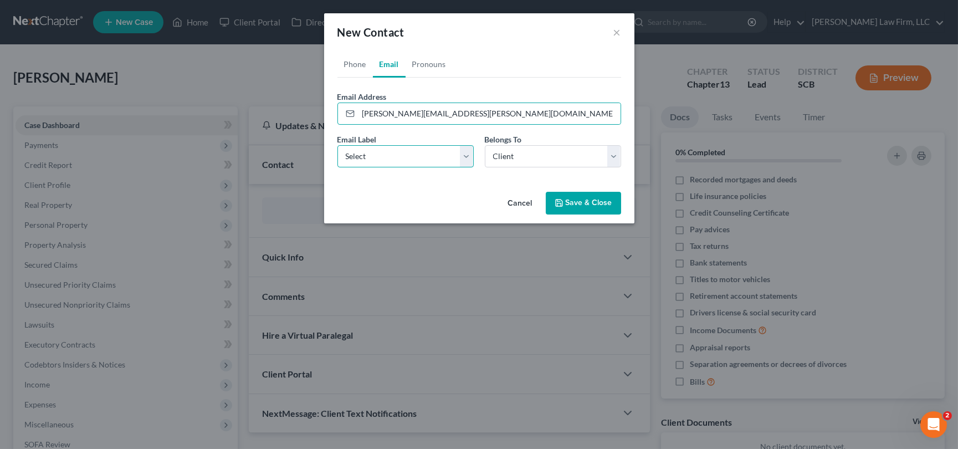
drag, startPoint x: 391, startPoint y: 157, endPoint x: 387, endPoint y: 163, distance: 7.7
click at [391, 157] on select "Select Home Work Other" at bounding box center [405, 156] width 136 height 22
click at [337, 145] on select "Select Home Work Other" at bounding box center [405, 156] width 136 height 22
click at [580, 203] on button "Save & Close" at bounding box center [583, 203] width 75 height 23
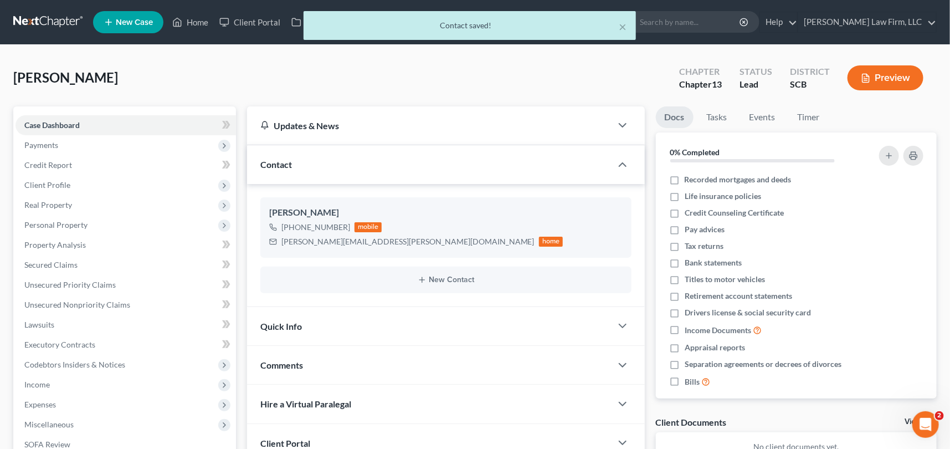
click at [278, 322] on span "Quick Info" at bounding box center [281, 326] width 42 height 11
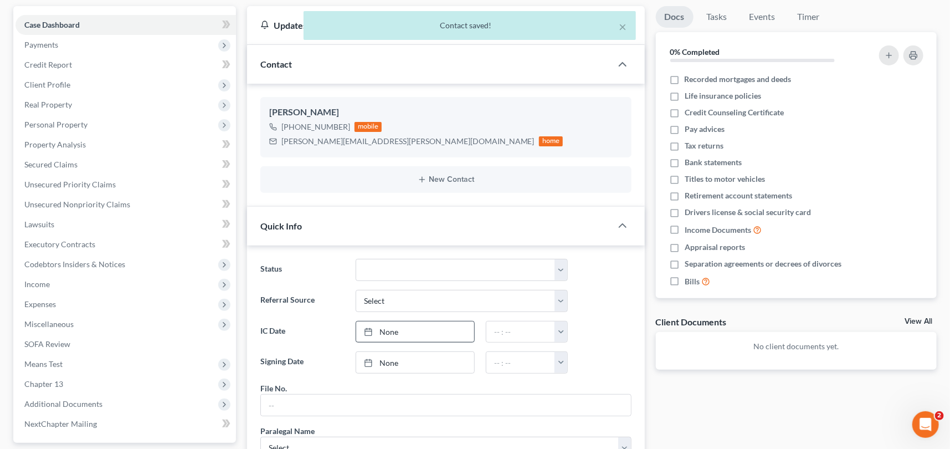
scroll to position [201, 0]
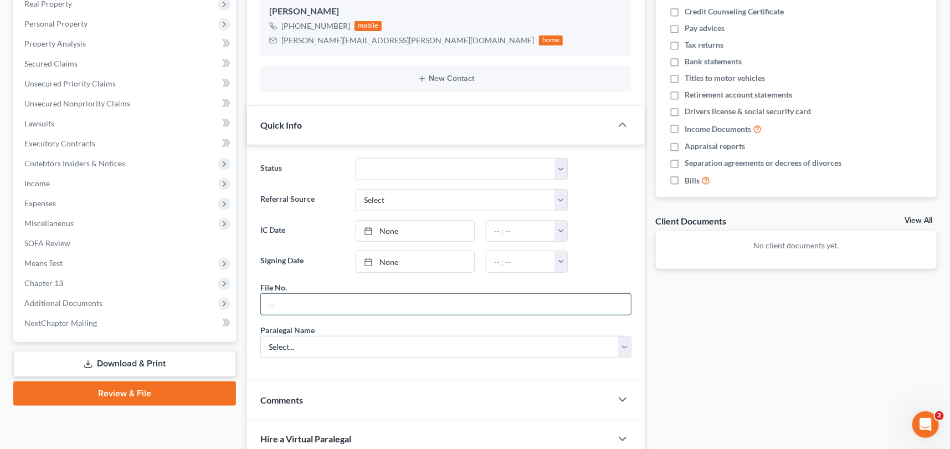
click at [276, 301] on input "text" at bounding box center [446, 304] width 370 height 21
click at [287, 299] on input "text" at bounding box center [446, 304] width 370 height 21
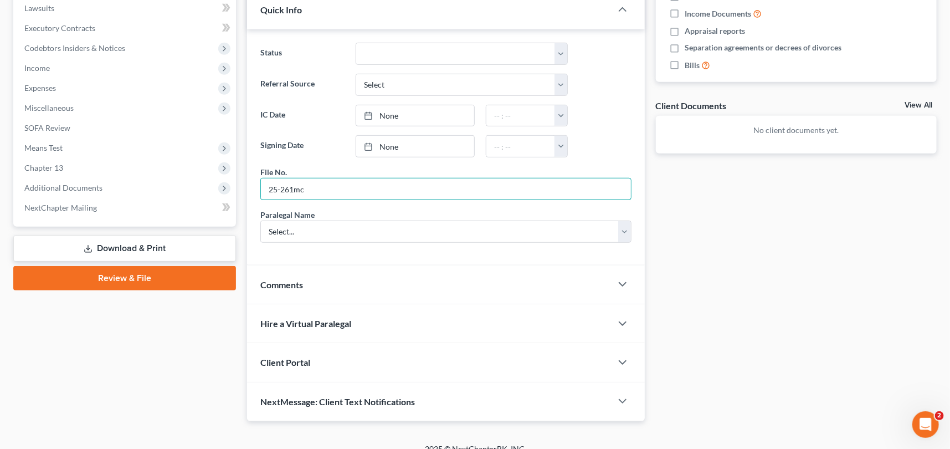
scroll to position [329, 0]
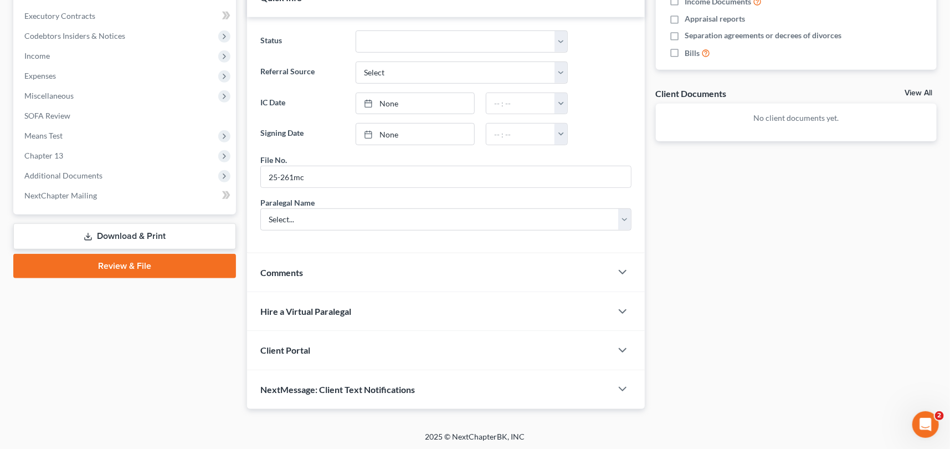
click at [279, 346] on span "Client Portal" at bounding box center [285, 350] width 50 height 11
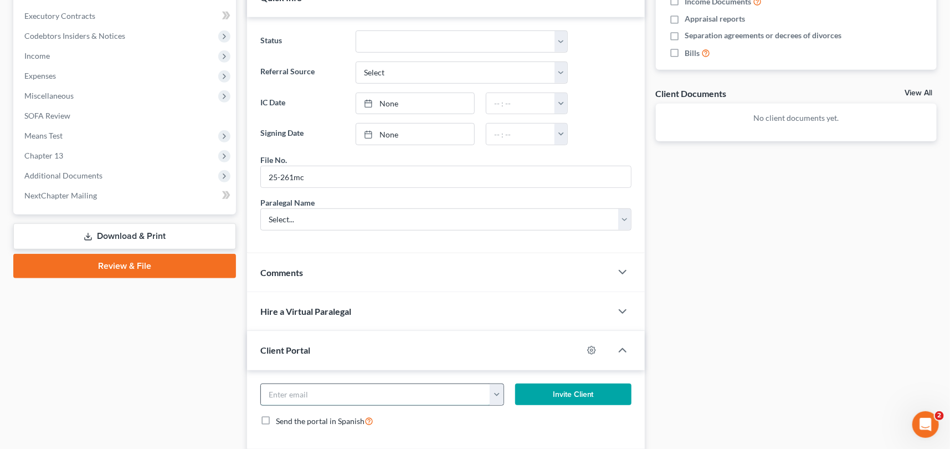
click at [273, 391] on input "email" at bounding box center [375, 394] width 229 height 21
click at [552, 388] on button "Invite Client" at bounding box center [573, 394] width 116 height 22
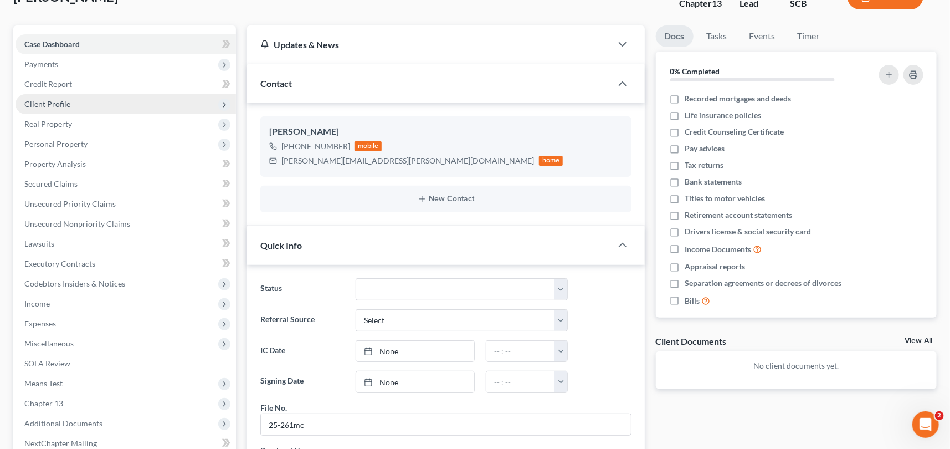
scroll to position [77, 0]
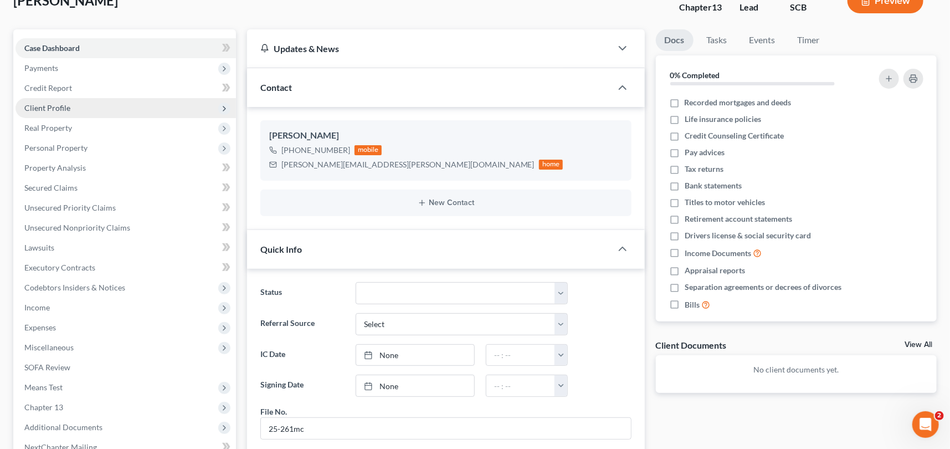
click at [55, 107] on span "Client Profile" at bounding box center [47, 107] width 46 height 9
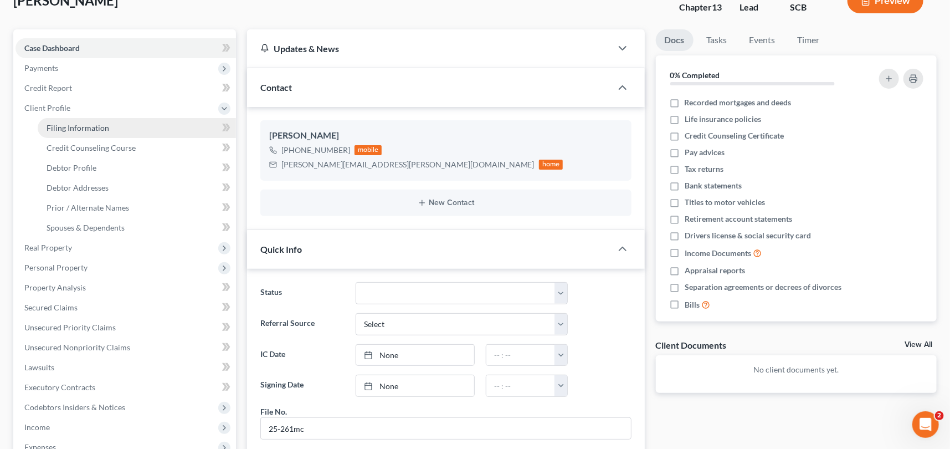
click at [65, 123] on span "Filing Information" at bounding box center [78, 127] width 63 height 9
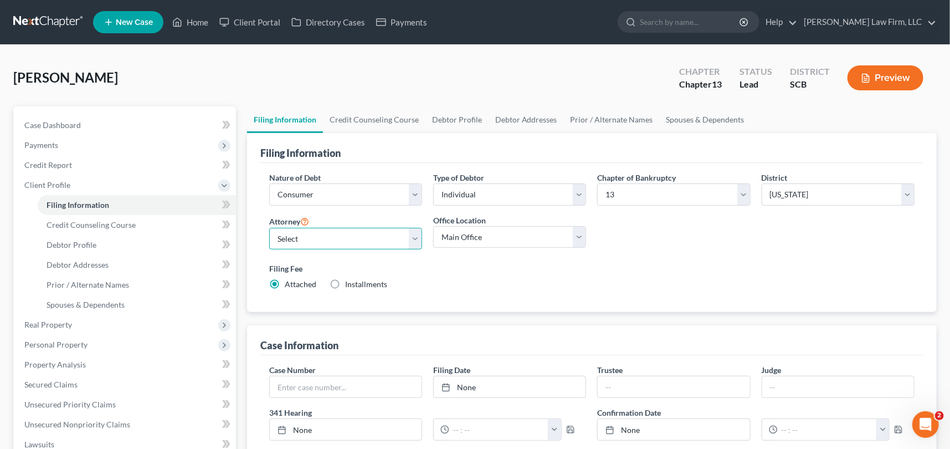
click at [412, 237] on select "Select [PERSON_NAME] - SCB [PERSON_NAME] - SCB" at bounding box center [345, 239] width 153 height 22
click at [269, 228] on select "Select [PERSON_NAME] - SCB [PERSON_NAME] - SCB" at bounding box center [345, 239] width 153 height 22
click at [75, 243] on span "Debtor Profile" at bounding box center [72, 244] width 50 height 9
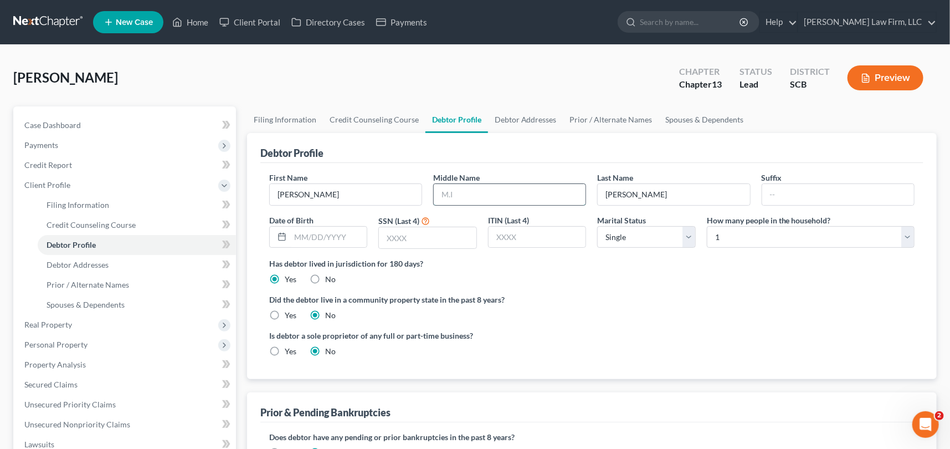
click at [453, 190] on input "text" at bounding box center [510, 194] width 152 height 21
click at [83, 262] on span "Debtor Addresses" at bounding box center [78, 264] width 62 height 9
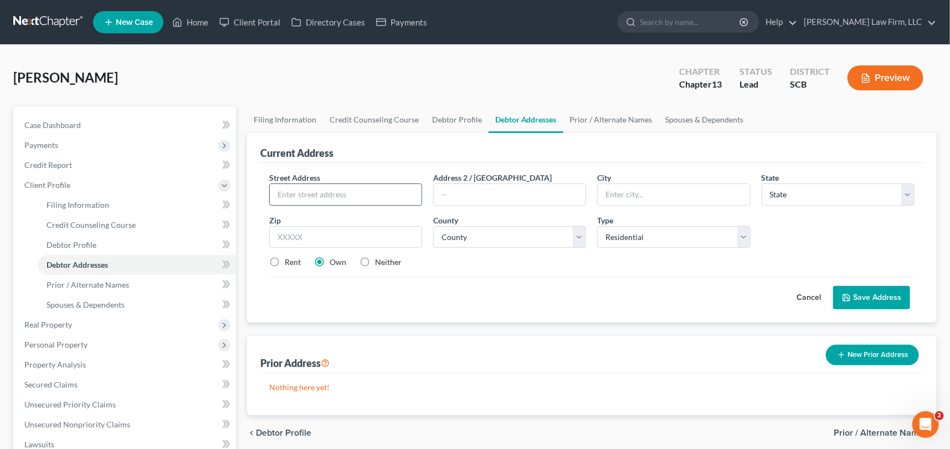
click at [282, 194] on input "text" at bounding box center [346, 194] width 152 height 21
click at [277, 242] on input "text" at bounding box center [345, 237] width 153 height 22
click at [456, 232] on select "County [GEOGRAPHIC_DATA] [GEOGRAPHIC_DATA] [GEOGRAPHIC_DATA] [GEOGRAPHIC_DATA] …" at bounding box center [509, 237] width 153 height 22
click at [433, 226] on select "County [GEOGRAPHIC_DATA] [GEOGRAPHIC_DATA] [GEOGRAPHIC_DATA] [GEOGRAPHIC_DATA] …" at bounding box center [509, 237] width 153 height 22
click at [868, 292] on button "Save Address" at bounding box center [871, 297] width 77 height 23
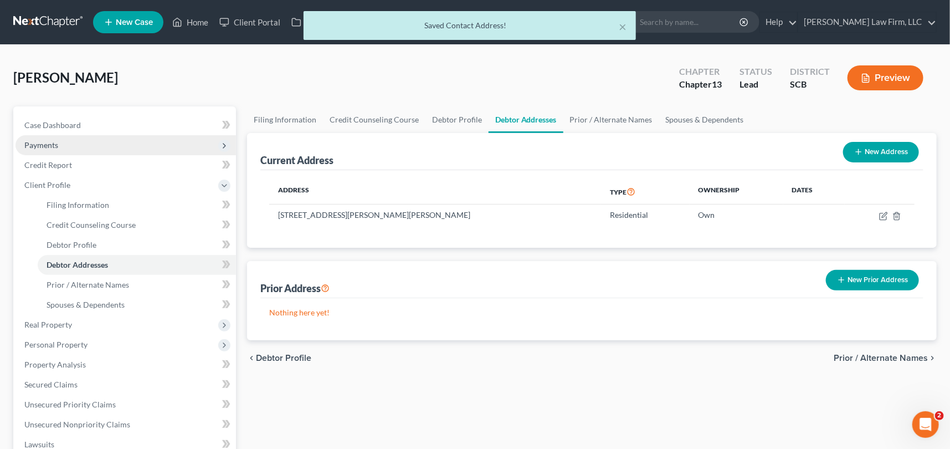
click at [40, 141] on span "Payments" at bounding box center [41, 144] width 34 height 9
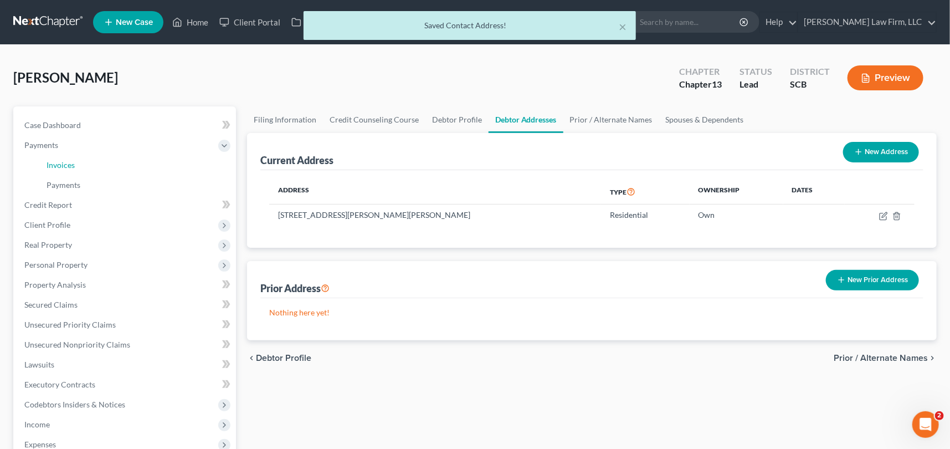
drag, startPoint x: 65, startPoint y: 163, endPoint x: 476, endPoint y: 180, distance: 411.5
click at [65, 163] on span "Invoices" at bounding box center [61, 164] width 28 height 9
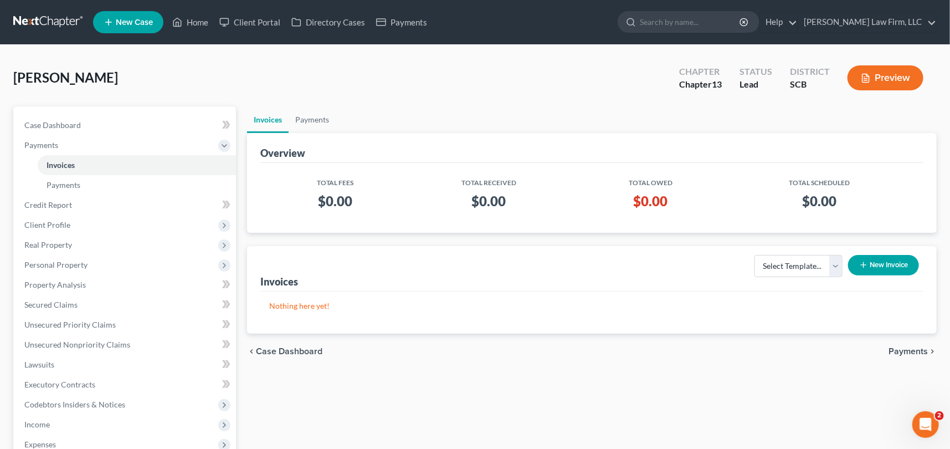
click at [897, 265] on button "New Invoice" at bounding box center [883, 265] width 71 height 21
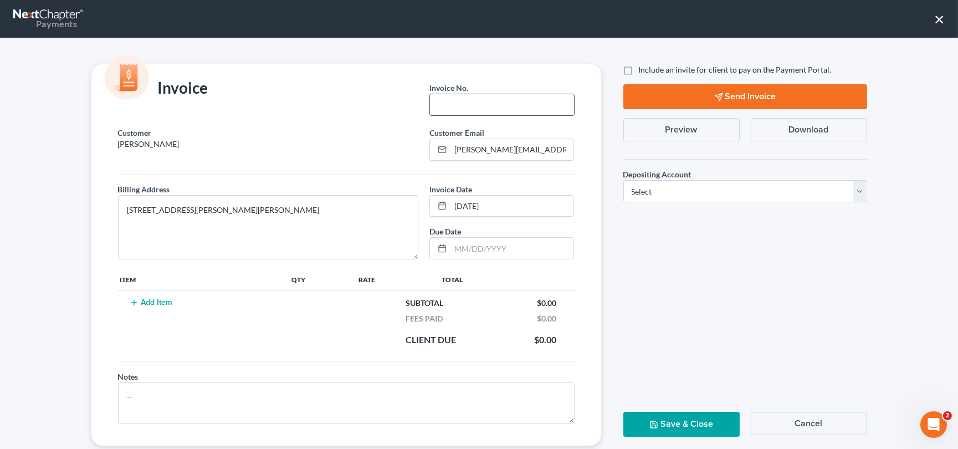
click at [443, 100] on input "text" at bounding box center [502, 104] width 144 height 21
click at [150, 299] on button "Add Item" at bounding box center [151, 302] width 49 height 9
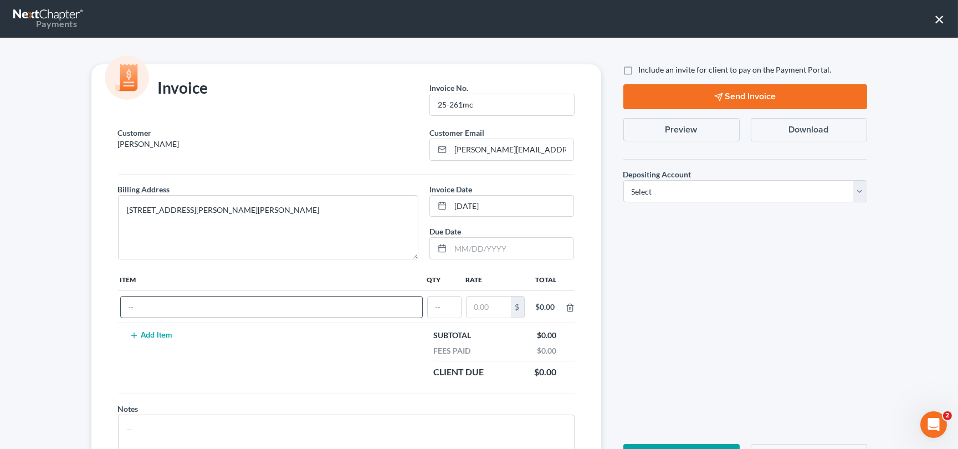
click at [141, 308] on input "text" at bounding box center [271, 306] width 301 height 21
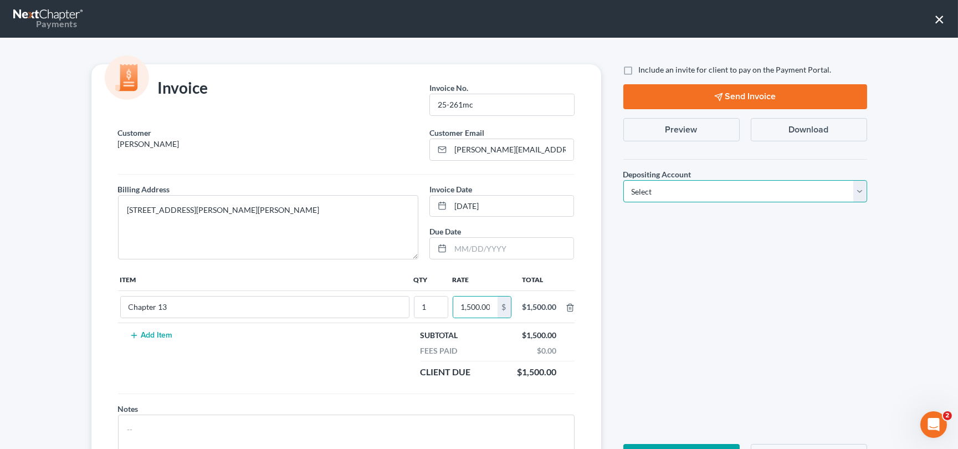
drag, startPoint x: 854, startPoint y: 188, endPoint x: 652, endPoint y: 194, distance: 202.3
click at [854, 188] on select "Select Operation Trust" at bounding box center [745, 191] width 244 height 22
click at [623, 180] on select "Select Operation Trust" at bounding box center [745, 191] width 244 height 22
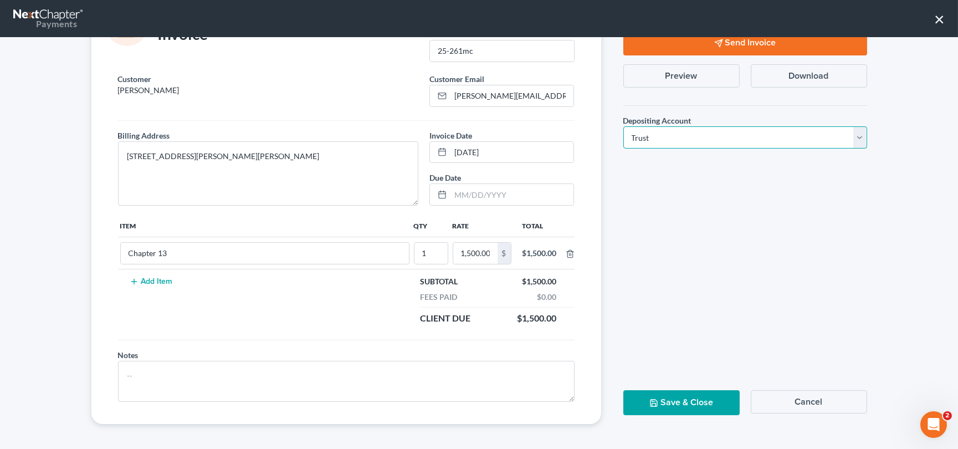
scroll to position [54, 0]
click at [687, 396] on button "Save & Close" at bounding box center [681, 402] width 116 height 25
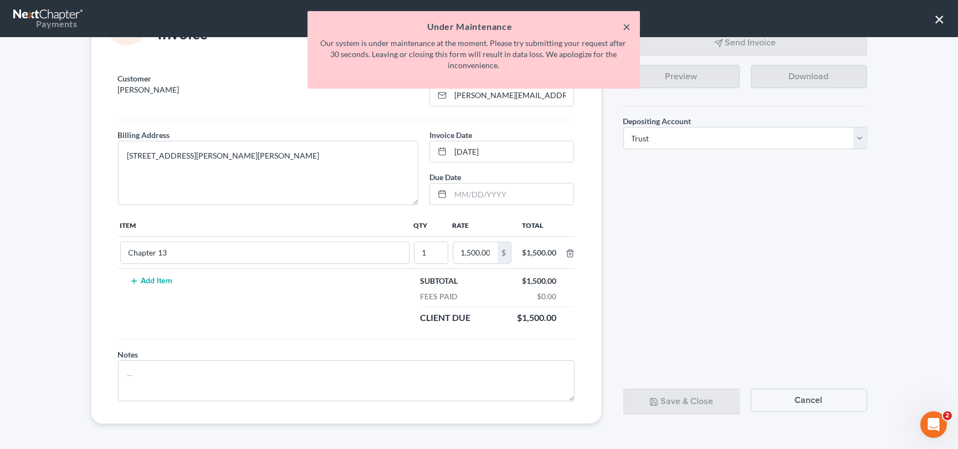
click at [628, 24] on button "×" at bounding box center [627, 26] width 8 height 13
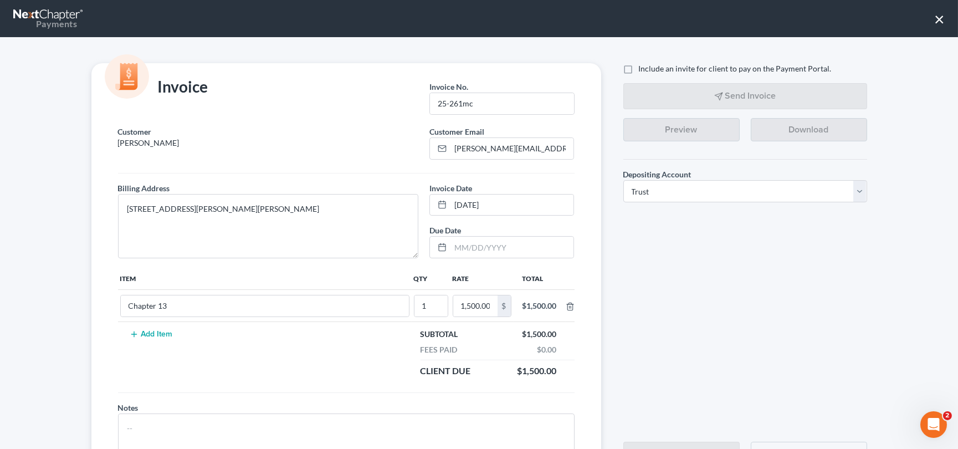
scroll to position [0, 0]
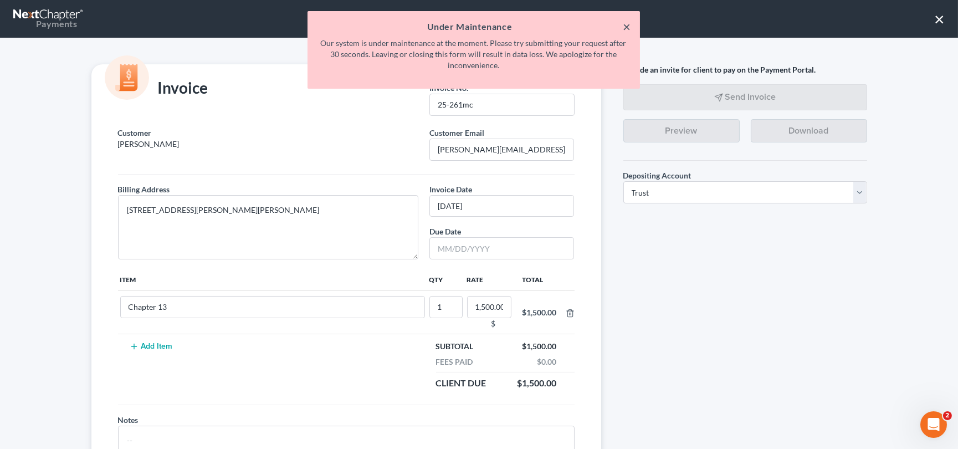
click at [624, 24] on button "×" at bounding box center [627, 26] width 8 height 13
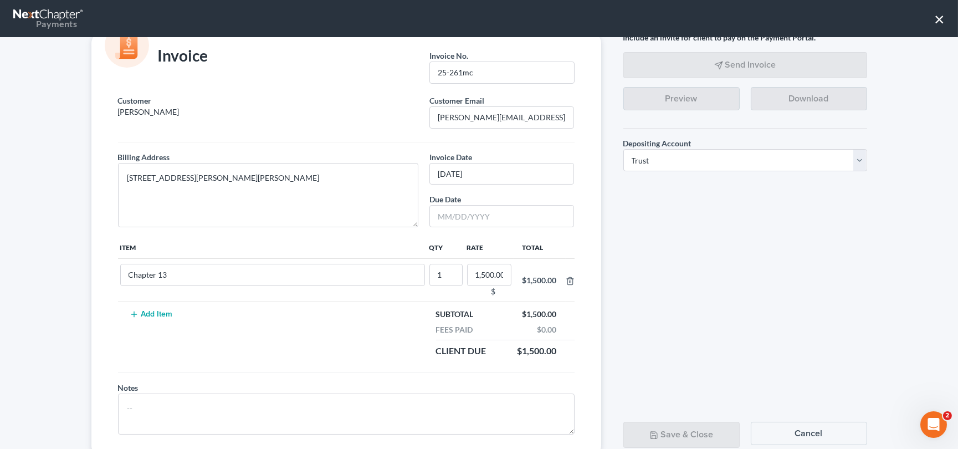
scroll to position [65, 0]
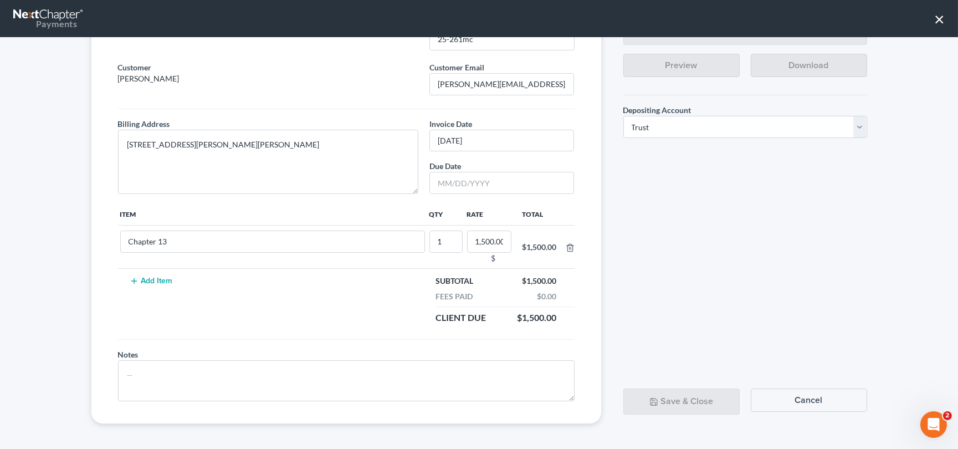
click at [809, 394] on button "Cancel" at bounding box center [809, 399] width 116 height 23
click at [805, 399] on button "Cancel" at bounding box center [809, 399] width 116 height 23
click at [189, 239] on input "Chapter 13" at bounding box center [272, 242] width 305 height 22
click at [808, 398] on button "Cancel" at bounding box center [809, 399] width 116 height 23
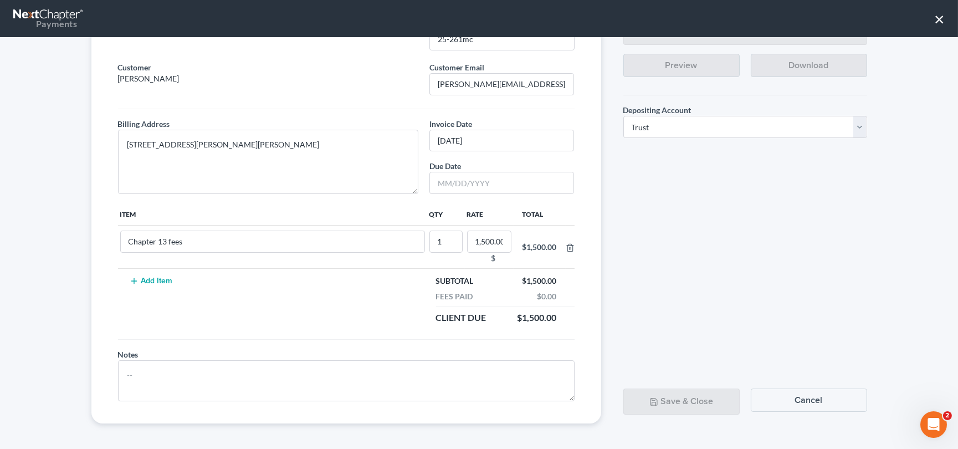
click at [808, 398] on button "Cancel" at bounding box center [809, 399] width 116 height 23
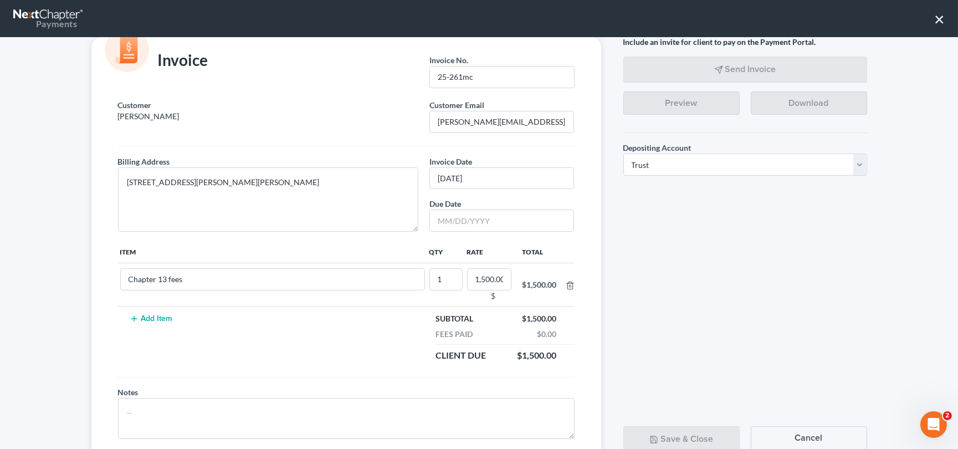
scroll to position [0, 0]
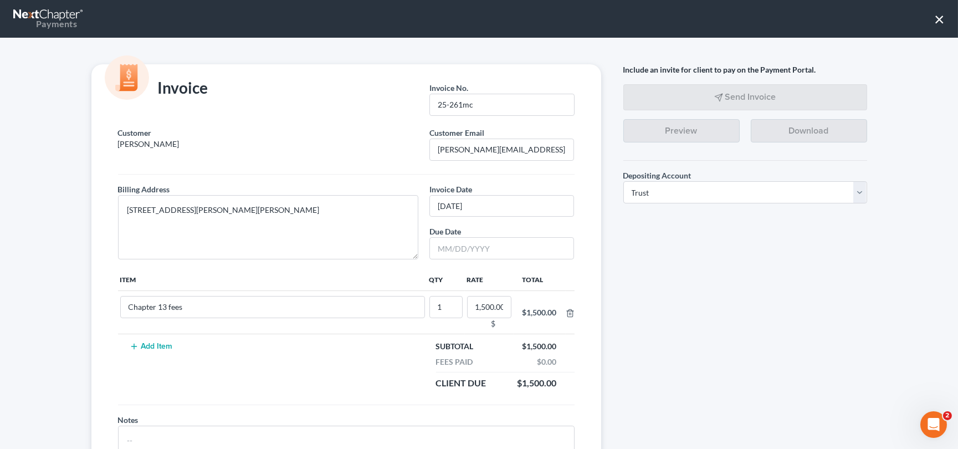
click at [941, 18] on button "×" at bounding box center [939, 19] width 11 height 18
click at [940, 16] on button "×" at bounding box center [939, 19] width 11 height 18
click at [939, 16] on button "×" at bounding box center [939, 19] width 11 height 18
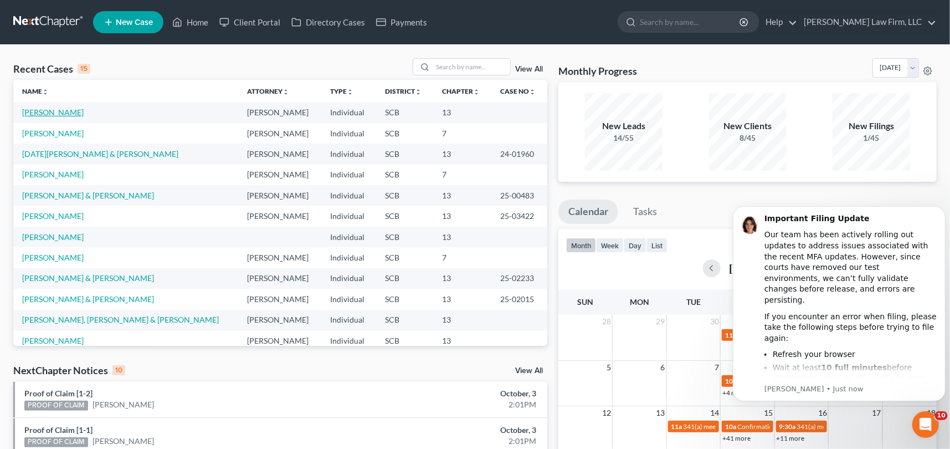
click at [62, 110] on link "[PERSON_NAME]" at bounding box center [53, 111] width 62 height 9
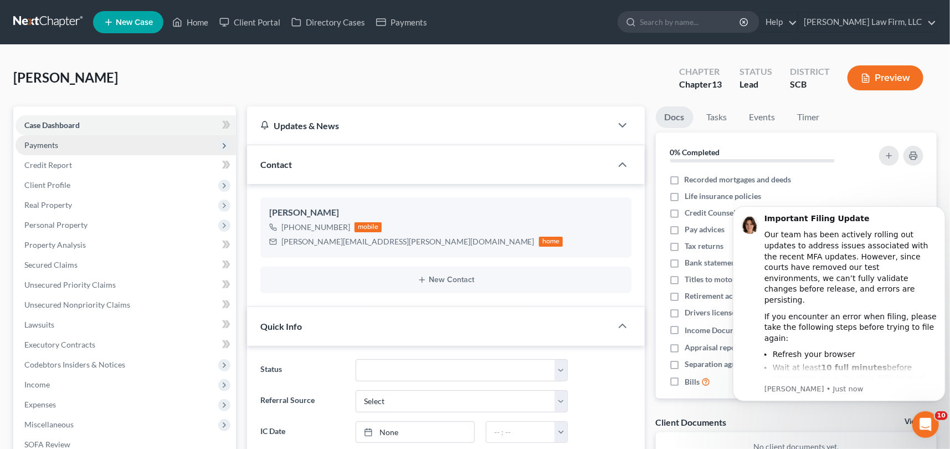
click at [43, 143] on span "Payments" at bounding box center [41, 144] width 34 height 9
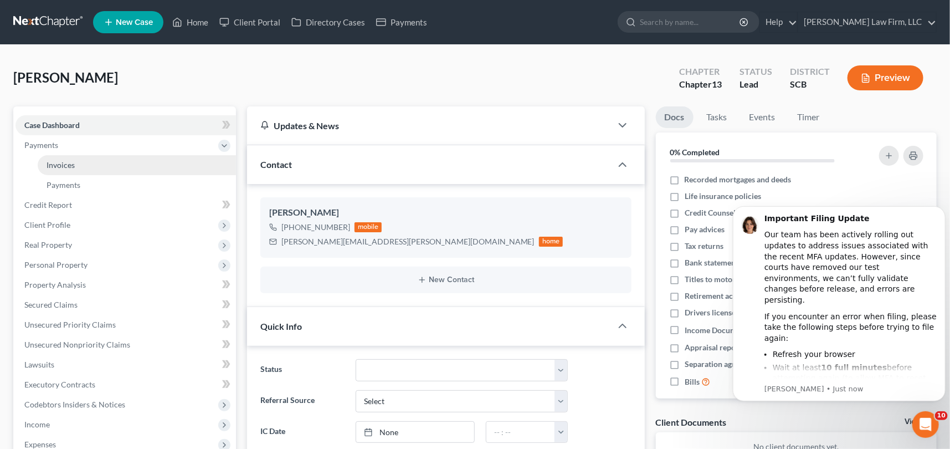
click at [69, 160] on span "Invoices" at bounding box center [61, 164] width 28 height 9
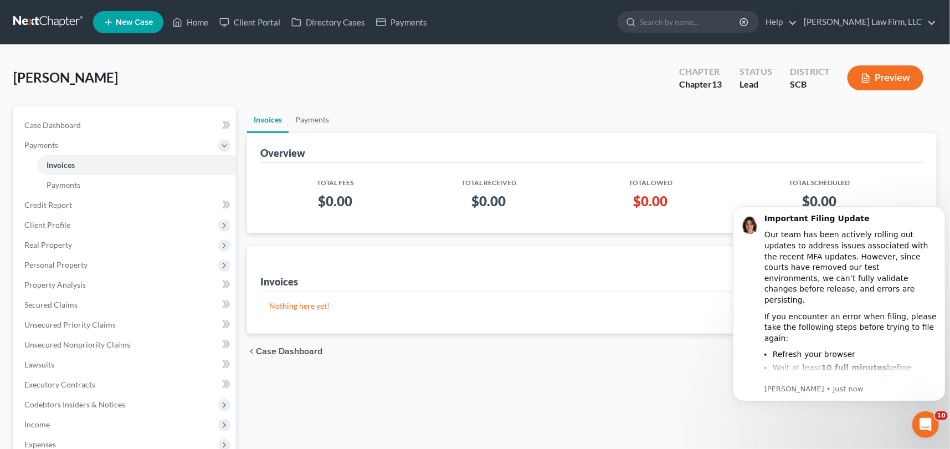
click at [683, 423] on div "Invoices Payments Overview Total Fees Total Received Total Owed Total Scheduled…" at bounding box center [592, 376] width 701 height 540
click at [927, 160] on div "Overview Total Fees Total Received Total Owed Total Scheduled $0.00 $0.00 $0.00…" at bounding box center [592, 183] width 690 height 100
click at [930, 417] on div "Open Intercom Messenger" at bounding box center [924, 422] width 37 height 37
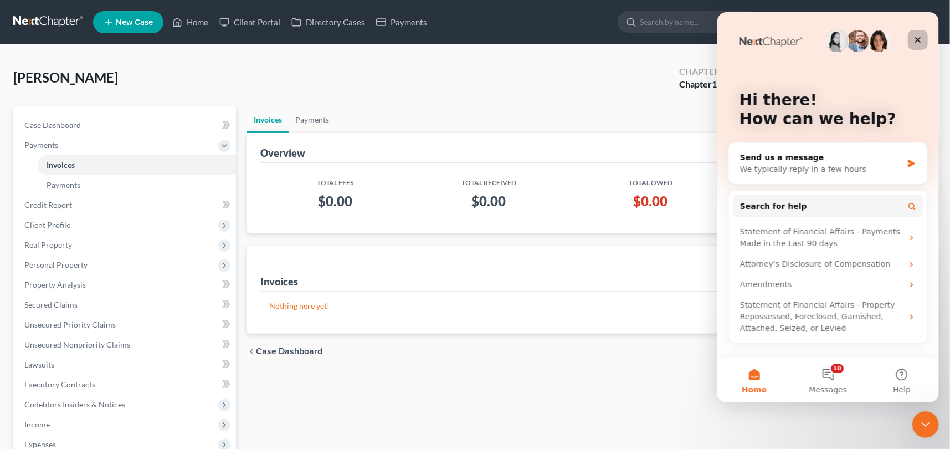
click at [914, 33] on div "Close" at bounding box center [918, 40] width 20 height 20
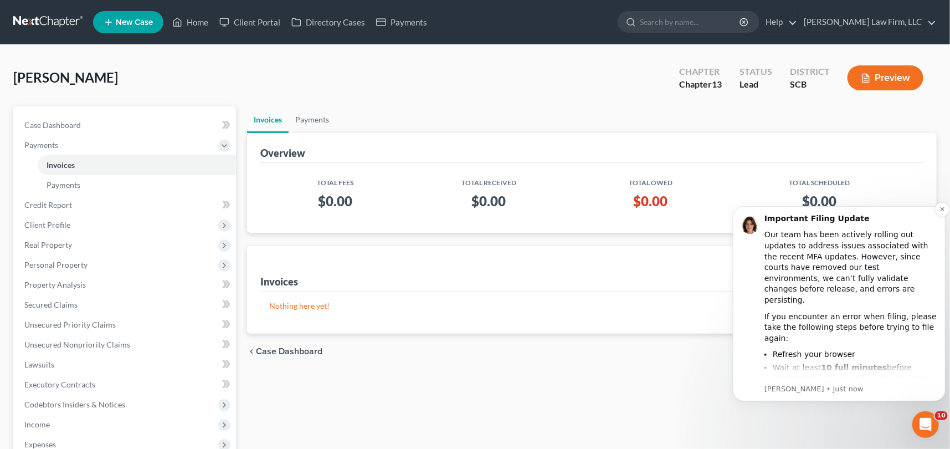
click at [936, 214] on div "Important Filing Update" at bounding box center [850, 218] width 173 height 11
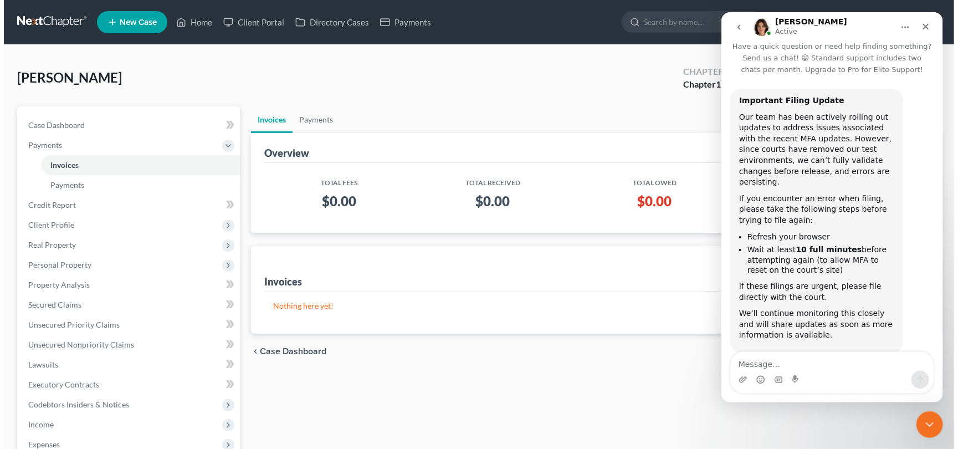
scroll to position [24, 0]
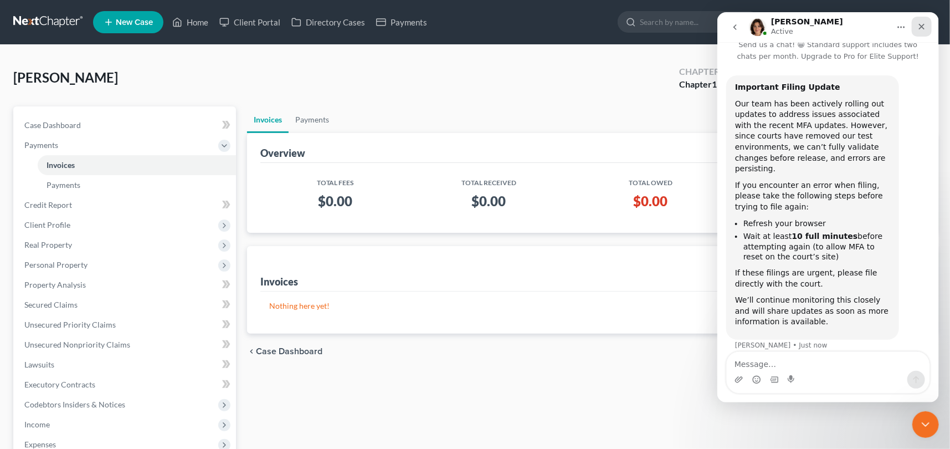
click at [922, 22] on icon "Close" at bounding box center [921, 26] width 9 height 9
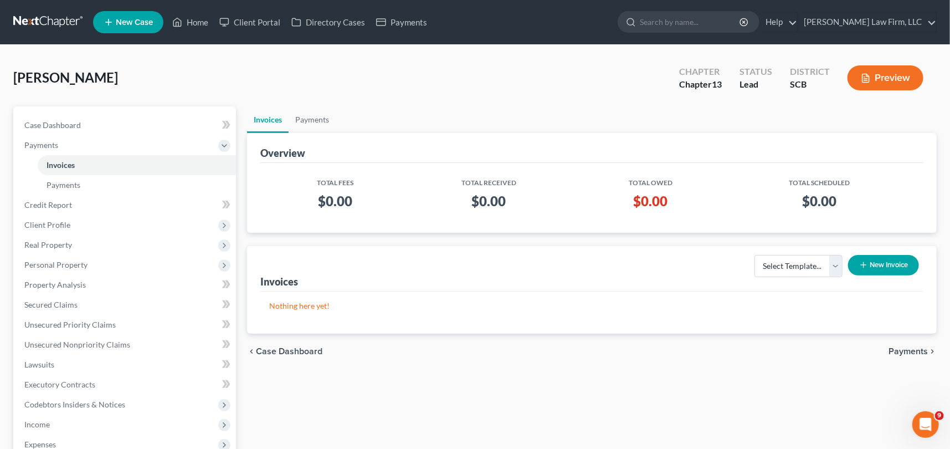
click at [883, 264] on button "New Invoice" at bounding box center [883, 265] width 71 height 21
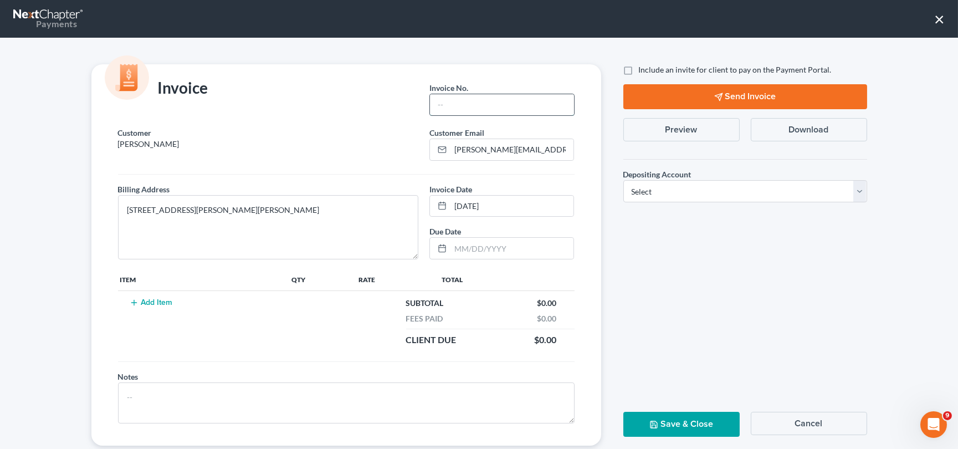
click at [465, 100] on input "text" at bounding box center [502, 104] width 144 height 21
type input "25-261mc"
click at [141, 298] on button "Add Item" at bounding box center [151, 302] width 49 height 9
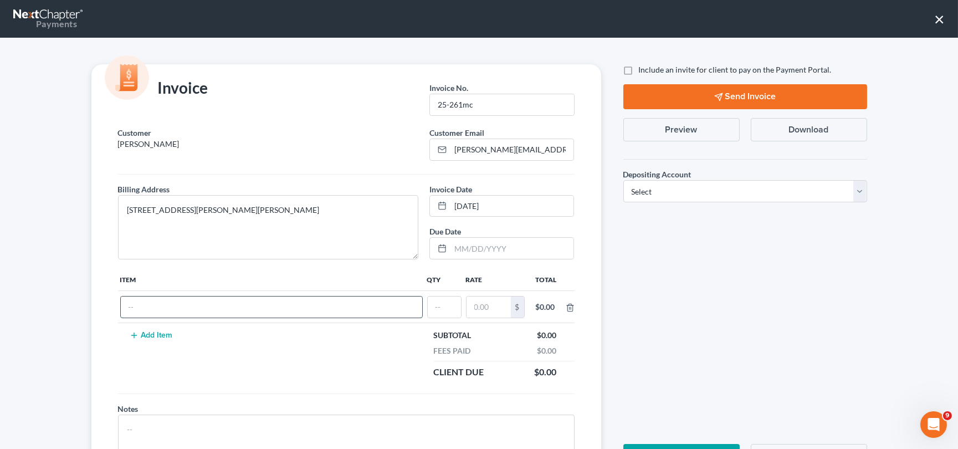
click at [147, 304] on input "text" at bounding box center [271, 306] width 301 height 21
type input "Chapter 13"
type input "1"
type input "1,500.00"
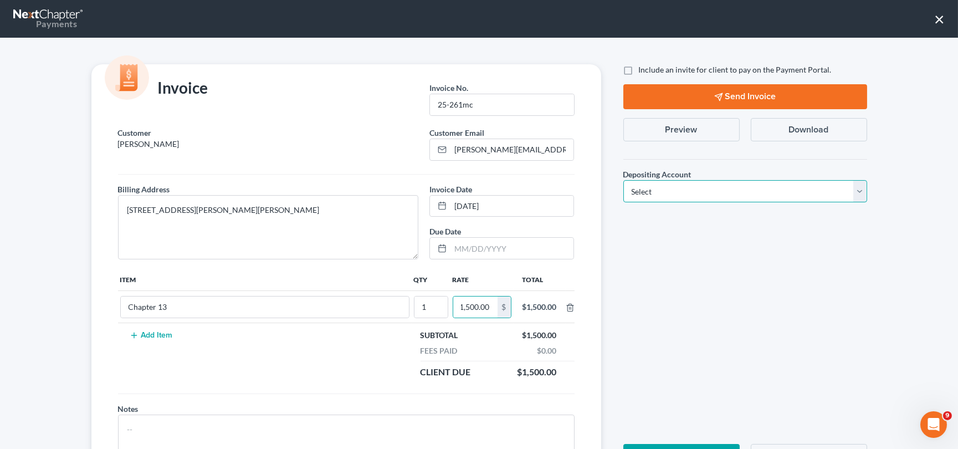
click at [855, 189] on select "Select Operation Trust" at bounding box center [745, 191] width 244 height 22
select select "1"
click at [623, 180] on select "Select Operation Trust" at bounding box center [745, 191] width 244 height 22
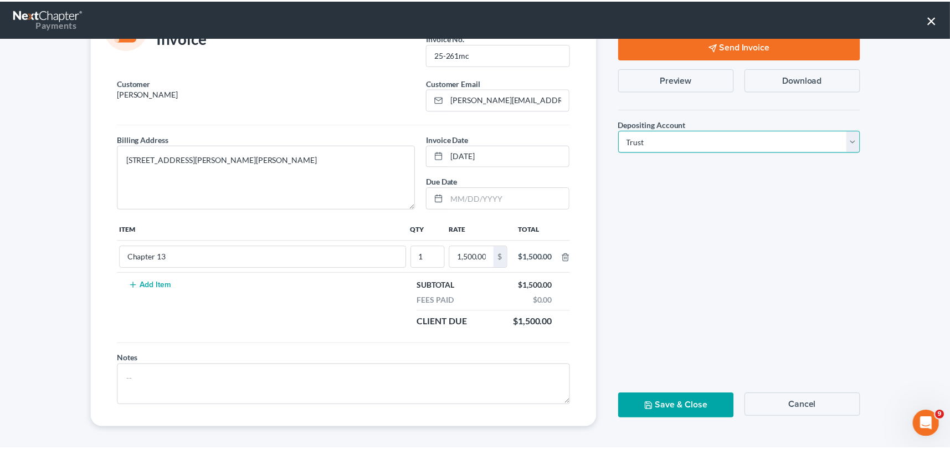
scroll to position [54, 0]
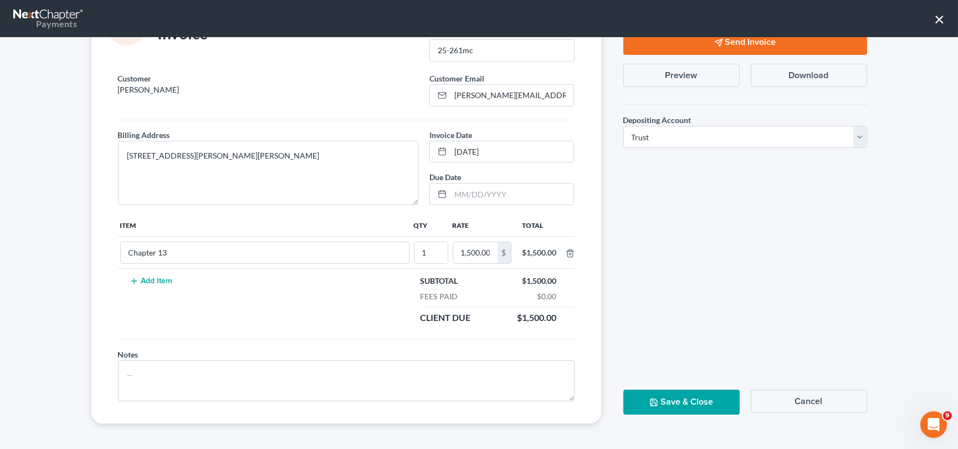
click at [688, 393] on button "Save & Close" at bounding box center [681, 402] width 116 height 25
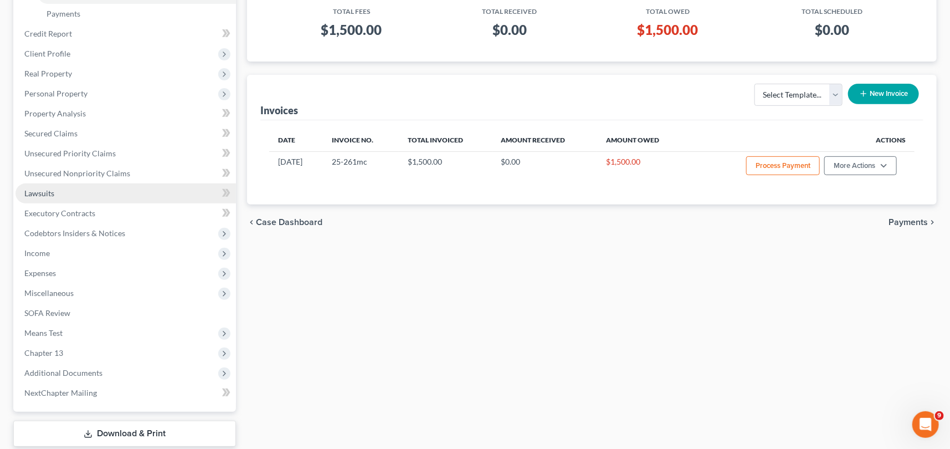
scroll to position [238, 0]
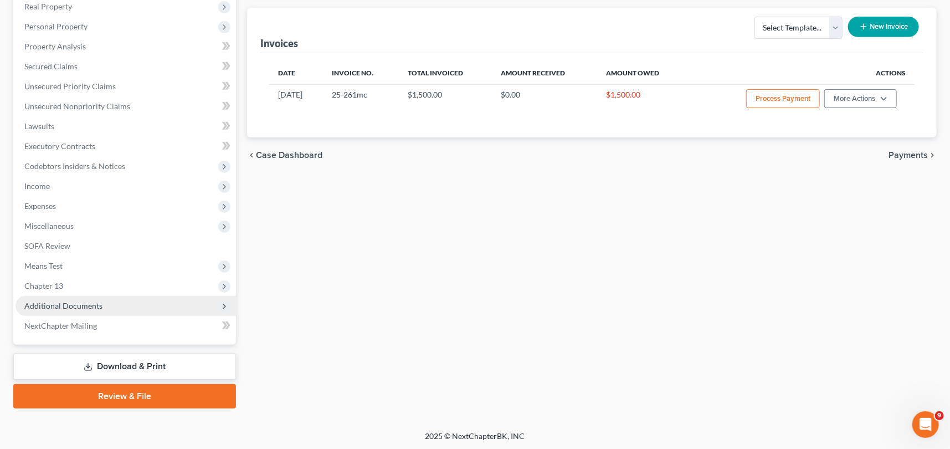
click at [42, 301] on span "Additional Documents" at bounding box center [63, 305] width 78 height 9
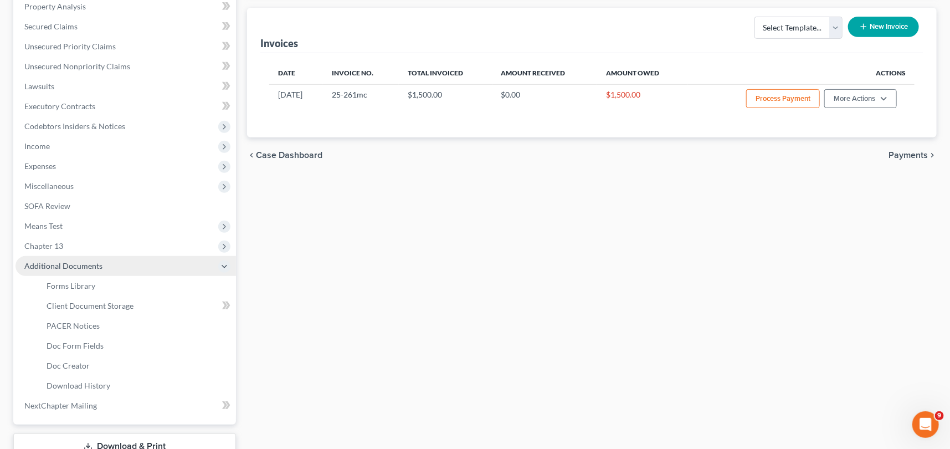
scroll to position [198, 0]
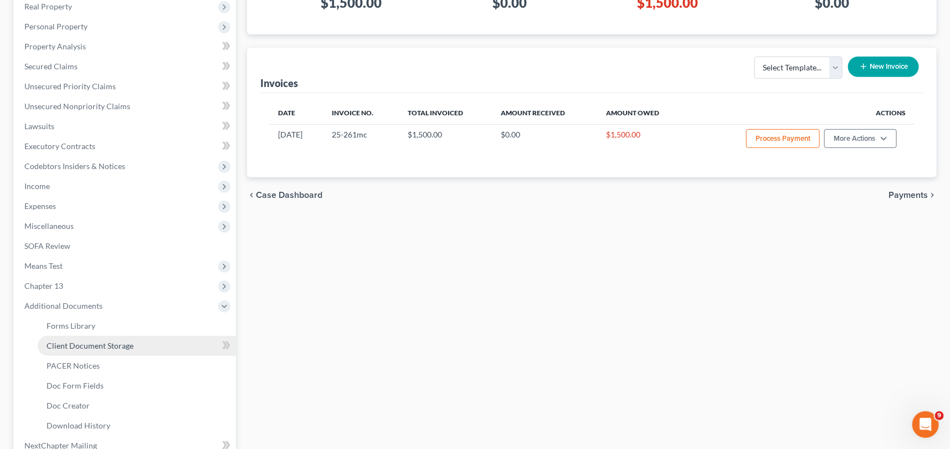
click at [93, 346] on span "Client Document Storage" at bounding box center [90, 345] width 87 height 9
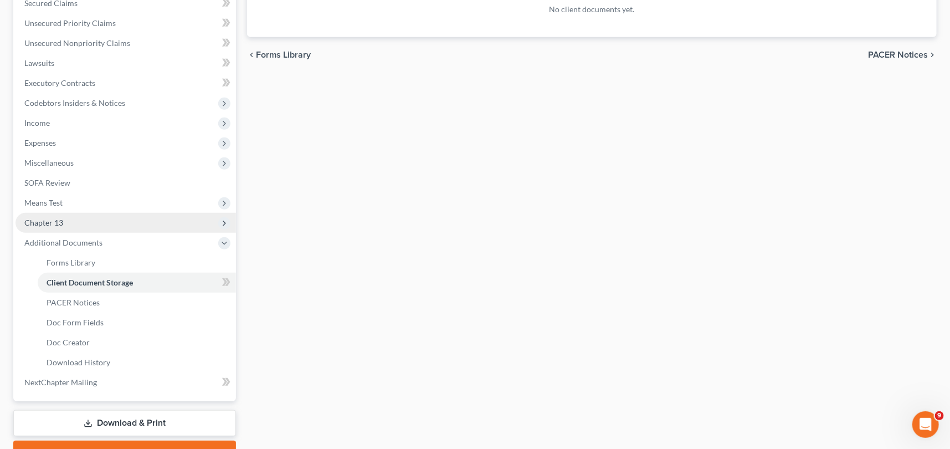
scroll to position [302, 0]
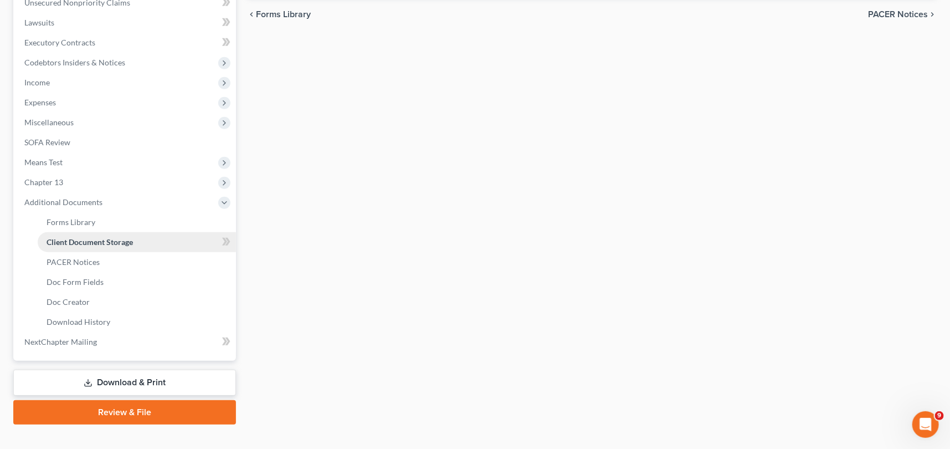
click at [76, 237] on span "Client Document Storage" at bounding box center [90, 241] width 86 height 9
click at [100, 238] on span "Client Document Storage" at bounding box center [90, 241] width 86 height 9
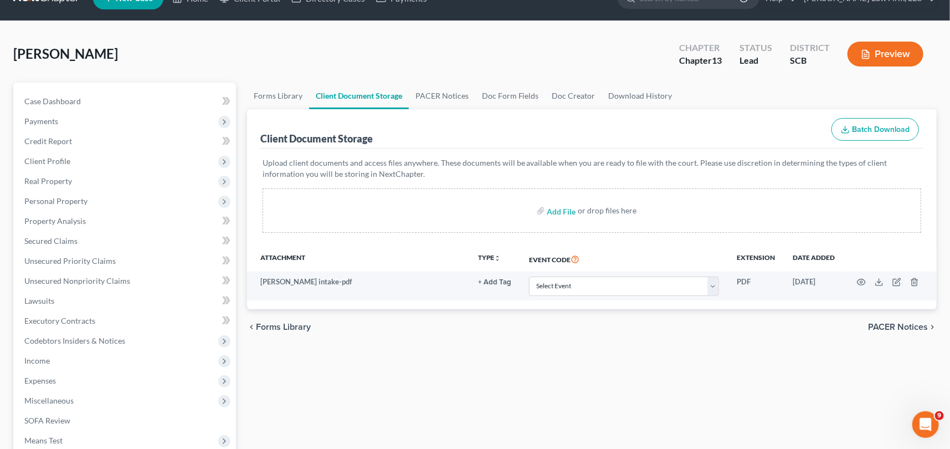
scroll to position [0, 0]
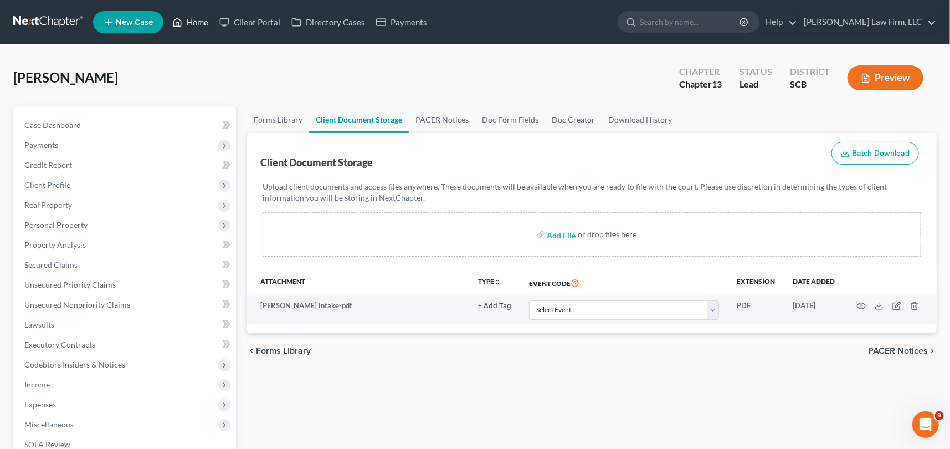
click at [194, 19] on link "Home" at bounding box center [190, 22] width 47 height 20
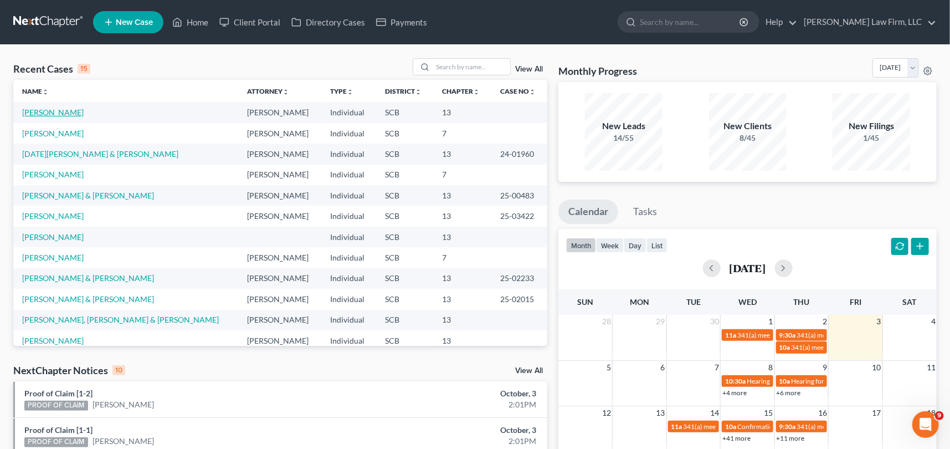
click at [80, 110] on link "[PERSON_NAME]" at bounding box center [53, 111] width 62 height 9
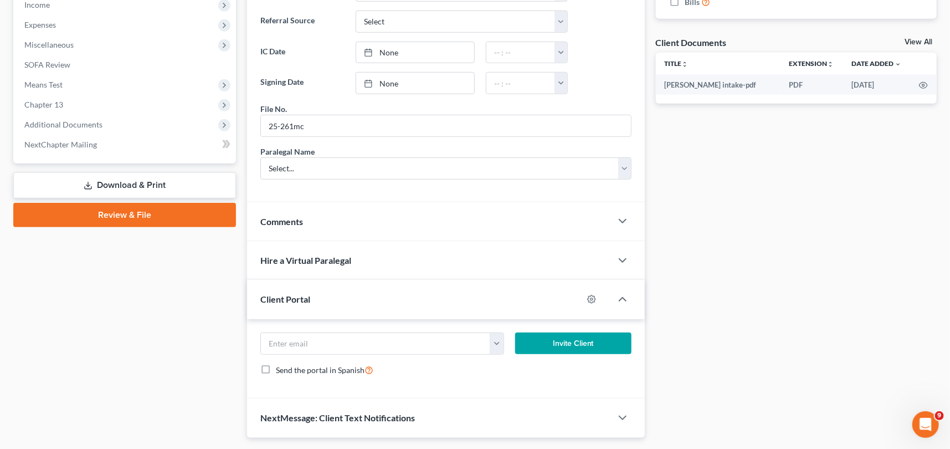
scroll to position [403, 0]
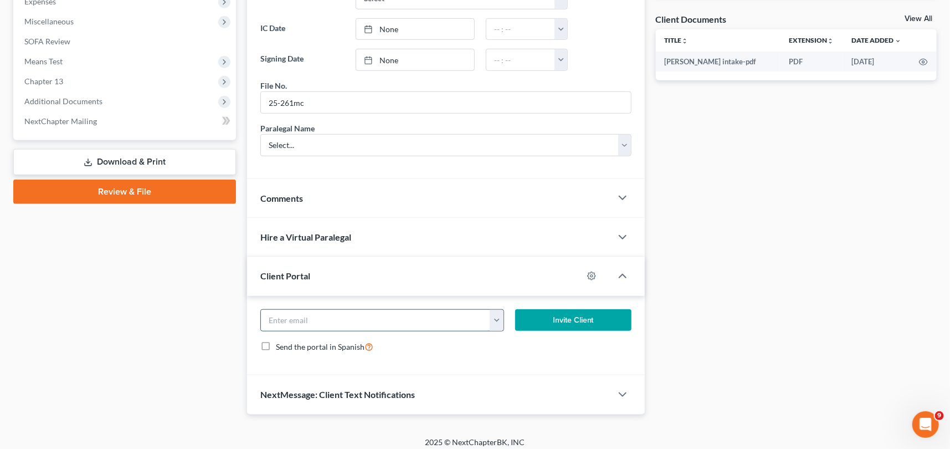
click at [293, 319] on input "email" at bounding box center [375, 320] width 229 height 21
click at [347, 322] on input "william.vandorn@gmailo.com" at bounding box center [375, 320] width 229 height 21
type input "[PERSON_NAME][EMAIL_ADDRESS][PERSON_NAME][DOMAIN_NAME]"
click at [560, 317] on button "Invite Client" at bounding box center [573, 320] width 116 height 22
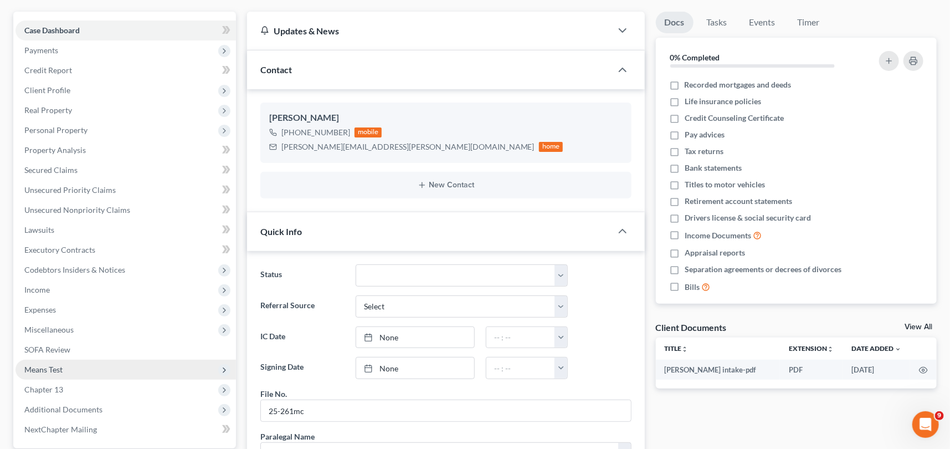
scroll to position [0, 0]
